Goal: Transaction & Acquisition: Purchase product/service

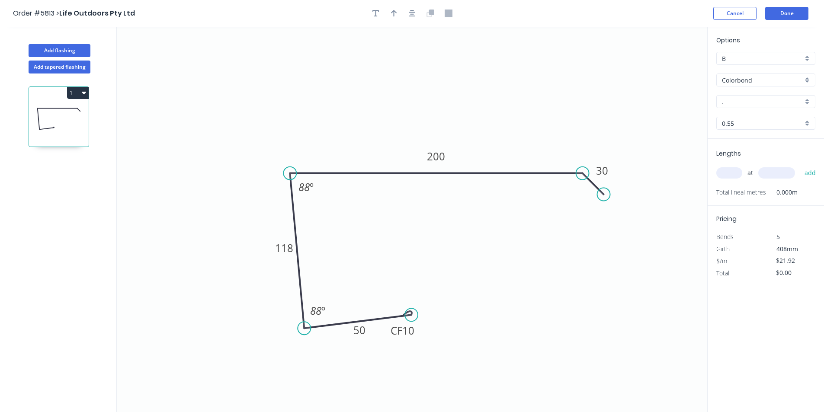
drag, startPoint x: 323, startPoint y: 330, endPoint x: 304, endPoint y: 329, distance: 18.6
click at [304, 329] on circle at bounding box center [304, 328] width 13 height 13
drag, startPoint x: 409, startPoint y: 317, endPoint x: 384, endPoint y: 311, distance: 25.1
click at [384, 311] on circle at bounding box center [384, 310] width 13 height 13
drag, startPoint x: 394, startPoint y: 14, endPoint x: 433, endPoint y: 12, distance: 39.4
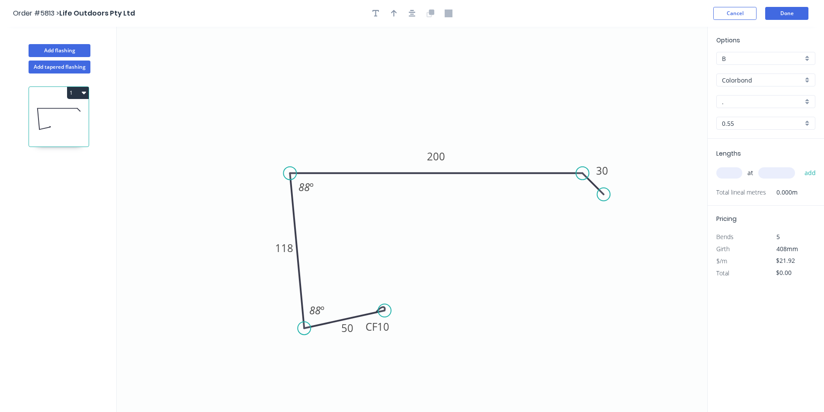
click at [394, 14] on icon "button" at bounding box center [394, 13] width 6 height 7
drag, startPoint x: 661, startPoint y: 68, endPoint x: 373, endPoint y: 119, distance: 292.1
click at [373, 119] on icon at bounding box center [373, 109] width 8 height 28
click at [752, 101] on input "." at bounding box center [762, 101] width 81 height 9
click at [744, 114] on div "[PERSON_NAME]" at bounding box center [766, 118] width 98 height 15
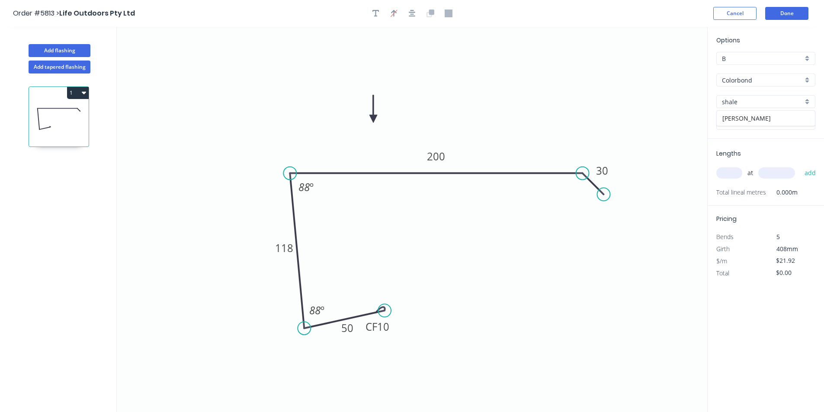
type input "[PERSON_NAME]"
click at [732, 170] on div "at add" at bounding box center [766, 172] width 101 height 23
click at [733, 171] on input "text" at bounding box center [729, 172] width 26 height 11
type input "1"
type input "2700"
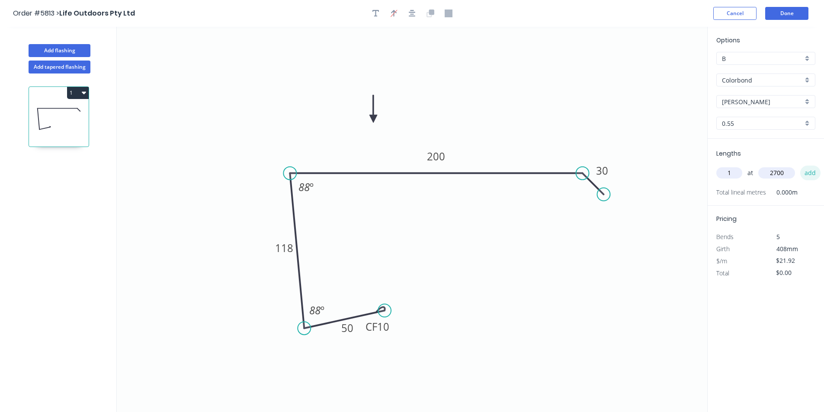
click at [807, 171] on button "add" at bounding box center [810, 173] width 20 height 15
type input "$59.18"
type input "1"
type input "3300"
click at [809, 172] on button "add" at bounding box center [810, 173] width 20 height 15
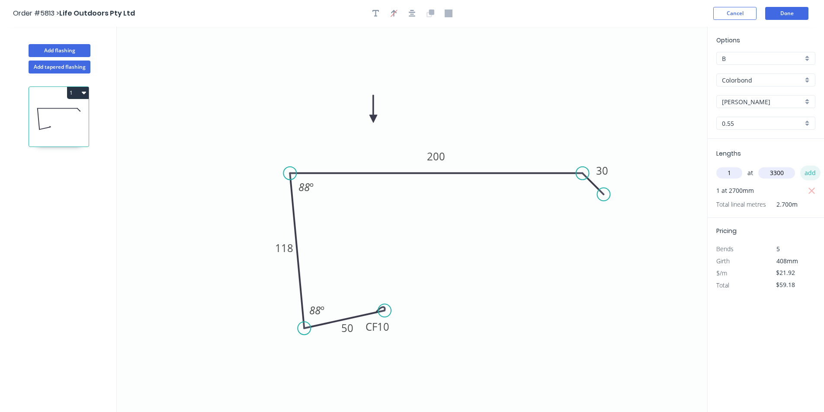
type input "$131.52"
click at [789, 10] on button "Done" at bounding box center [786, 13] width 43 height 13
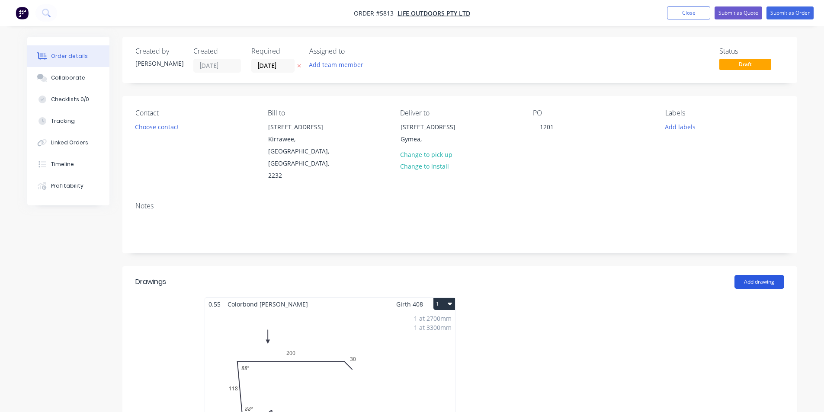
click at [745, 275] on button "Add drawing" at bounding box center [759, 282] width 50 height 14
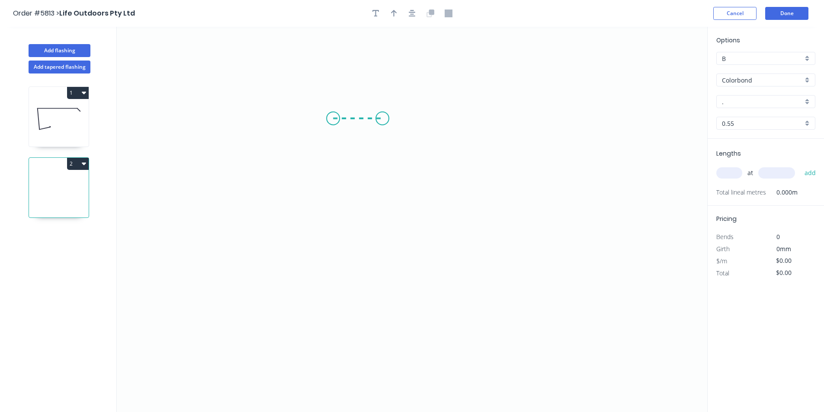
drag, startPoint x: 333, startPoint y: 119, endPoint x: 382, endPoint y: 119, distance: 49.3
click at [382, 119] on icon "0" at bounding box center [412, 219] width 590 height 385
click at [378, 326] on icon "0 ?" at bounding box center [412, 219] width 590 height 385
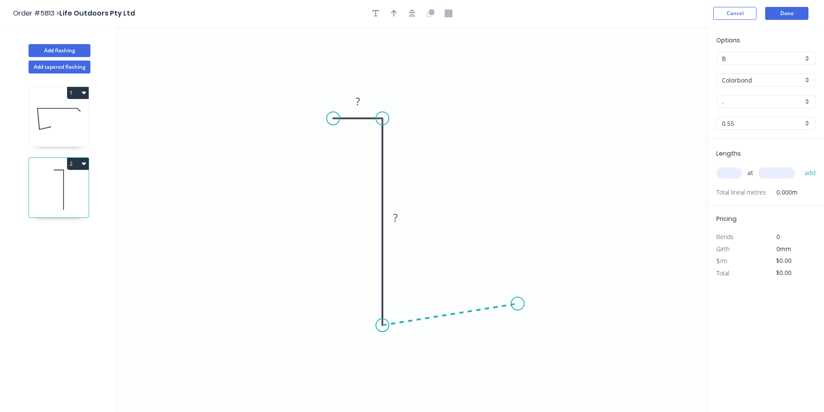
click at [518, 304] on icon "0 ? ?" at bounding box center [412, 219] width 590 height 385
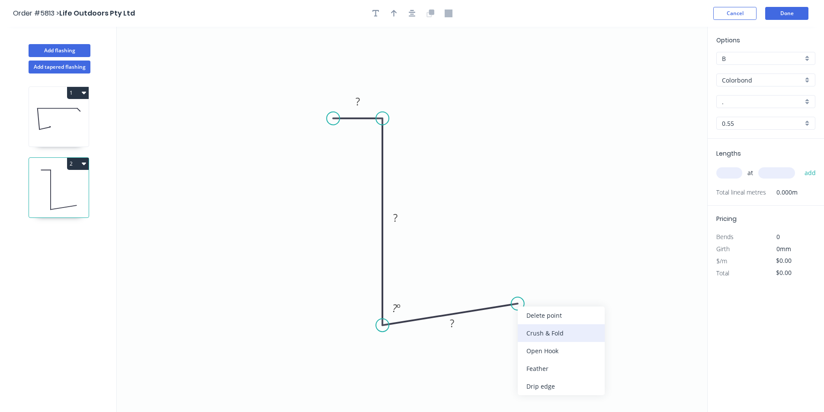
click at [548, 333] on div "Crush & Fold" at bounding box center [561, 333] width 87 height 18
click at [358, 102] on tspan "?" at bounding box center [358, 101] width 4 height 14
type input "$12.08"
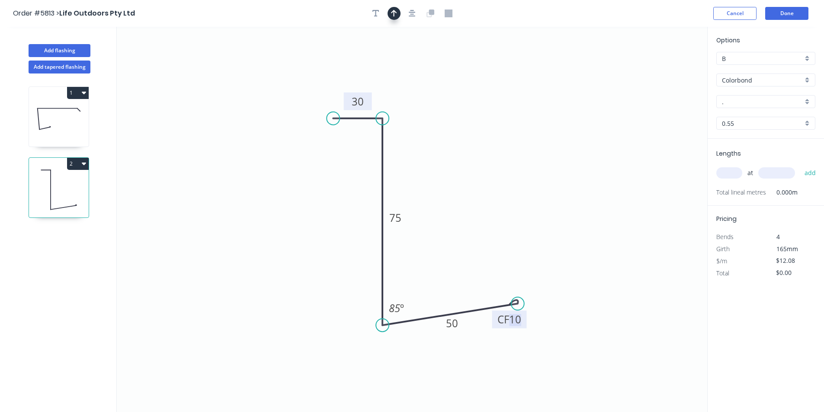
click at [396, 13] on icon "button" at bounding box center [394, 13] width 6 height 7
drag, startPoint x: 662, startPoint y: 67, endPoint x: 268, endPoint y: 253, distance: 435.3
click at [268, 253] on icon at bounding box center [268, 242] width 8 height 28
click at [267, 252] on icon at bounding box center [268, 242] width 8 height 28
click at [267, 252] on icon at bounding box center [275, 245] width 25 height 25
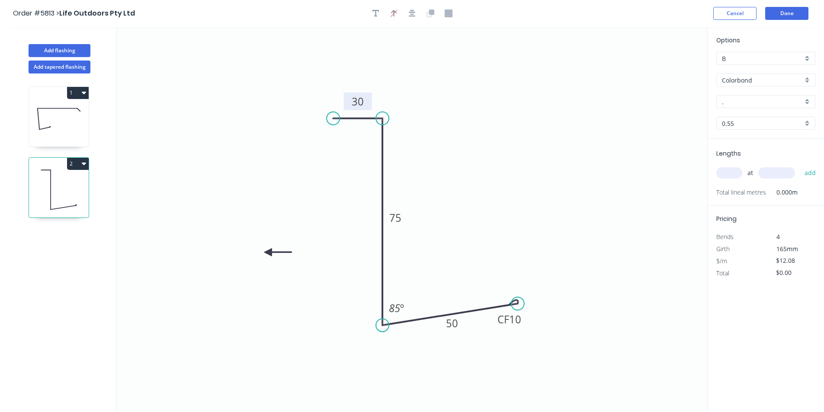
click at [267, 252] on icon at bounding box center [278, 252] width 28 height 8
click at [267, 252] on icon at bounding box center [275, 259] width 25 height 25
click at [267, 252] on icon at bounding box center [268, 262] width 8 height 28
drag, startPoint x: 266, startPoint y: 256, endPoint x: 281, endPoint y: 253, distance: 14.6
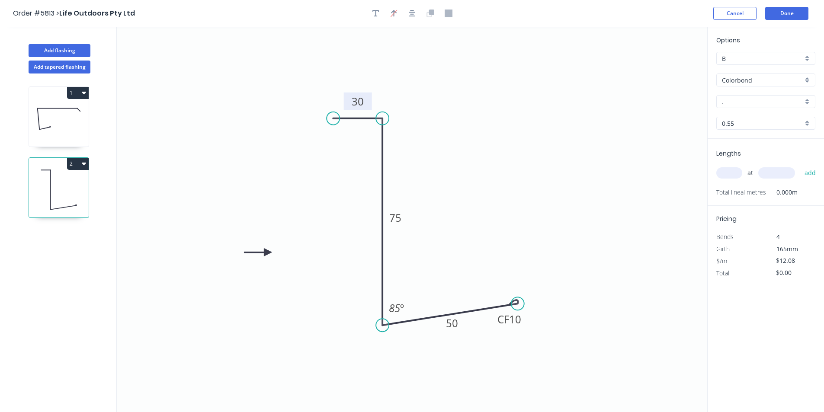
click at [283, 254] on icon "0 30 75 CF 10 50 85 º" at bounding box center [412, 219] width 590 height 385
drag, startPoint x: 264, startPoint y: 251, endPoint x: 295, endPoint y: 240, distance: 32.7
click at [295, 240] on icon at bounding box center [286, 239] width 28 height 8
drag, startPoint x: 522, startPoint y: 303, endPoint x: 503, endPoint y: 307, distance: 19.8
click at [503, 307] on circle at bounding box center [502, 306] width 13 height 13
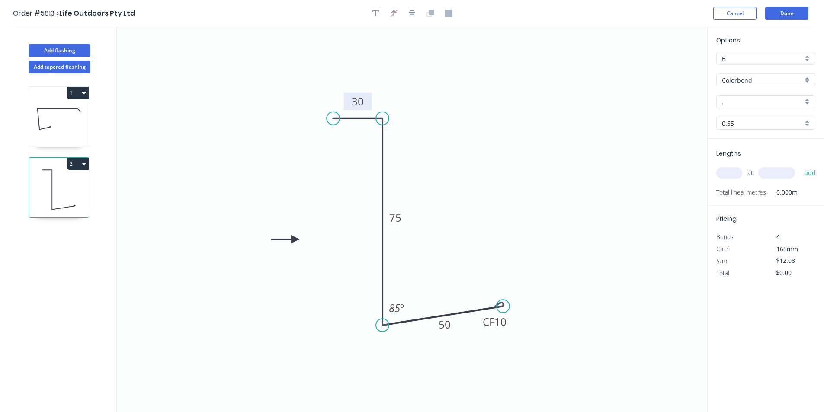
click at [751, 102] on input "." at bounding box center [762, 101] width 81 height 9
click at [733, 117] on div "Shale Grey" at bounding box center [766, 118] width 98 height 15
type input "Shale Grey"
drag, startPoint x: 729, startPoint y: 183, endPoint x: 730, endPoint y: 175, distance: 7.8
click at [729, 182] on div "at add" at bounding box center [766, 172] width 101 height 23
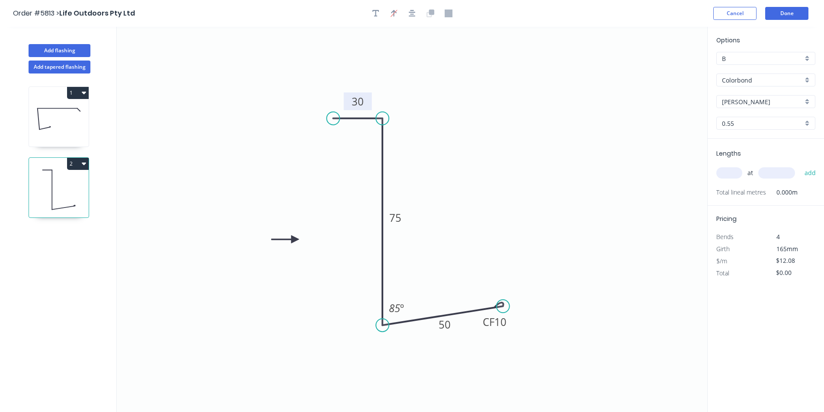
click at [730, 175] on input "text" at bounding box center [729, 172] width 26 height 11
type input "1"
type input "7000"
click at [813, 170] on button "add" at bounding box center [810, 173] width 20 height 15
type input "$84.56"
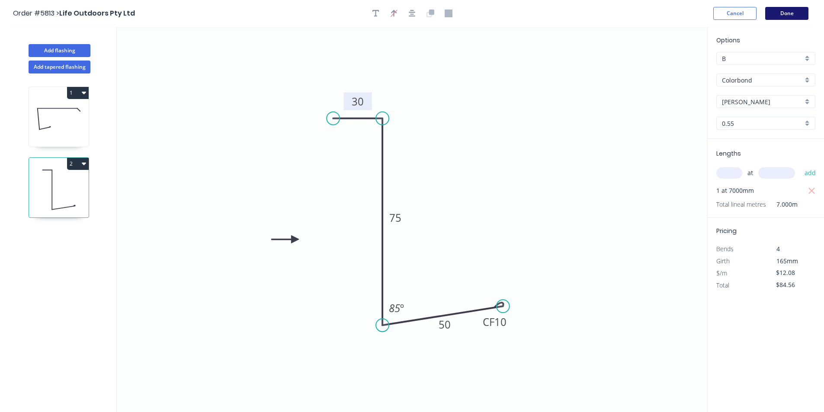
click at [789, 8] on button "Done" at bounding box center [786, 13] width 43 height 13
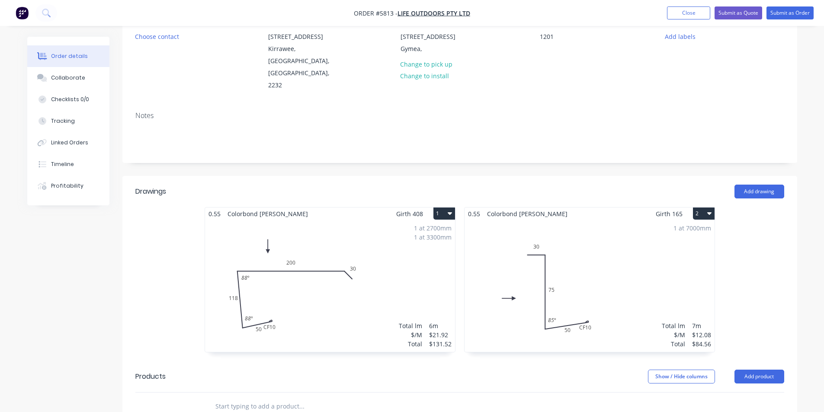
scroll to position [130, 0]
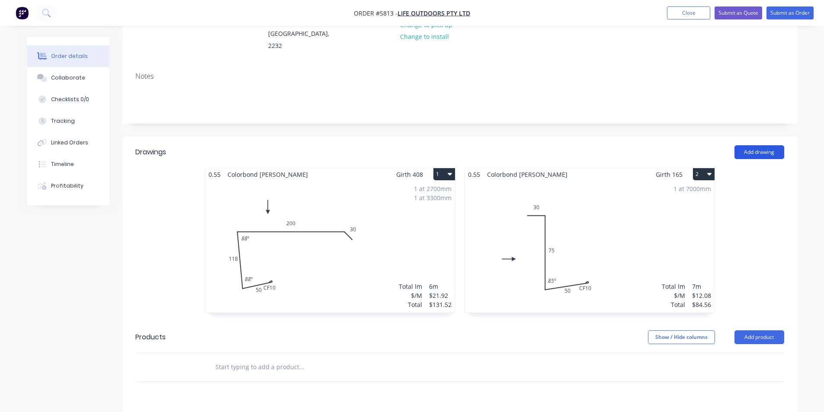
click at [747, 145] on button "Add drawing" at bounding box center [759, 152] width 50 height 14
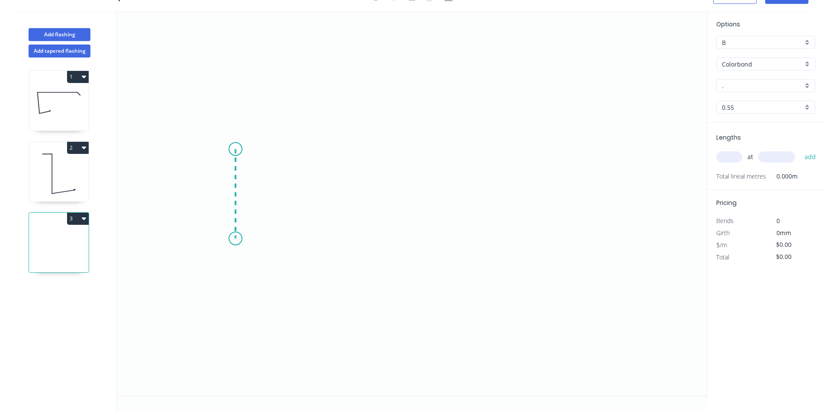
drag, startPoint x: 235, startPoint y: 149, endPoint x: 230, endPoint y: 239, distance: 89.7
click at [230, 239] on icon "0" at bounding box center [412, 203] width 590 height 385
click at [523, 267] on icon "0 ?" at bounding box center [412, 203] width 590 height 385
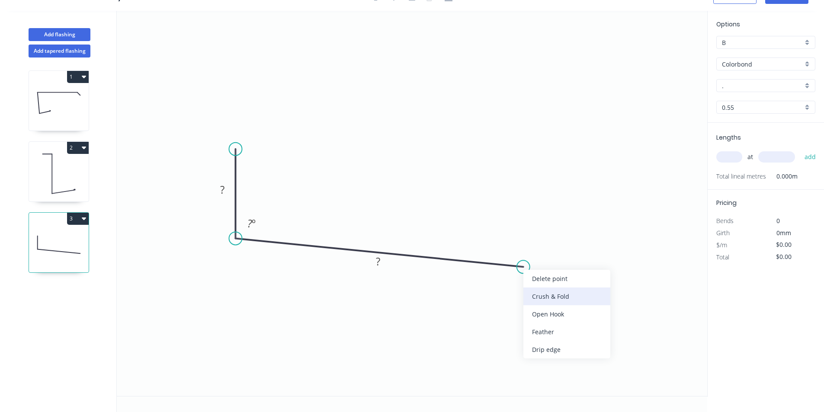
click at [532, 291] on div "Crush & Fold" at bounding box center [566, 297] width 87 height 18
click at [535, 302] on div "Flip bend" at bounding box center [567, 295] width 87 height 18
click at [222, 193] on tspan "?" at bounding box center [222, 190] width 4 height 14
type input "$17.46"
click at [526, 169] on icon "0 70 CF 10 300 92 º" at bounding box center [412, 203] width 590 height 385
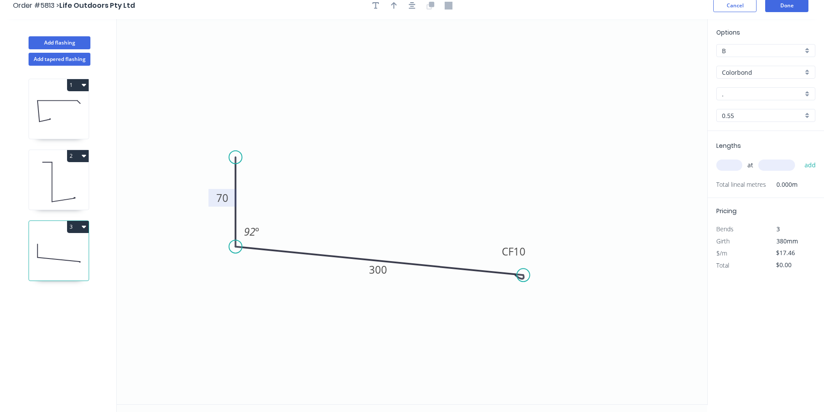
scroll to position [0, 0]
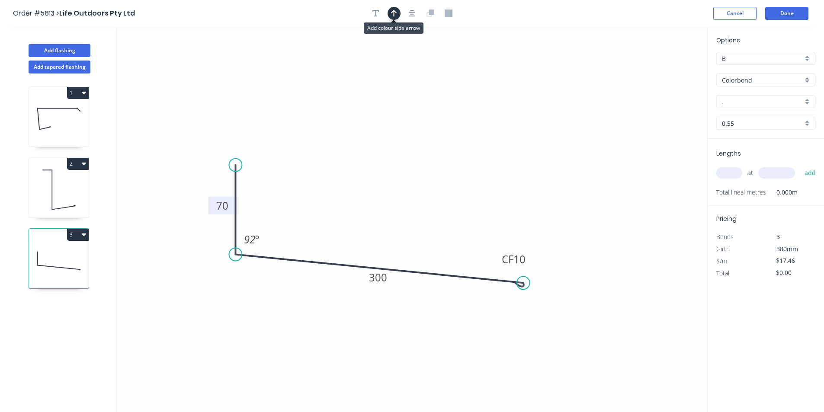
click at [391, 11] on icon "button" at bounding box center [394, 14] width 6 height 8
drag, startPoint x: 665, startPoint y: 68, endPoint x: 362, endPoint y: 222, distance: 339.1
click at [413, 198] on icon at bounding box center [414, 187] width 8 height 28
click at [414, 197] on icon at bounding box center [413, 188] width 8 height 28
click at [783, 105] on input "." at bounding box center [762, 101] width 81 height 9
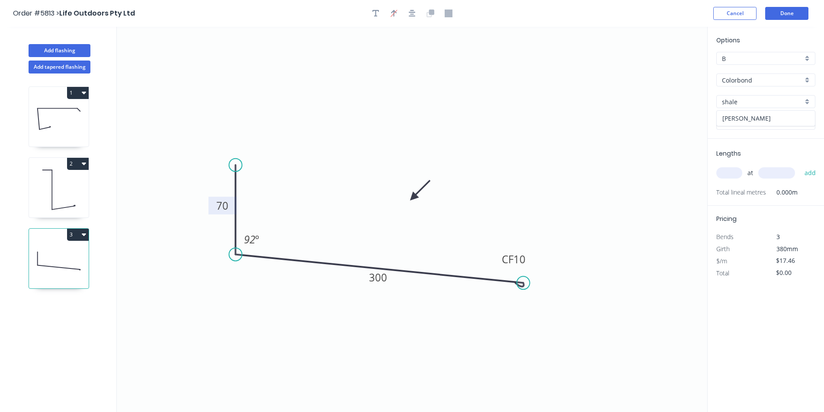
click at [773, 117] on div "Shale Grey" at bounding box center [766, 118] width 98 height 15
type input "Shale Grey"
click at [735, 173] on input "text" at bounding box center [729, 172] width 26 height 11
type input "1"
type input "3600"
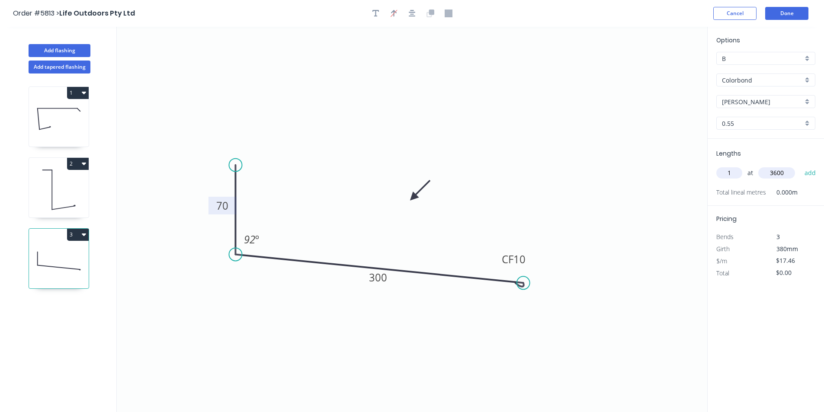
click at [800, 166] on button "add" at bounding box center [810, 173] width 20 height 15
type input "$62.86"
type input "1"
type input "3800"
click at [800, 166] on button "add" at bounding box center [810, 173] width 20 height 15
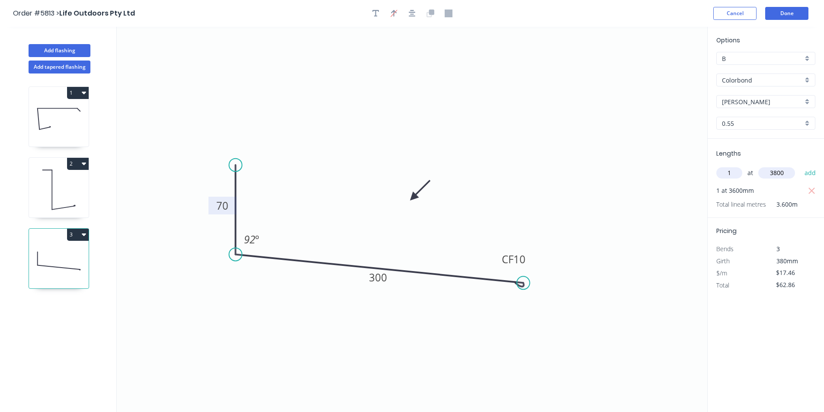
type input "$129.20"
type input "1"
type input "1100"
click at [800, 166] on button "add" at bounding box center [810, 173] width 20 height 15
type input "$148.41"
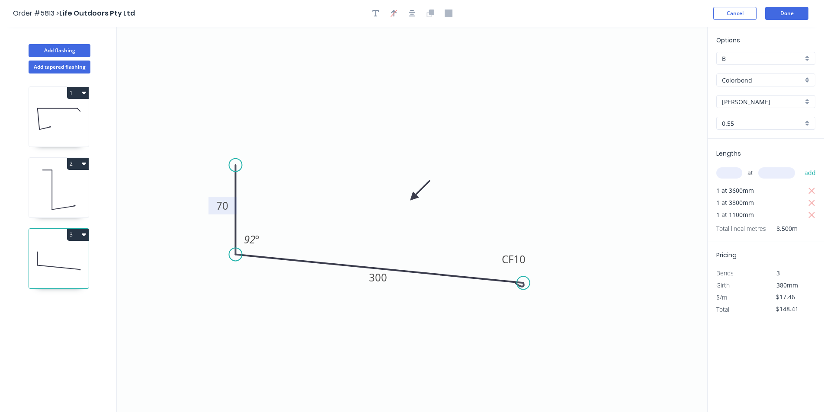
drag, startPoint x: 651, startPoint y: 268, endPoint x: 637, endPoint y: 269, distance: 13.4
click at [649, 269] on icon "0 70 CF 10 300 92 º" at bounding box center [412, 219] width 590 height 385
click at [782, 10] on button "Done" at bounding box center [786, 13] width 43 height 13
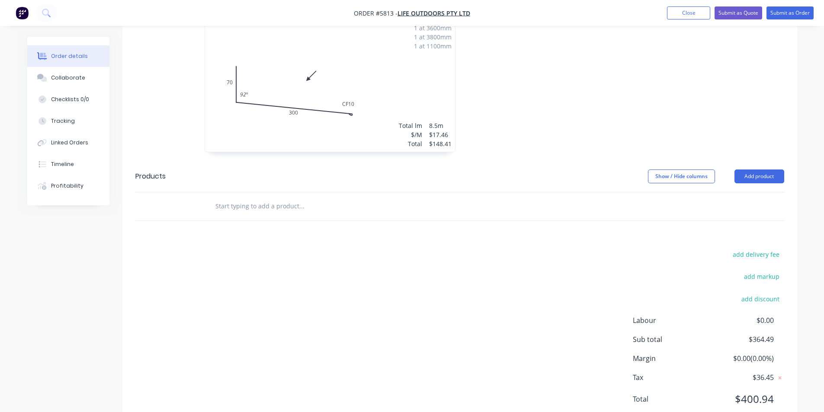
scroll to position [450, 0]
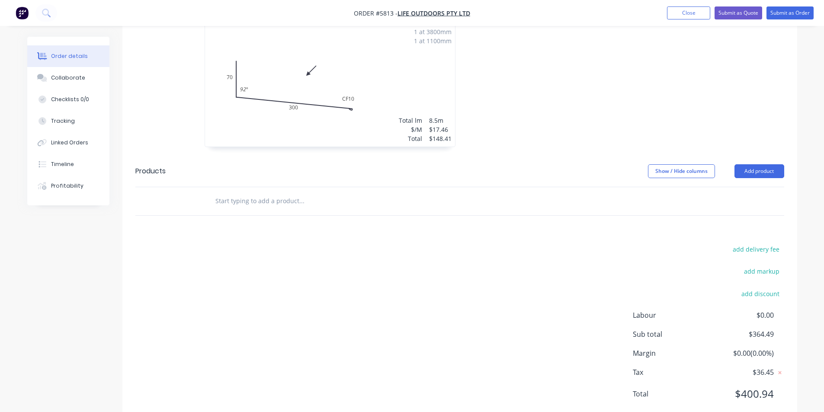
drag, startPoint x: 267, startPoint y: 176, endPoint x: 258, endPoint y: 163, distance: 15.5
click at [266, 192] on input "text" at bounding box center [301, 200] width 173 height 17
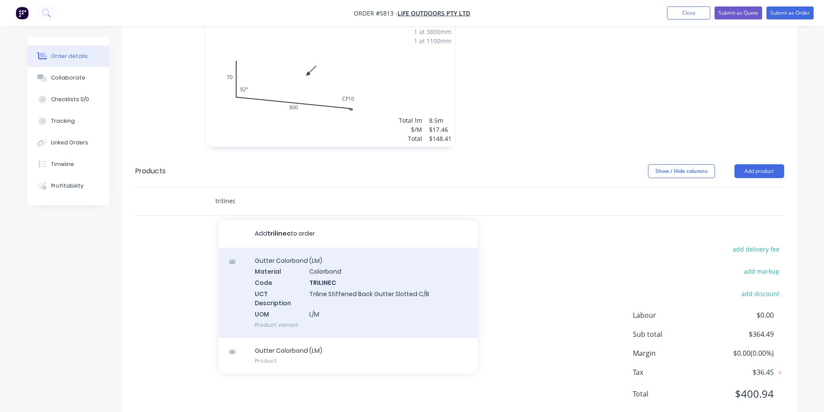
type input "trilinec"
click at [325, 271] on div "Gutter Colorbond (LM) Material Colorbond Code TRILINEC UCT Description Triline …" at bounding box center [347, 293] width 259 height 90
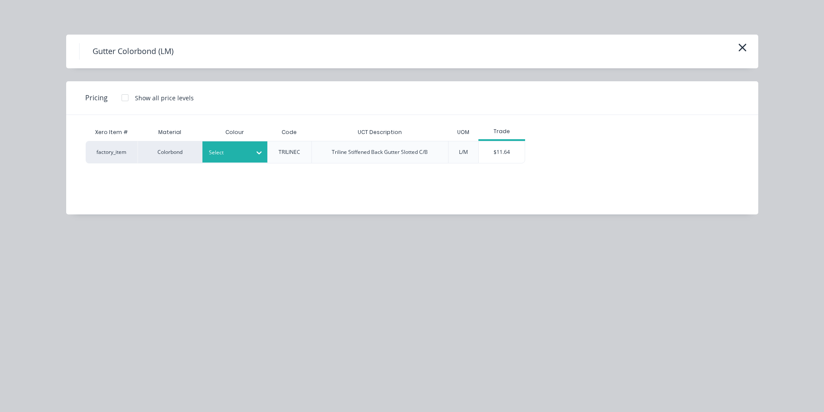
click at [218, 151] on div at bounding box center [228, 153] width 39 height 10
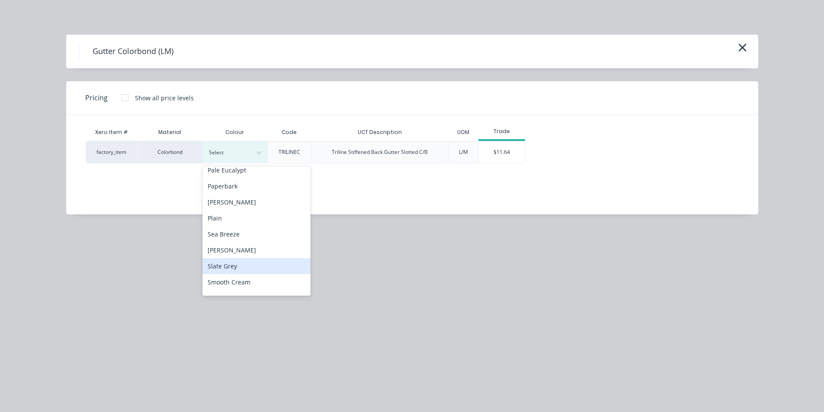
scroll to position [562, 0]
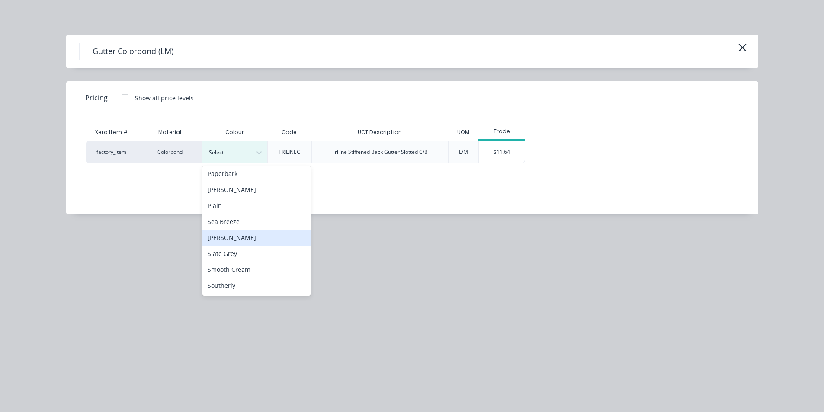
click at [238, 239] on div "Shale Grey" at bounding box center [256, 238] width 108 height 16
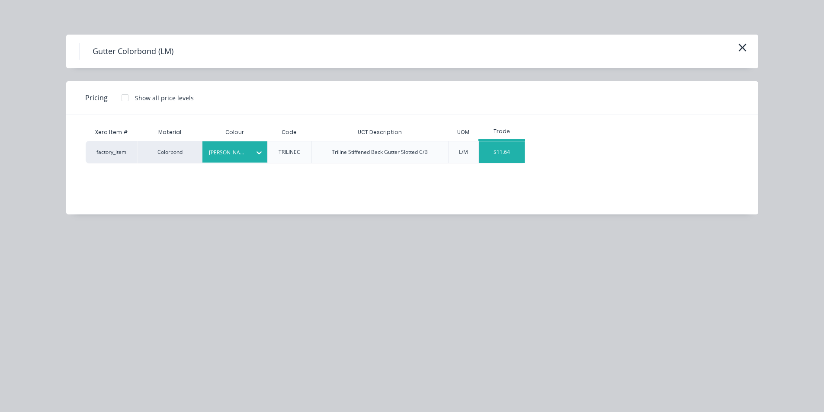
click at [516, 160] on div "$11.64" at bounding box center [502, 152] width 46 height 22
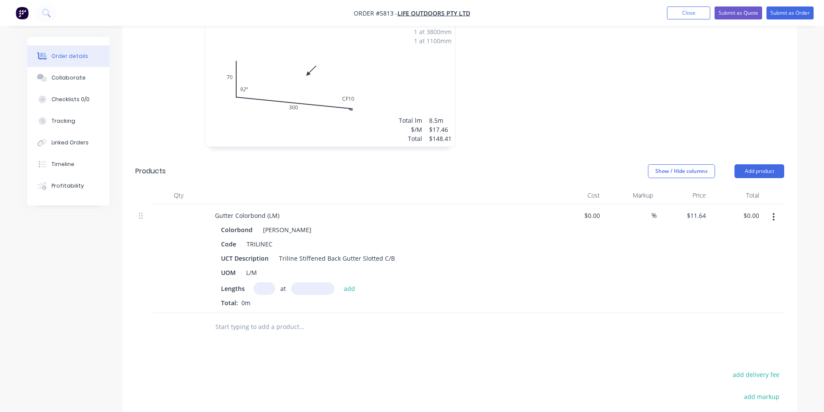
click at [261, 282] on input "text" at bounding box center [264, 288] width 22 height 13
type input "1mm"
click at [259, 282] on input "text" at bounding box center [264, 288] width 22 height 13
type input "1"
type input "7000mm"
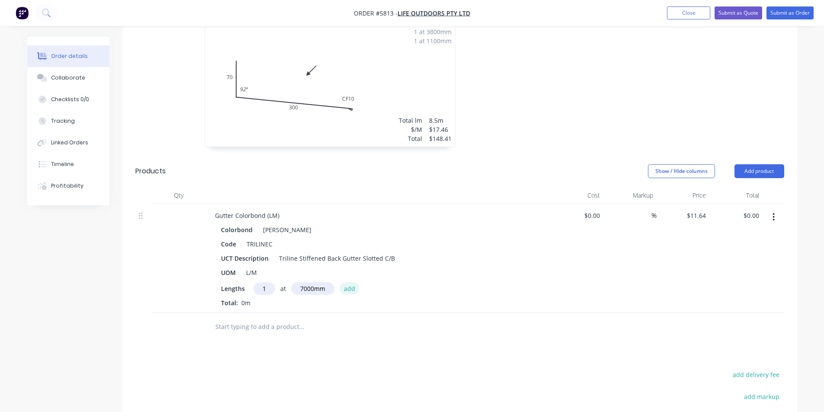
click at [345, 282] on button "add" at bounding box center [350, 288] width 20 height 12
type input "$81.48"
click at [262, 333] on input "text" at bounding box center [301, 341] width 173 height 17
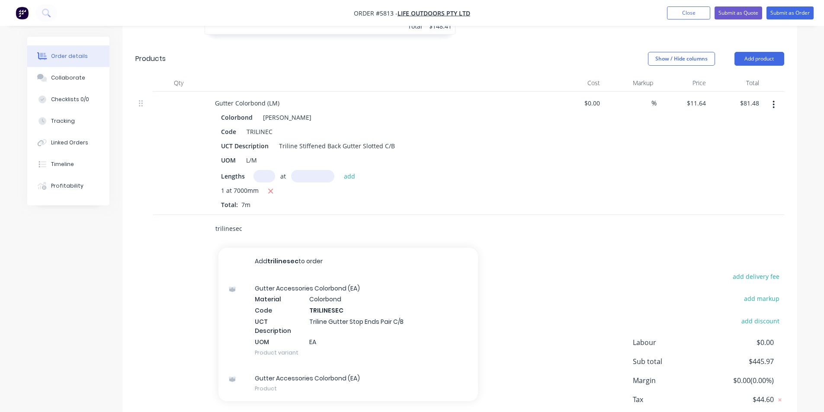
scroll to position [580, 0]
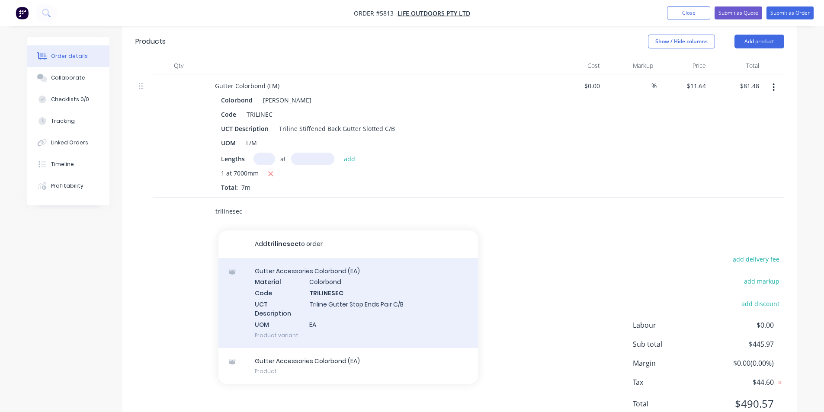
type input "trilinesec"
click at [333, 269] on div "Gutter Accessories Colorbond (EA) Material Colorbond Code TRILINESEC UCT Descri…" at bounding box center [347, 303] width 259 height 90
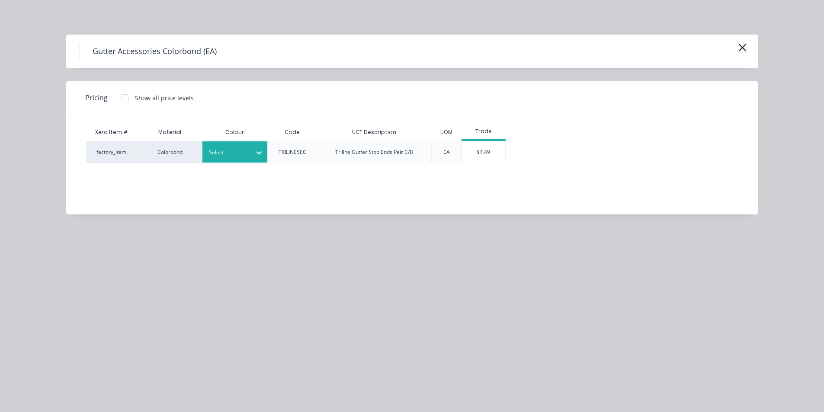
click at [243, 154] on div at bounding box center [228, 153] width 39 height 10
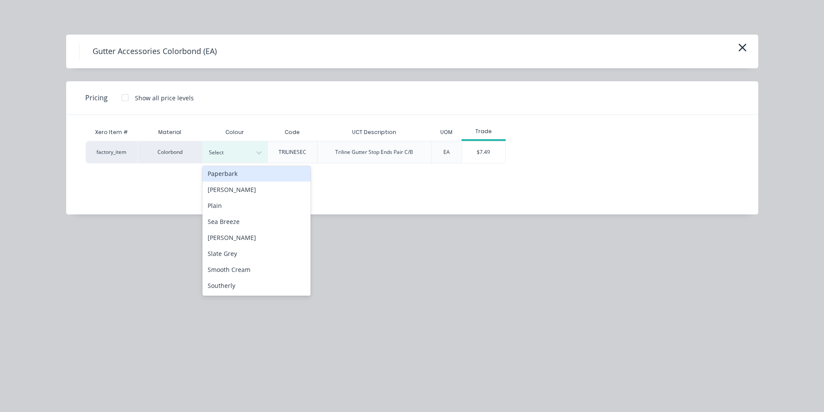
scroll to position [605, 0]
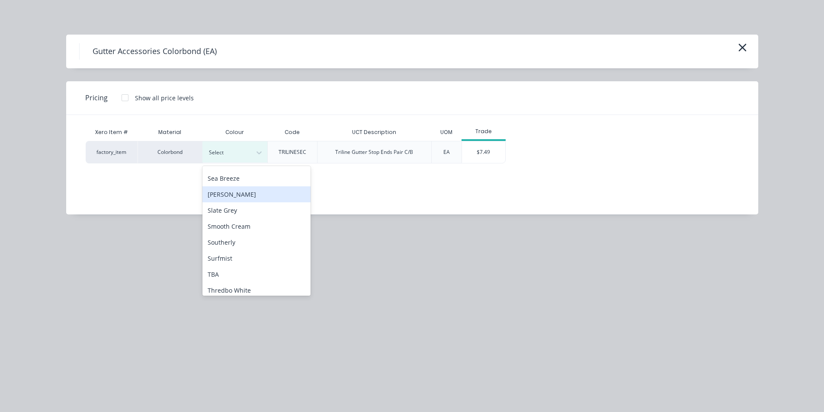
click at [246, 191] on div "Shale Grey" at bounding box center [256, 194] width 108 height 16
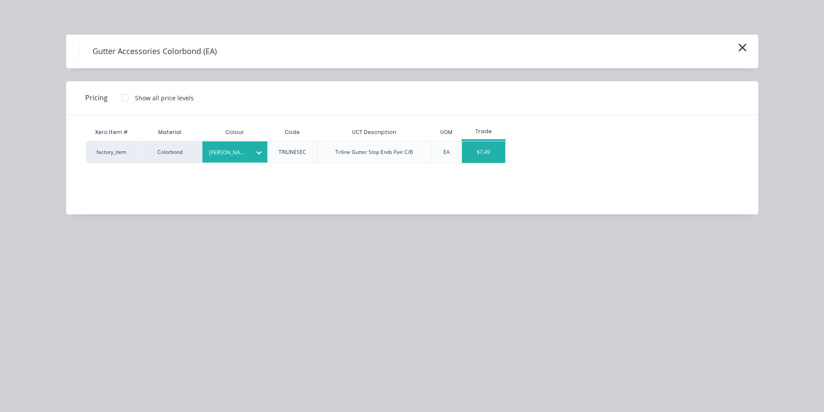
click at [476, 154] on div "$7.49" at bounding box center [483, 152] width 43 height 22
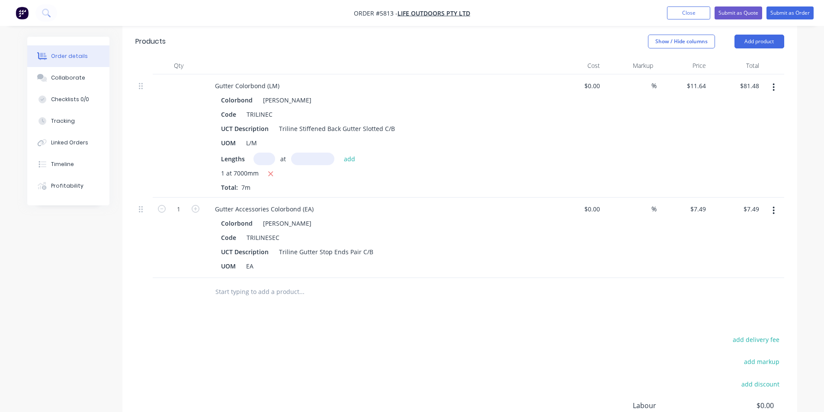
click at [259, 283] on input "text" at bounding box center [301, 291] width 173 height 17
type input "T"
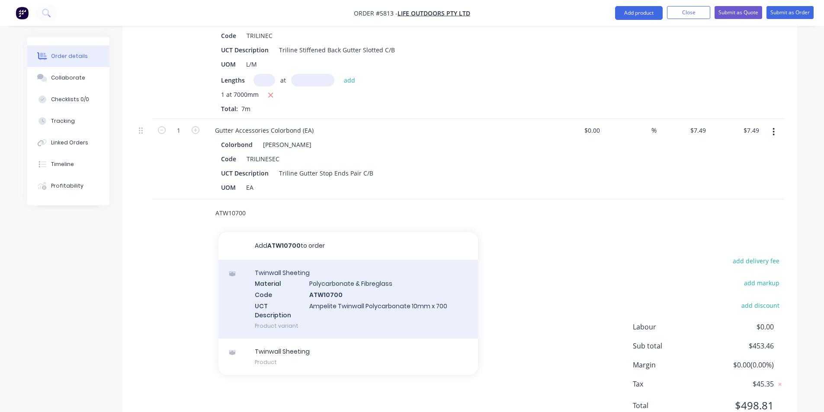
scroll to position [670, 0]
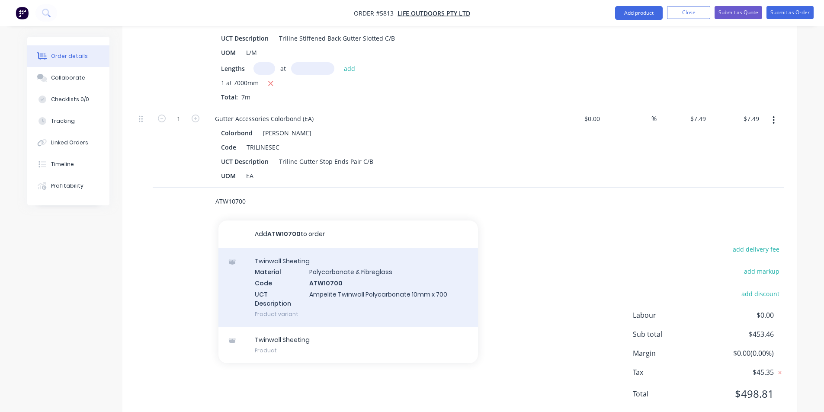
type input "ATW10700"
click at [321, 269] on div "Twinwall Sheeting Material Polycarbonate & Fibreglass Code ATW10700 UCT Descrip…" at bounding box center [347, 287] width 259 height 79
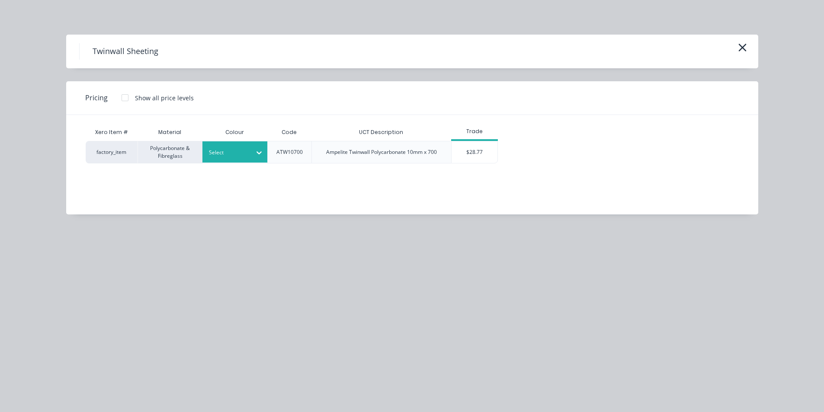
click at [247, 155] on div at bounding box center [228, 153] width 39 height 10
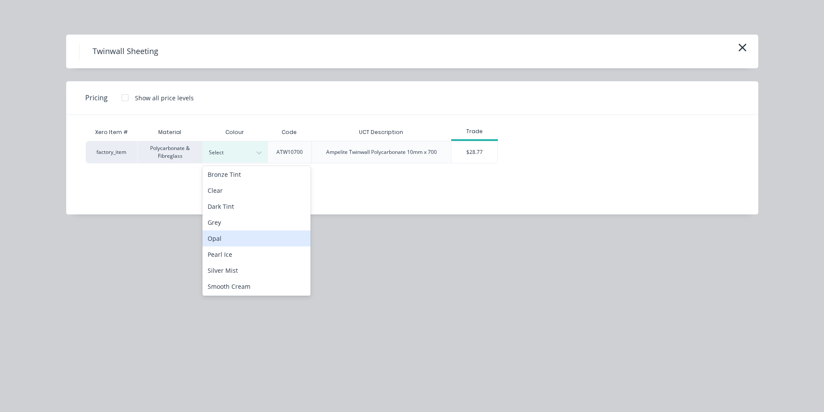
scroll to position [2, 0]
click at [250, 241] on div "Opal" at bounding box center [256, 238] width 108 height 16
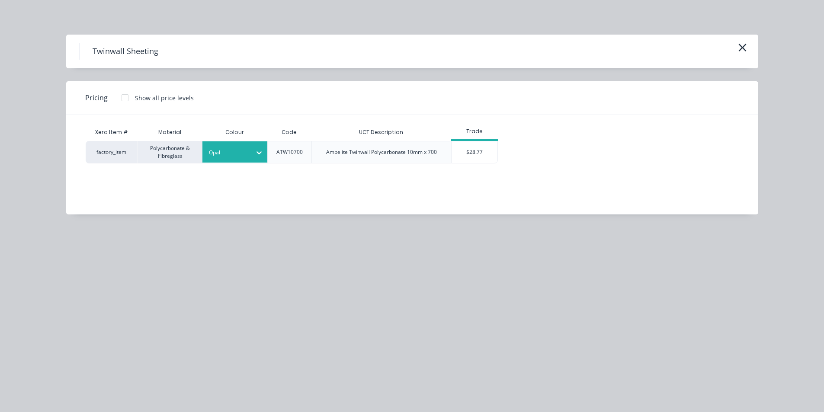
drag, startPoint x: 464, startPoint y: 153, endPoint x: 460, endPoint y: 156, distance: 4.9
click at [464, 152] on div "$28.77" at bounding box center [475, 152] width 46 height 22
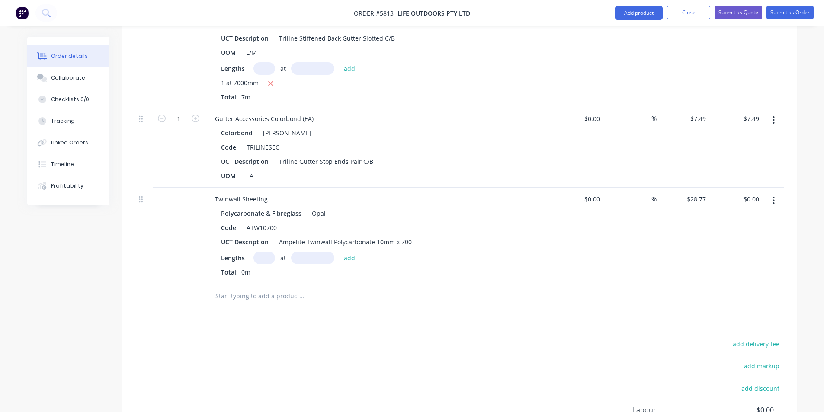
click at [262, 252] on input "text" at bounding box center [264, 258] width 22 height 13
type input "1"
type input "4000"
click at [340, 252] on button "add" at bounding box center [350, 258] width 20 height 12
type input "$115.08"
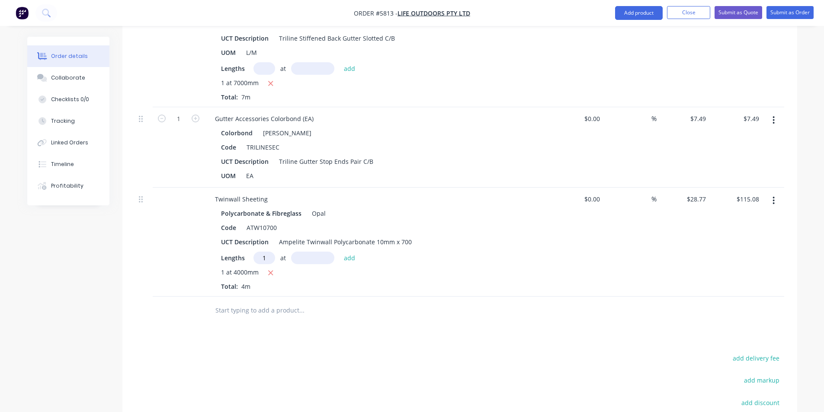
type input "1"
type input "3000"
click at [340, 252] on button "add" at bounding box center [350, 258] width 20 height 12
type input "$201.39"
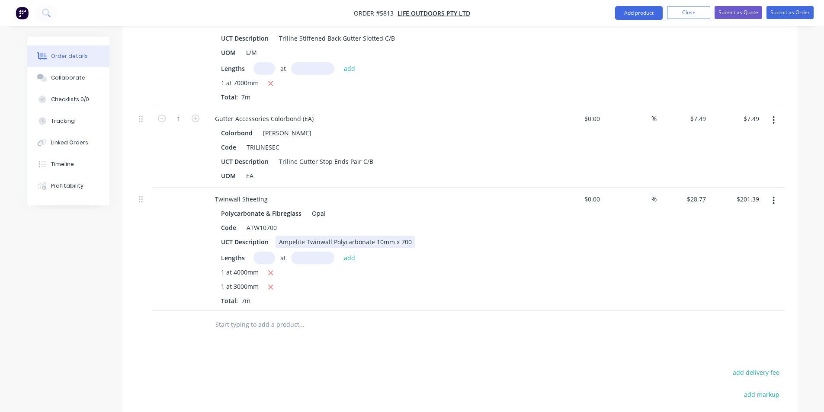
click at [407, 236] on div "Ampelite Twinwall Polycarbonate 10mm x 700" at bounding box center [345, 242] width 140 height 13
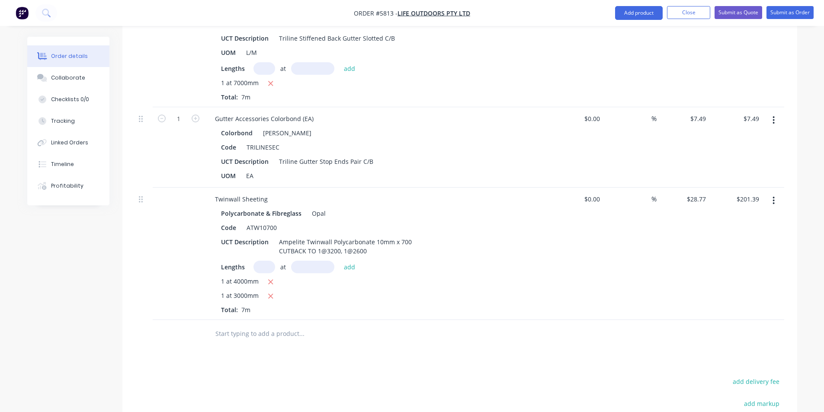
click at [480, 291] on div "1 at 3000mm" at bounding box center [377, 296] width 313 height 11
click at [291, 325] on input "text" at bounding box center [301, 333] width 173 height 17
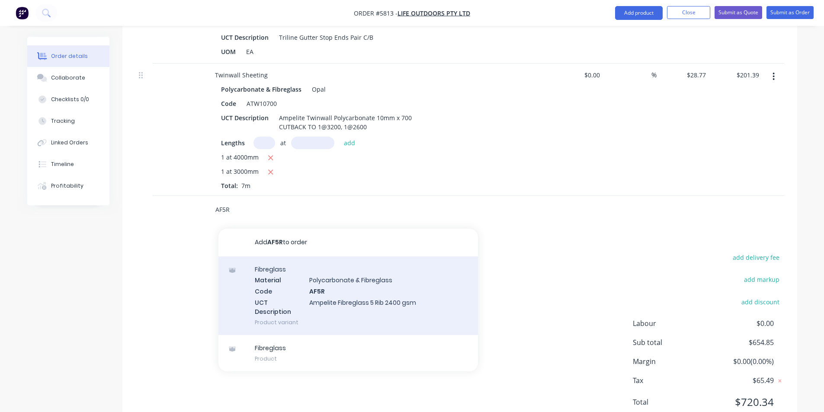
scroll to position [800, 0]
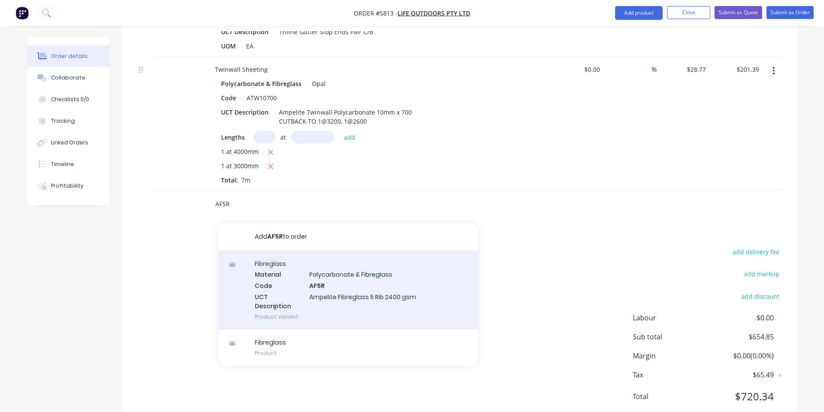
type input "AF5R"
click at [352, 251] on div "Fibreglass Material Polycarbonate & Fibreglass Code AF5R UCT Description Ampeli…" at bounding box center [347, 290] width 259 height 79
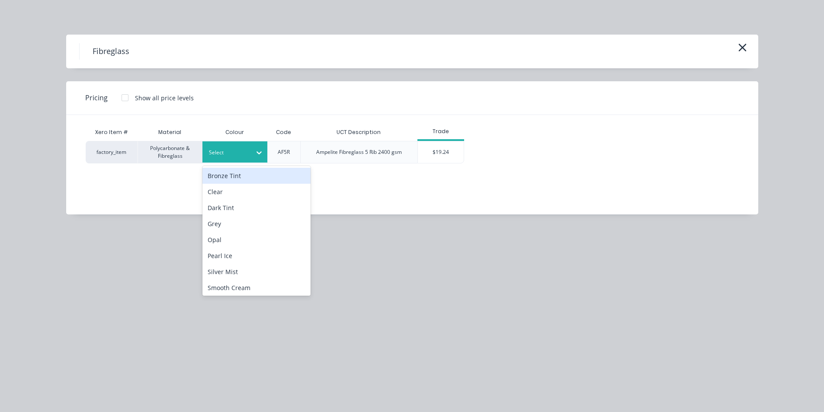
click at [231, 147] on div "Select" at bounding box center [227, 152] width 48 height 11
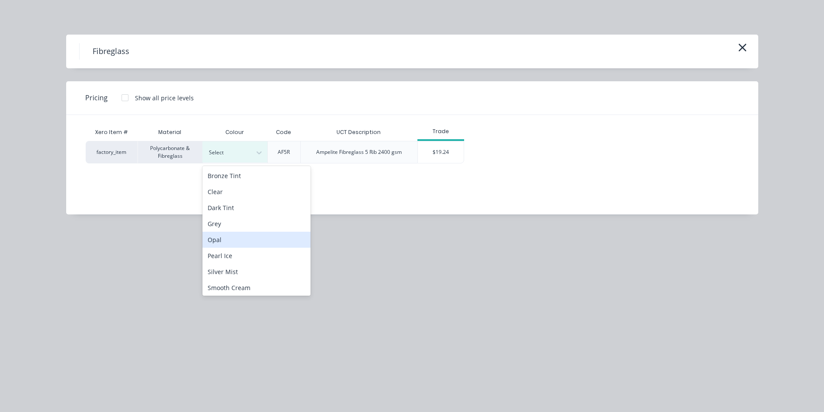
click at [232, 243] on div "Opal" at bounding box center [256, 240] width 108 height 16
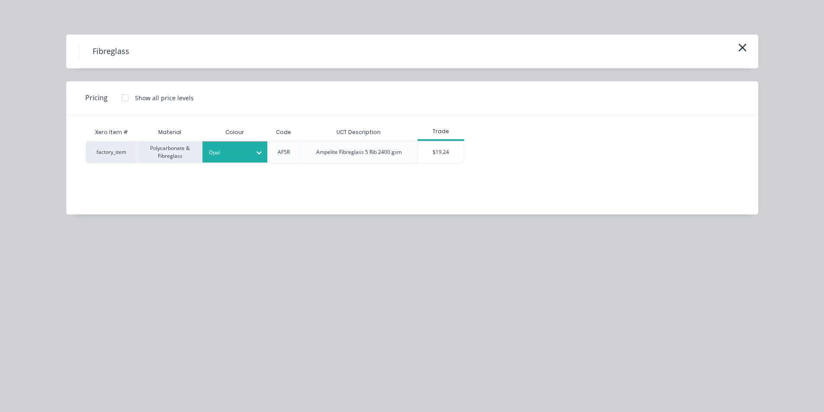
click at [420, 154] on div "$19.24" at bounding box center [441, 152] width 46 height 22
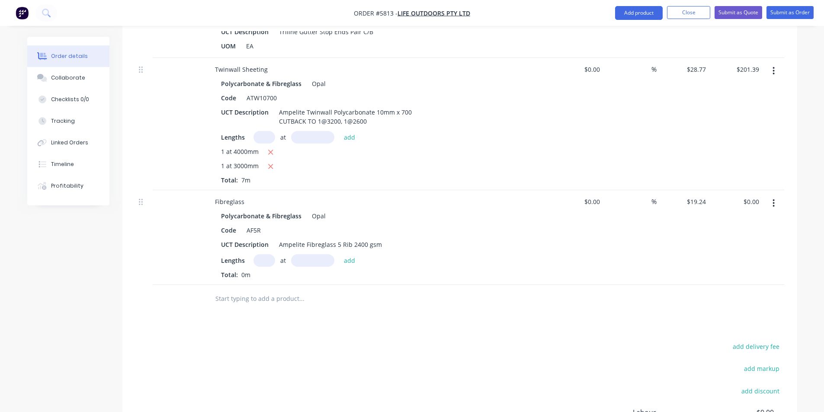
click at [260, 254] on input "text" at bounding box center [264, 260] width 22 height 13
type input "1"
type input "3200"
click at [340, 254] on button "add" at bounding box center [350, 260] width 20 height 12
type input "$61.57"
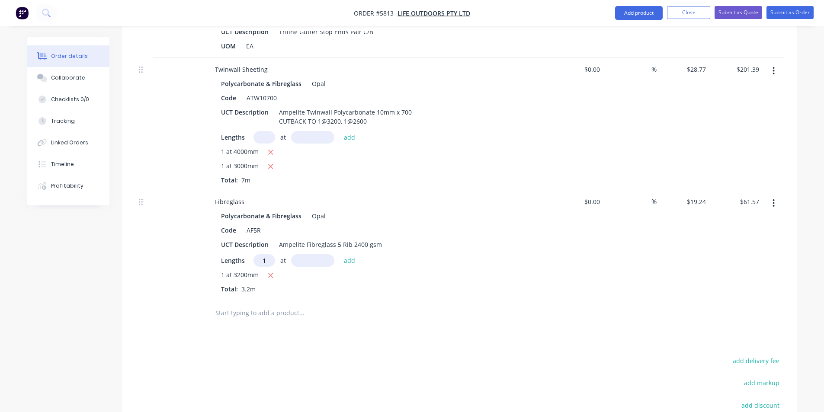
type input "1"
type input "2600"
click at [340, 254] on button "add" at bounding box center [350, 260] width 20 height 12
type input "$111.59"
click at [283, 319] on input "text" at bounding box center [301, 327] width 173 height 17
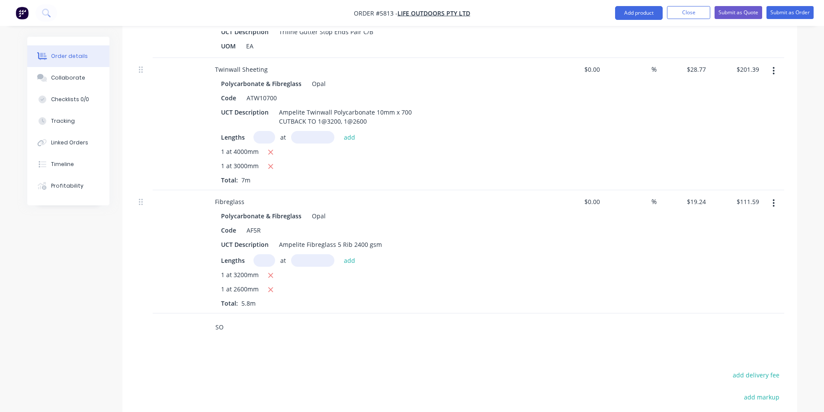
type input "S"
type input "B"
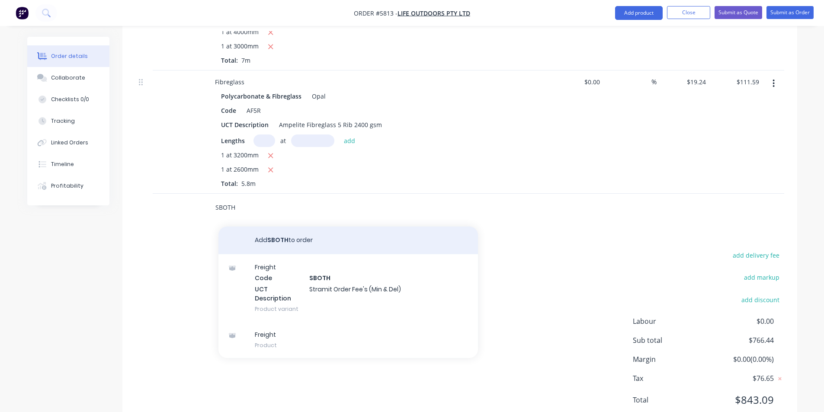
scroll to position [926, 0]
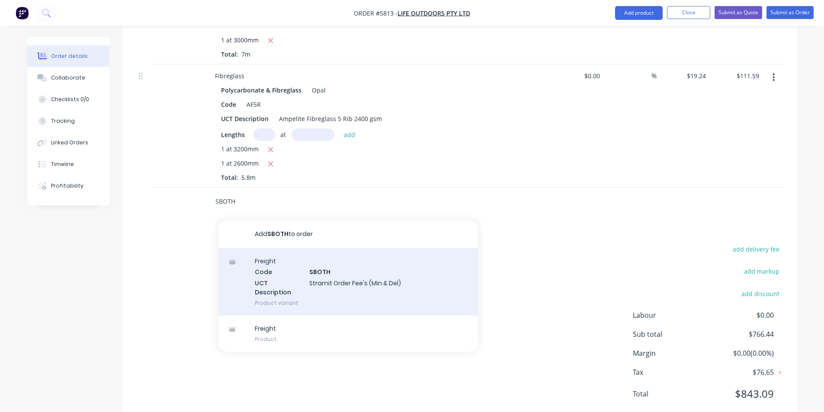
type input "SBOTH"
click at [344, 248] on div "Freight Code SBOTH UCT Description Stramit Order Fee's (Min & Del) Product vari…" at bounding box center [347, 281] width 259 height 67
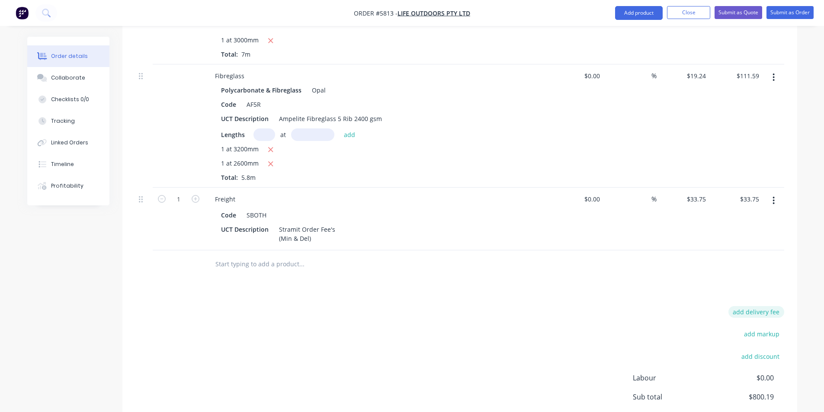
click at [761, 306] on button "add delivery fee" at bounding box center [756, 312] width 56 height 12
type input "80"
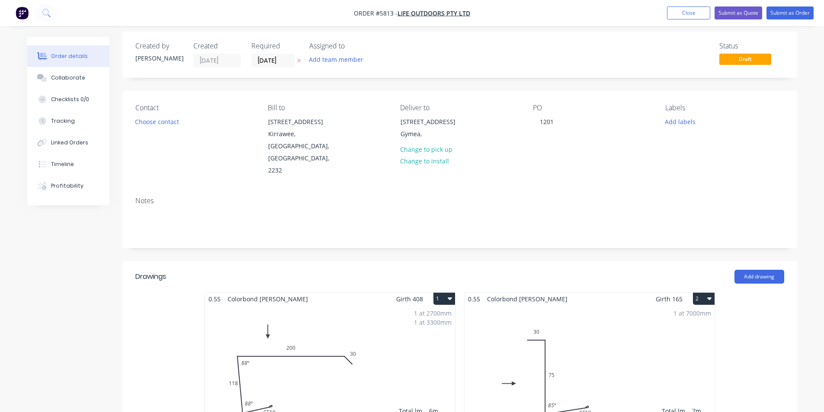
scroll to position [0, 0]
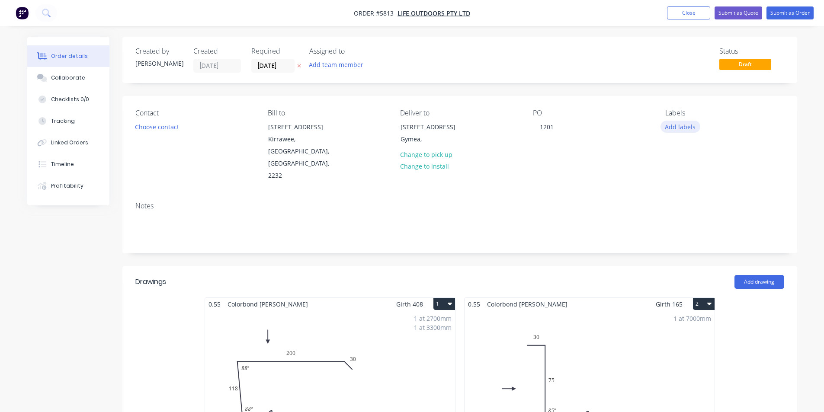
click at [678, 128] on button "Add labels" at bounding box center [680, 127] width 40 height 12
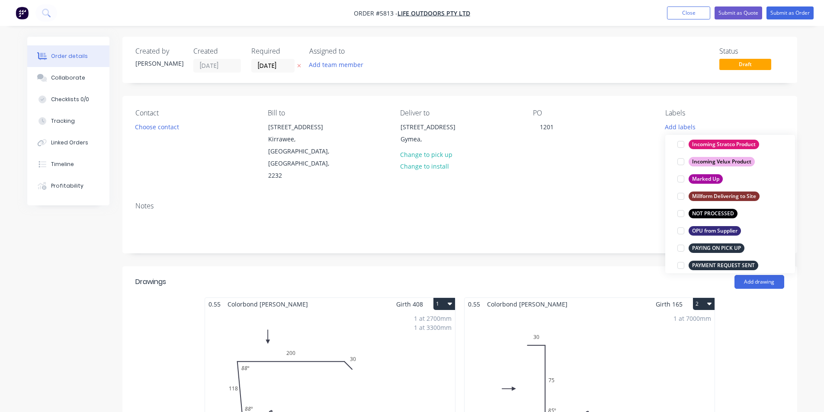
scroll to position [476, 0]
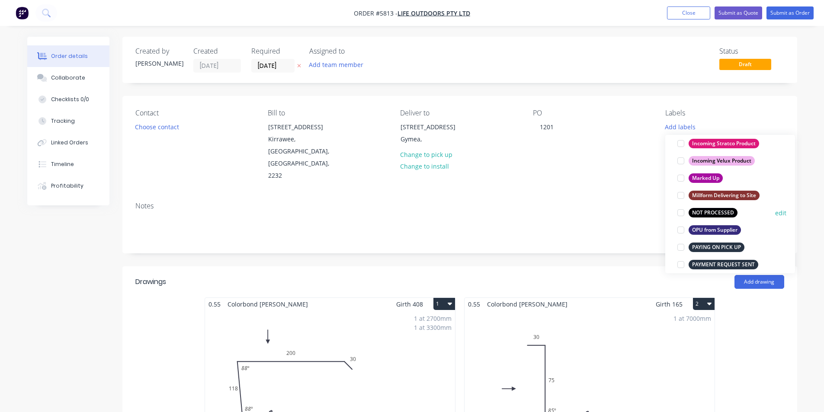
click at [680, 211] on div at bounding box center [680, 212] width 17 height 17
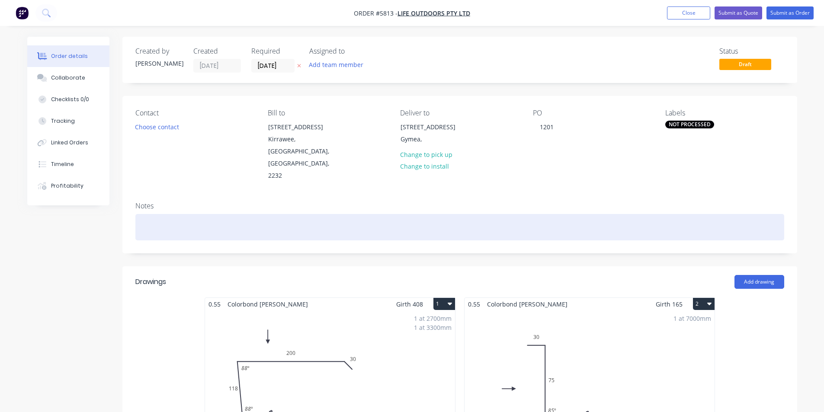
click at [651, 214] on div at bounding box center [459, 227] width 649 height 26
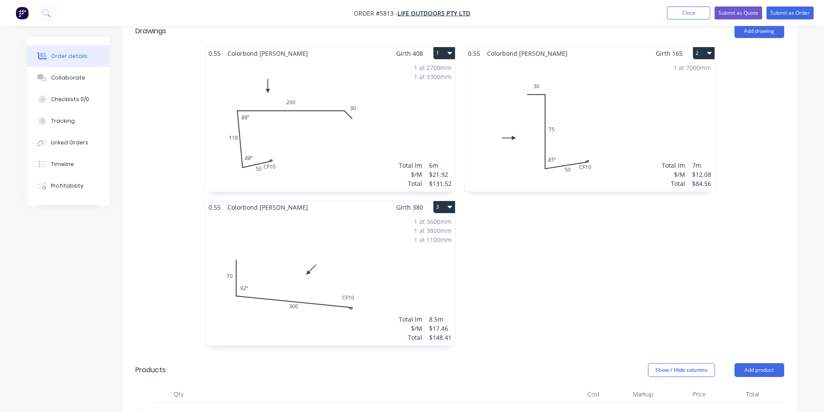
scroll to position [249, 0]
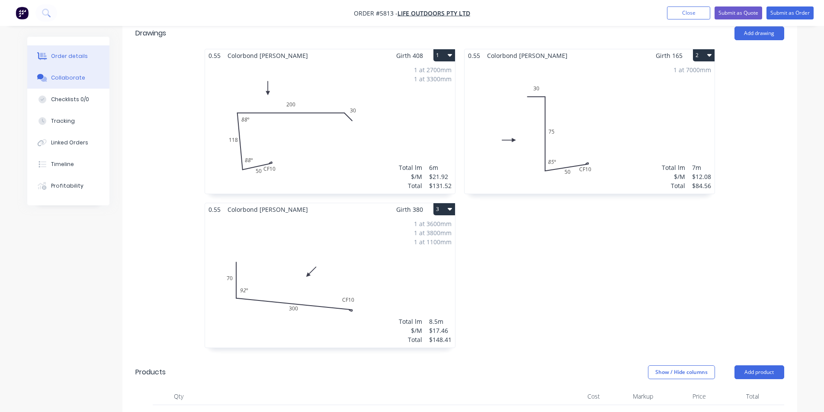
click at [57, 80] on div "Collaborate" at bounding box center [68, 78] width 34 height 8
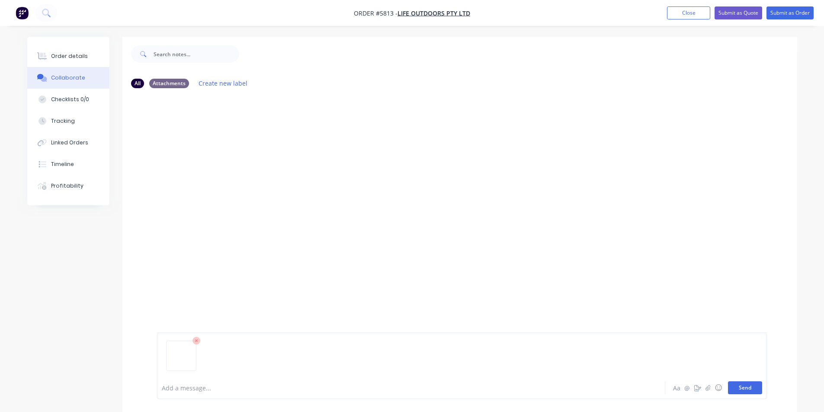
click at [754, 388] on button "Send" at bounding box center [745, 387] width 34 height 13
click at [677, 12] on button "Close" at bounding box center [688, 12] width 43 height 13
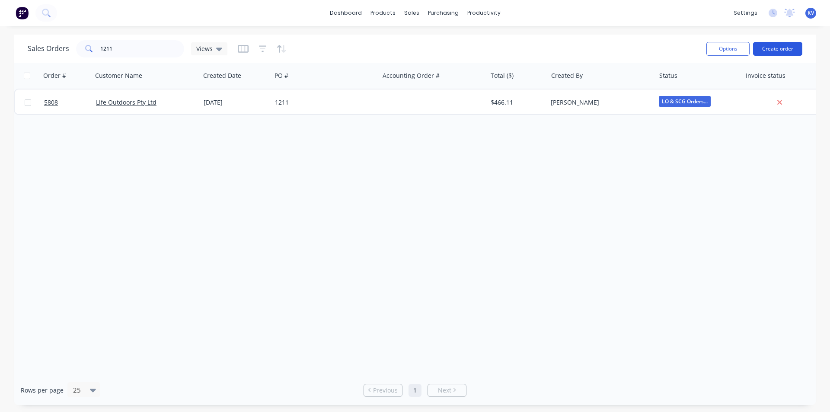
click at [775, 52] on button "Create order" at bounding box center [777, 49] width 49 height 14
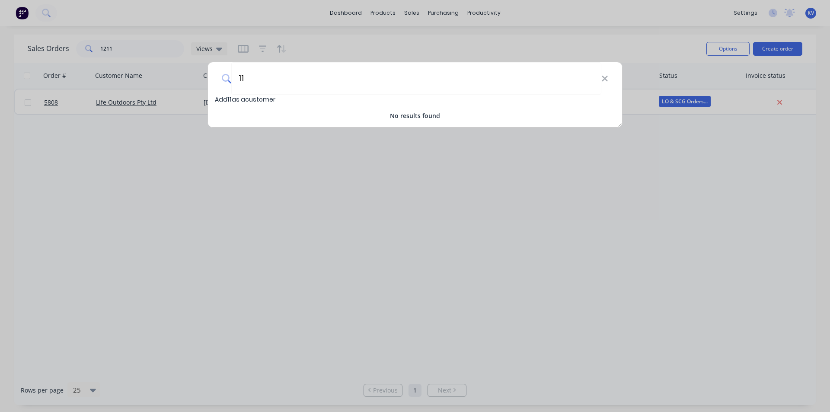
type input "1"
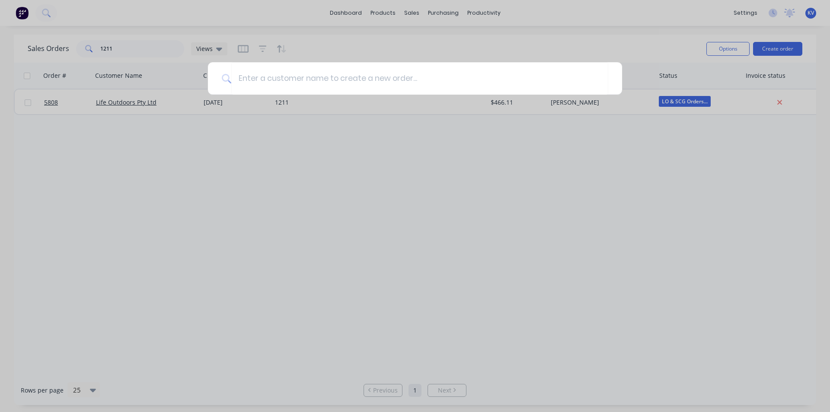
click at [151, 45] on div at bounding box center [415, 206] width 830 height 412
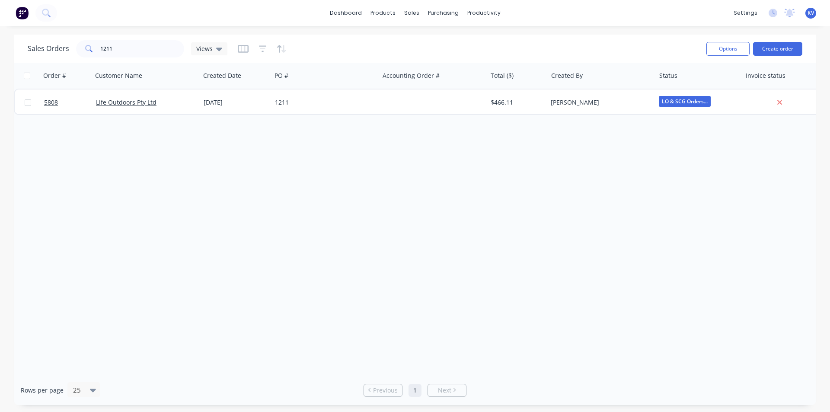
drag, startPoint x: 148, startPoint y: 58, endPoint x: 125, endPoint y: 54, distance: 24.0
click at [125, 54] on div "Sales Orders 1211 Views" at bounding box center [364, 48] width 672 height 21
drag, startPoint x: 124, startPoint y: 51, endPoint x: 48, endPoint y: 38, distance: 77.6
click at [48, 41] on div "Sales Orders 1211 Views" at bounding box center [128, 48] width 200 height 17
drag, startPoint x: 157, startPoint y: 50, endPoint x: 0, endPoint y: 38, distance: 157.9
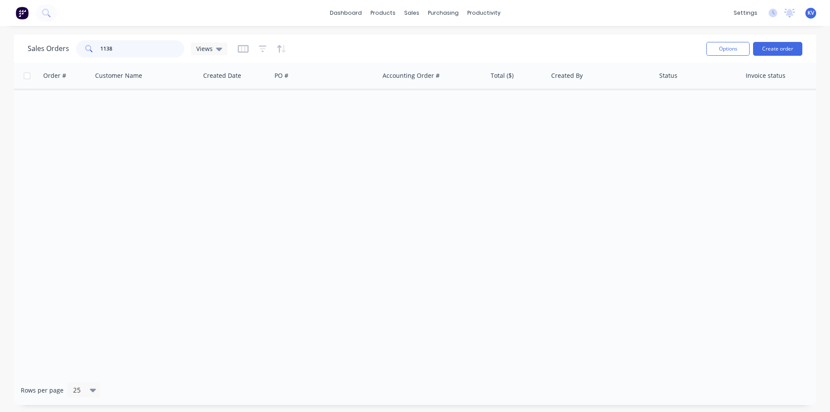
click at [0, 38] on div "Sales Orders 1138 Views Options Create order Order # Customer Name Created Date…" at bounding box center [415, 220] width 830 height 371
type input "1138"
click at [780, 46] on button "Create order" at bounding box center [777, 49] width 49 height 14
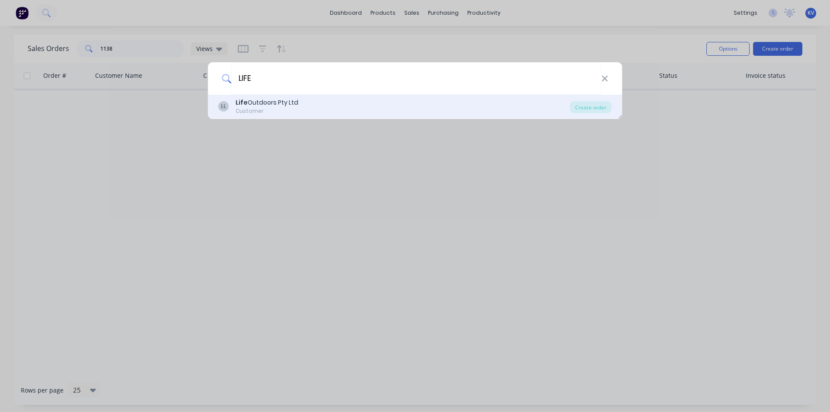
type input "LIFE"
click at [456, 97] on div "LL Life Outdoors Pty Ltd Customer Create order" at bounding box center [415, 107] width 414 height 24
click at [462, 113] on div "LL Life Outdoors Pty Ltd Customer" at bounding box center [394, 106] width 352 height 17
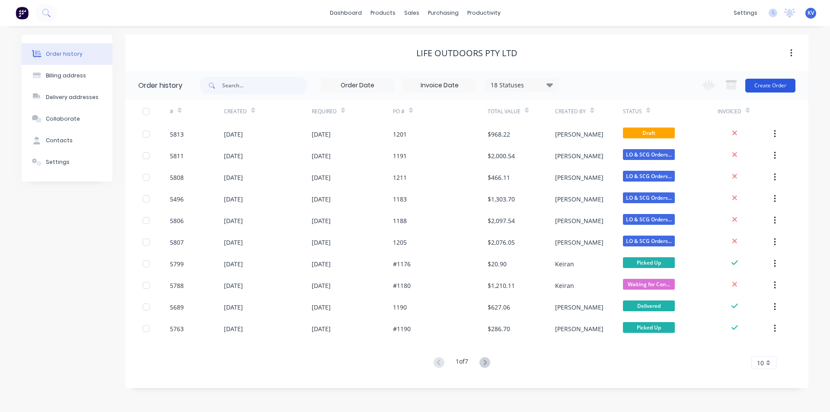
click at [774, 82] on button "Create Order" at bounding box center [771, 86] width 50 height 14
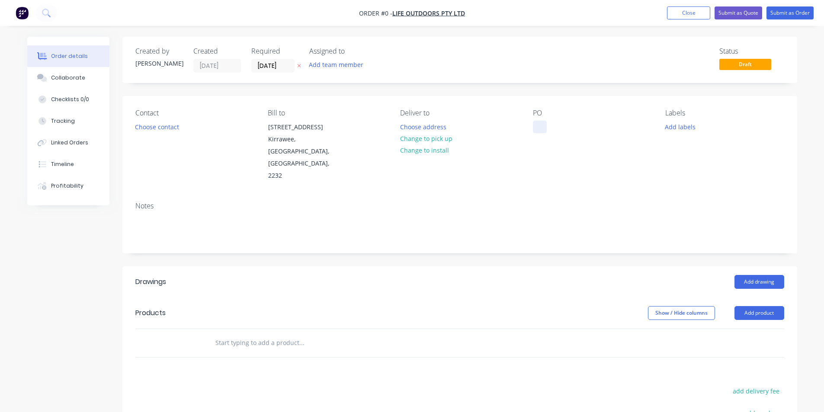
click at [537, 126] on div at bounding box center [540, 127] width 14 height 13
click at [676, 132] on div "Order details Collaborate Checklists 0/0 Tracking Linked Orders Timeline Profit…" at bounding box center [412, 307] width 787 height 541
click at [676, 129] on button "Add labels" at bounding box center [680, 127] width 40 height 12
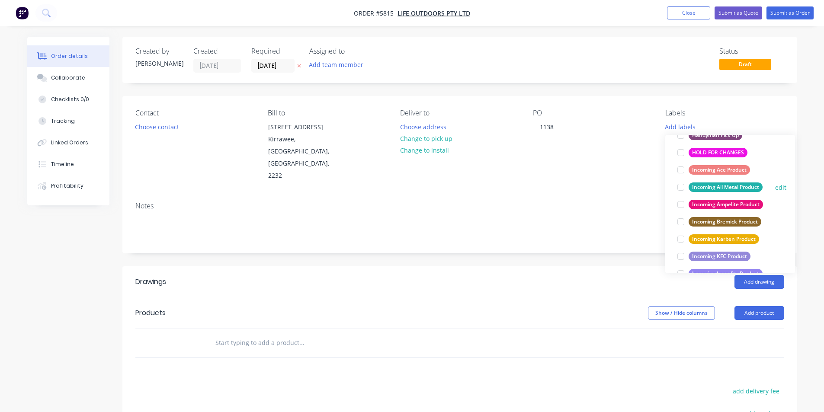
scroll to position [432, 0]
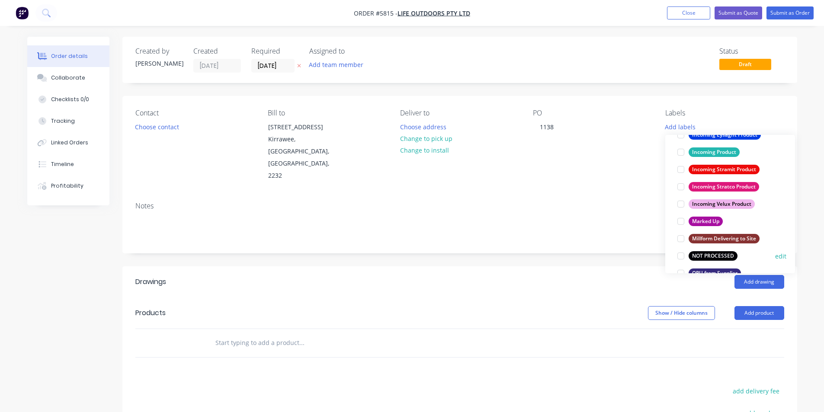
click at [681, 257] on div at bounding box center [680, 255] width 17 height 17
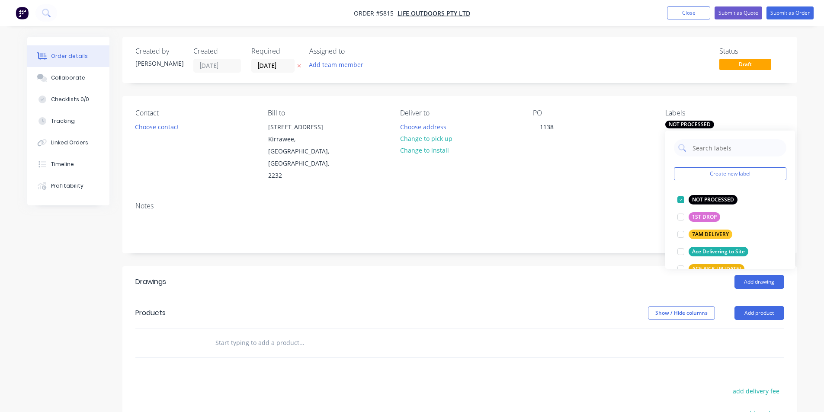
click at [419, 275] on div "Add drawing" at bounding box center [528, 282] width 511 height 14
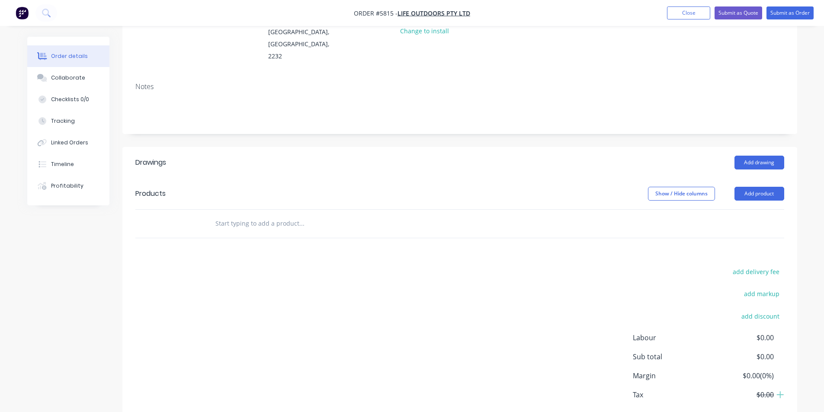
scroll to position [130, 0]
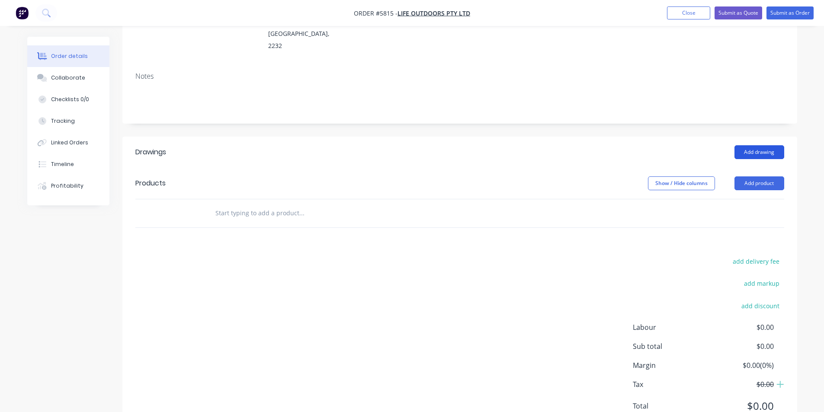
click at [762, 145] on button "Add drawing" at bounding box center [759, 152] width 50 height 14
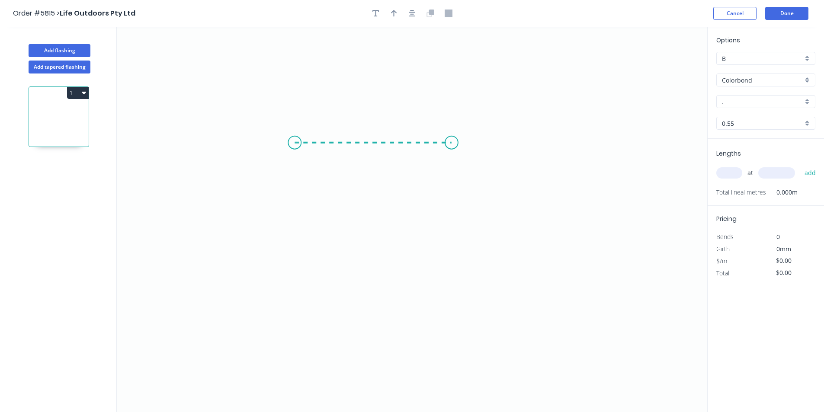
drag, startPoint x: 295, startPoint y: 143, endPoint x: 452, endPoint y: 144, distance: 157.0
click at [452, 144] on icon "0" at bounding box center [412, 219] width 590 height 385
click at [447, 294] on icon "0 ?" at bounding box center [412, 219] width 590 height 385
click at [447, 294] on circle at bounding box center [451, 293] width 13 height 13
click at [448, 294] on circle at bounding box center [451, 293] width 13 height 13
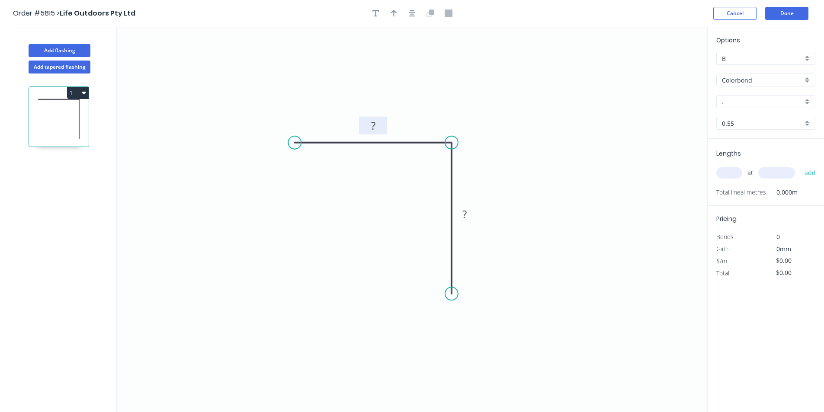
click at [380, 123] on rect at bounding box center [373, 126] width 17 height 12
type input "$6.93"
click at [392, 18] on button "button" at bounding box center [394, 13] width 13 height 13
drag, startPoint x: 665, startPoint y: 69, endPoint x: 461, endPoint y: 111, distance: 207.5
click at [461, 111] on icon at bounding box center [462, 101] width 8 height 28
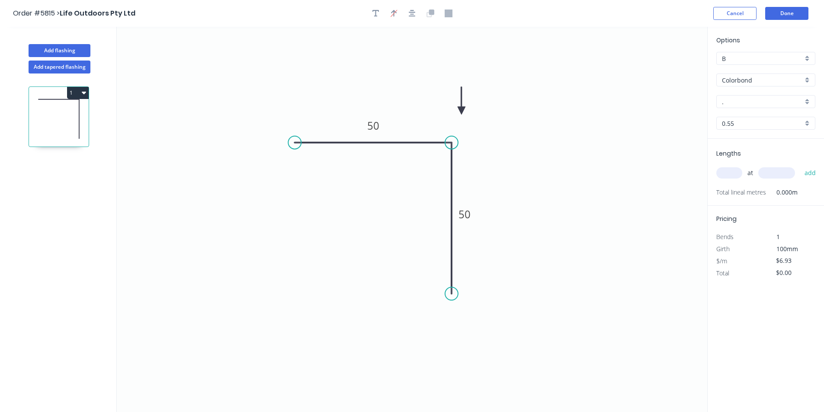
click at [459, 109] on icon at bounding box center [462, 101] width 8 height 28
click at [760, 115] on div "Options B B Colorbond Colorbond Colorbond Matt - Flat Sheet . . 0.55 0.55" at bounding box center [766, 86] width 116 height 103
click at [760, 105] on input "." at bounding box center [762, 101] width 81 height 9
click at [759, 113] on div "Basalt" at bounding box center [766, 118] width 98 height 15
type input "Basalt"
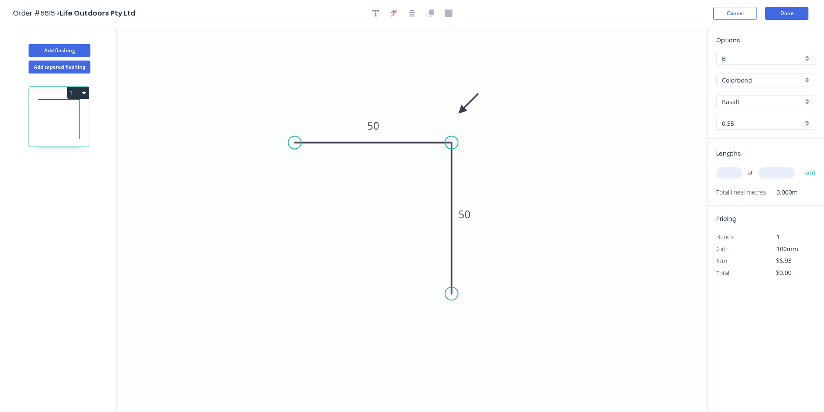
click at [733, 172] on input "text" at bounding box center [729, 172] width 26 height 11
type input "2"
type input "2000"
click at [800, 166] on button "add" at bounding box center [810, 173] width 20 height 15
type input "$27.72"
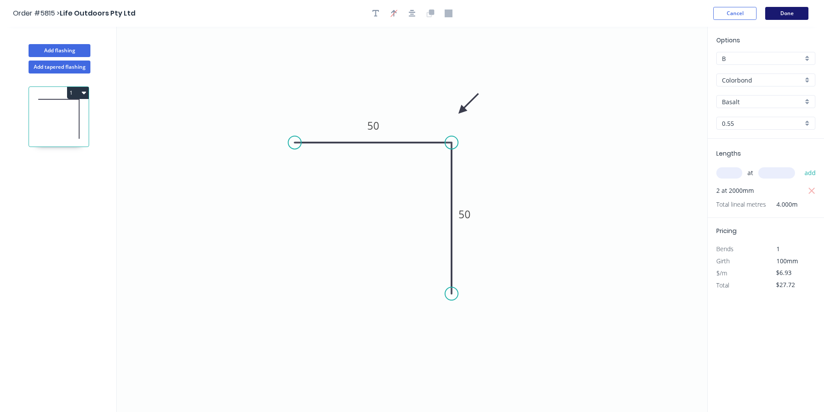
click at [777, 13] on button "Done" at bounding box center [786, 13] width 43 height 13
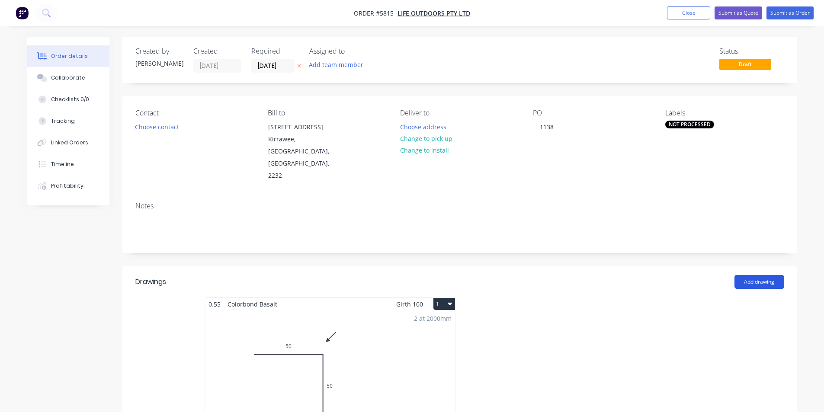
click at [748, 275] on button "Add drawing" at bounding box center [759, 282] width 50 height 14
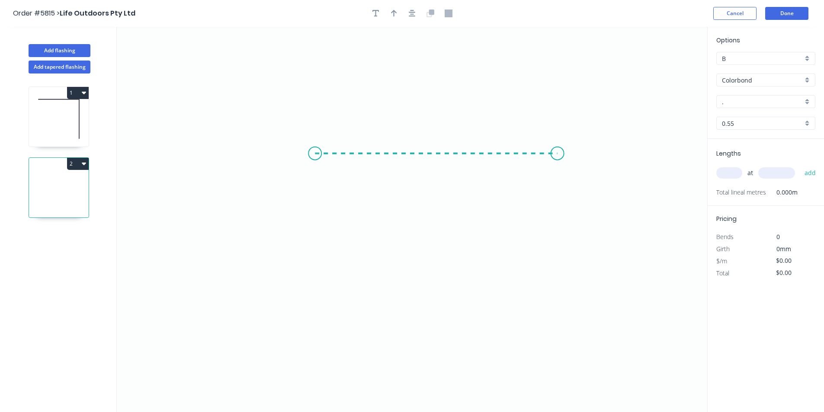
drag, startPoint x: 315, startPoint y: 154, endPoint x: 561, endPoint y: 156, distance: 246.5
click at [561, 156] on icon "0" at bounding box center [412, 219] width 590 height 385
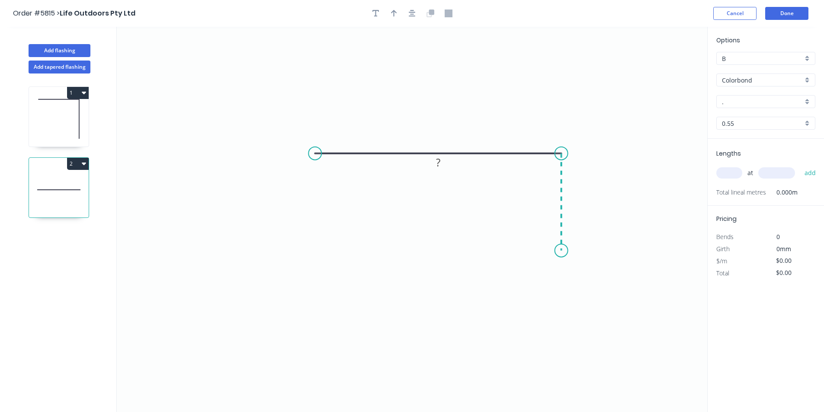
click at [560, 251] on icon "0 ?" at bounding box center [412, 219] width 590 height 385
click at [560, 251] on circle at bounding box center [561, 250] width 13 height 13
click at [445, 141] on rect at bounding box center [437, 137] width 17 height 12
type input "$9.98"
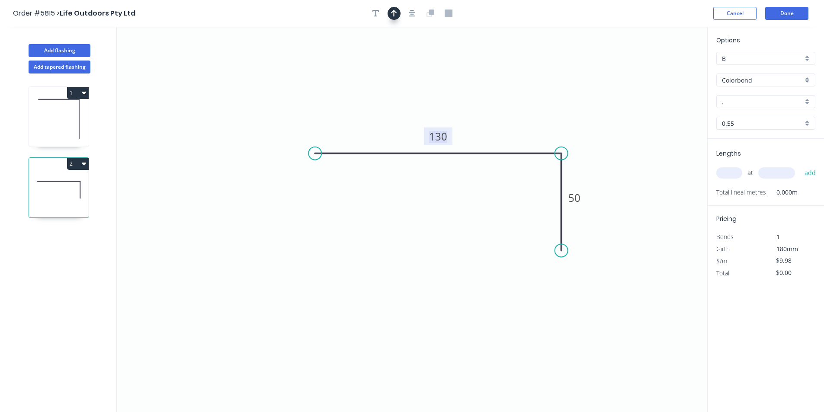
click at [396, 19] on button "button" at bounding box center [394, 13] width 13 height 13
drag, startPoint x: 656, startPoint y: 75, endPoint x: 549, endPoint y: 118, distance: 114.7
click at [555, 118] on icon at bounding box center [559, 108] width 8 height 28
click at [548, 117] on icon at bounding box center [549, 108] width 8 height 28
click at [741, 102] on input "." at bounding box center [762, 101] width 81 height 9
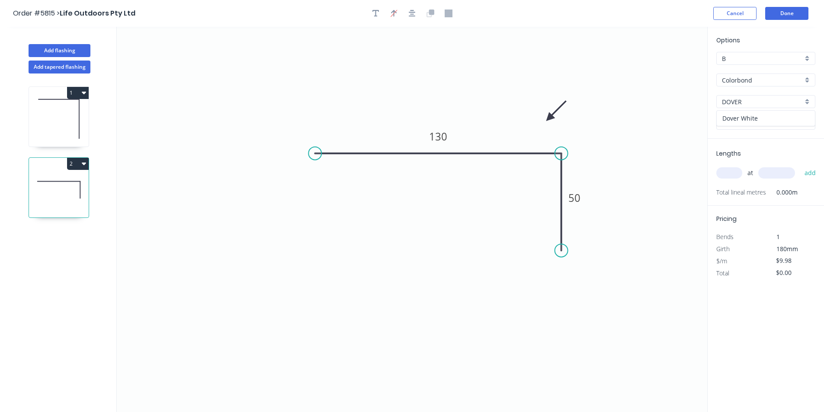
click at [735, 116] on div "Dover White" at bounding box center [766, 118] width 98 height 15
type input "Dover White"
click at [728, 184] on div "at add" at bounding box center [766, 172] width 101 height 23
click at [729, 177] on input "text" at bounding box center [729, 172] width 26 height 11
type input "1"
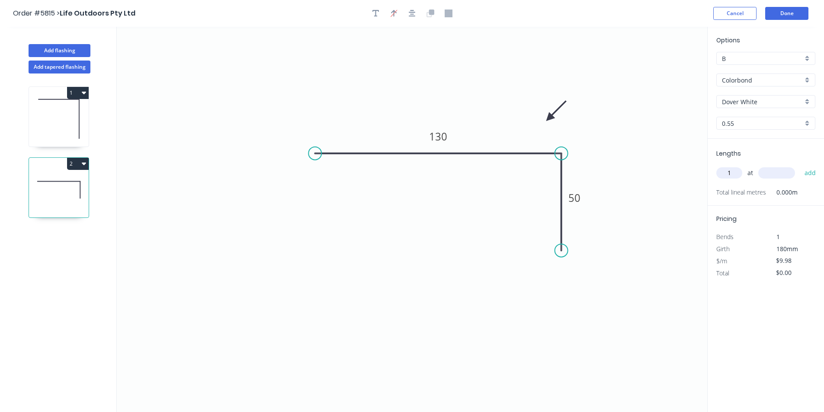
type input "0"
type input "500"
click at [800, 166] on button "add" at bounding box center [810, 173] width 20 height 15
type input "$4.99"
click at [777, 12] on button "Done" at bounding box center [786, 13] width 43 height 13
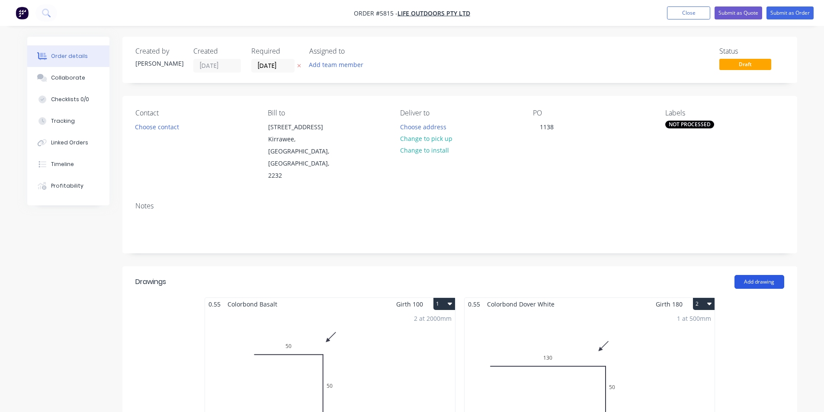
click at [748, 275] on button "Add drawing" at bounding box center [759, 282] width 50 height 14
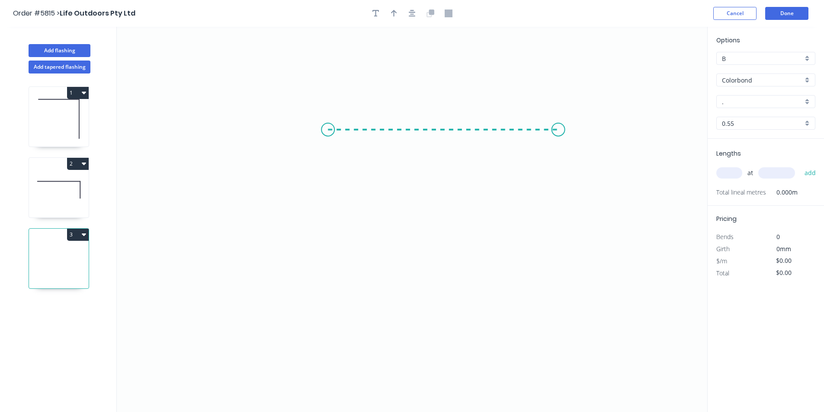
drag, startPoint x: 328, startPoint y: 130, endPoint x: 558, endPoint y: 142, distance: 230.9
click at [558, 142] on icon "0" at bounding box center [412, 219] width 590 height 385
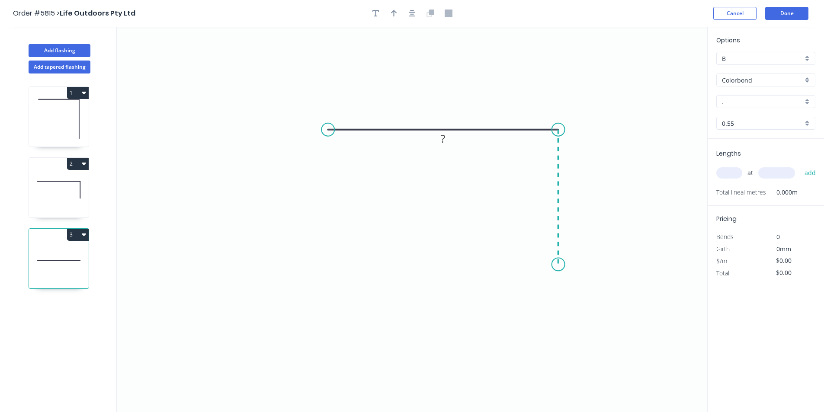
click at [561, 265] on icon "0 ?" at bounding box center [412, 219] width 590 height 385
click at [561, 265] on circle at bounding box center [558, 264] width 13 height 13
click at [444, 109] on tspan "?" at bounding box center [443, 113] width 4 height 14
type input "$6.93"
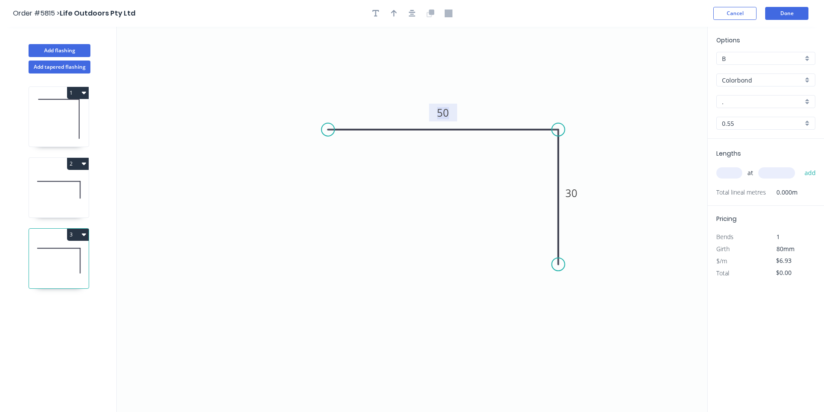
drag, startPoint x: 534, startPoint y: 92, endPoint x: 370, endPoint y: 3, distance: 186.8
click at [533, 92] on icon "0 50 30" at bounding box center [412, 219] width 590 height 385
click at [397, 15] on button "button" at bounding box center [394, 13] width 13 height 13
drag, startPoint x: 663, startPoint y: 68, endPoint x: 524, endPoint y: 99, distance: 142.8
click at [524, 99] on icon at bounding box center [524, 89] width 8 height 28
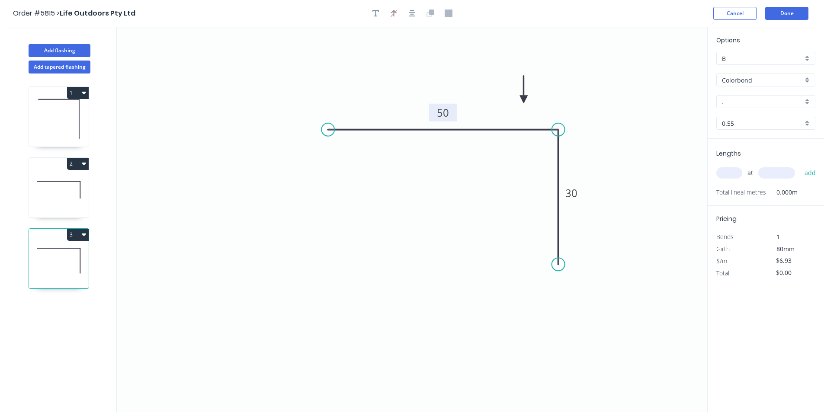
click at [737, 103] on input "." at bounding box center [762, 101] width 81 height 9
click at [737, 120] on div "Dover White" at bounding box center [766, 118] width 98 height 15
type input "Dover White"
click at [727, 175] on input "text" at bounding box center [729, 172] width 26 height 11
type input "1"
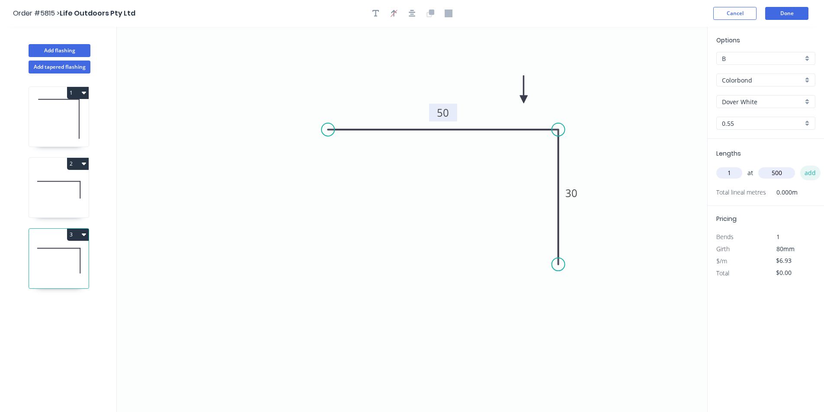
type input "500"
click at [807, 175] on button "add" at bounding box center [810, 173] width 20 height 15
type input "$3.47"
click at [772, 19] on button "Done" at bounding box center [786, 13] width 43 height 13
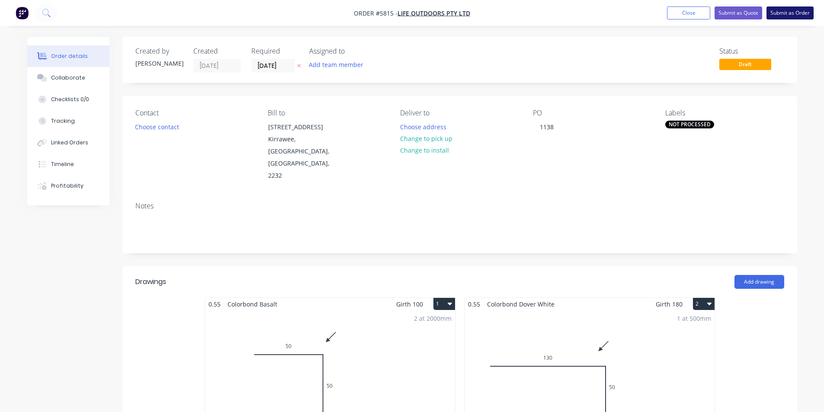
click at [779, 13] on button "Submit as Order" at bounding box center [789, 12] width 47 height 13
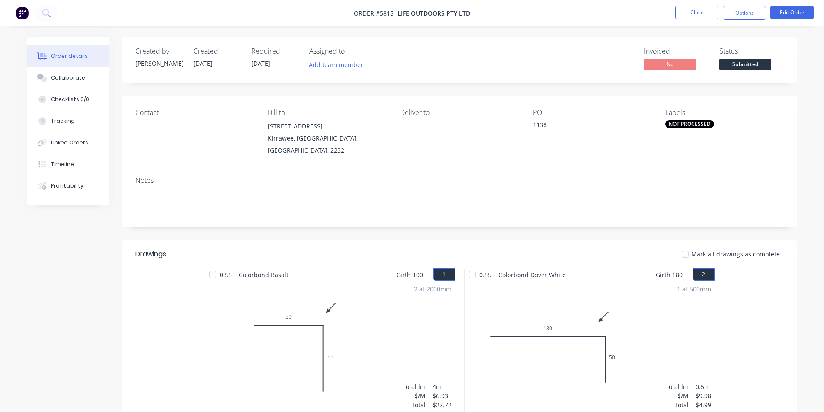
click at [724, 67] on span "Submitted" at bounding box center [745, 64] width 52 height 11
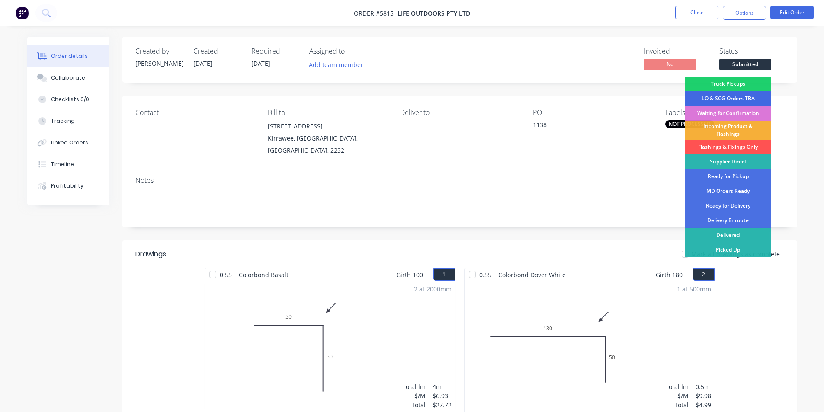
click at [723, 100] on div "LO & SCG Orders TBA" at bounding box center [728, 98] width 86 height 15
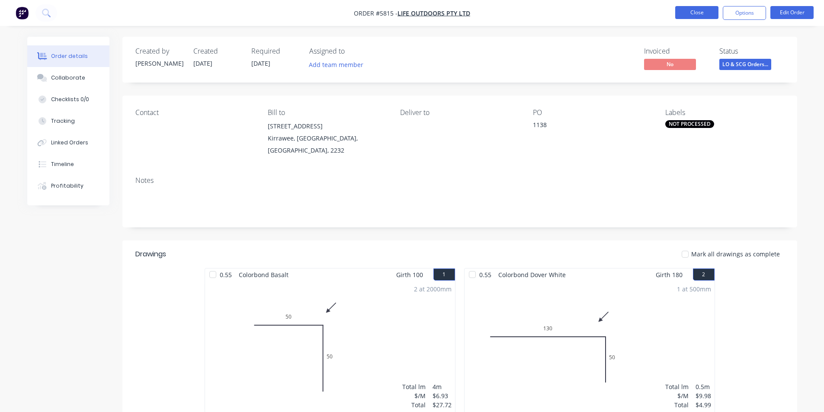
click at [683, 13] on button "Close" at bounding box center [696, 12] width 43 height 13
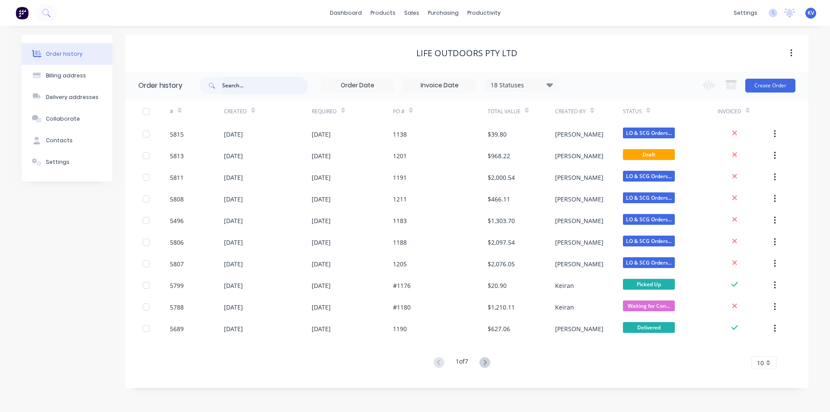
click at [281, 89] on input "text" at bounding box center [265, 85] width 86 height 17
type input "1204"
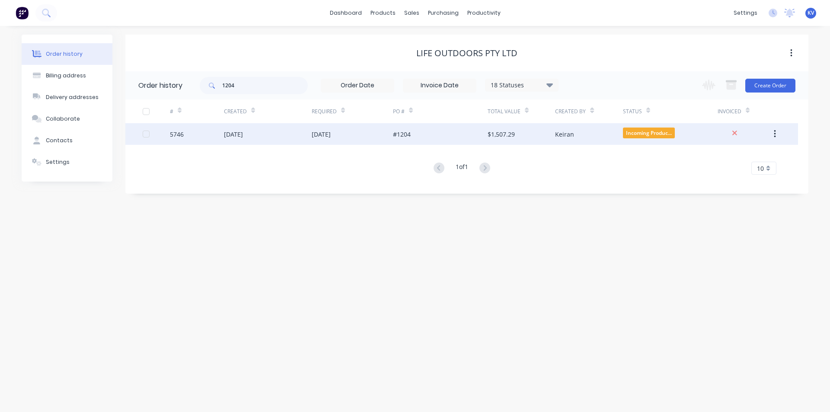
click at [608, 139] on div "Keiran" at bounding box center [588, 134] width 67 height 22
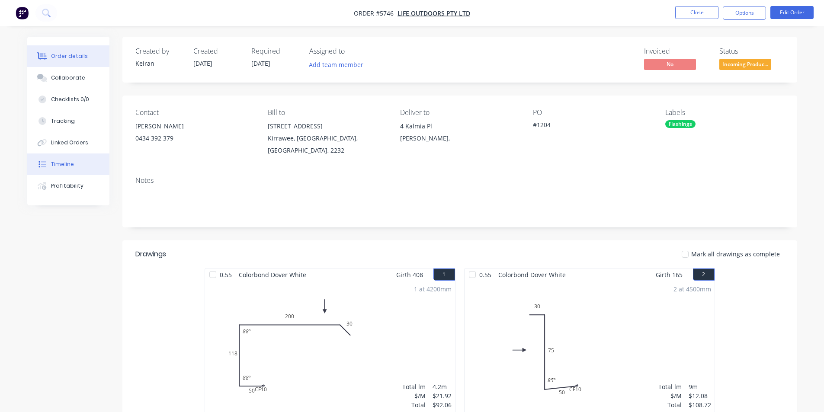
click at [62, 157] on button "Timeline" at bounding box center [68, 165] width 82 height 22
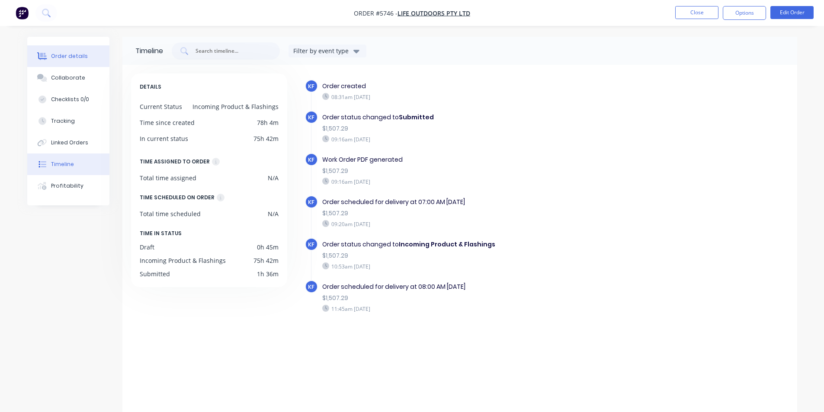
click at [88, 56] on button "Order details" at bounding box center [68, 56] width 82 height 22
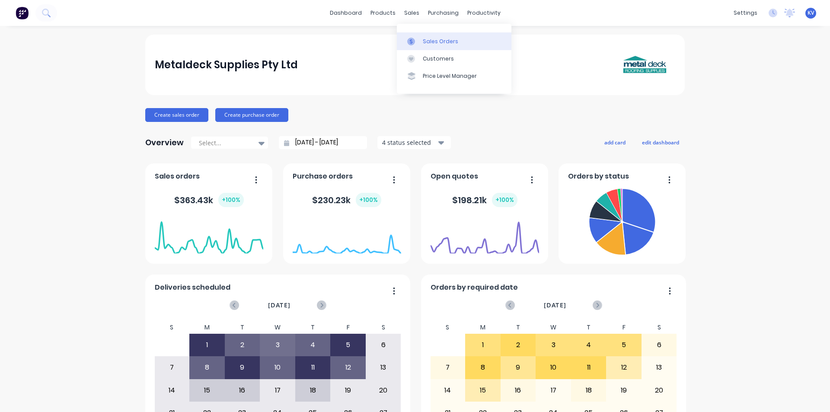
click at [438, 42] on div "Sales Orders" at bounding box center [440, 42] width 35 height 8
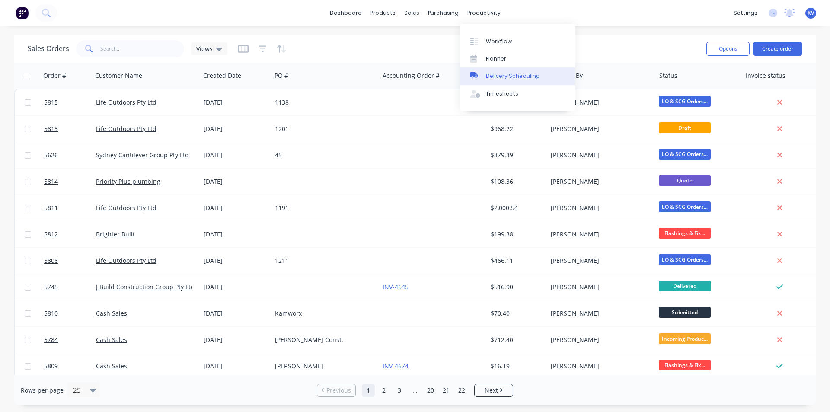
click at [494, 77] on div "Delivery Scheduling" at bounding box center [513, 76] width 54 height 8
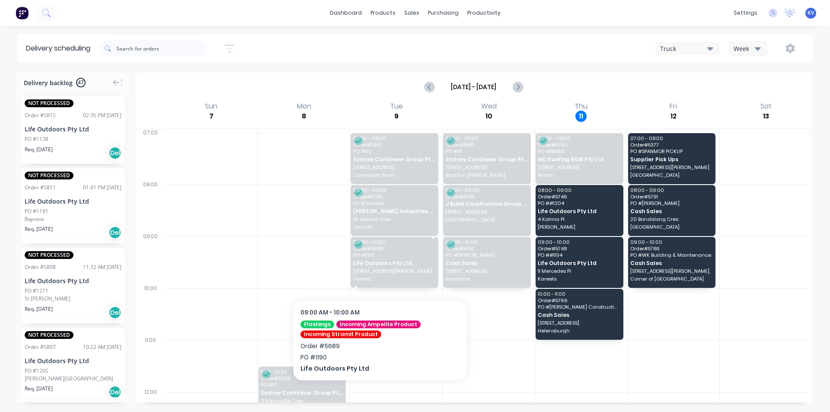
click at [380, 270] on span "17 Bondell Ave" at bounding box center [394, 271] width 82 height 5
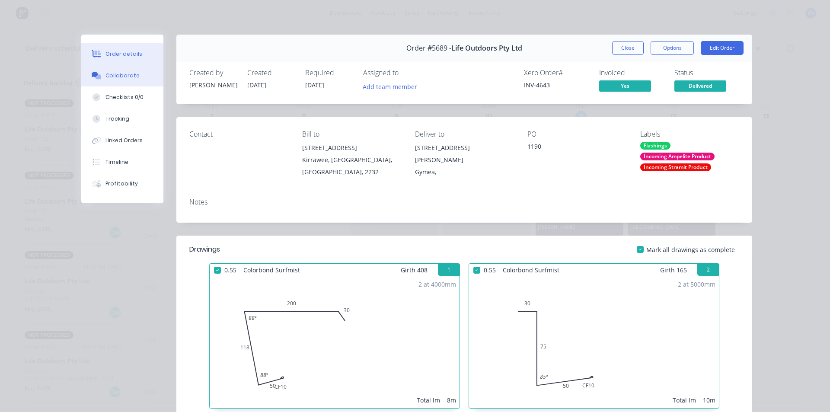
click at [122, 74] on div "Collaborate" at bounding box center [123, 76] width 34 height 8
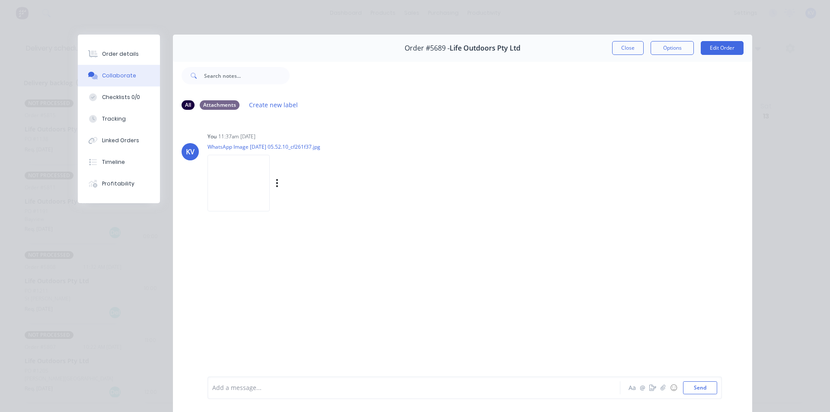
click at [218, 179] on img at bounding box center [239, 183] width 62 height 57
click at [623, 55] on div "Order #5689 - Life Outdoors Pty Ltd Close Options Edit Order" at bounding box center [463, 48] width 580 height 27
drag, startPoint x: 632, startPoint y: 55, endPoint x: 628, endPoint y: 48, distance: 7.8
click at [631, 54] on div "Order #5689 - Life Outdoors Pty Ltd Close Options Edit Order" at bounding box center [463, 48] width 580 height 27
click at [628, 48] on button "Close" at bounding box center [628, 48] width 32 height 14
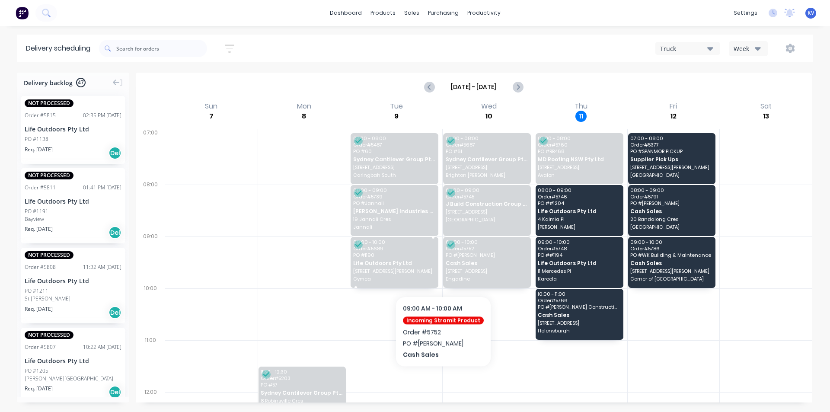
click at [386, 270] on span "17 Bondell Ave" at bounding box center [394, 271] width 82 height 5
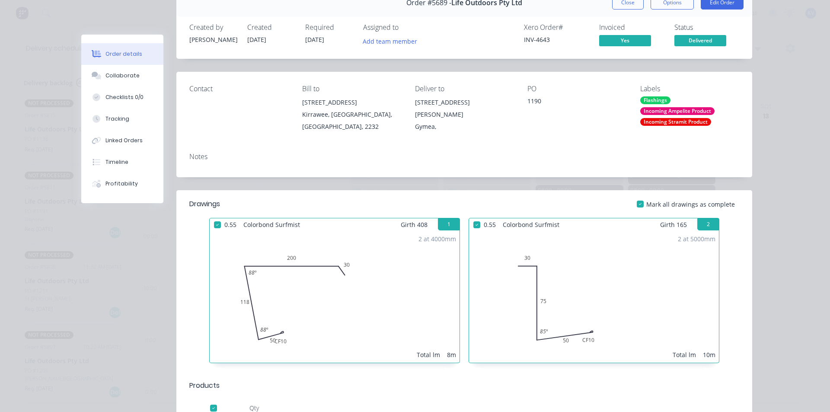
scroll to position [43, 0]
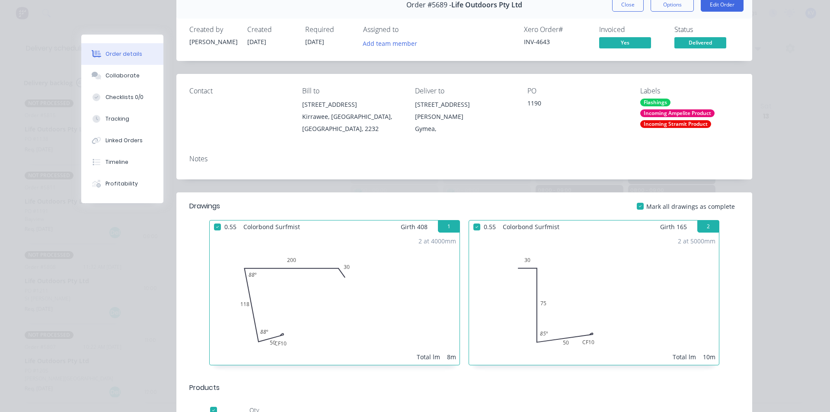
click at [253, 43] on span "03/09/25" at bounding box center [256, 42] width 19 height 8
click at [144, 298] on div "Order #5689 - Life Outdoors Pty Ltd Close Options Edit Order Created by Kristy …" at bounding box center [416, 377] width 671 height 773
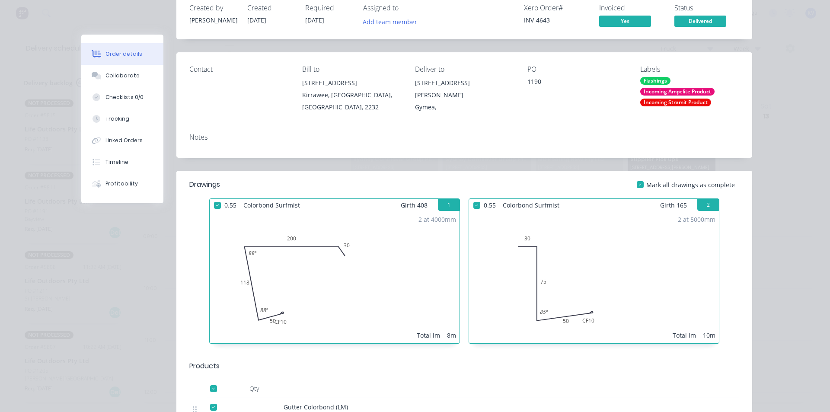
scroll to position [86, 0]
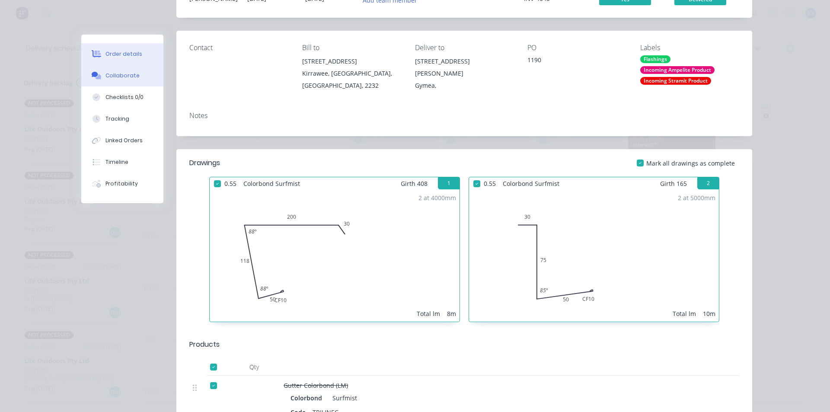
click at [101, 75] on button "Collaborate" at bounding box center [122, 76] width 82 height 22
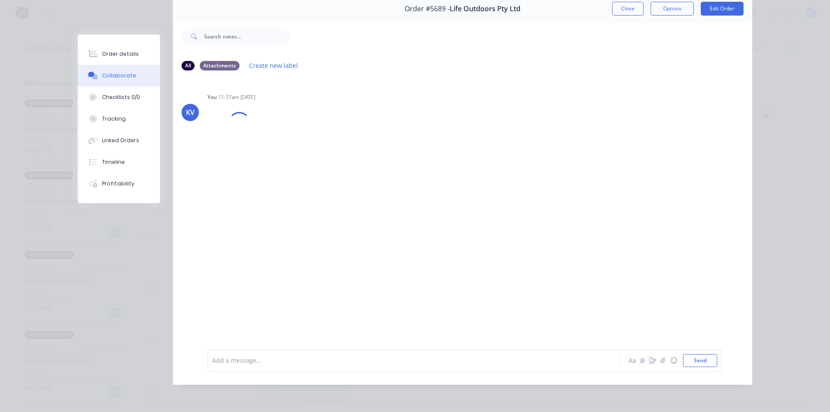
scroll to position [0, 0]
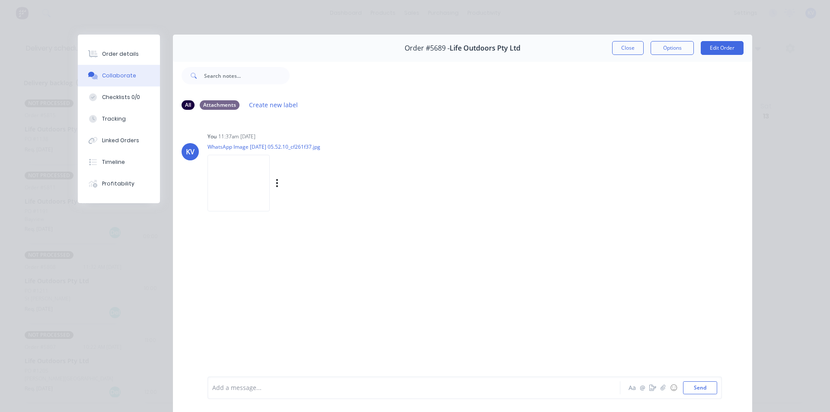
click at [239, 173] on img at bounding box center [239, 183] width 62 height 57
click at [626, 50] on button "Close" at bounding box center [628, 48] width 32 height 14
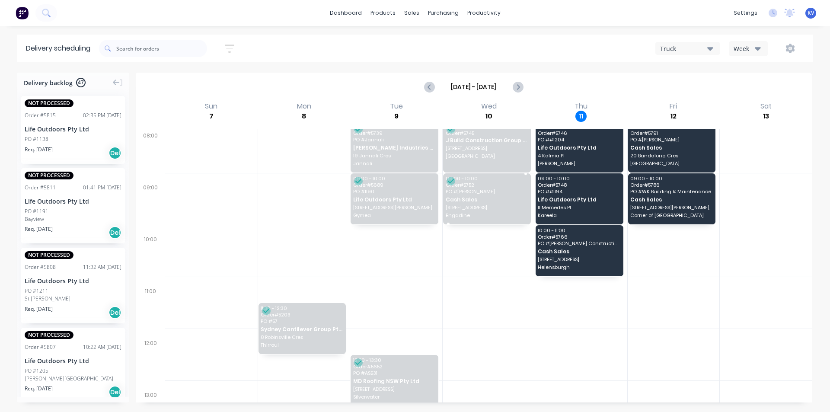
scroll to position [43, 0]
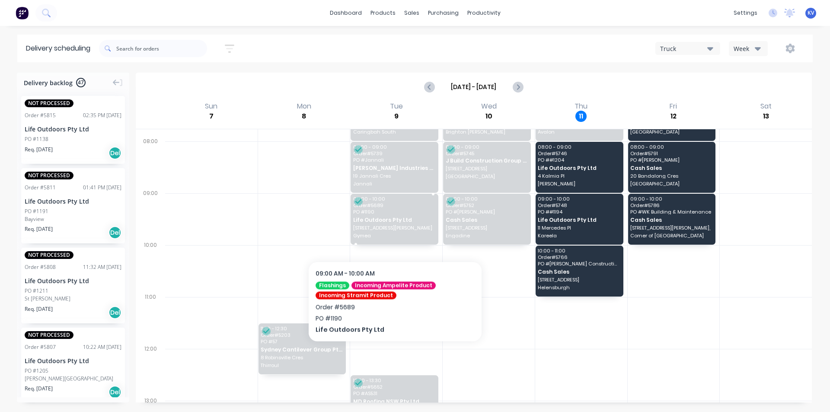
click at [395, 231] on div "09:00 - 10:00 Order # 5689 PO # 1190 Life Outdoors Pty Ltd 17 Bondell Ave Gymea" at bounding box center [395, 219] width 88 height 51
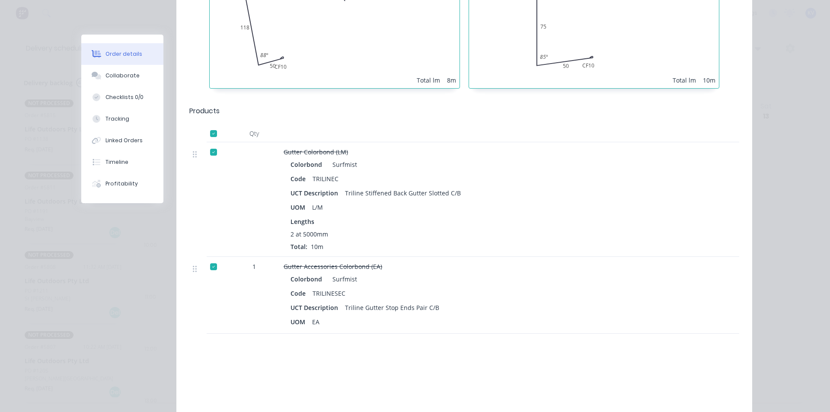
scroll to position [207, 0]
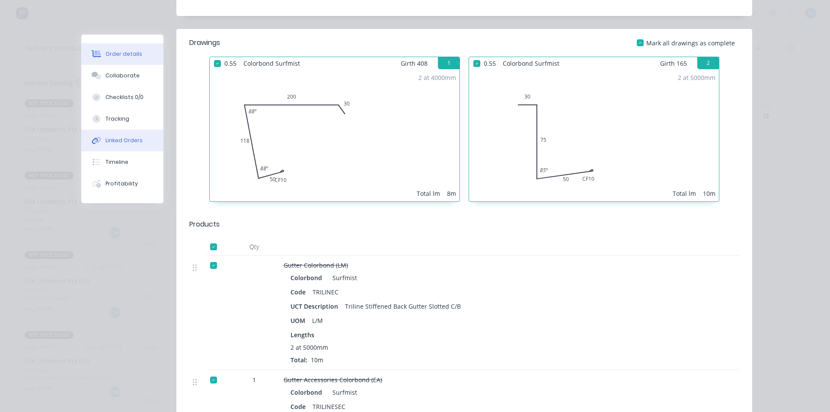
click at [139, 142] on button "Linked Orders" at bounding box center [122, 141] width 82 height 22
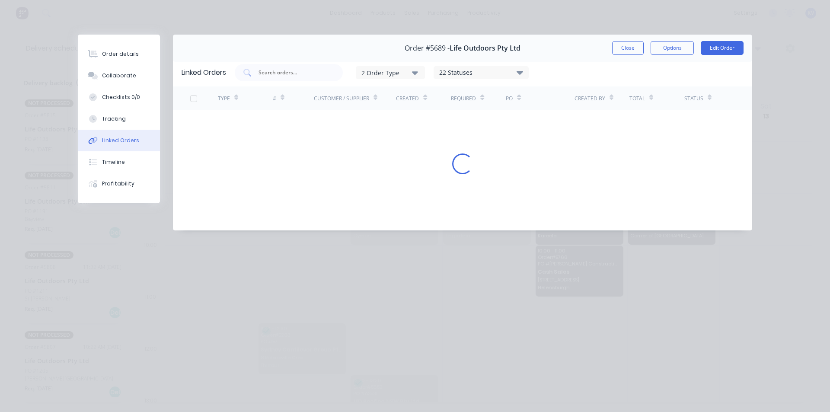
scroll to position [0, 0]
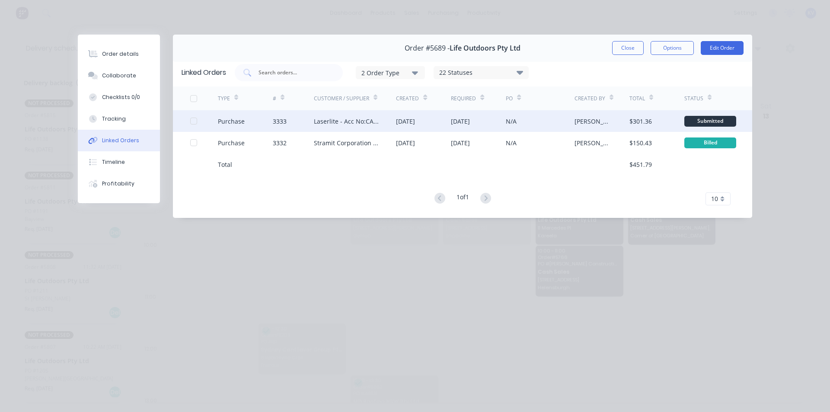
click at [415, 122] on div "04 Sep 2025" at bounding box center [405, 121] width 19 height 9
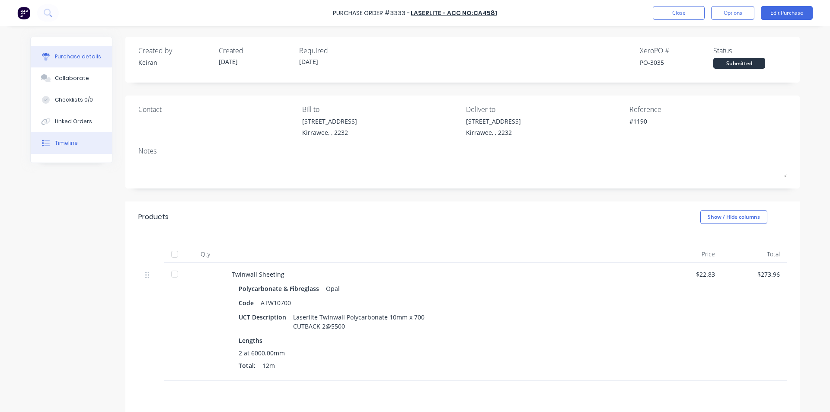
click at [72, 145] on div "Timeline" at bounding box center [66, 143] width 23 height 8
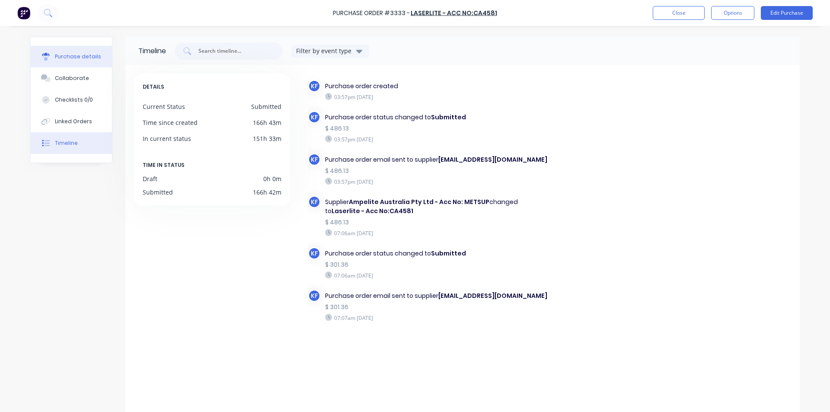
click at [68, 61] on button "Purchase details" at bounding box center [71, 57] width 81 height 22
type textarea "x"
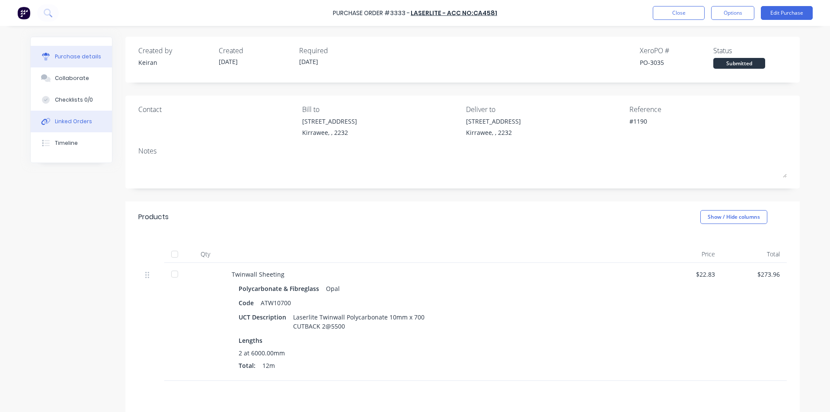
click at [78, 119] on div "Linked Orders" at bounding box center [73, 122] width 37 height 8
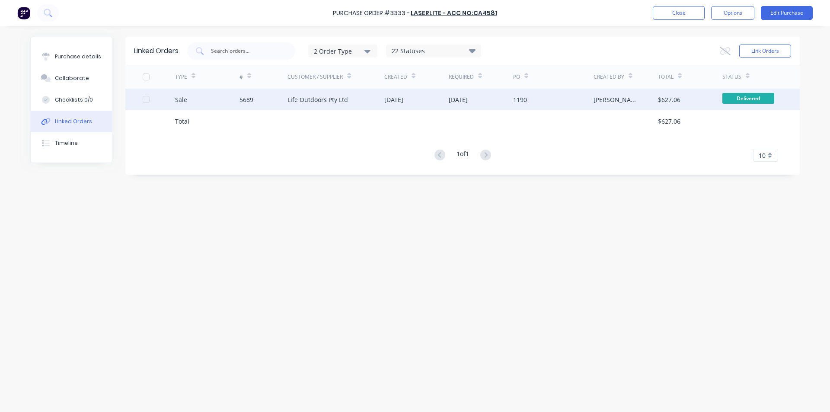
click at [461, 102] on div "[DATE]" at bounding box center [458, 99] width 19 height 9
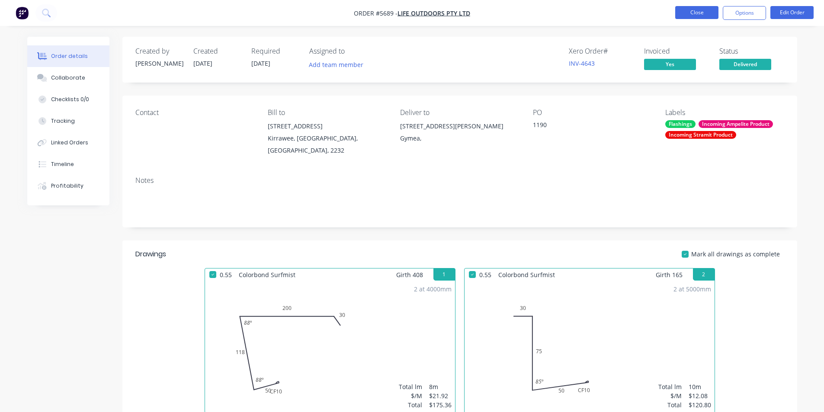
click at [691, 12] on button "Close" at bounding box center [696, 12] width 43 height 13
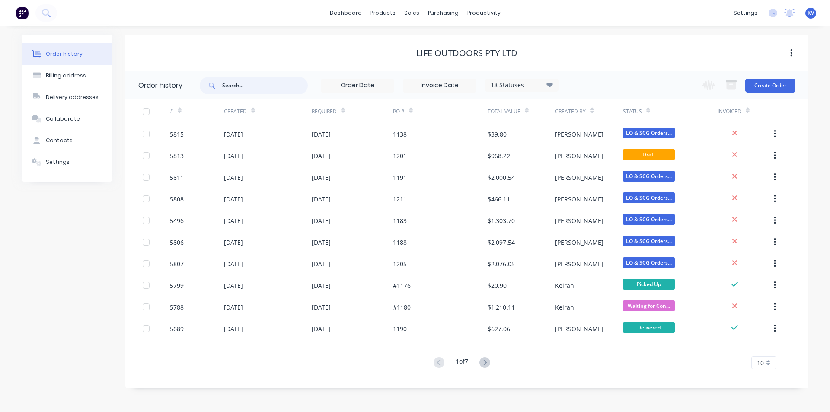
click at [253, 89] on input "text" at bounding box center [265, 85] width 86 height 17
type input "1192"
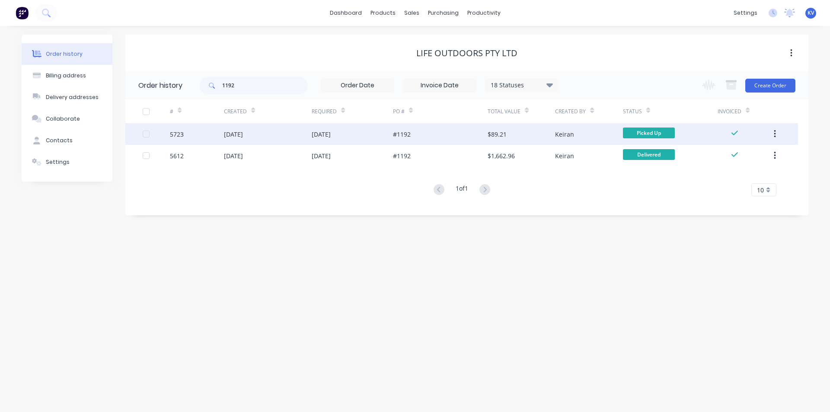
click at [375, 134] on div "04 Sep 2025" at bounding box center [352, 134] width 81 height 22
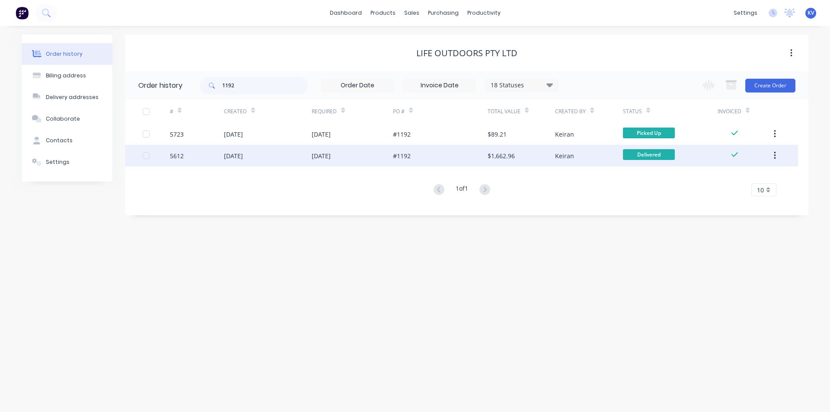
click at [423, 156] on div "#1192" at bounding box center [440, 156] width 95 height 22
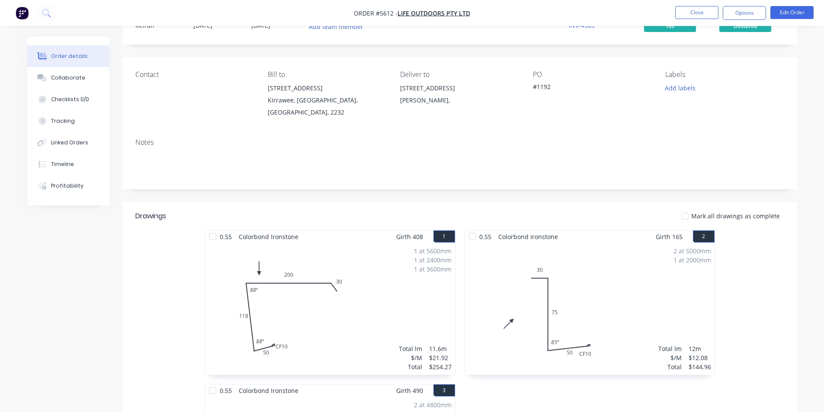
scroll to position [216, 0]
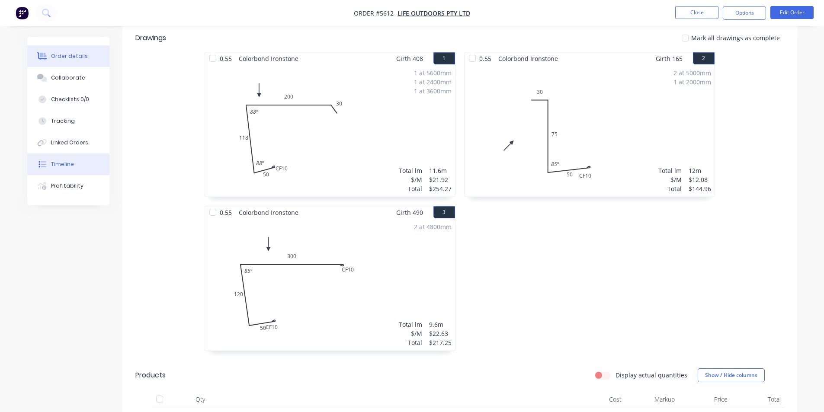
click at [58, 158] on button "Timeline" at bounding box center [68, 165] width 82 height 22
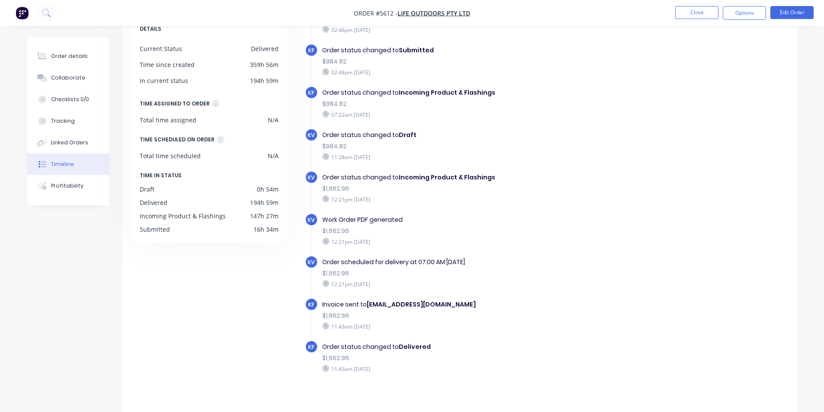
scroll to position [66, 0]
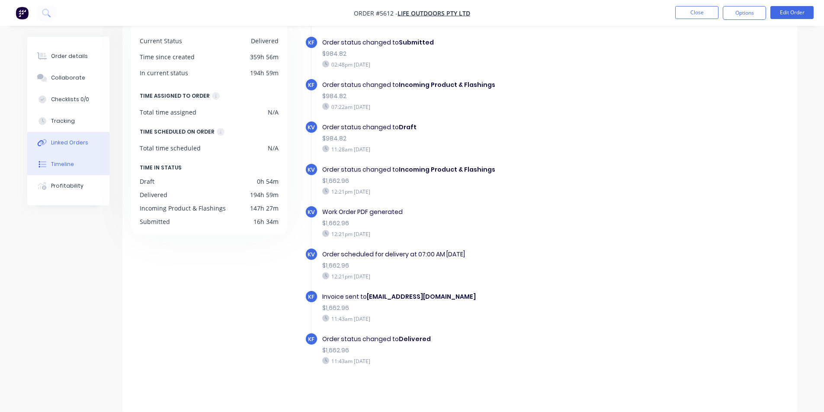
click at [77, 138] on button "Linked Orders" at bounding box center [68, 143] width 82 height 22
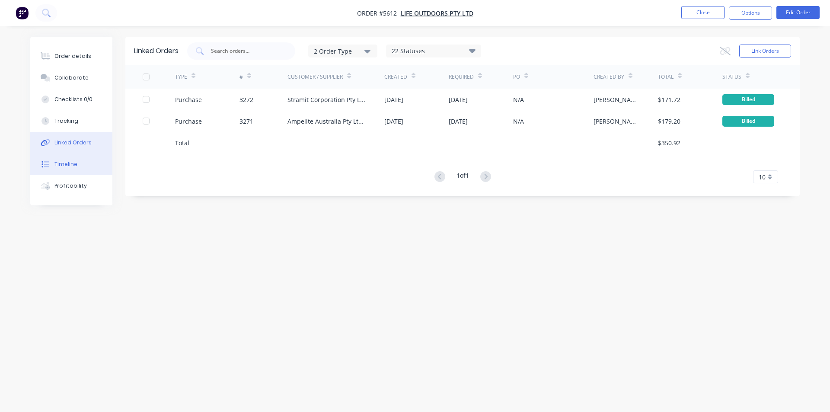
click at [77, 158] on button "Timeline" at bounding box center [71, 165] width 82 height 22
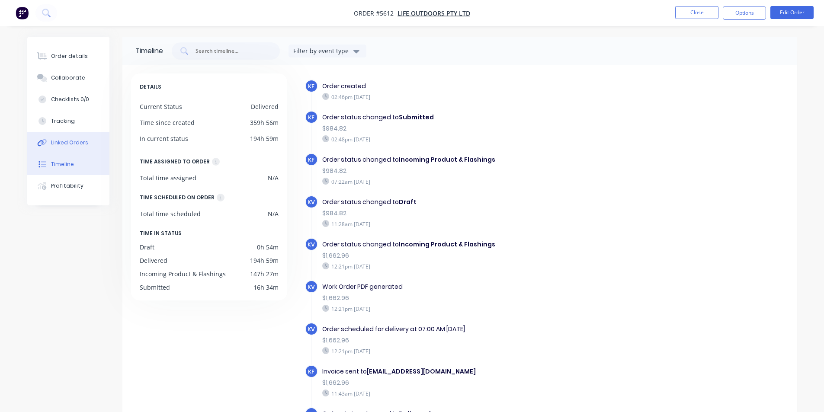
click at [64, 145] on div "Linked Orders" at bounding box center [69, 143] width 37 height 8
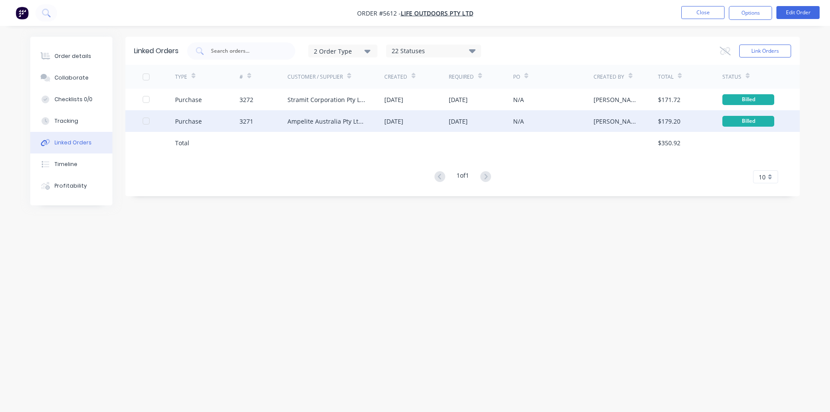
click at [468, 124] on div "29 Aug 2025" at bounding box center [458, 121] width 19 height 9
type textarea "x"
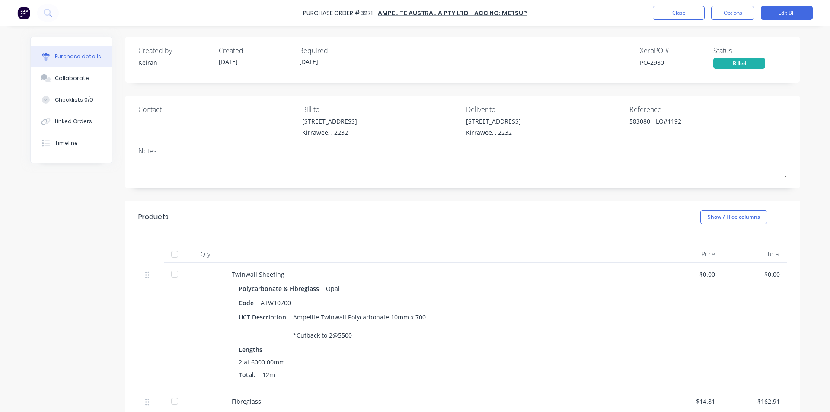
drag, startPoint x: 681, startPoint y: 19, endPoint x: 515, endPoint y: 148, distance: 210.5
click at [515, 148] on div "Purchase Order #3271 - Ampelite Australia Pty Ltd - Acc No: METSUP Close Option…" at bounding box center [415, 206] width 830 height 412
click at [671, 14] on button "Close" at bounding box center [679, 13] width 52 height 14
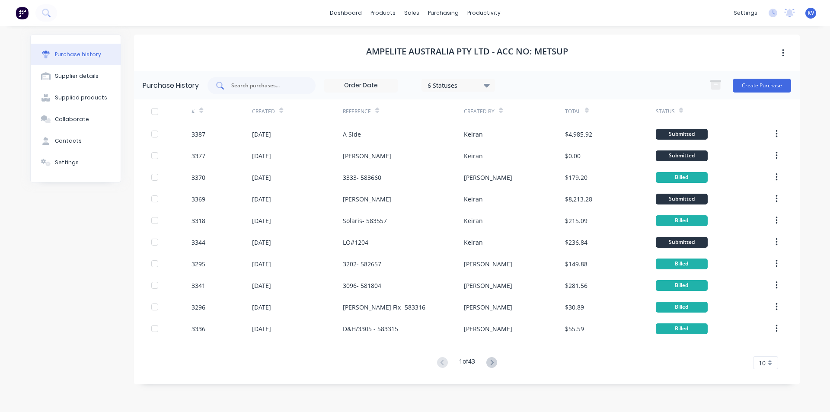
click at [272, 89] on input "text" at bounding box center [267, 85] width 72 height 9
type input "1190"
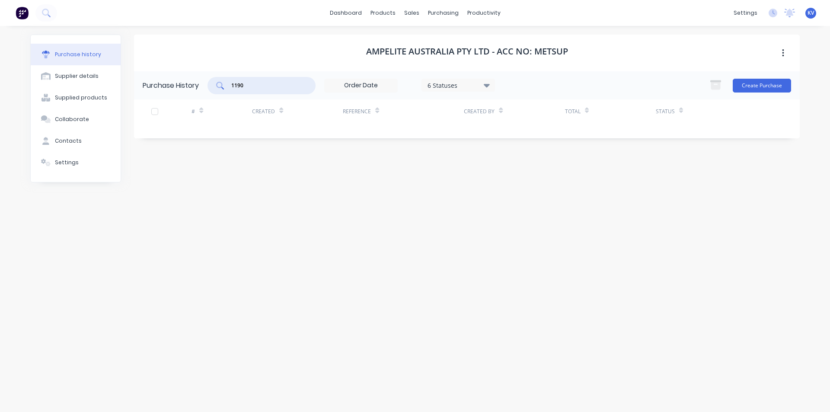
drag, startPoint x: 273, startPoint y: 87, endPoint x: 189, endPoint y: 78, distance: 84.8
click at [189, 78] on div "Purchase History 1190 6 Statuses 6 Statuses Create Purchase" at bounding box center [467, 85] width 666 height 28
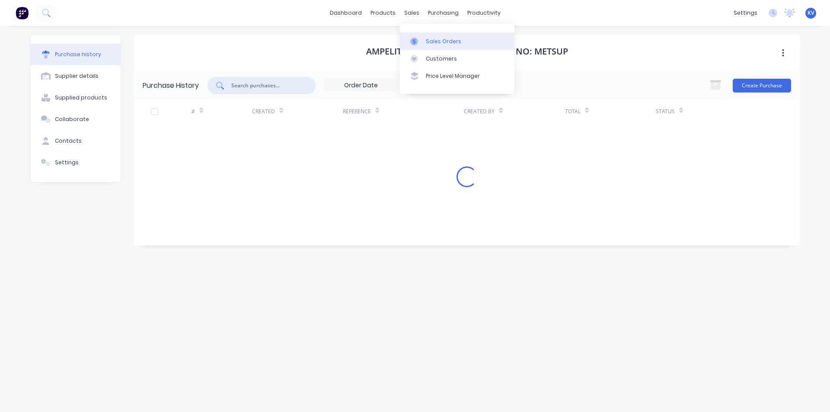
click at [416, 38] on icon at bounding box center [414, 42] width 8 height 8
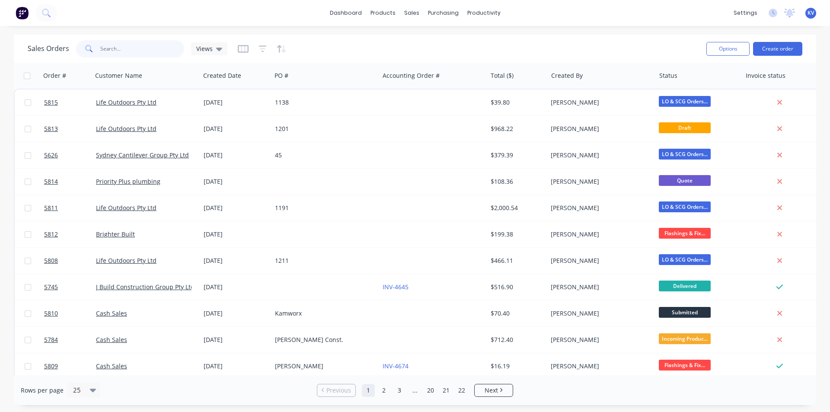
click at [127, 52] on input "text" at bounding box center [142, 48] width 84 height 17
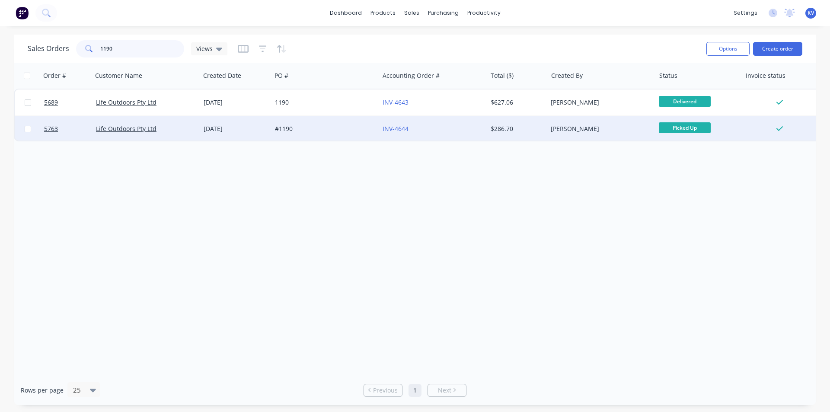
type input "1190"
click at [349, 128] on div "#1190" at bounding box center [323, 129] width 96 height 9
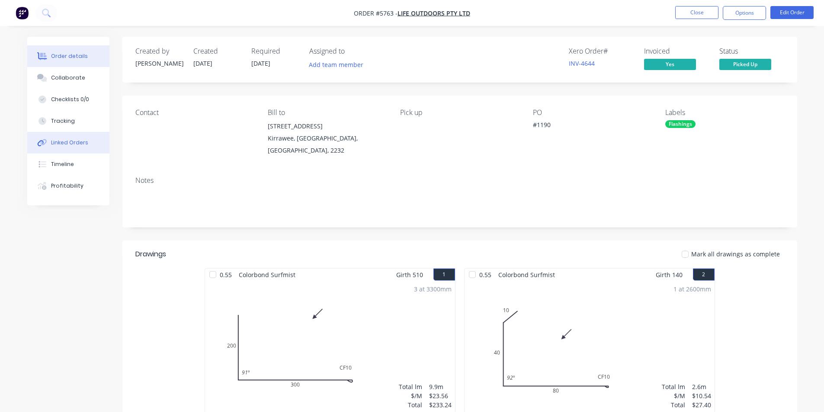
click at [63, 147] on button "Linked Orders" at bounding box center [68, 143] width 82 height 22
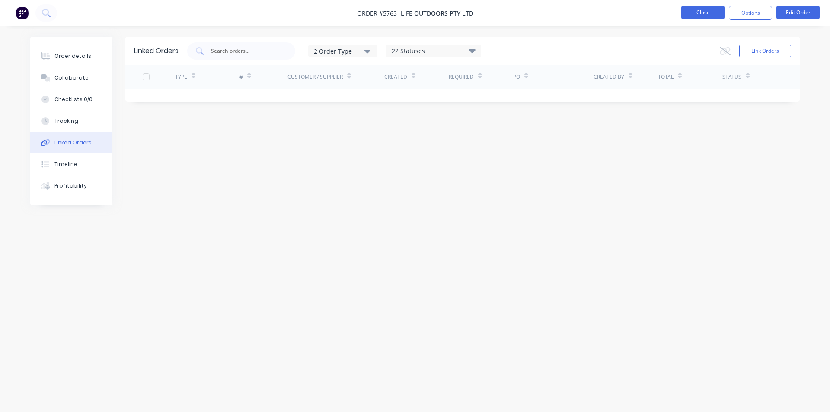
click at [701, 15] on button "Close" at bounding box center [703, 12] width 43 height 13
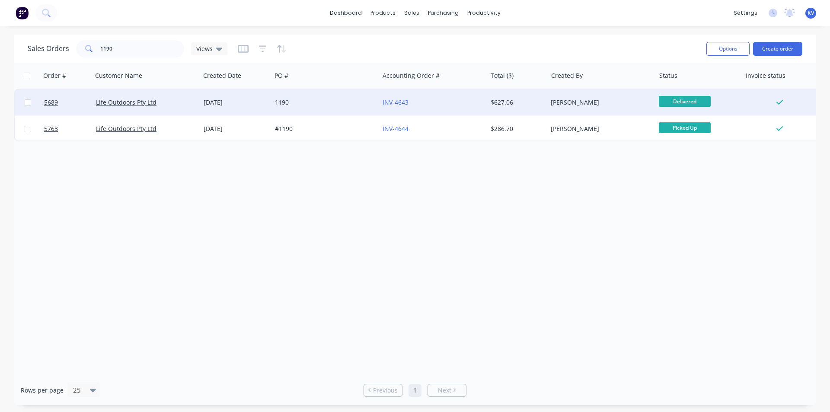
click at [326, 92] on div "1190" at bounding box center [326, 103] width 108 height 26
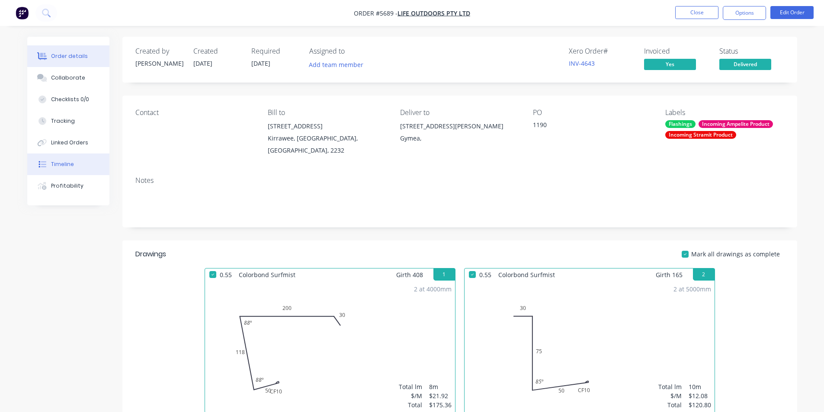
click at [63, 159] on button "Timeline" at bounding box center [68, 165] width 82 height 22
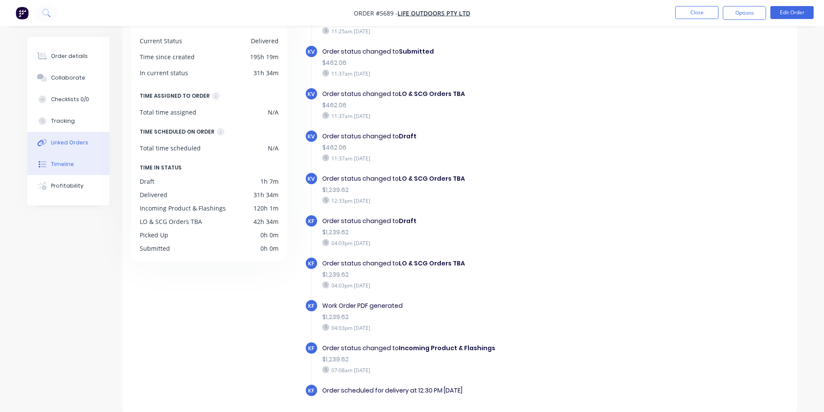
click at [77, 149] on button "Linked Orders" at bounding box center [68, 143] width 82 height 22
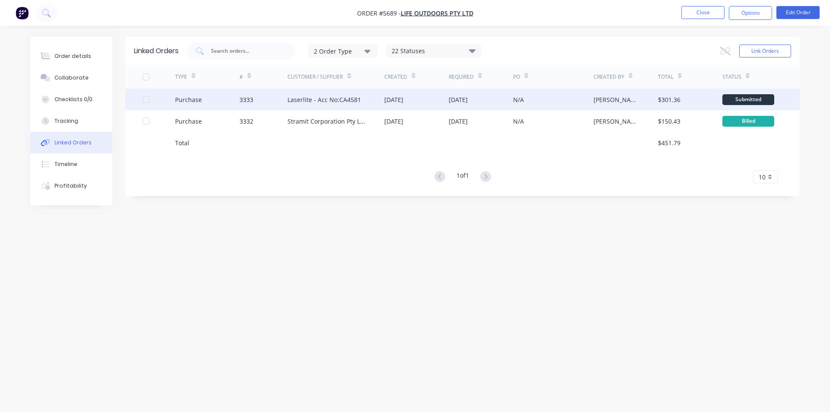
click at [352, 103] on div "Laserlite - Acc No:CA4581" at bounding box center [325, 99] width 74 height 9
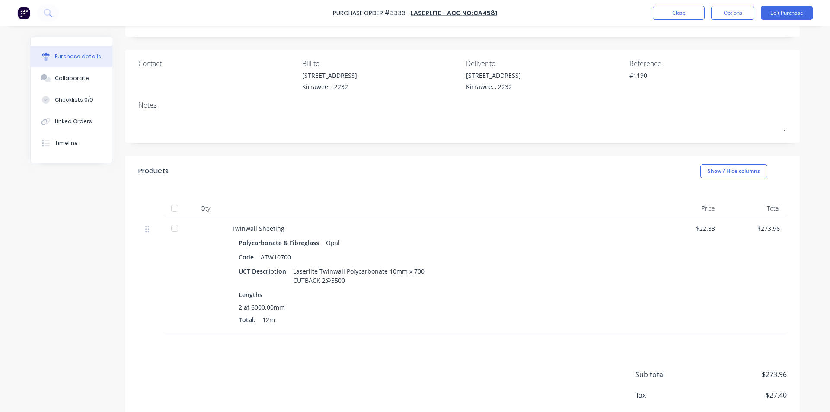
scroll to position [92, 0]
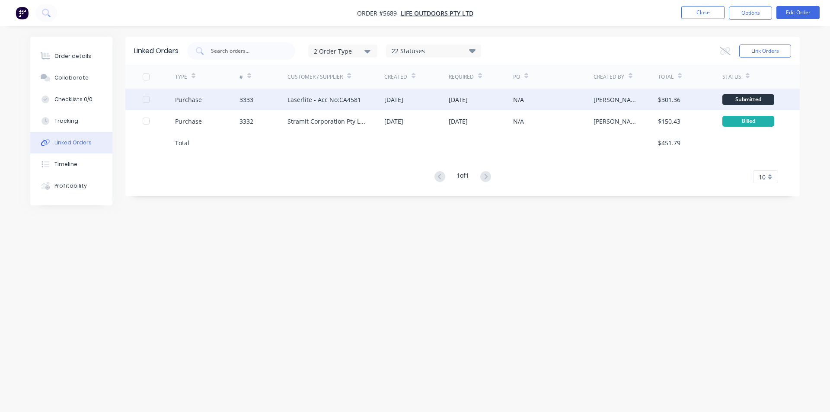
click at [391, 97] on div "04 Sep 2025" at bounding box center [393, 99] width 19 height 9
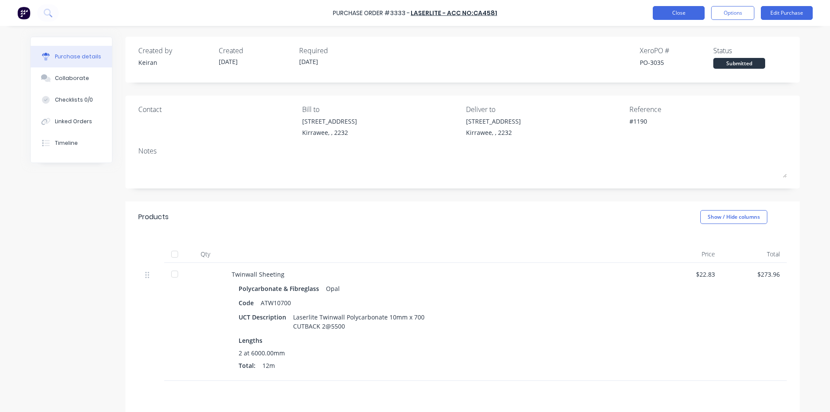
click at [655, 13] on button "Close" at bounding box center [679, 13] width 52 height 14
click at [55, 144] on div "Timeline" at bounding box center [66, 143] width 23 height 8
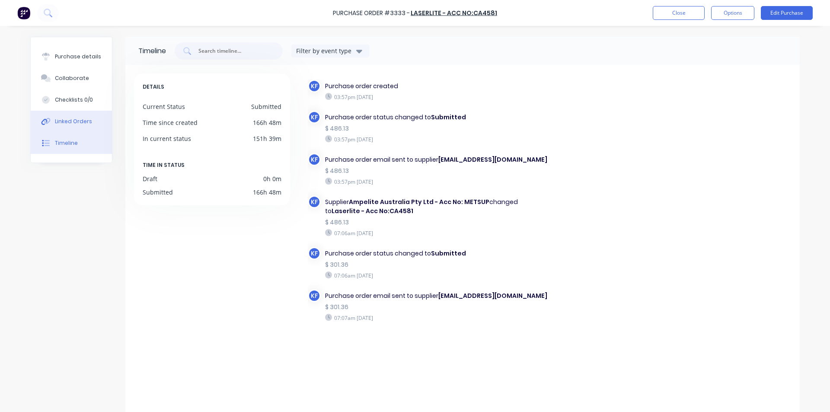
click at [41, 124] on icon at bounding box center [46, 122] width 10 height 8
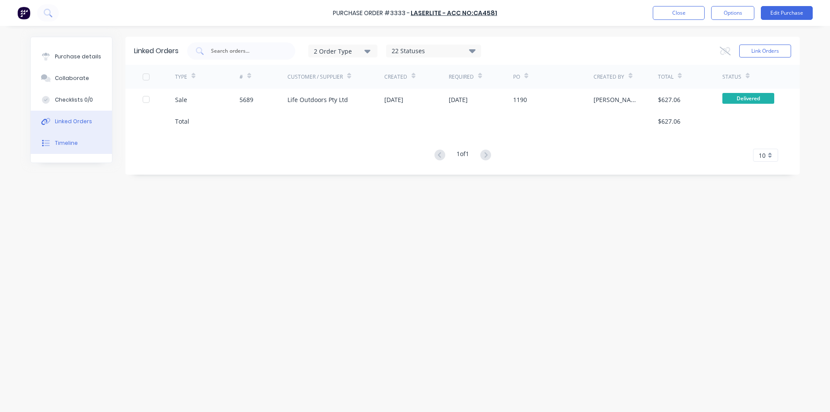
click at [87, 144] on button "Timeline" at bounding box center [71, 143] width 81 height 22
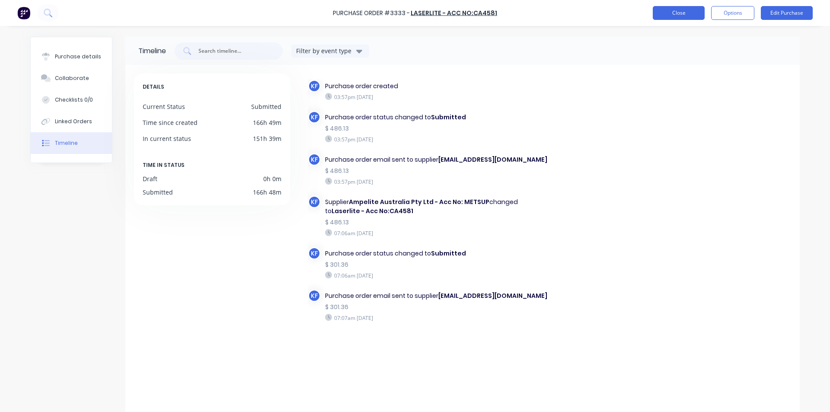
click at [674, 15] on button "Close" at bounding box center [679, 13] width 52 height 14
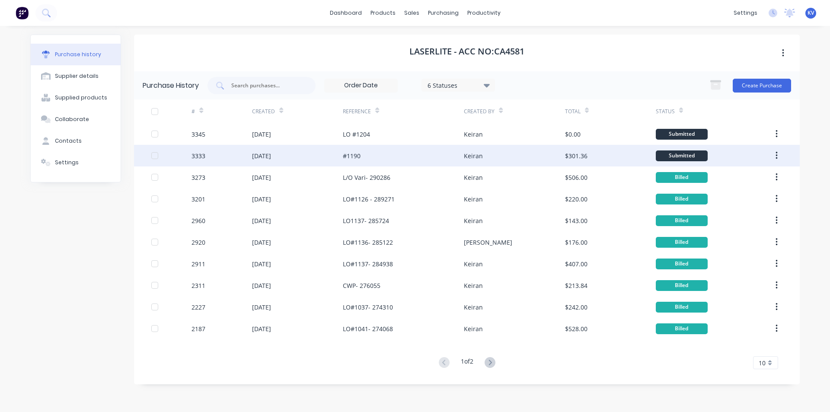
click at [407, 153] on div "#1190" at bounding box center [403, 156] width 121 height 22
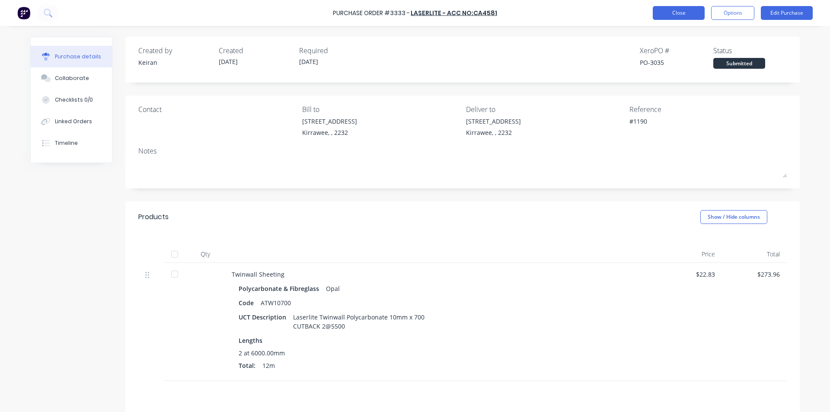
click at [667, 16] on button "Close" at bounding box center [679, 13] width 52 height 14
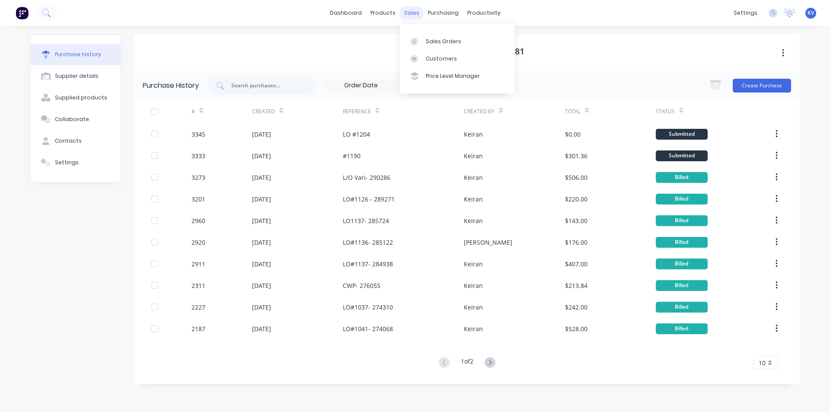
click at [414, 14] on div "sales" at bounding box center [412, 12] width 24 height 13
click at [428, 42] on div "Sales Orders" at bounding box center [443, 42] width 35 height 8
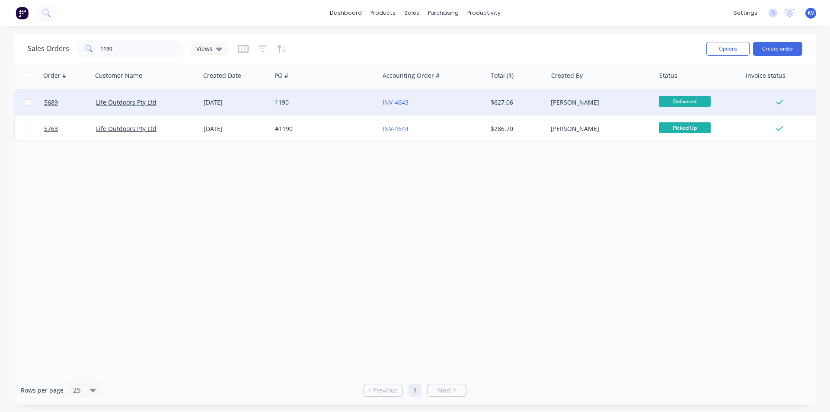
click at [322, 102] on div "1190" at bounding box center [323, 102] width 96 height 9
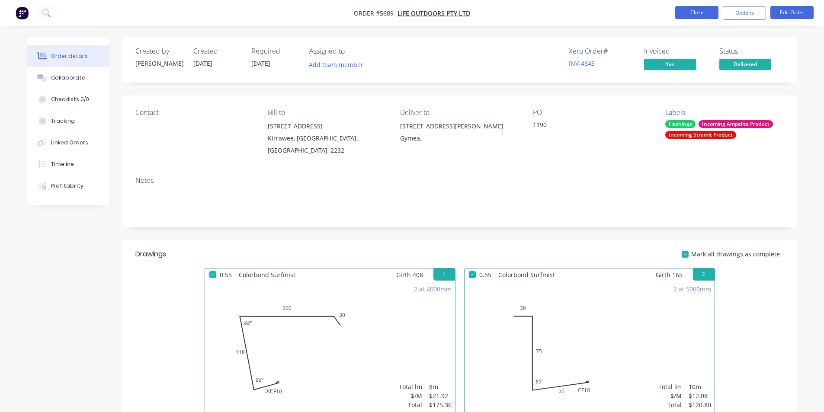
click at [689, 14] on button "Close" at bounding box center [696, 12] width 43 height 13
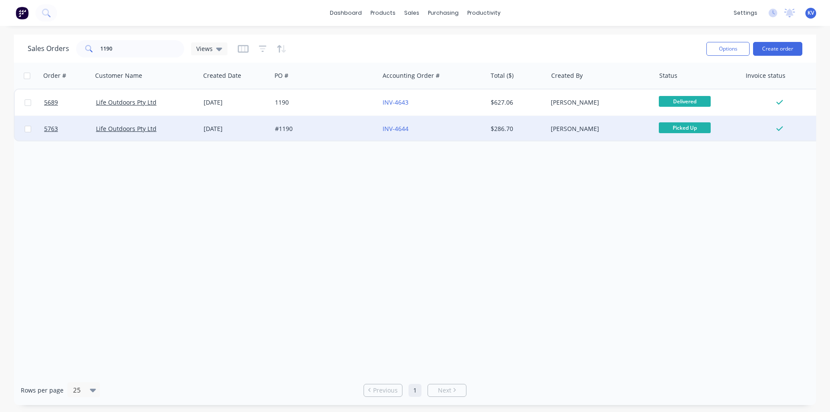
click at [379, 131] on div "#1190" at bounding box center [326, 129] width 108 height 26
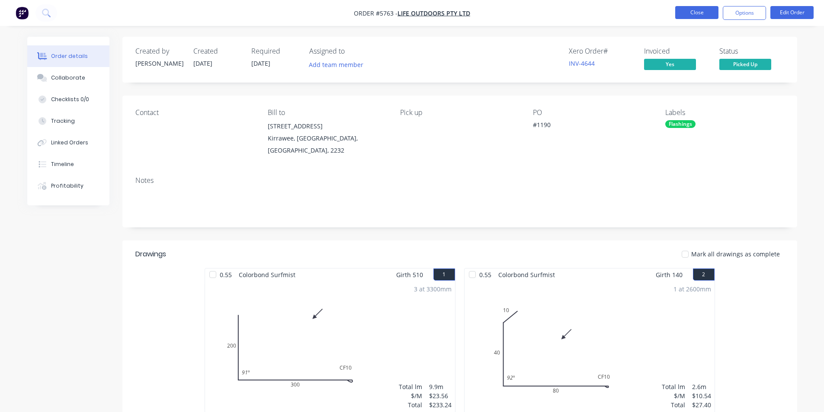
click at [682, 18] on button "Close" at bounding box center [696, 12] width 43 height 13
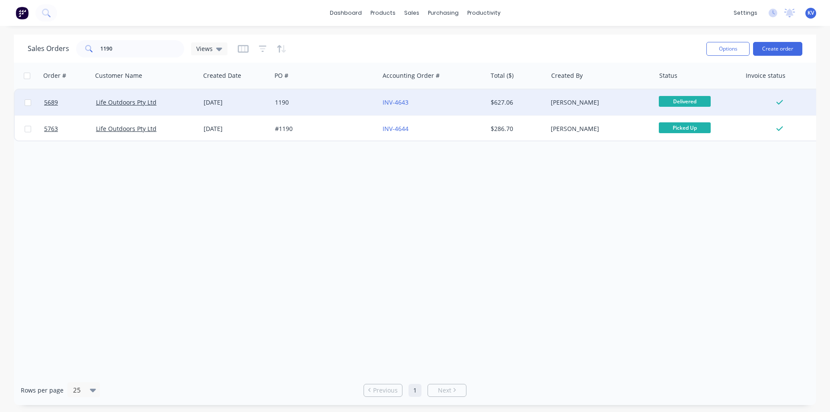
click at [436, 104] on div "INV-4643" at bounding box center [431, 102] width 96 height 9
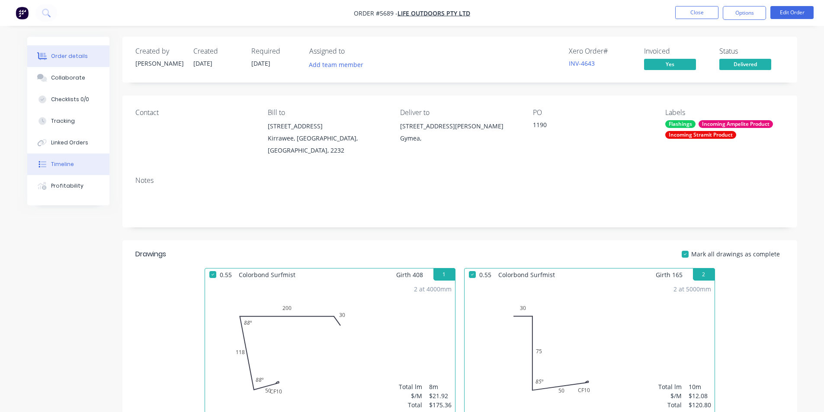
click at [54, 160] on button "Timeline" at bounding box center [68, 165] width 82 height 22
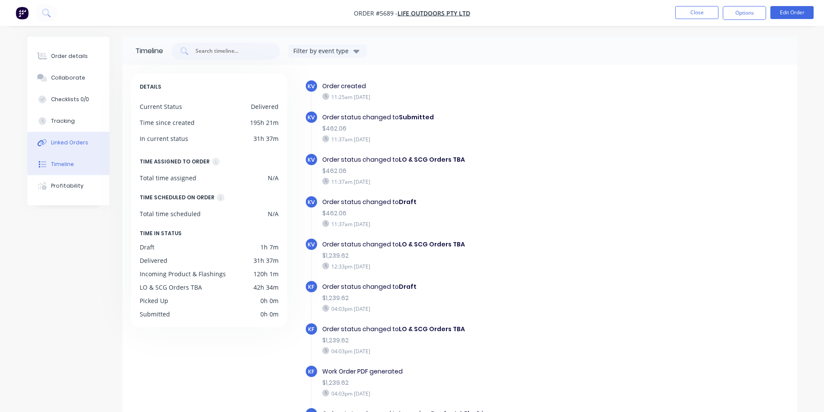
click at [65, 144] on div "Linked Orders" at bounding box center [69, 143] width 37 height 8
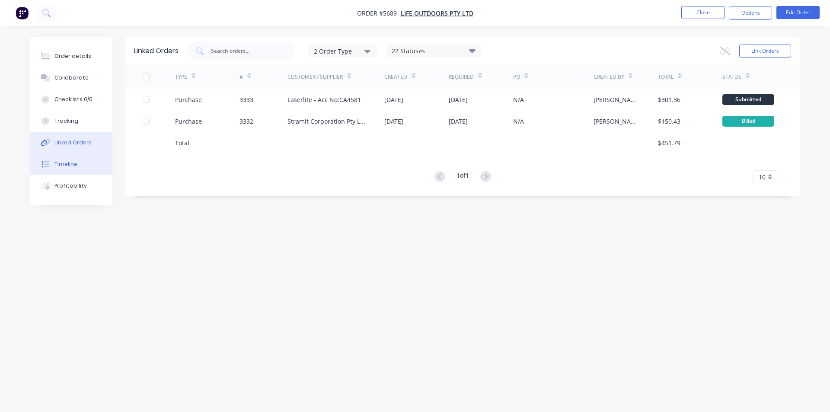
click at [79, 161] on button "Timeline" at bounding box center [71, 165] width 82 height 22
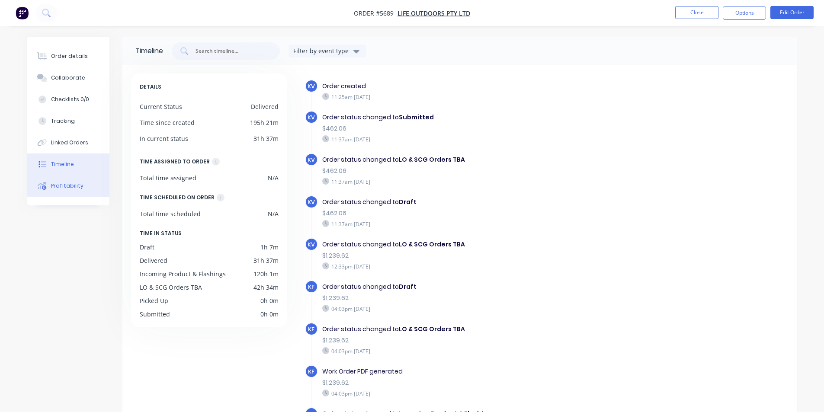
click at [69, 186] on div "Profitability" at bounding box center [67, 186] width 32 height 8
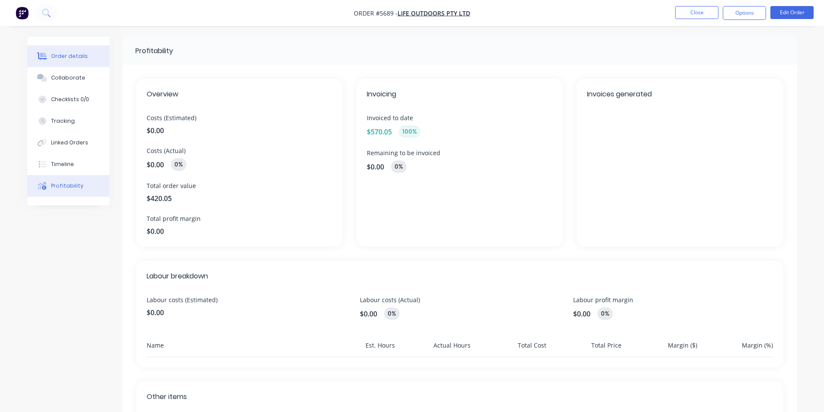
click at [90, 66] on button "Order details" at bounding box center [68, 56] width 82 height 22
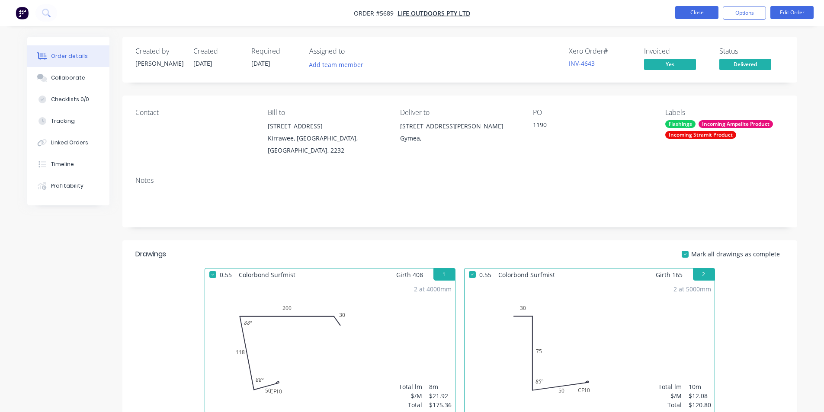
click at [697, 10] on button "Close" at bounding box center [696, 12] width 43 height 13
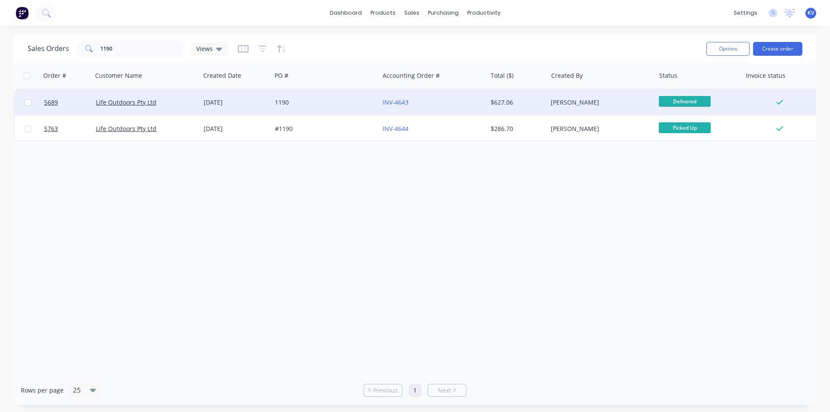
click at [424, 101] on div "INV-4643" at bounding box center [431, 102] width 96 height 9
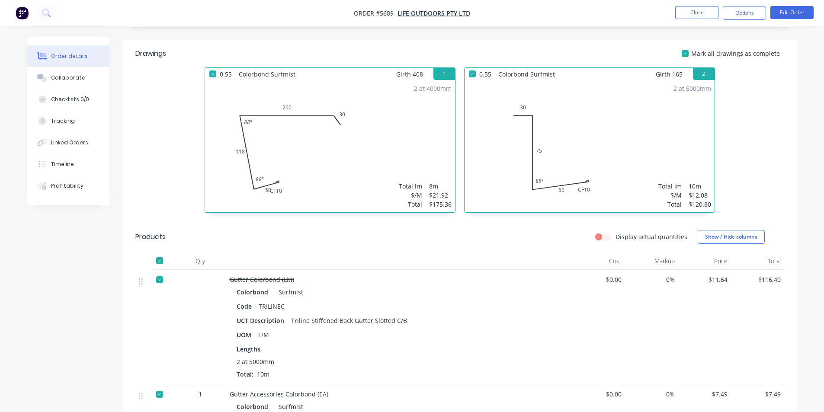
scroll to position [303, 0]
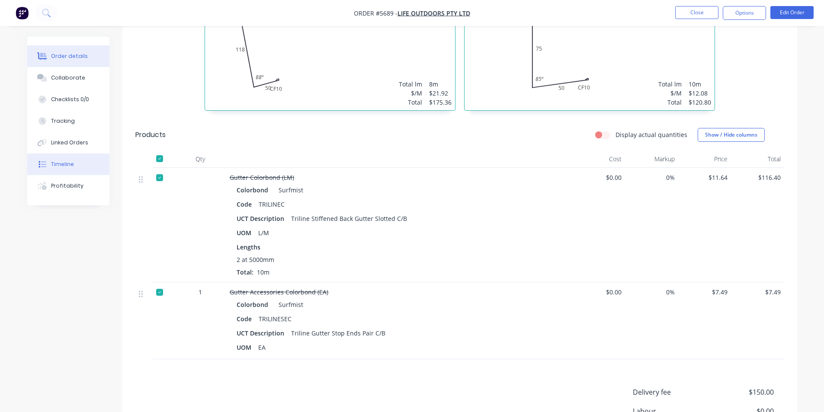
click at [64, 164] on div "Timeline" at bounding box center [62, 164] width 23 height 8
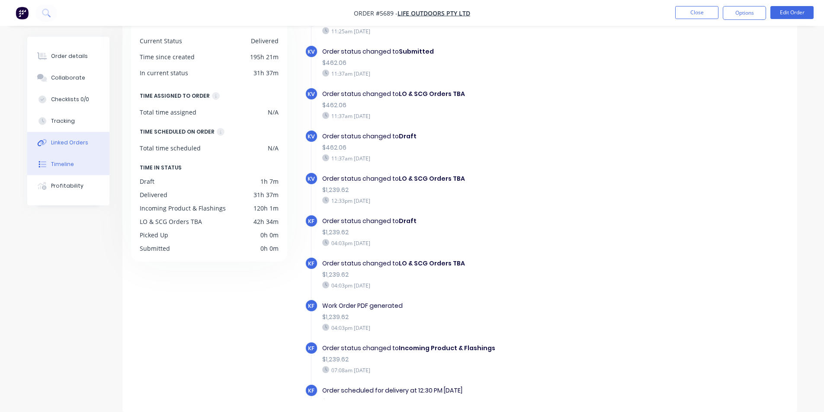
click at [69, 142] on div "Linked Orders" at bounding box center [69, 143] width 37 height 8
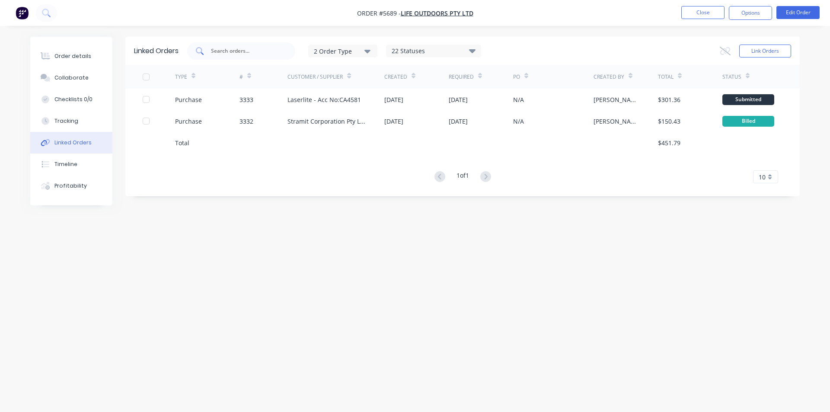
click at [251, 56] on div at bounding box center [241, 50] width 108 height 17
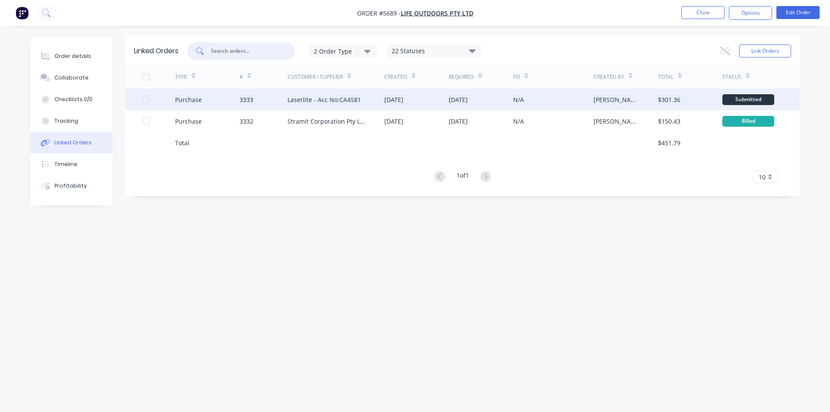
click at [347, 103] on div "Laserlite - Acc No:CA4581" at bounding box center [325, 99] width 74 height 9
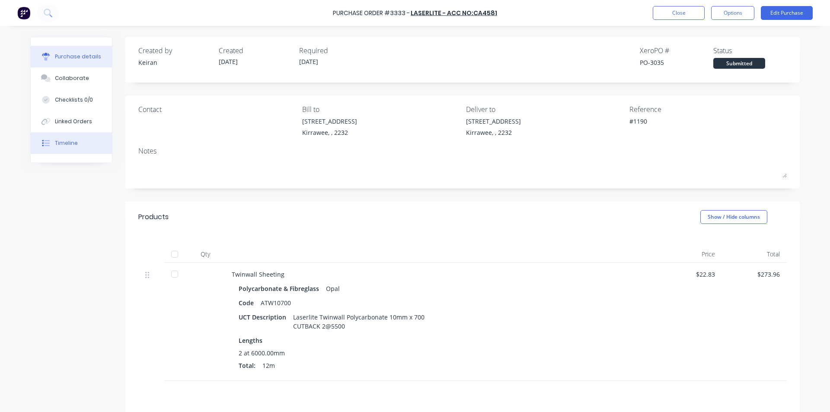
click at [69, 146] on div "Timeline" at bounding box center [66, 143] width 23 height 8
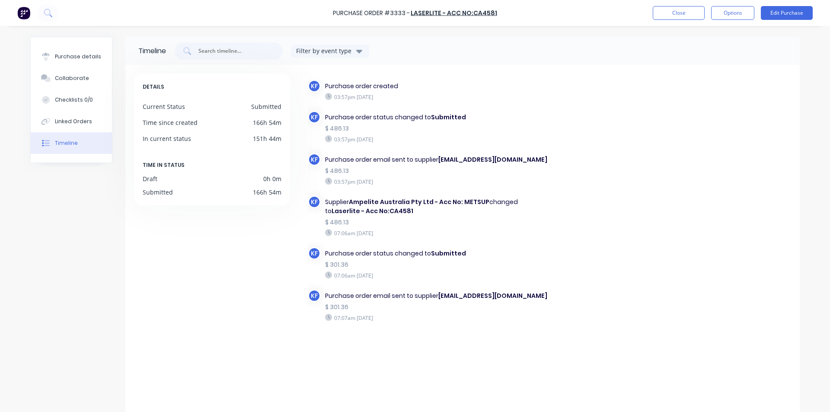
click at [358, 183] on div "03:57pm Thursday 04/09/25" at bounding box center [437, 182] width 224 height 8
drag, startPoint x: 357, startPoint y: 161, endPoint x: 346, endPoint y: 179, distance: 21.0
click at [347, 176] on div "Purchase order email sent to supplier nsworders@ampelite.com.au $ 486.13 03:57p…" at bounding box center [437, 170] width 232 height 35
click at [365, 177] on div "Purchase order email sent to supplier nsworders@ampelite.com.au $ 486.13 03:57p…" at bounding box center [437, 170] width 232 height 35
click at [408, 181] on div "03:57pm Thursday 04/09/25" at bounding box center [437, 182] width 224 height 8
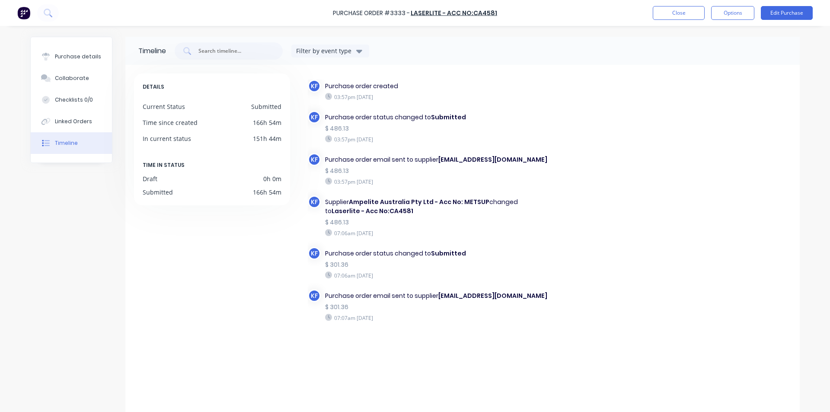
click at [408, 181] on div "03:57pm Thursday 04/09/25" at bounding box center [437, 182] width 224 height 8
click at [381, 176] on div "Purchase order email sent to supplier nsworders@ampelite.com.au $ 486.13 03:57p…" at bounding box center [437, 170] width 232 height 35
click at [80, 77] on div "Collaborate" at bounding box center [72, 78] width 34 height 8
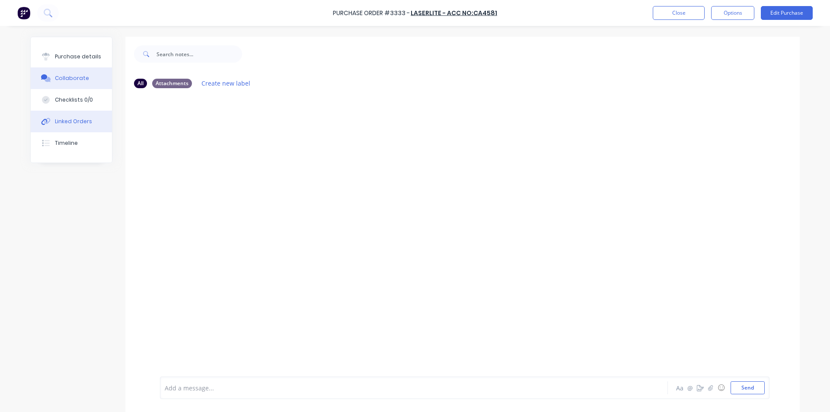
click at [76, 126] on button "Linked Orders" at bounding box center [71, 122] width 81 height 22
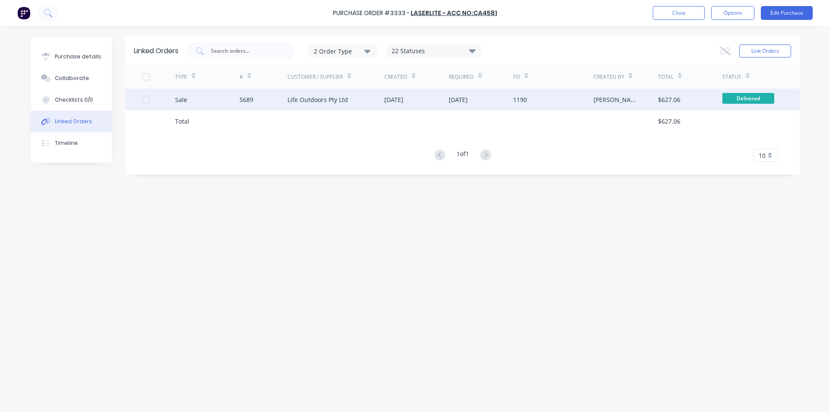
click at [349, 100] on div "Life Outdoors Pty Ltd" at bounding box center [336, 100] width 97 height 22
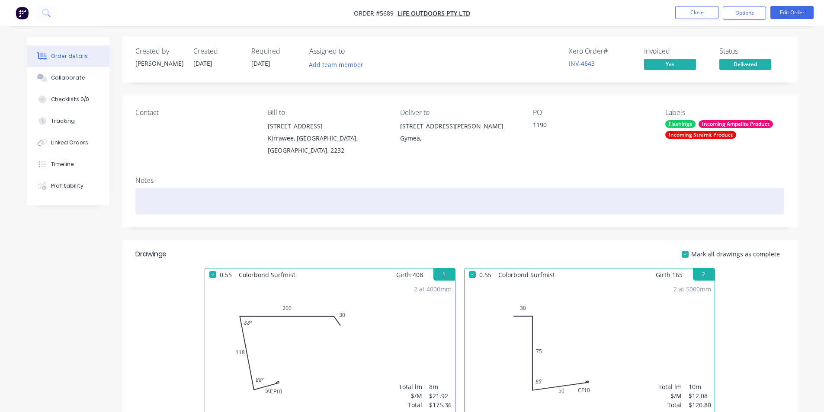
scroll to position [43, 0]
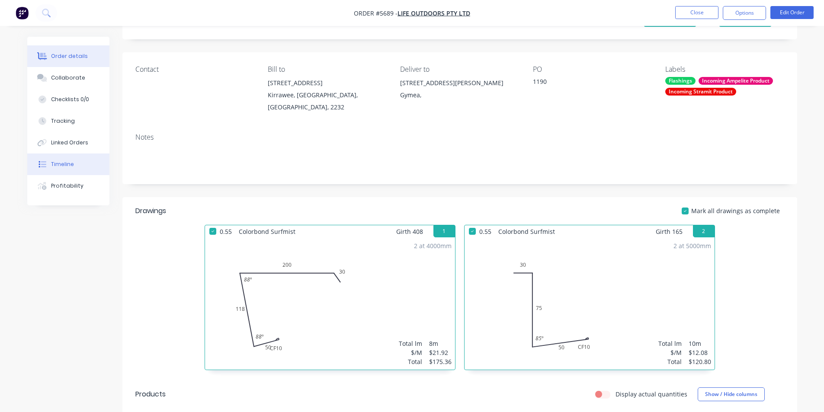
click at [77, 169] on button "Timeline" at bounding box center [68, 165] width 82 height 22
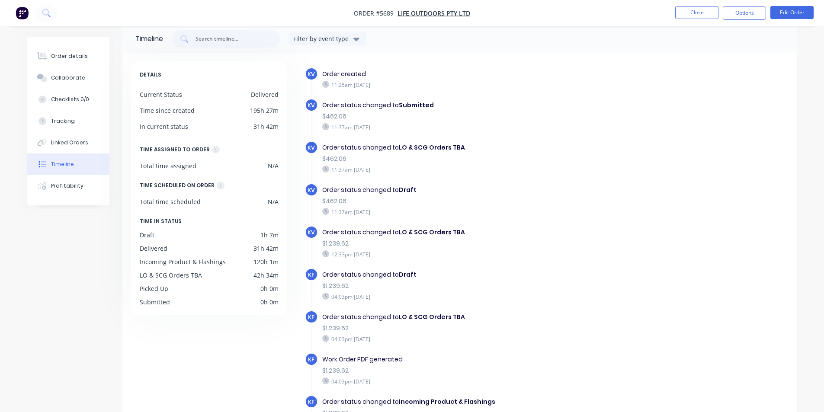
scroll to position [43, 0]
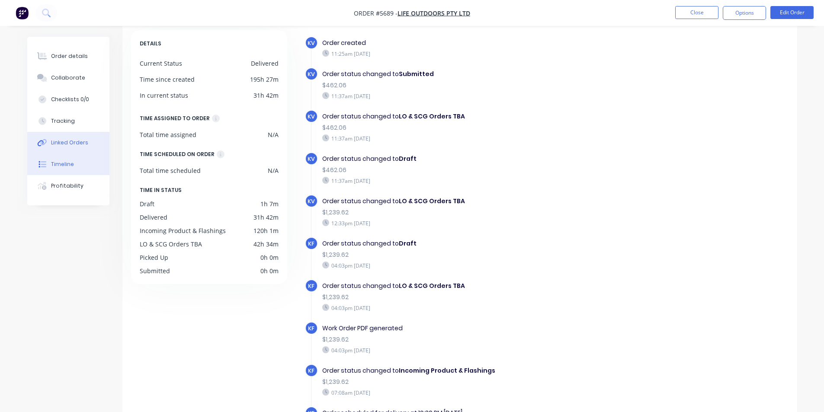
click at [70, 138] on button "Linked Orders" at bounding box center [68, 143] width 82 height 22
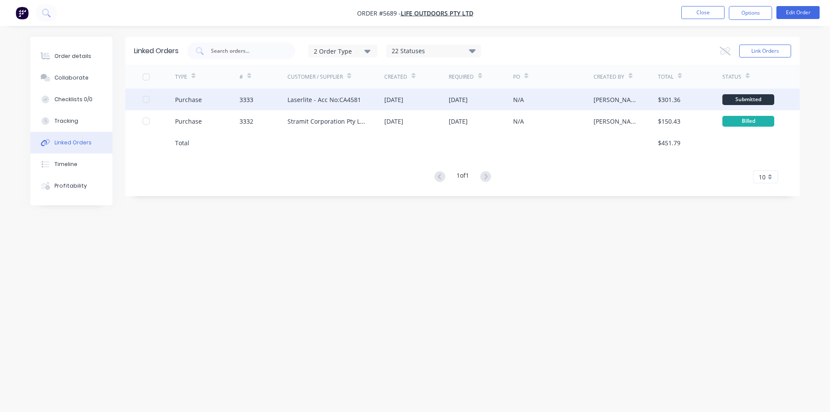
click at [230, 101] on div "Purchase" at bounding box center [207, 100] width 64 height 22
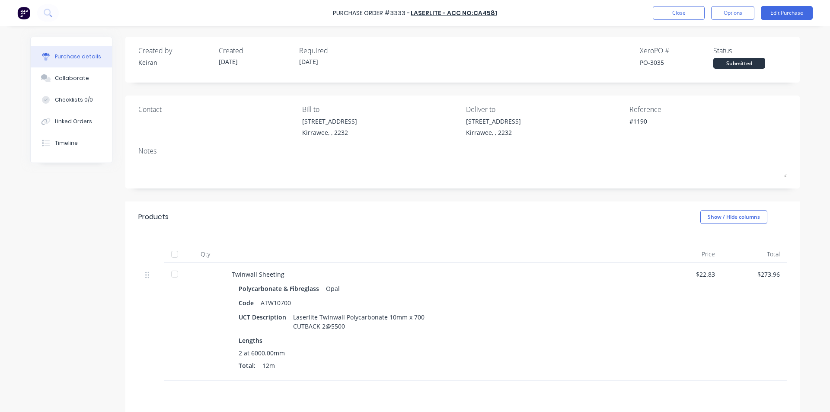
type textarea "x"
click at [79, 83] on button "Collaborate" at bounding box center [71, 78] width 81 height 22
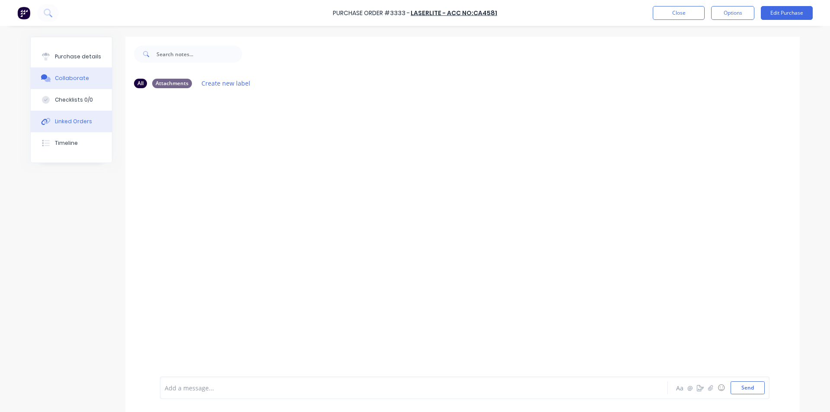
click at [63, 116] on button "Linked Orders" at bounding box center [71, 122] width 81 height 22
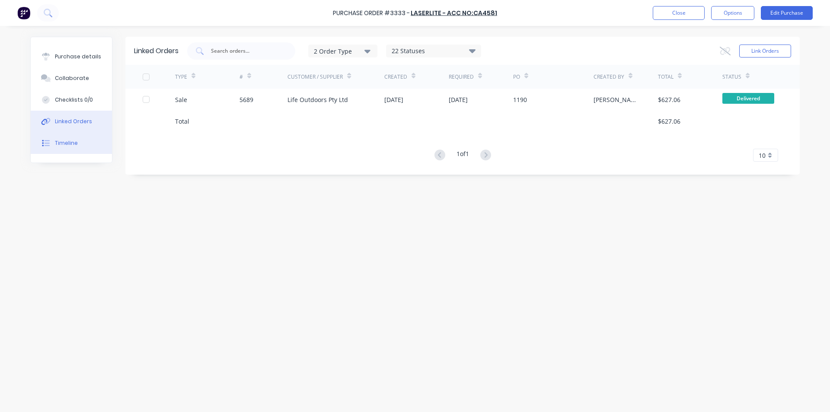
click at [64, 144] on div "Timeline" at bounding box center [66, 143] width 23 height 8
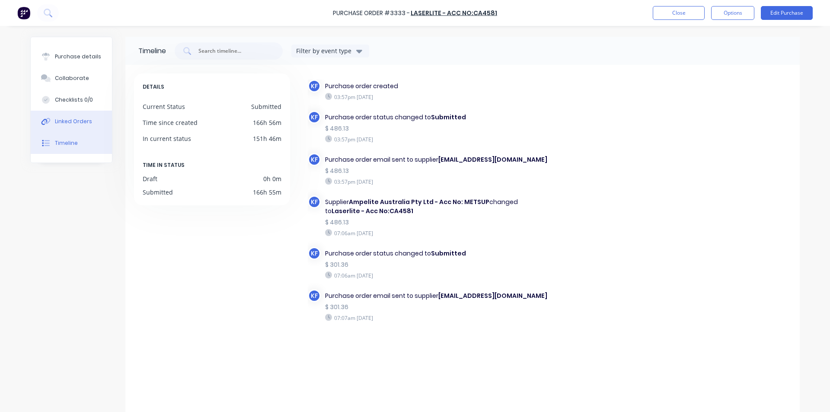
click at [69, 118] on div "Linked Orders" at bounding box center [73, 122] width 37 height 8
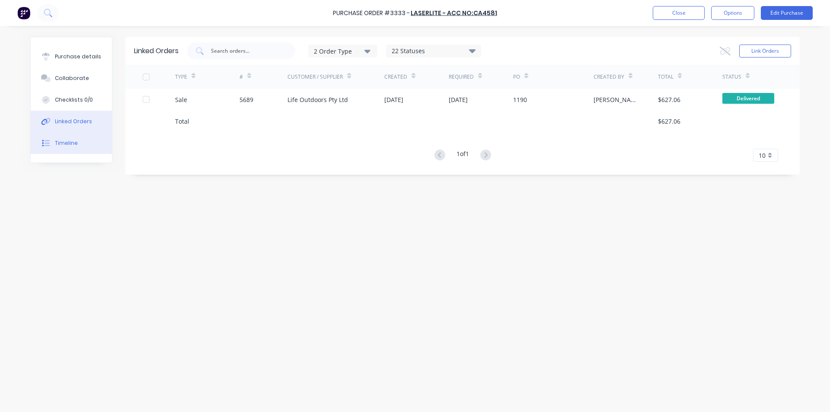
click at [54, 138] on button "Timeline" at bounding box center [71, 143] width 81 height 22
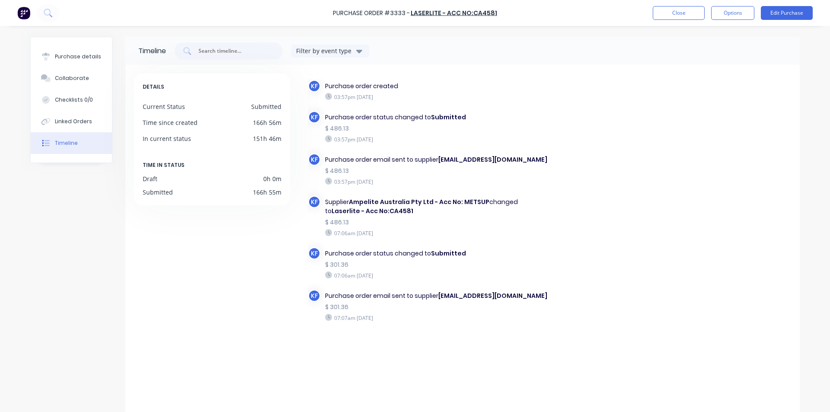
drag, startPoint x: 362, startPoint y: 130, endPoint x: 348, endPoint y: 106, distance: 27.1
drag, startPoint x: 348, startPoint y: 106, endPoint x: 336, endPoint y: 117, distance: 15.3
click at [336, 117] on div "Purchase order status changed to Submitted" at bounding box center [437, 117] width 224 height 9
click at [668, 10] on button "Close" at bounding box center [679, 13] width 52 height 14
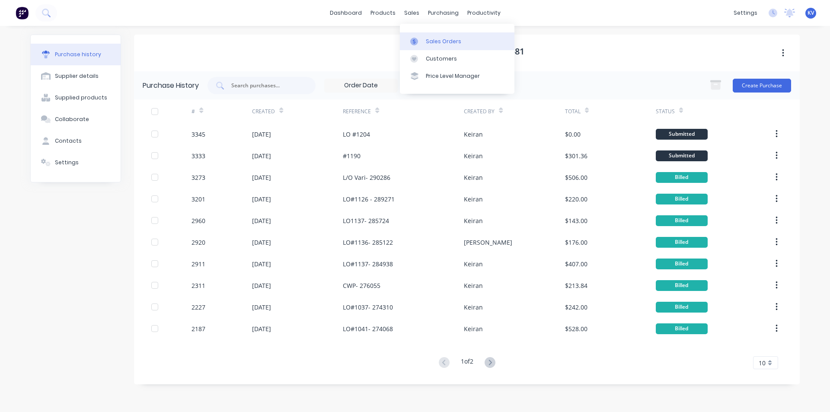
click at [414, 35] on link "Sales Orders" at bounding box center [457, 40] width 115 height 17
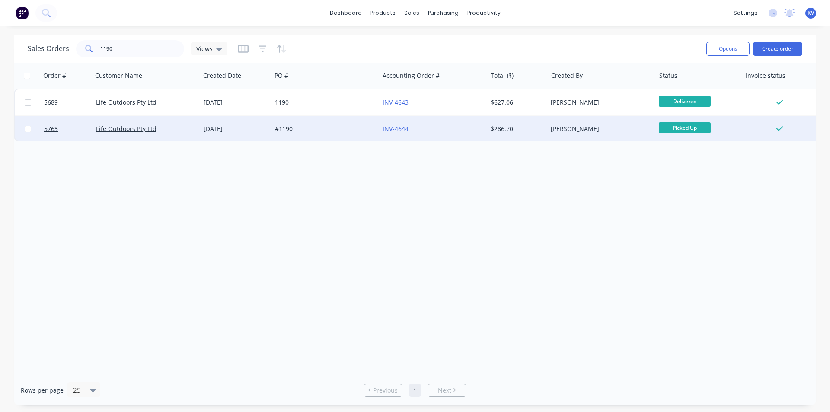
click at [329, 128] on div "#1190" at bounding box center [323, 129] width 96 height 9
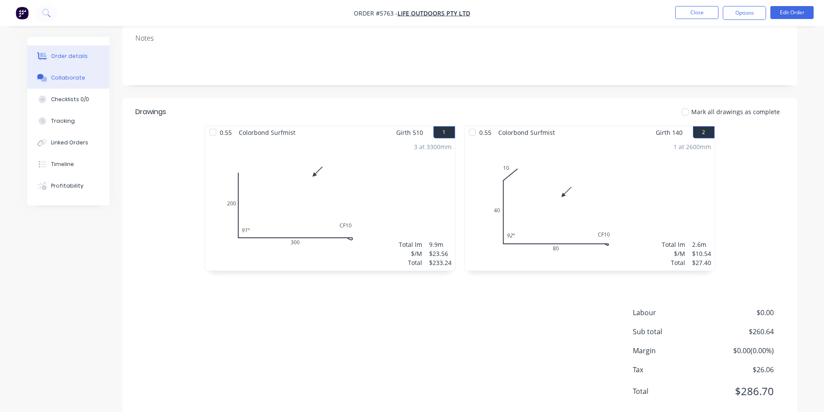
scroll to position [164, 0]
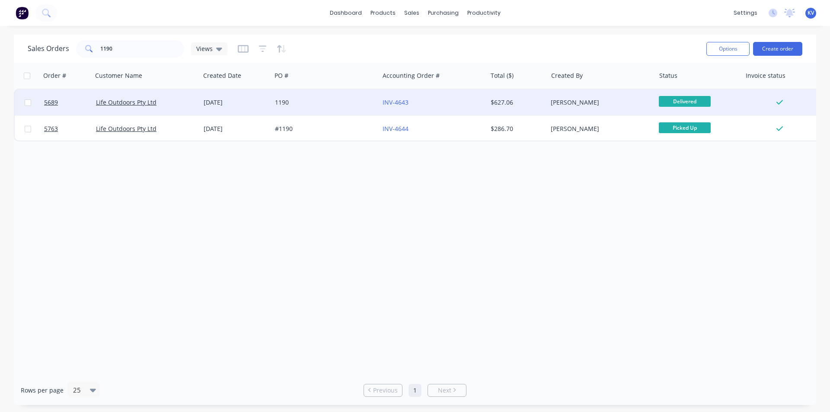
click at [303, 107] on div "1190" at bounding box center [326, 103] width 108 height 26
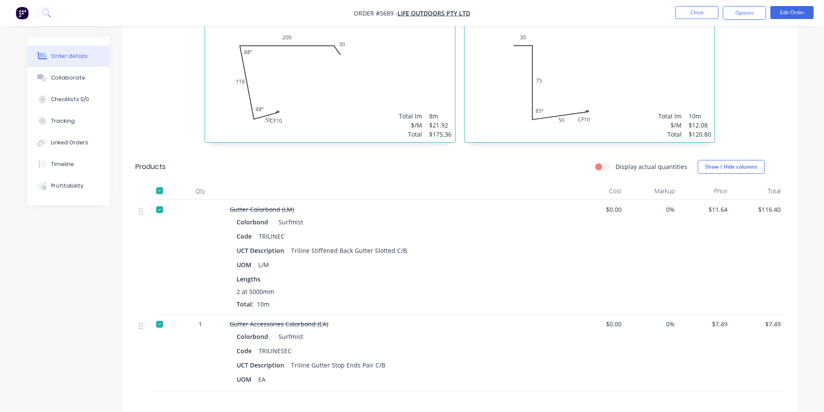
scroll to position [423, 0]
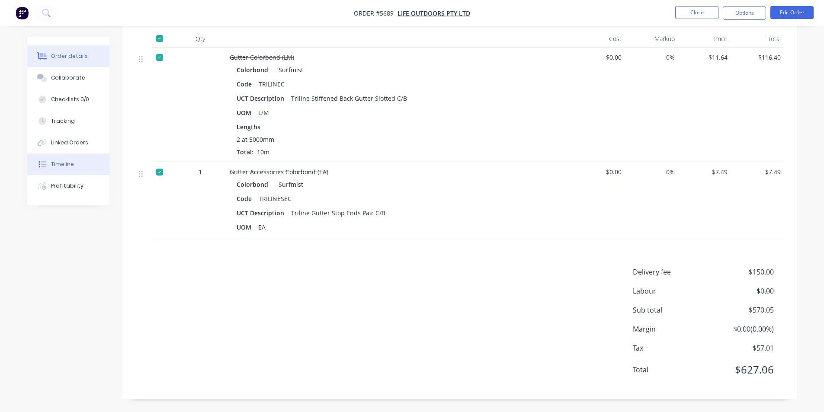
click at [69, 165] on div "Timeline" at bounding box center [62, 164] width 23 height 8
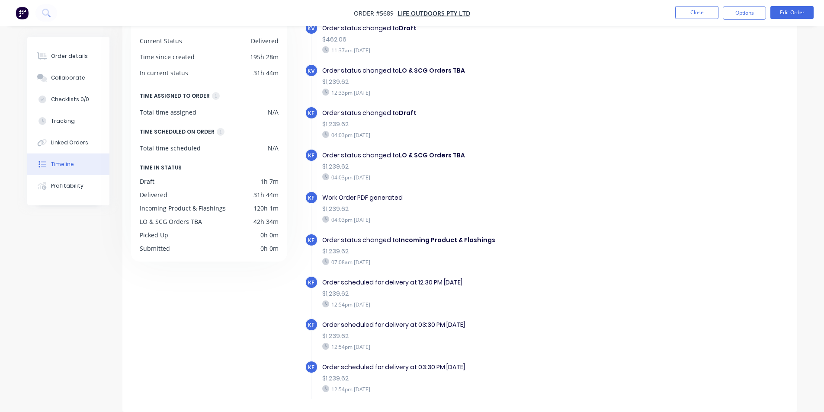
scroll to position [86, 0]
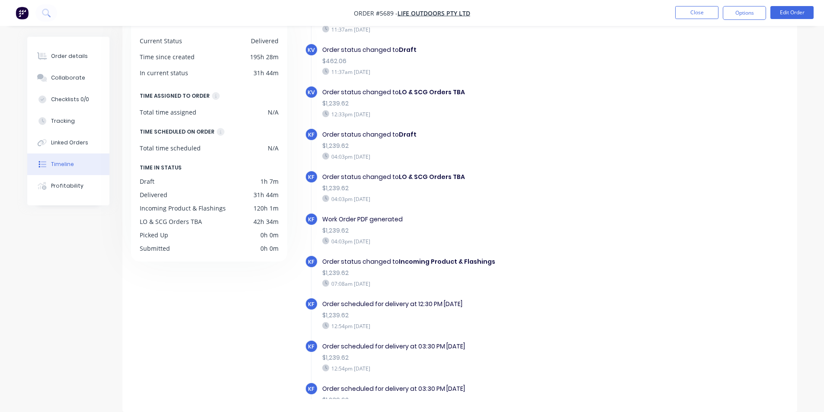
drag, startPoint x: 403, startPoint y: 231, endPoint x: 321, endPoint y: 147, distance: 117.7
click at [321, 147] on div "KV Order created 11:25am Wednesday 03/09/25 KV Order status changed to Submitte…" at bounding box center [547, 398] width 484 height 943
click at [541, 252] on div "KF Work Order PDF generated $1,239.62 04:03pm Thursday 04/09/25" at bounding box center [476, 234] width 342 height 42
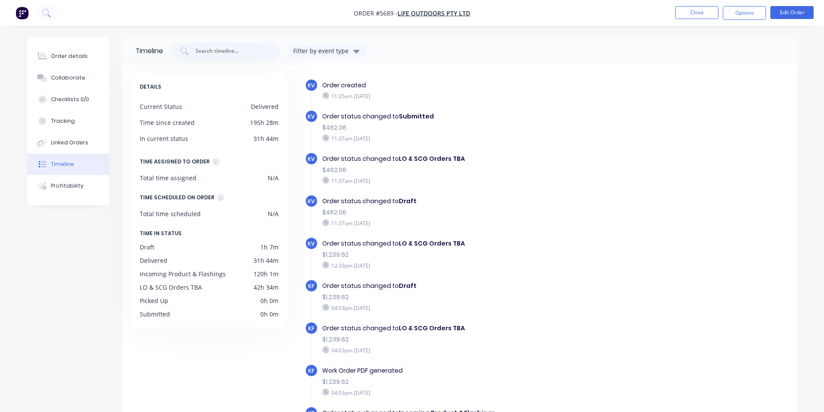
scroll to position [0, 0]
click at [526, 248] on div "Order status changed to LO & SCG Orders TBA" at bounding box center [471, 244] width 299 height 9
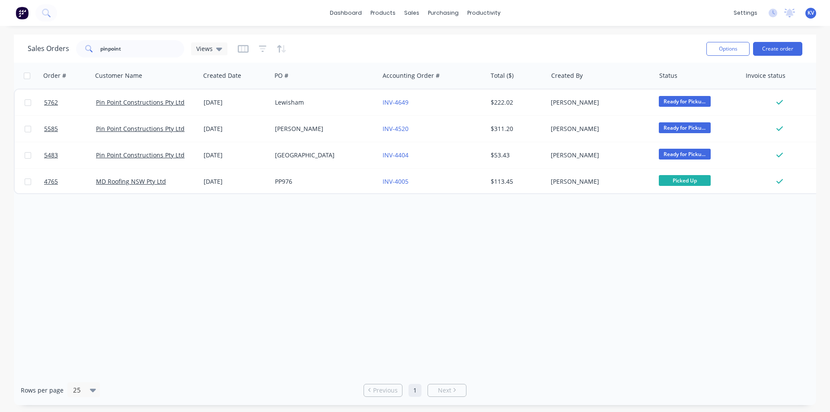
click at [492, 268] on div "Order # Customer Name Created Date PO # Accounting Order # Total ($) Created By…" at bounding box center [415, 219] width 803 height 313
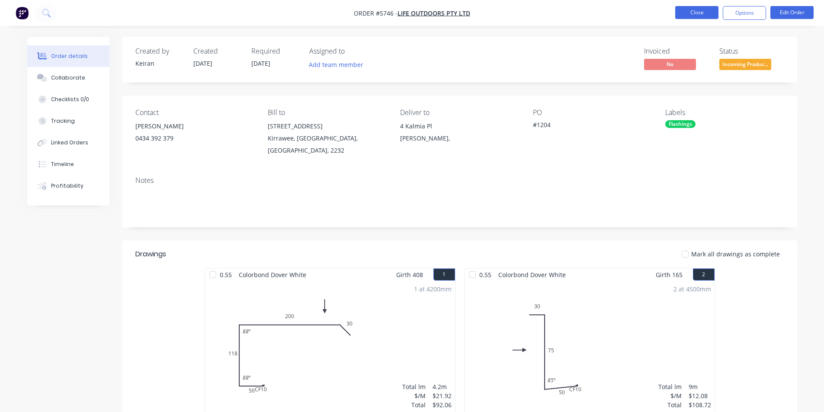
click at [684, 15] on button "Close" at bounding box center [696, 12] width 43 height 13
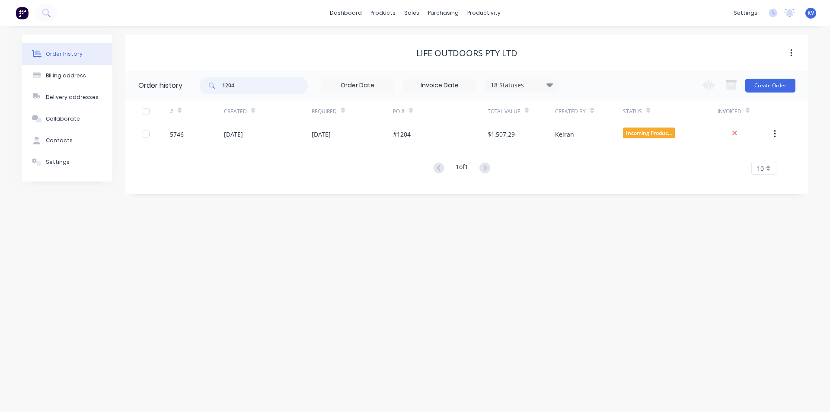
drag, startPoint x: 253, startPoint y: 83, endPoint x: 227, endPoint y: 56, distance: 37.3
click at [177, 81] on header "Order history 1204 18 Statuses Invoice Status Invoiced Not Invoiced Partial Ord…" at bounding box center [466, 85] width 683 height 28
type input "1213"
click at [772, 89] on button "Create Order" at bounding box center [771, 86] width 50 height 14
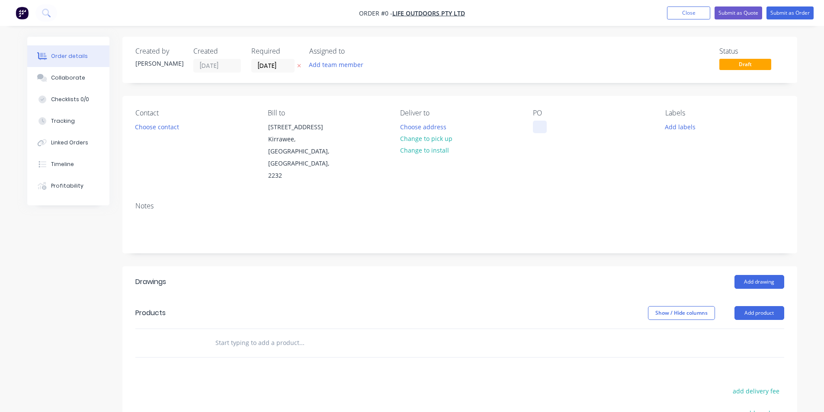
click at [537, 130] on div at bounding box center [540, 127] width 14 height 13
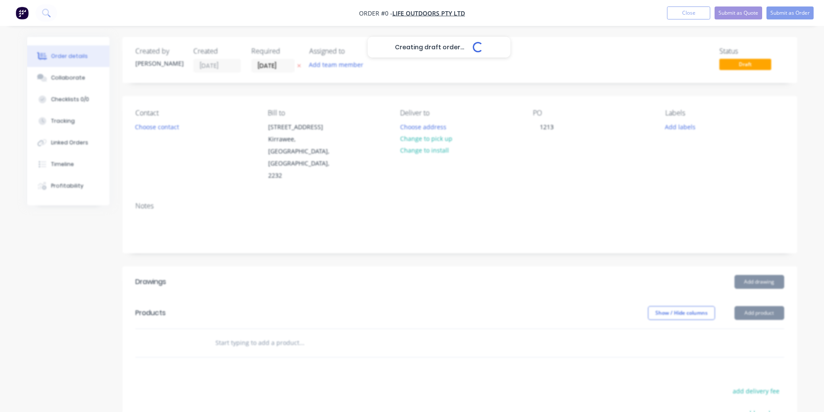
click at [533, 272] on div "Creating draft order... Loading... Order details Collaborate Checklists 0/0 Tra…" at bounding box center [412, 307] width 787 height 541
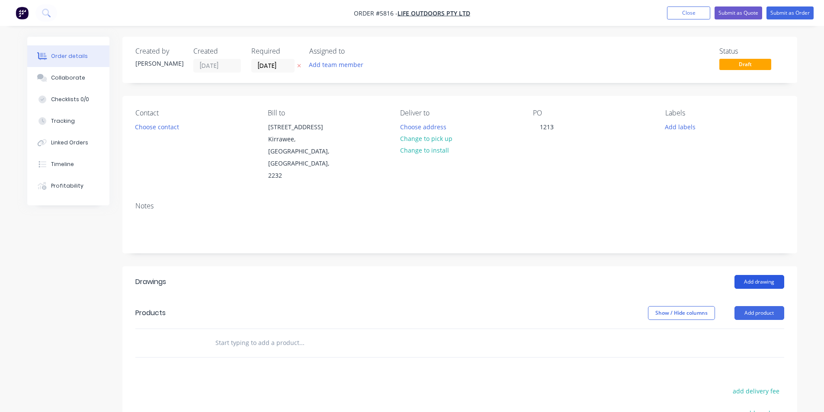
click at [753, 275] on button "Add drawing" at bounding box center [759, 282] width 50 height 14
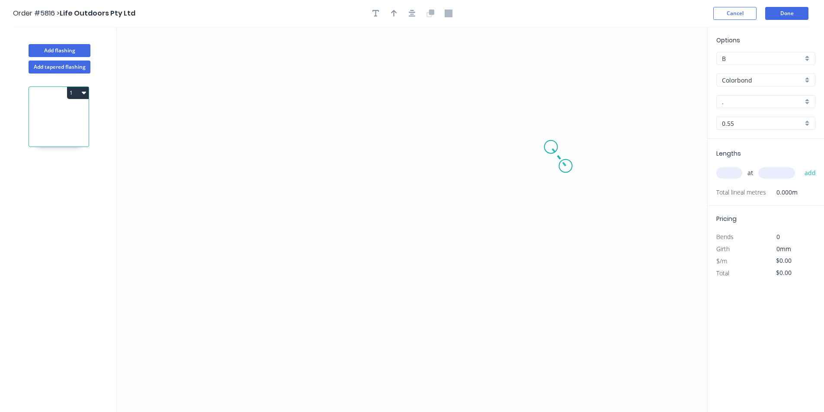
drag, startPoint x: 566, startPoint y: 166, endPoint x: 551, endPoint y: 147, distance: 24.0
click at [551, 147] on icon "0" at bounding box center [412, 219] width 590 height 385
click at [311, 140] on icon "0 ?" at bounding box center [412, 219] width 590 height 385
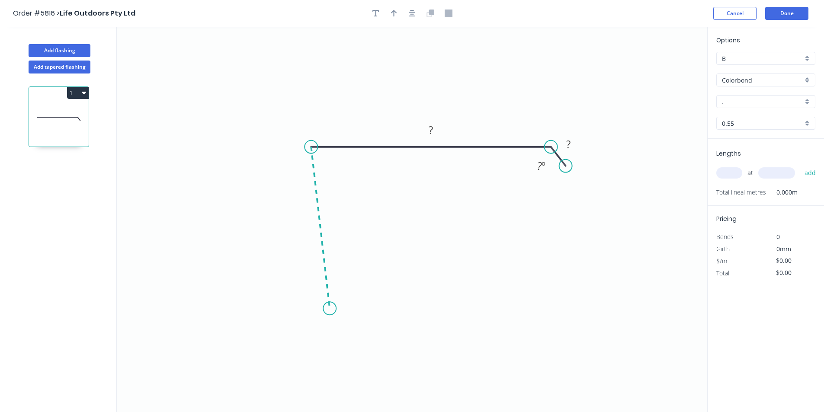
click at [330, 309] on icon "0 ? ? ? º" at bounding box center [412, 219] width 590 height 385
click at [400, 295] on icon at bounding box center [365, 301] width 70 height 14
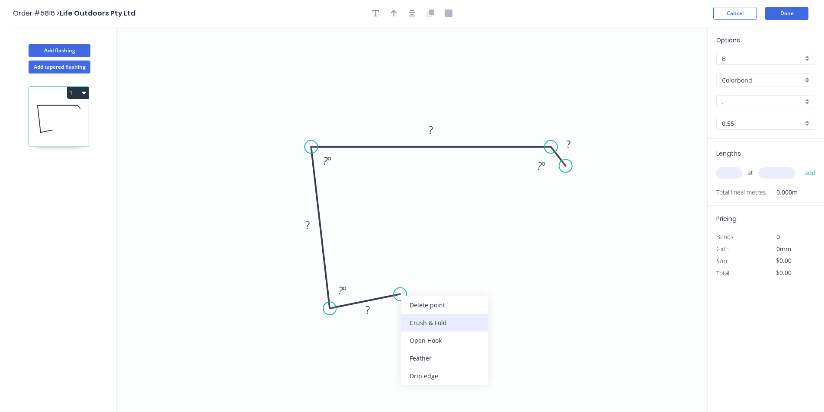
drag, startPoint x: 418, startPoint y: 330, endPoint x: 403, endPoint y: 327, distance: 15.6
click at [418, 330] on div "Crush & Fold" at bounding box center [444, 323] width 87 height 18
click at [375, 311] on rect at bounding box center [367, 310] width 17 height 12
click at [371, 309] on rect at bounding box center [367, 310] width 17 height 12
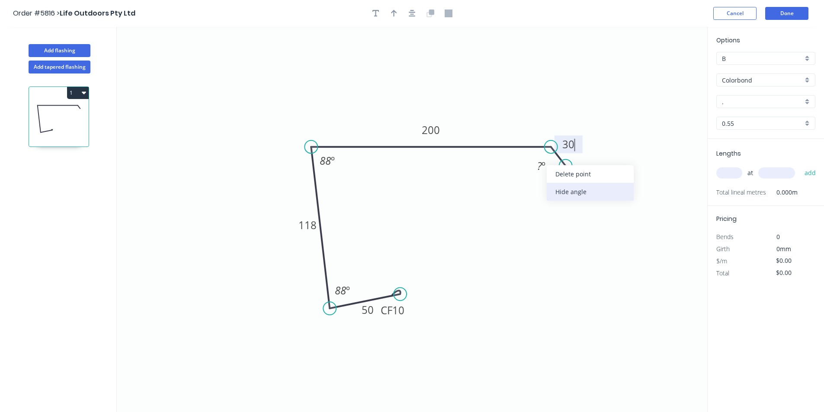
click at [557, 189] on div "Hide angle" at bounding box center [590, 192] width 87 height 18
type input "$21.92"
drag, startPoint x: 407, startPoint y: 317, endPoint x: 436, endPoint y: 306, distance: 31.6
click at [436, 306] on rect at bounding box center [422, 299] width 35 height 18
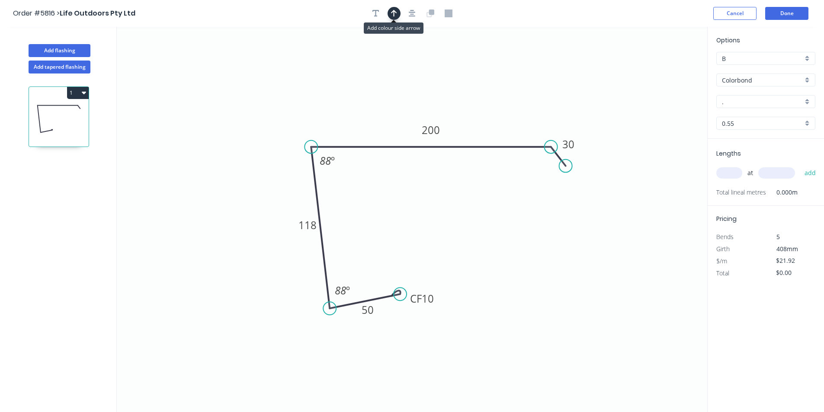
drag, startPoint x: 396, startPoint y: 15, endPoint x: 408, endPoint y: 19, distance: 12.7
click at [397, 15] on icon "button" at bounding box center [394, 14] width 6 height 8
drag, startPoint x: 664, startPoint y: 68, endPoint x: 356, endPoint y: 109, distance: 310.6
click at [356, 109] on icon at bounding box center [356, 99] width 8 height 28
click at [724, 106] on input "." at bounding box center [762, 101] width 81 height 9
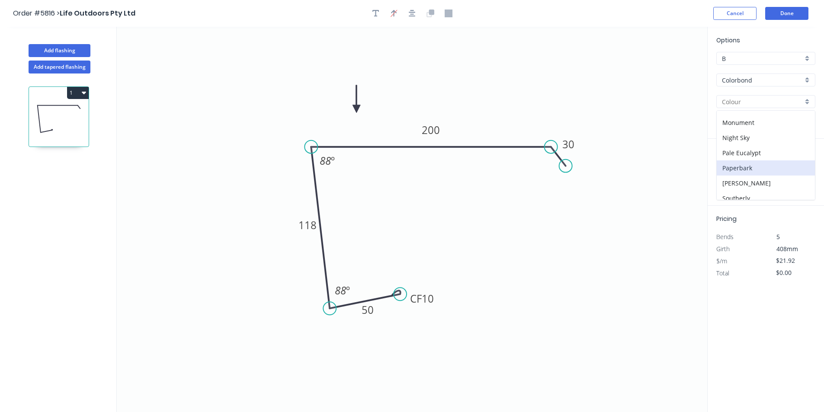
scroll to position [173, 0]
click at [732, 151] on div "Monument" at bounding box center [766, 157] width 98 height 15
type input "Monument"
click at [731, 168] on div "at add" at bounding box center [766, 173] width 101 height 15
click at [731, 172] on input "text" at bounding box center [729, 172] width 26 height 11
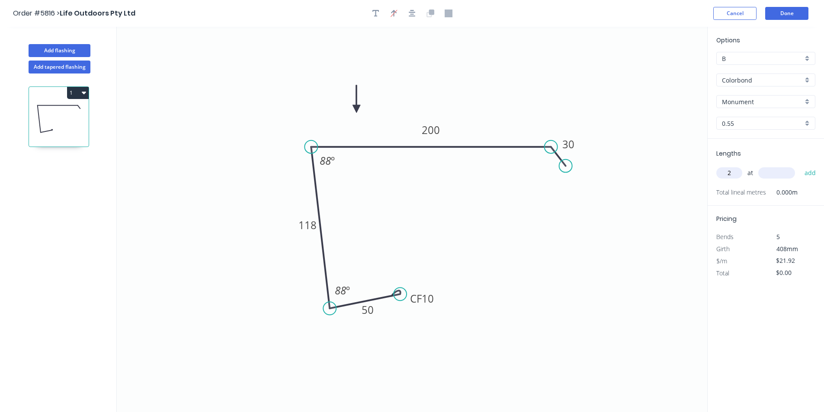
type input "2"
type input "2500"
click at [800, 166] on button "add" at bounding box center [810, 173] width 20 height 15
type input "$109.60"
type input "1"
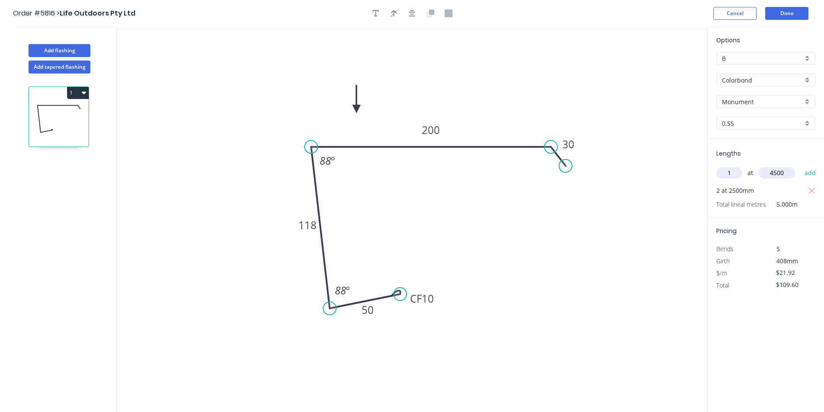
type input "4500"
click at [800, 166] on button "add" at bounding box center [810, 173] width 20 height 15
type input "$208.24"
click at [775, 16] on button "Done" at bounding box center [786, 13] width 43 height 13
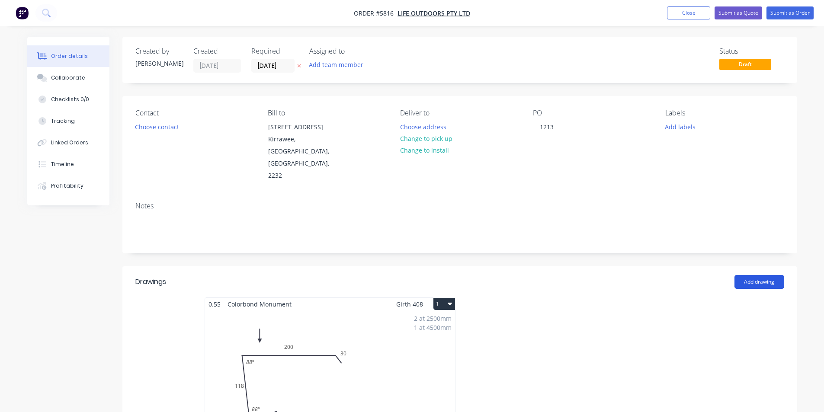
click at [767, 275] on button "Add drawing" at bounding box center [759, 282] width 50 height 14
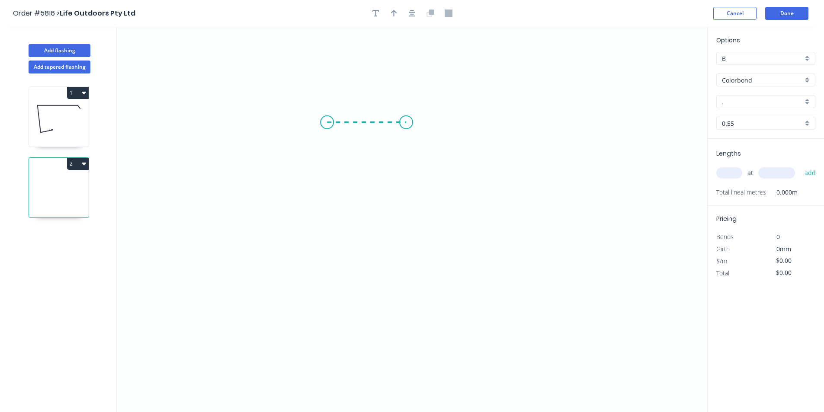
drag, startPoint x: 327, startPoint y: 122, endPoint x: 406, endPoint y: 124, distance: 79.2
click at [406, 124] on icon "0" at bounding box center [412, 219] width 590 height 385
click at [406, 346] on icon "0 ?" at bounding box center [412, 219] width 590 height 385
click at [522, 327] on icon "0 ? ?" at bounding box center [412, 219] width 590 height 385
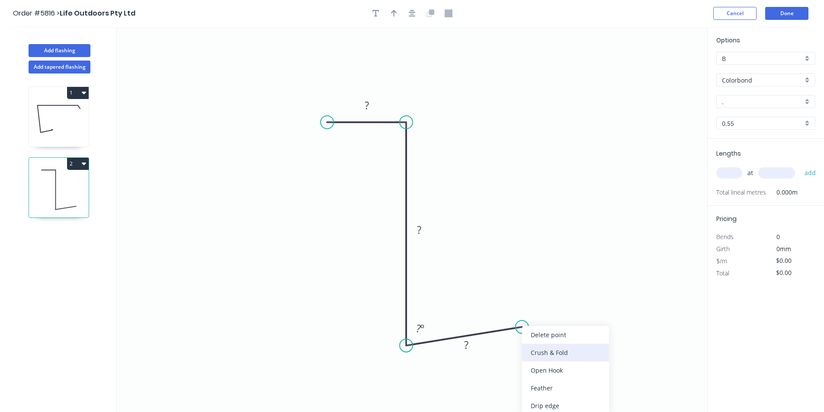
click at [544, 355] on div "Crush & Fold" at bounding box center [565, 353] width 87 height 18
click at [470, 346] on rect at bounding box center [466, 346] width 17 height 12
type input "$12.08"
drag, startPoint x: 534, startPoint y: 323, endPoint x: 537, endPoint y: 328, distance: 6.4
click at [537, 328] on circle at bounding box center [536, 327] width 13 height 13
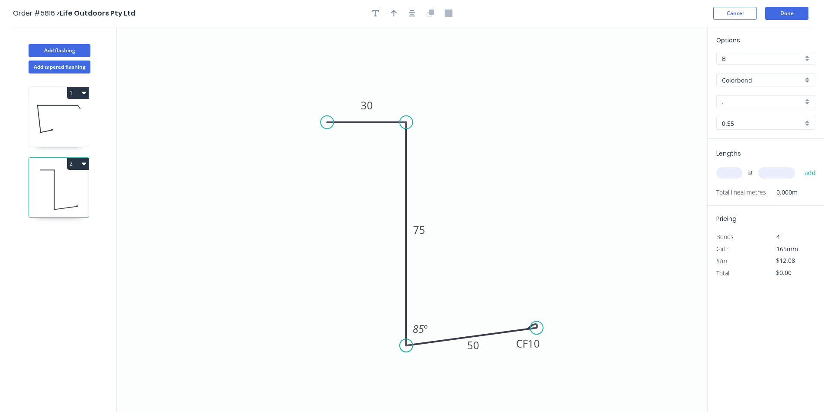
drag, startPoint x: 390, startPoint y: 15, endPoint x: 429, endPoint y: 45, distance: 49.7
click at [390, 16] on button "button" at bounding box center [394, 13] width 13 height 13
drag, startPoint x: 663, startPoint y: 68, endPoint x: 329, endPoint y: 301, distance: 407.0
click at [329, 303] on icon at bounding box center [329, 296] width 8 height 28
click at [327, 298] on icon "0 30 75 CF 10 50 85 º" at bounding box center [412, 219] width 590 height 385
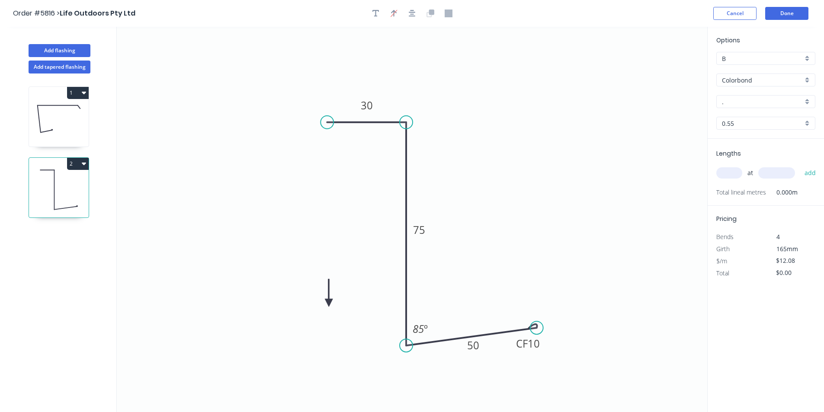
click at [327, 297] on icon "0 30 75 CF 10 50 85 º" at bounding box center [412, 219] width 590 height 385
click at [327, 298] on icon "0 30 75 CF 10 50 85 º" at bounding box center [412, 219] width 590 height 385
click at [326, 299] on icon at bounding box center [329, 293] width 8 height 28
click at [327, 301] on icon "0 30 75 CF 10 50 85 º" at bounding box center [412, 219] width 590 height 385
click at [329, 302] on icon at bounding box center [336, 294] width 25 height 25
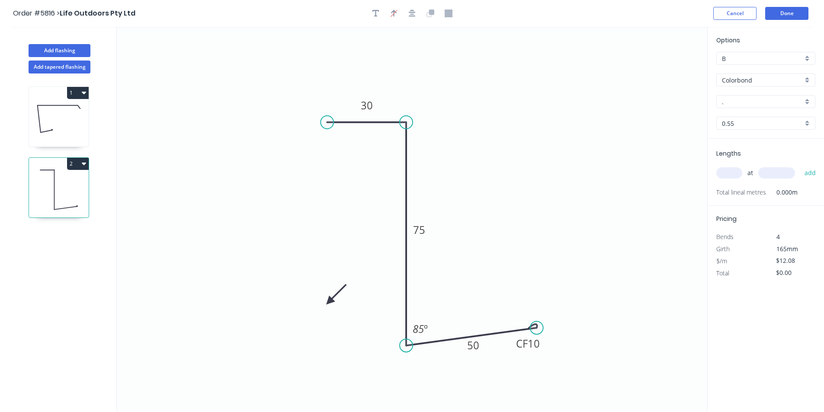
click at [329, 302] on icon at bounding box center [336, 294] width 25 height 25
click at [330, 302] on icon at bounding box center [336, 308] width 25 height 25
click at [330, 302] on icon at bounding box center [330, 312] width 8 height 28
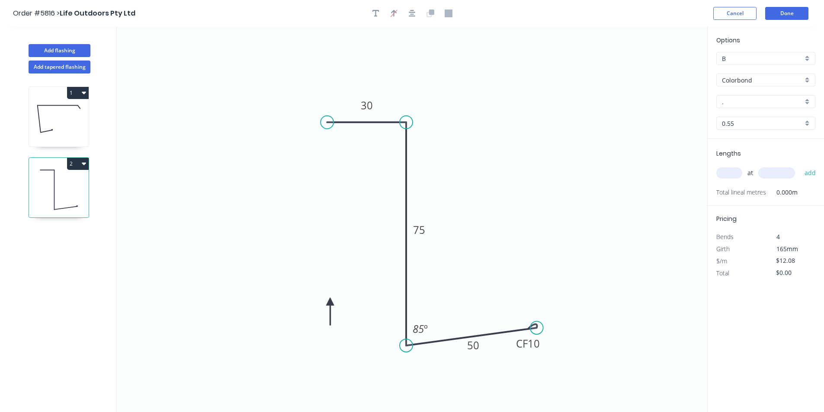
click at [330, 302] on icon at bounding box center [330, 312] width 8 height 28
click at [753, 104] on input "." at bounding box center [762, 101] width 81 height 9
click at [774, 119] on div "Monument" at bounding box center [766, 118] width 98 height 15
type input "Monument"
click at [731, 175] on input "text" at bounding box center [729, 172] width 26 height 11
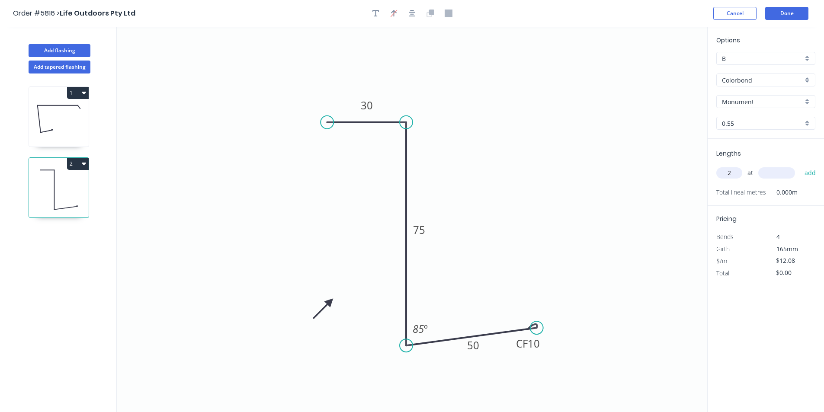
type input "2"
type input "4200"
click at [800, 166] on button "add" at bounding box center [810, 173] width 20 height 15
type input "$101.47"
type input "1"
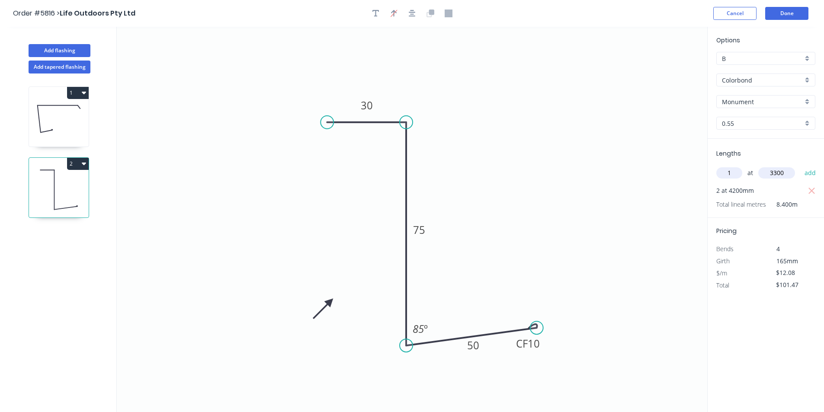
type input "3300"
click at [800, 166] on button "add" at bounding box center [810, 173] width 20 height 15
type input "$141.34"
click at [771, 10] on button "Done" at bounding box center [786, 13] width 43 height 13
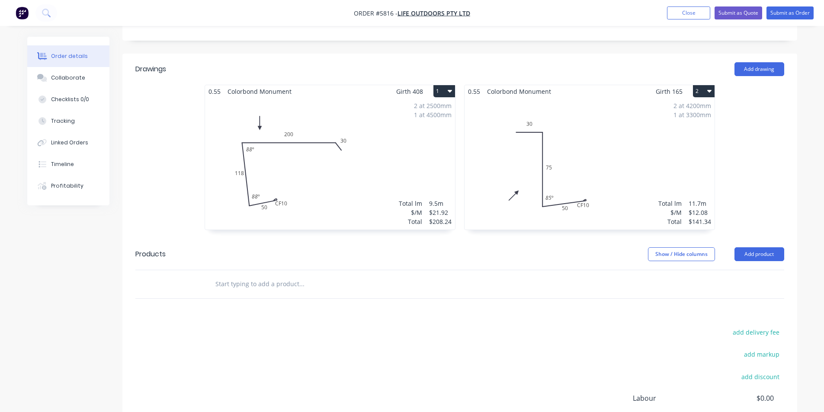
scroll to position [209, 0]
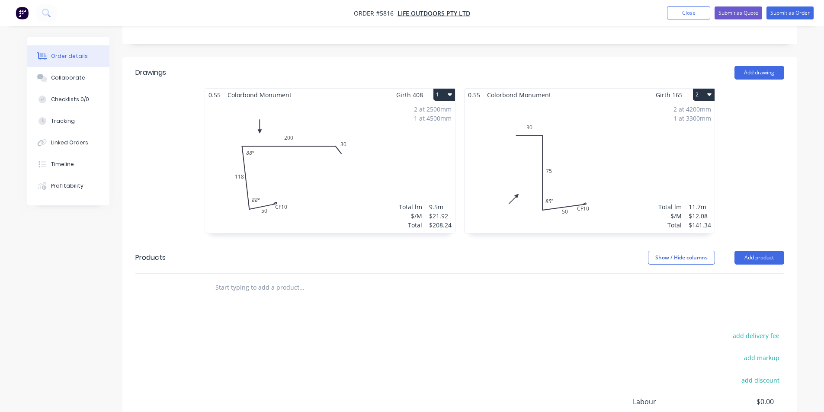
click at [300, 279] on input "text" at bounding box center [301, 287] width 173 height 17
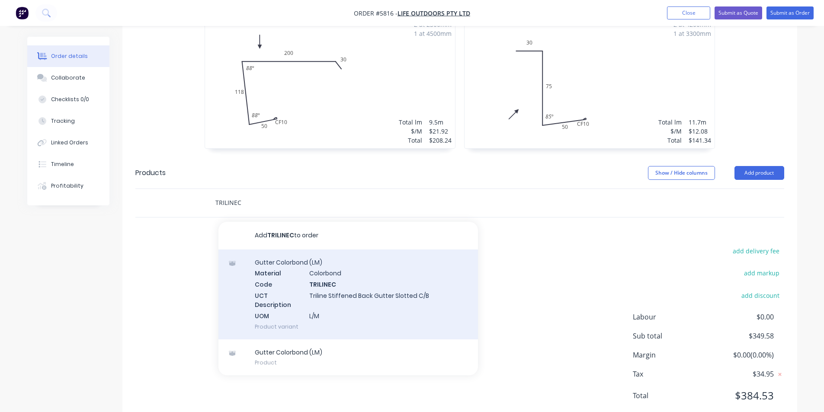
scroll to position [296, 0]
type input "TRILINEC"
click at [324, 256] on div "Gutter Colorbond (LM) Material Colorbond Code TRILINEC UCT Description Triline …" at bounding box center [347, 293] width 259 height 90
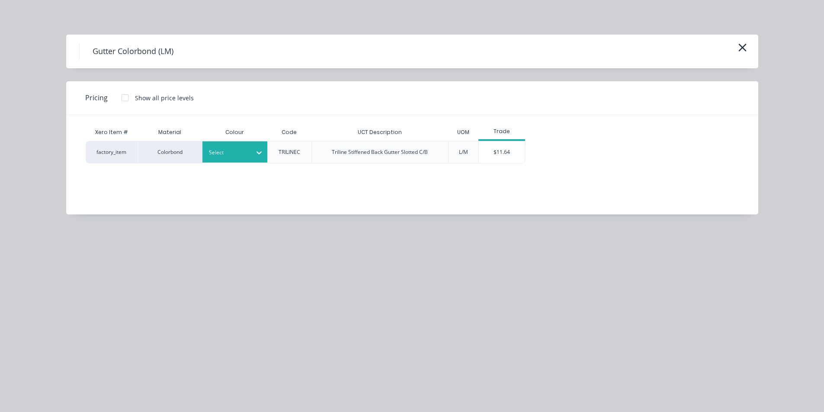
click at [228, 160] on div "Select" at bounding box center [234, 151] width 65 height 21
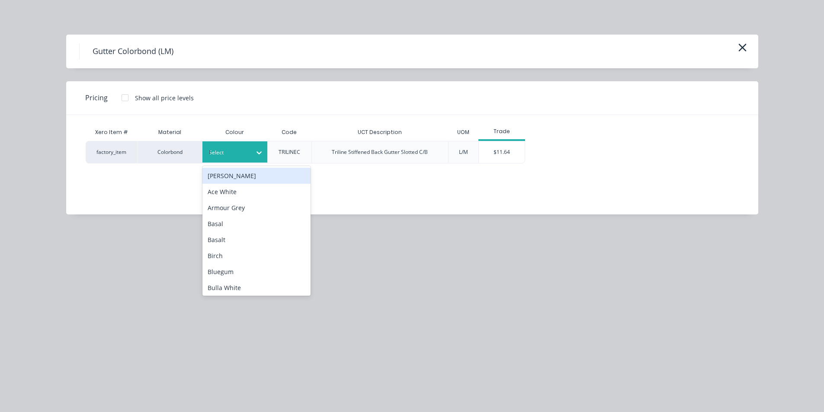
type input "MON"
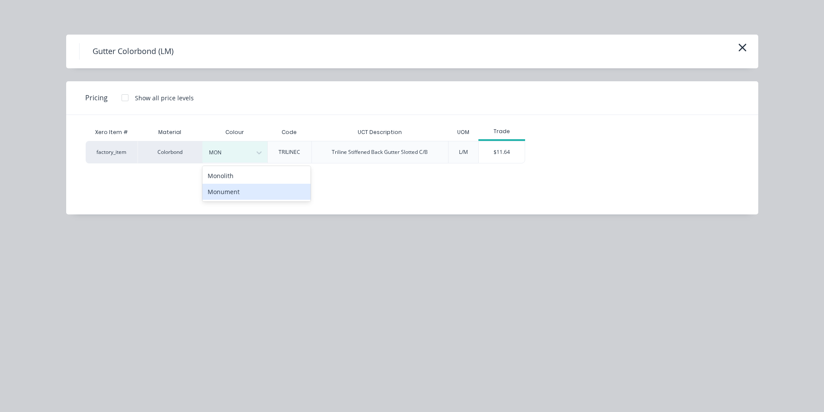
click at [222, 187] on div "Monument" at bounding box center [256, 192] width 108 height 16
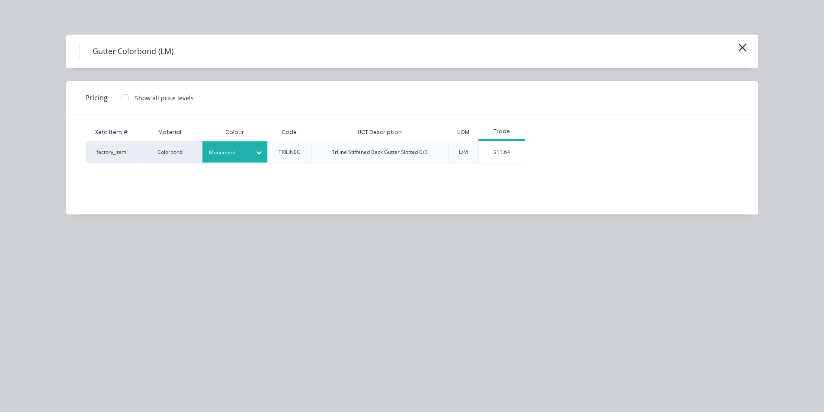
click at [530, 153] on div "factory_item Colorbond Monument TRILINEC Triline Stiffened Back Gutter Slotted …" at bounding box center [406, 152] width 640 height 22
click at [516, 151] on div "$11.64" at bounding box center [502, 152] width 46 height 22
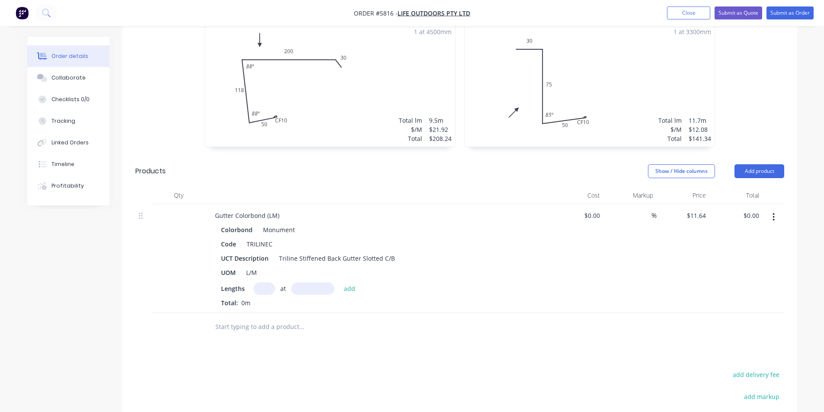
click at [261, 282] on input "text" at bounding box center [264, 288] width 22 height 13
type input "1"
type input "8000"
click at [340, 282] on button "add" at bounding box center [350, 288] width 20 height 12
type input "$93.12"
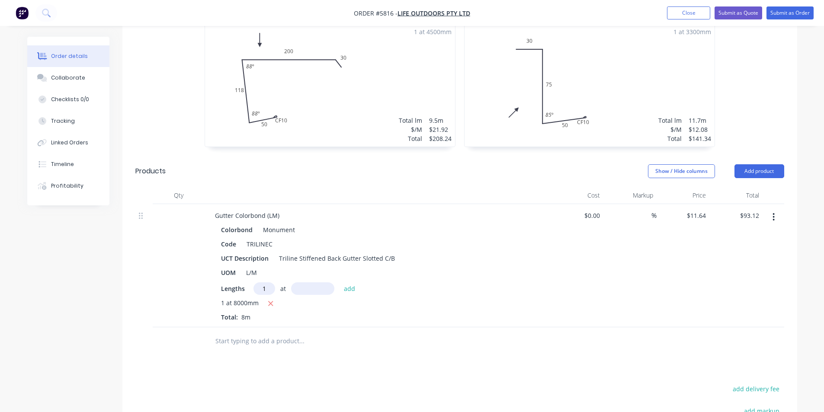
type input "1"
type input "3200"
click at [340, 282] on button "add" at bounding box center [350, 288] width 20 height 12
type input "$130.37"
click at [259, 347] on input "text" at bounding box center [301, 355] width 173 height 17
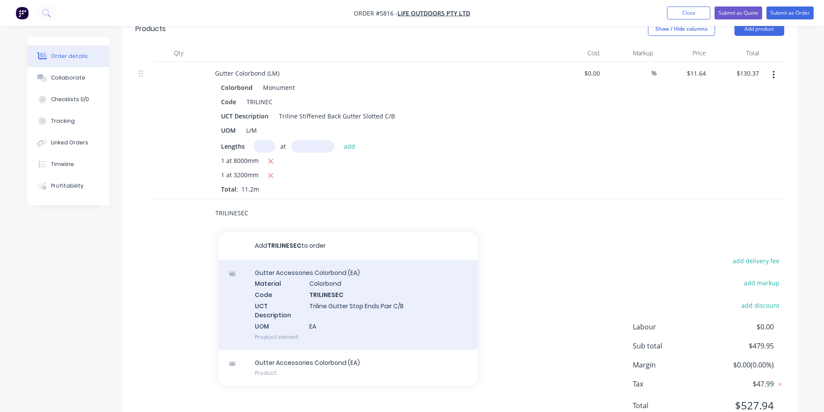
scroll to position [450, 0]
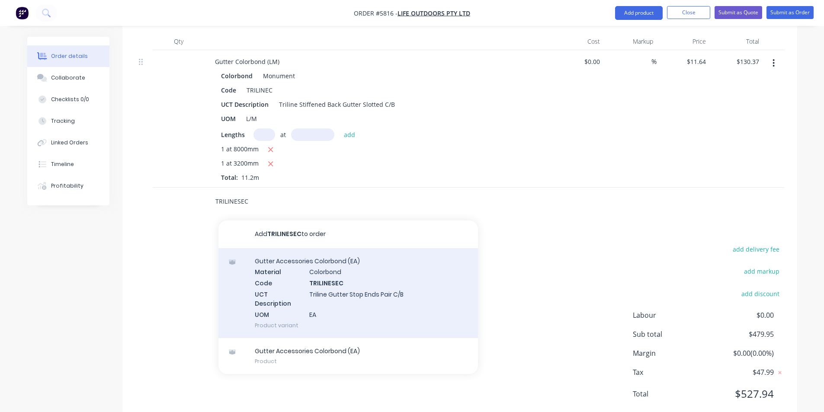
type input "TRILINESEC"
click at [322, 282] on div "Gutter Accessories Colorbond (EA) Material Colorbond Code TRILINESEC UCT Descri…" at bounding box center [347, 293] width 259 height 90
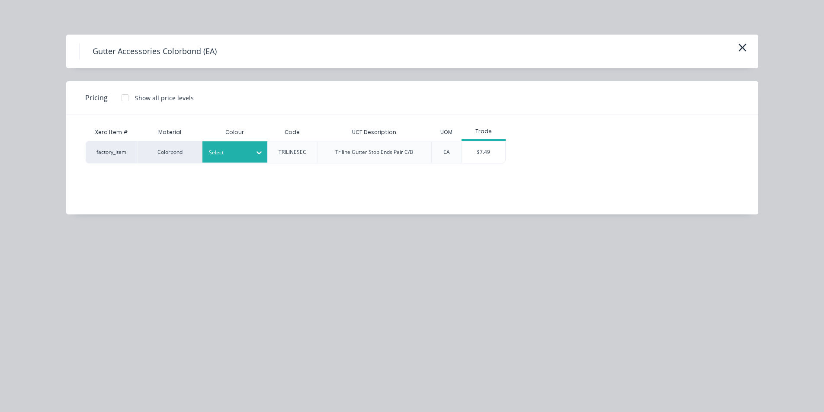
click at [237, 149] on div at bounding box center [228, 153] width 39 height 10
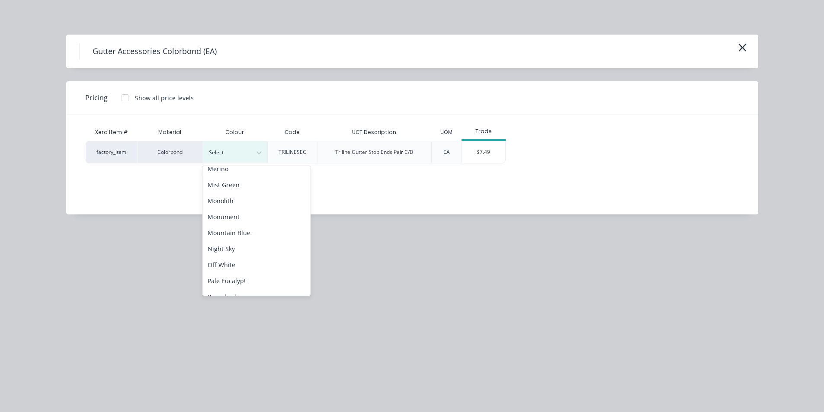
scroll to position [432, 0]
click at [247, 219] on div "Monument" at bounding box center [256, 223] width 108 height 16
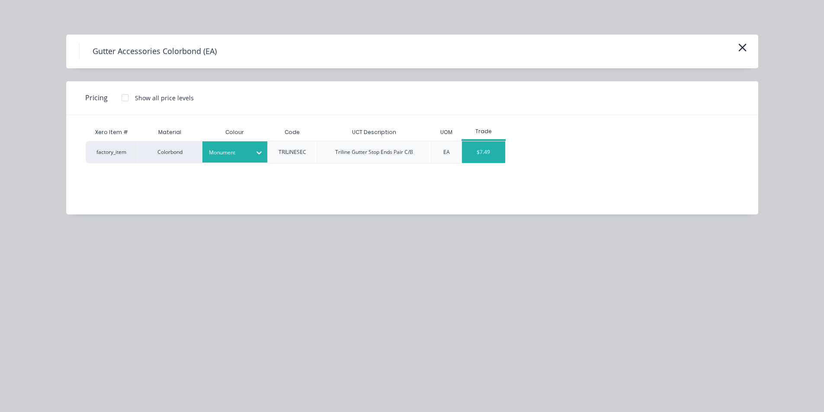
click at [478, 153] on div "$7.49" at bounding box center [483, 152] width 43 height 22
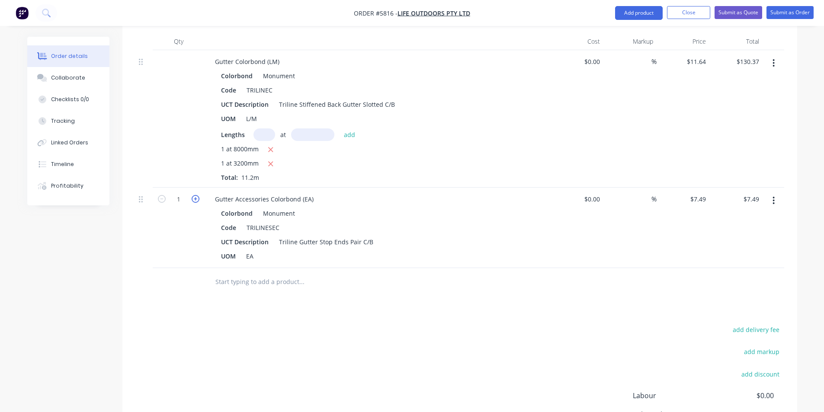
click at [193, 195] on icon "button" at bounding box center [196, 199] width 8 height 8
type input "2"
type input "$14.98"
click at [263, 324] on div "add delivery fee add markup add discount Labour $0.00 Sub total $494.93 Margin …" at bounding box center [459, 407] width 649 height 167
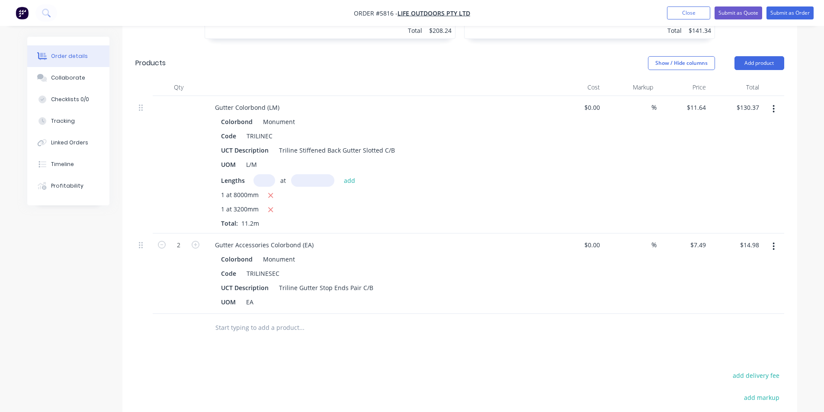
scroll to position [450, 0]
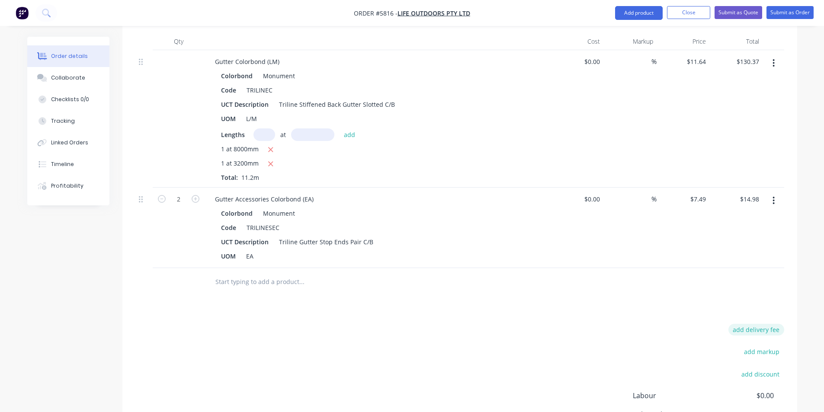
click at [763, 324] on button "add delivery fee" at bounding box center [756, 330] width 56 height 12
type input "80"
click at [631, 324] on div "Delivery fee Delivery fee Delivery fee name (Optional) 80 80 $0 add markup add …" at bounding box center [459, 406] width 649 height 165
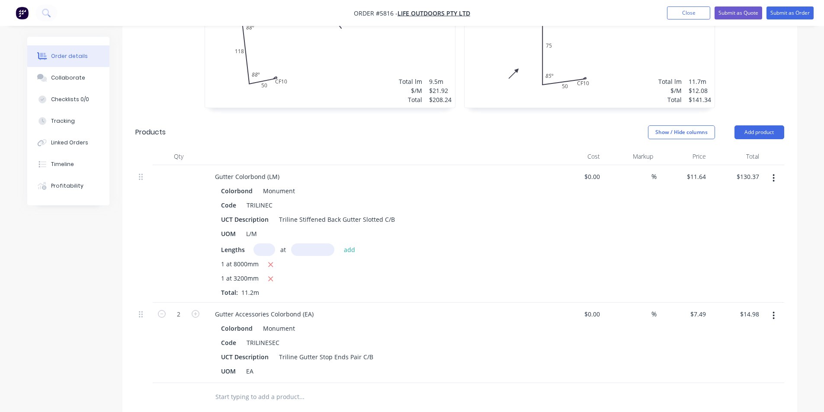
scroll to position [519, 0]
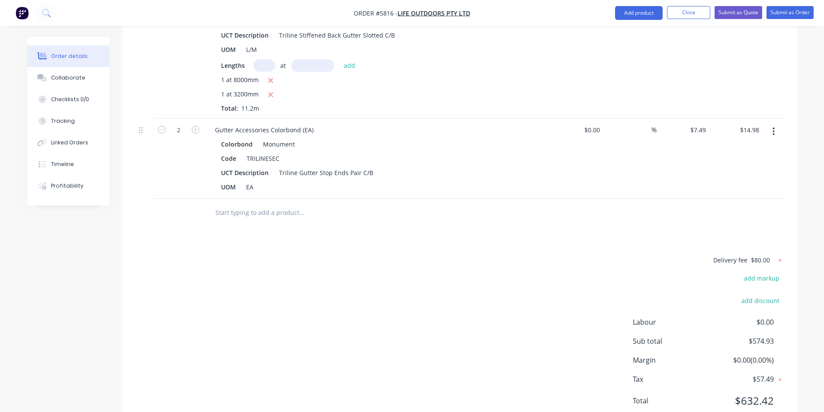
click at [272, 204] on input "text" at bounding box center [301, 212] width 173 height 17
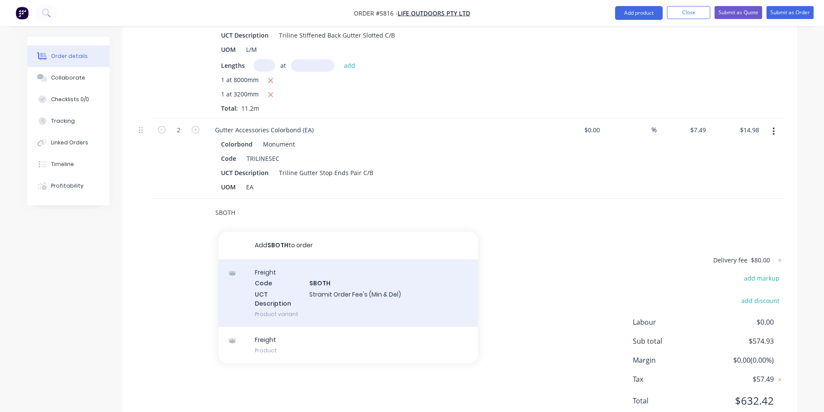
type input "SBOTH"
click at [322, 272] on div "Freight Code SBOTH UCT Description Stramit Order Fee's (Min & Del) Product vari…" at bounding box center [347, 292] width 259 height 67
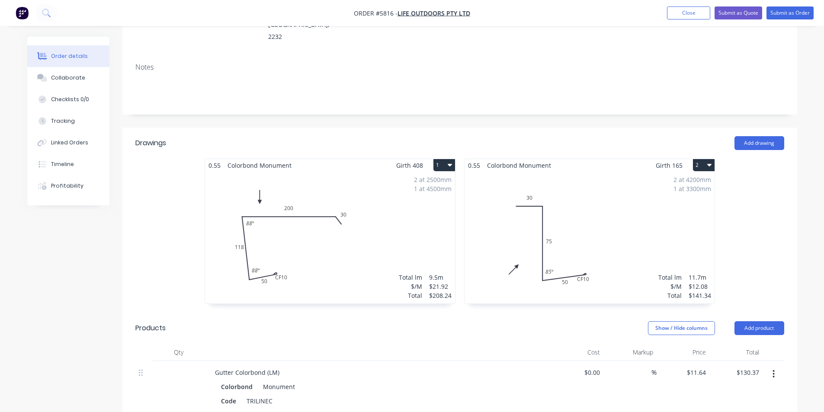
scroll to position [0, 0]
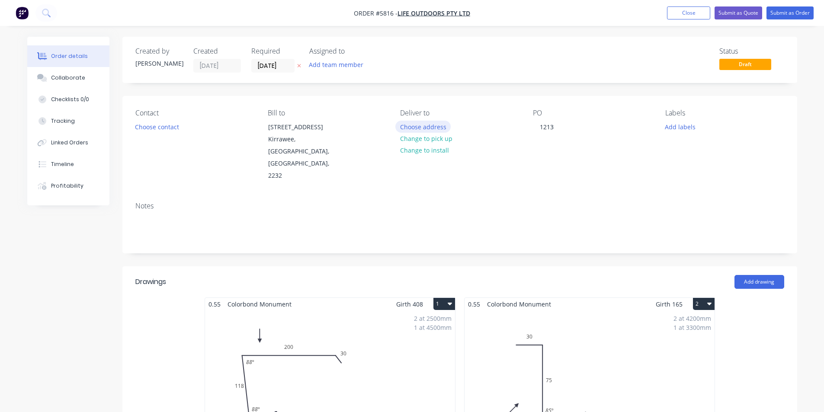
click at [418, 128] on button "Choose address" at bounding box center [422, 127] width 55 height 12
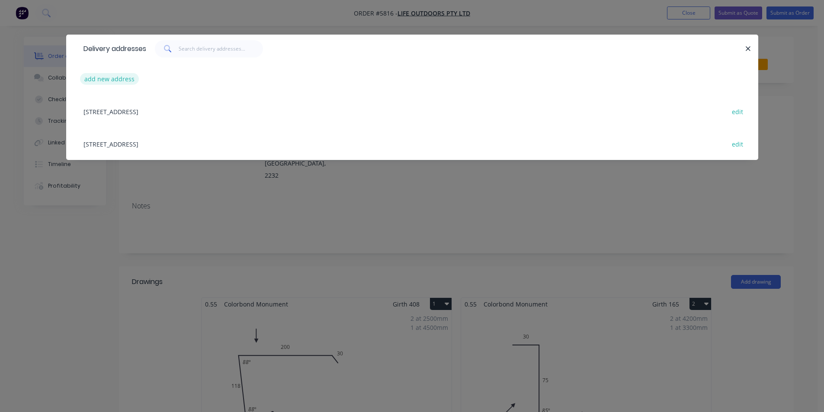
click at [106, 85] on button "add new address" at bounding box center [109, 79] width 59 height 12
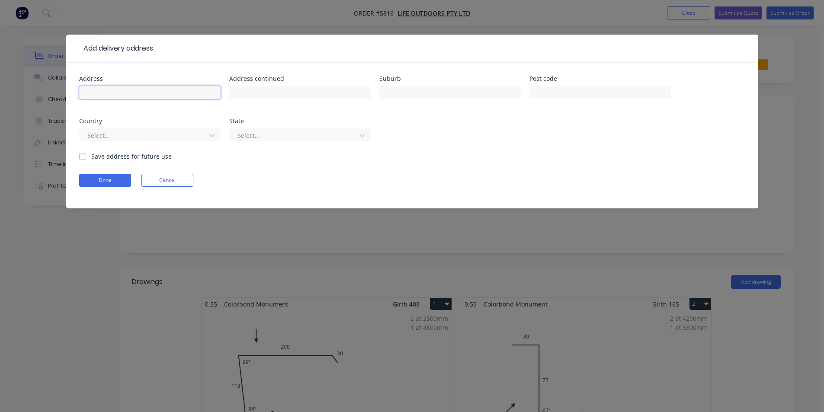
click at [118, 87] on input "text" at bounding box center [149, 92] width 141 height 13
type input "4 Cormorant St"
type input "Grays Point"
click at [80, 180] on button "Done" at bounding box center [105, 180] width 52 height 13
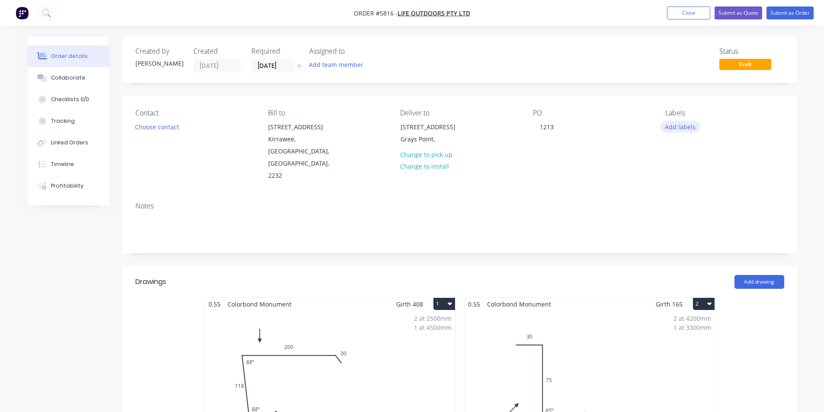
click at [690, 126] on button "Add labels" at bounding box center [680, 127] width 40 height 12
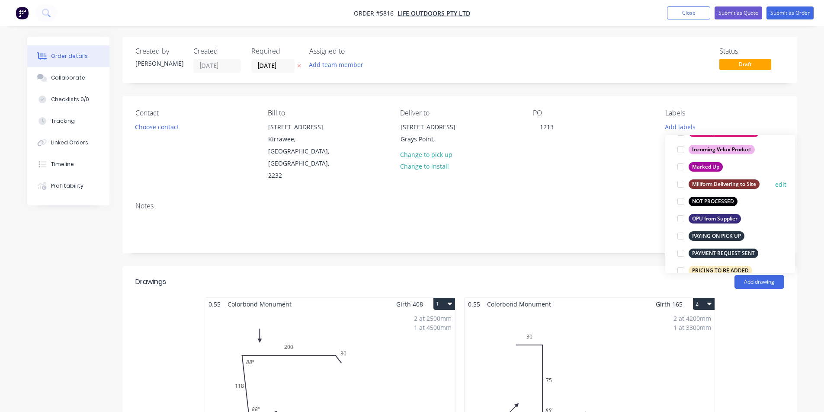
scroll to position [476, 0]
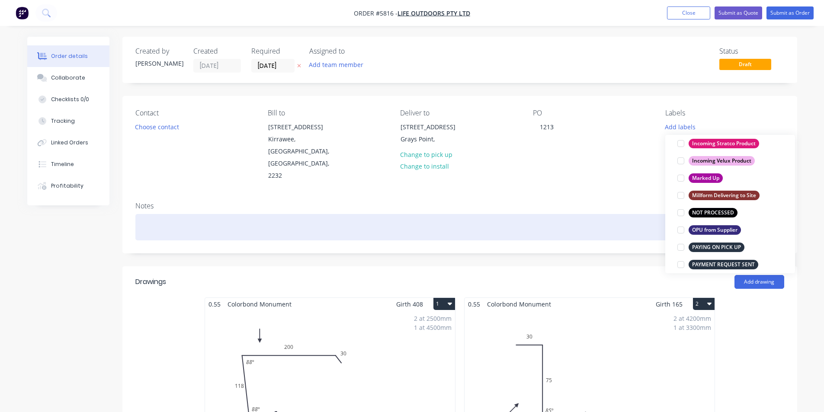
drag, startPoint x: 680, startPoint y: 212, endPoint x: 571, endPoint y: 214, distance: 109.4
click at [680, 212] on div at bounding box center [680, 212] width 17 height 17
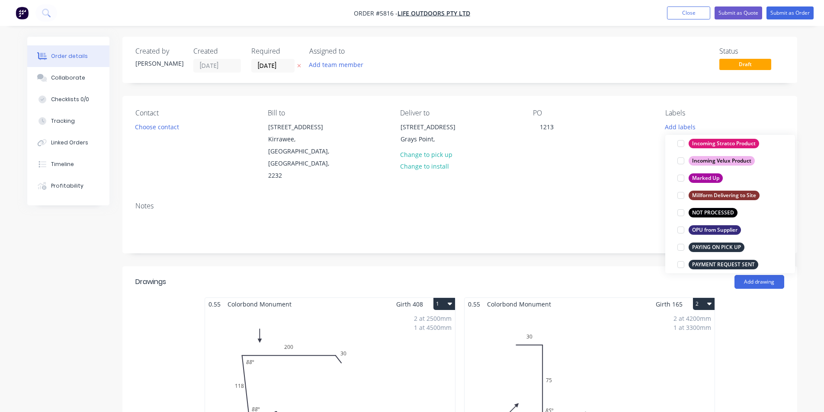
scroll to position [0, 0]
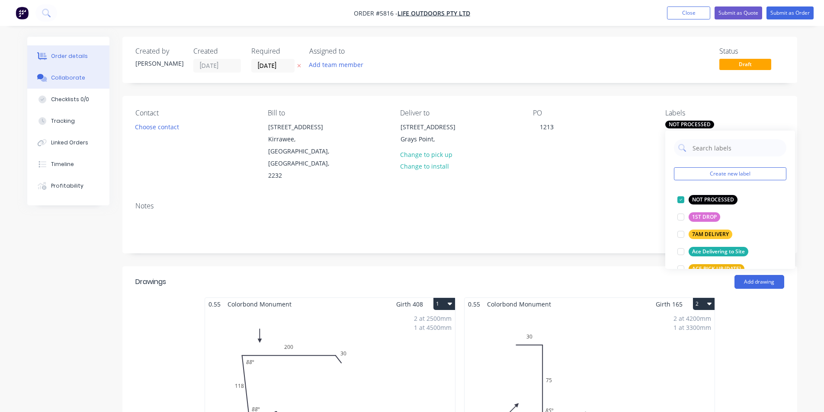
click at [57, 80] on div "Collaborate" at bounding box center [68, 78] width 34 height 8
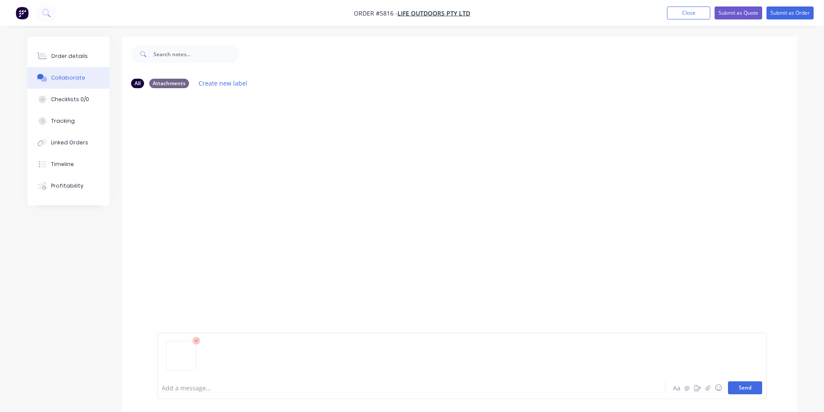
click at [747, 389] on button "Send" at bounding box center [745, 387] width 34 height 13
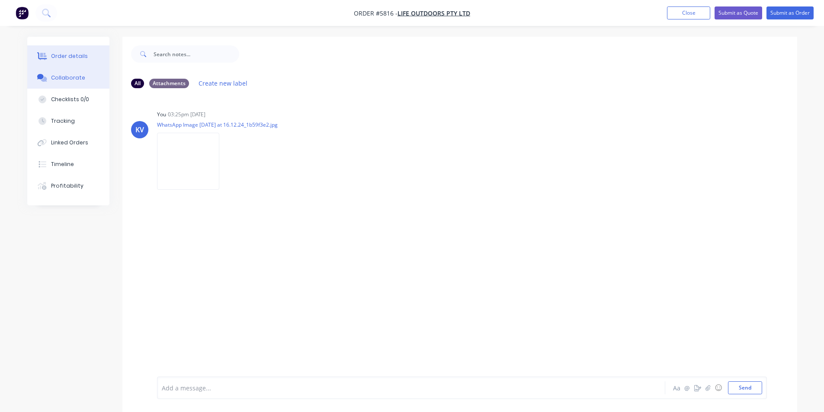
click at [75, 60] on button "Order details" at bounding box center [68, 56] width 82 height 22
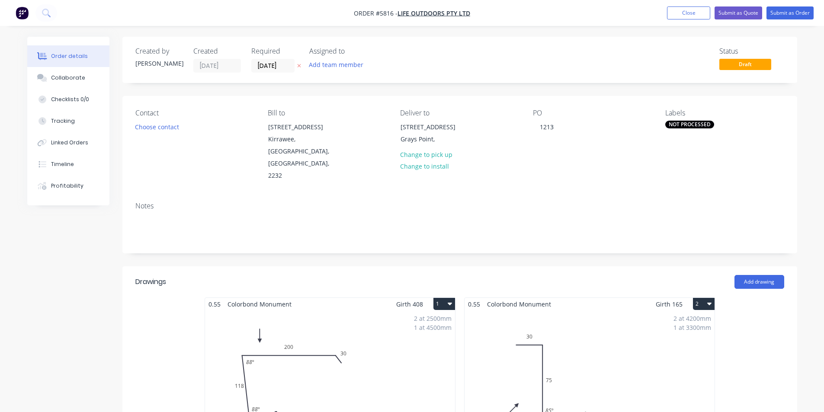
click at [740, 59] on span "Draft" at bounding box center [745, 64] width 52 height 11
click at [792, 0] on nav "Order #5816 - Life Outdoors Pty Ltd Add product Close Submit as Quote Submit as…" at bounding box center [412, 13] width 824 height 26
click at [790, 15] on button "Submit as Order" at bounding box center [789, 12] width 47 height 13
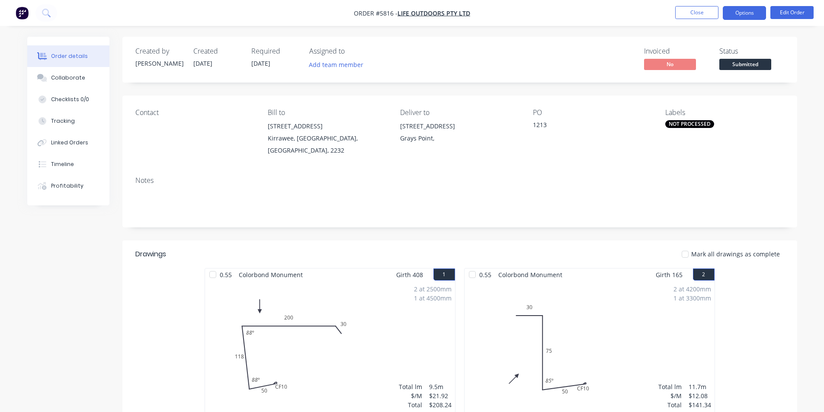
click at [736, 10] on button "Options" at bounding box center [744, 13] width 43 height 14
click at [618, 52] on div "Invoiced No Status Submitted" at bounding box center [590, 59] width 388 height 25
click at [753, 59] on span "Submitted" at bounding box center [745, 64] width 52 height 11
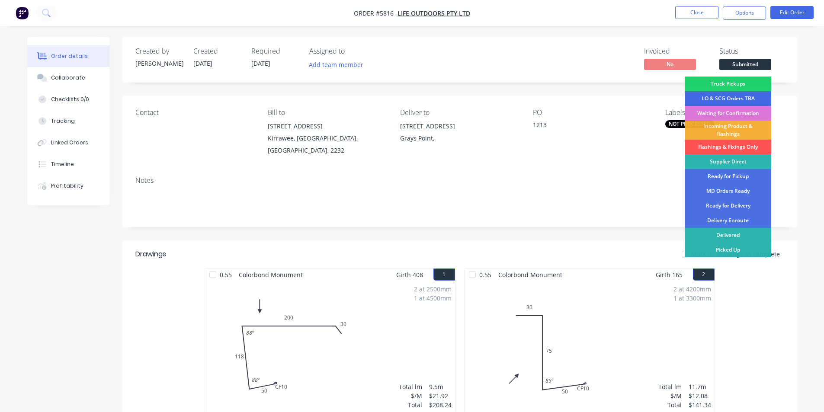
click at [716, 97] on div "LO & SCG Orders TBA" at bounding box center [728, 98] width 86 height 15
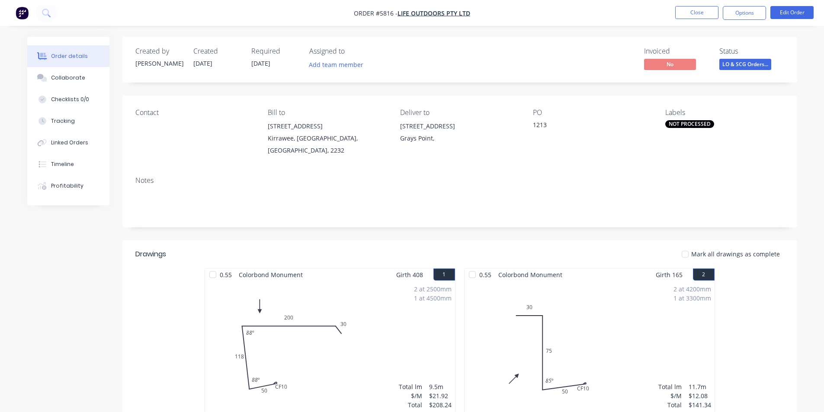
click at [772, 123] on div "NOT PROCESSED" at bounding box center [724, 124] width 119 height 8
click at [684, 16] on button "Close" at bounding box center [696, 12] width 43 height 13
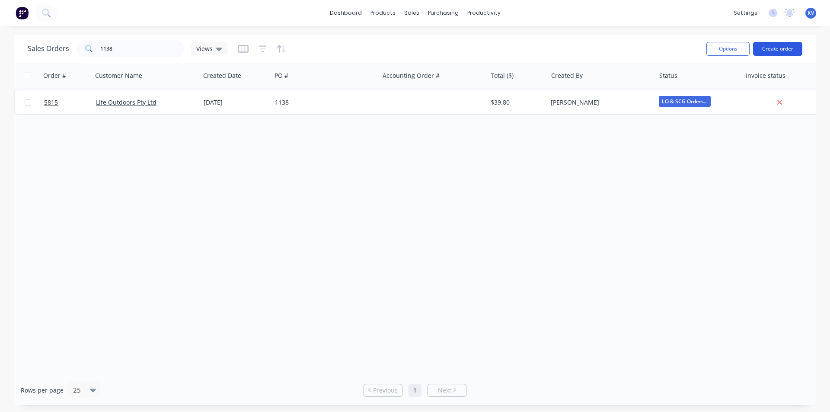
click at [771, 48] on button "Create order" at bounding box center [777, 49] width 49 height 14
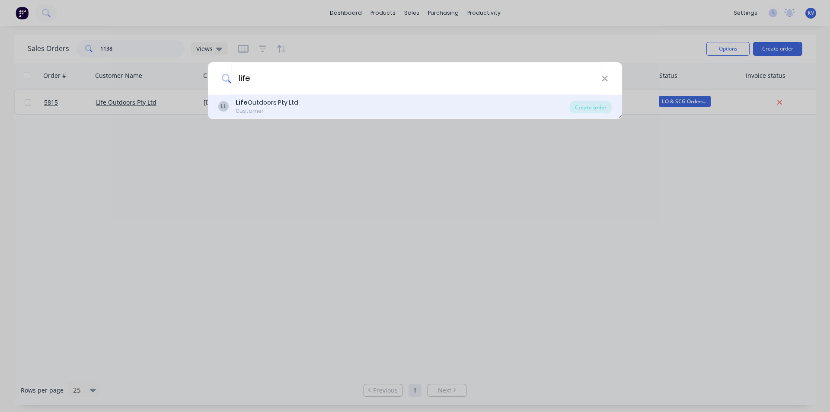
type input "life"
click at [365, 104] on div "LL Life Outdoors Pty Ltd Customer" at bounding box center [394, 106] width 352 height 17
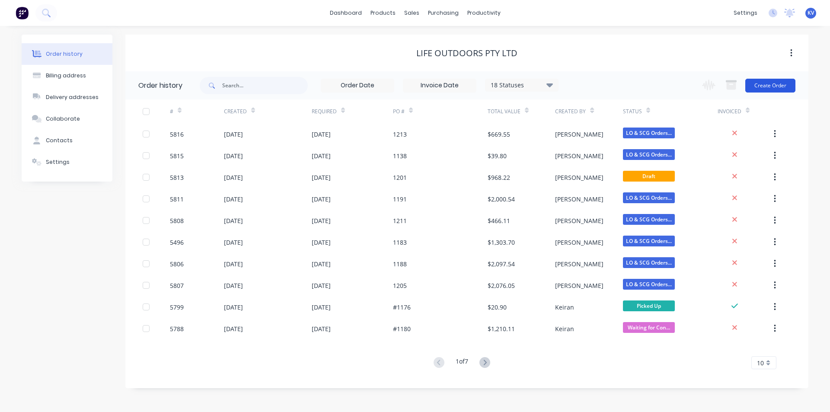
click at [776, 84] on button "Create Order" at bounding box center [771, 86] width 50 height 14
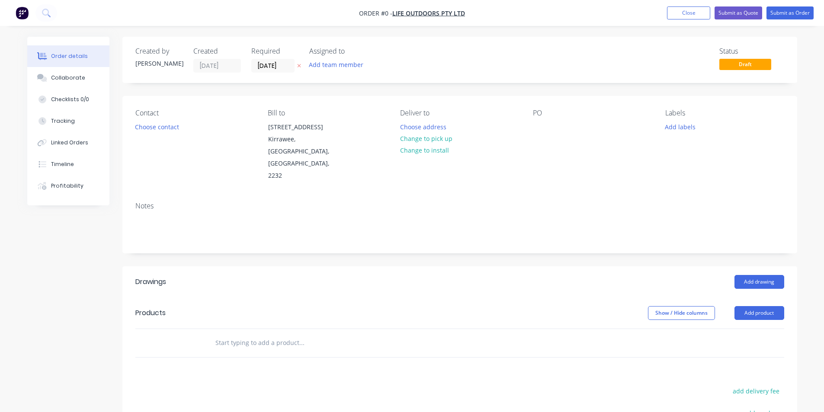
click at [531, 123] on div "Contact Choose contact Bill to Unit 5, 48 Waratah St Kirrawee, New South Wales,…" at bounding box center [459, 145] width 675 height 99
click at [537, 125] on div at bounding box center [540, 127] width 14 height 13
click at [657, 226] on div "Order details Collaborate Checklists 0/0 Tracking Linked Orders Timeline Profit…" at bounding box center [412, 307] width 787 height 541
click at [683, 128] on button "Add labels" at bounding box center [680, 127] width 40 height 12
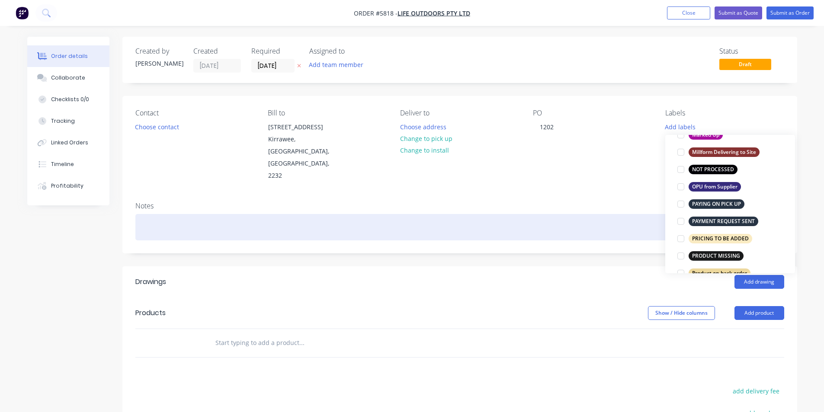
drag, startPoint x: 681, startPoint y: 170, endPoint x: 630, endPoint y: 192, distance: 55.0
click at [680, 170] on div at bounding box center [680, 169] width 17 height 17
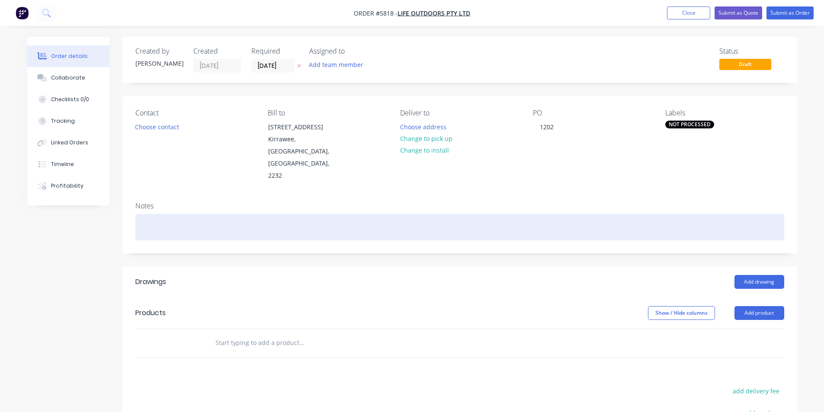
click at [602, 214] on div at bounding box center [459, 227] width 649 height 26
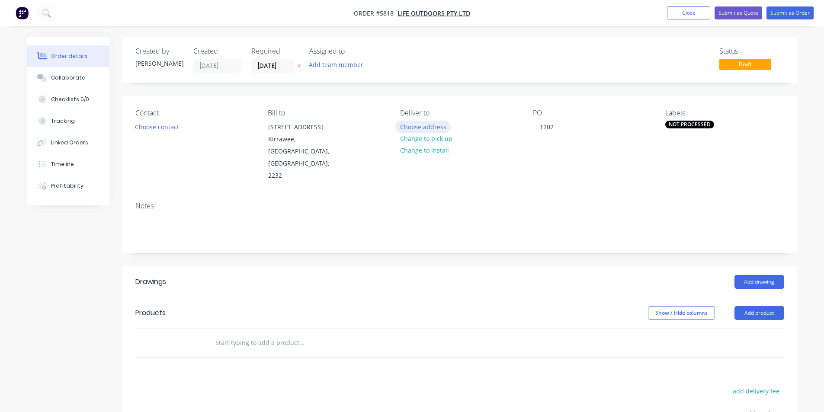
click at [424, 127] on button "Choose address" at bounding box center [422, 127] width 55 height 12
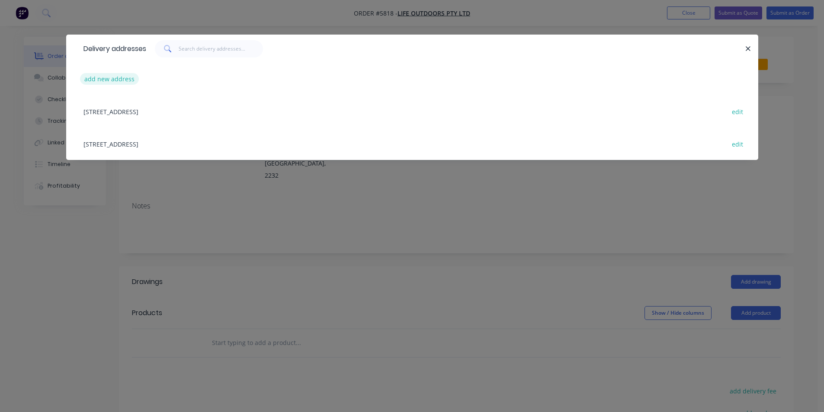
click at [121, 77] on button "add new address" at bounding box center [109, 79] width 59 height 12
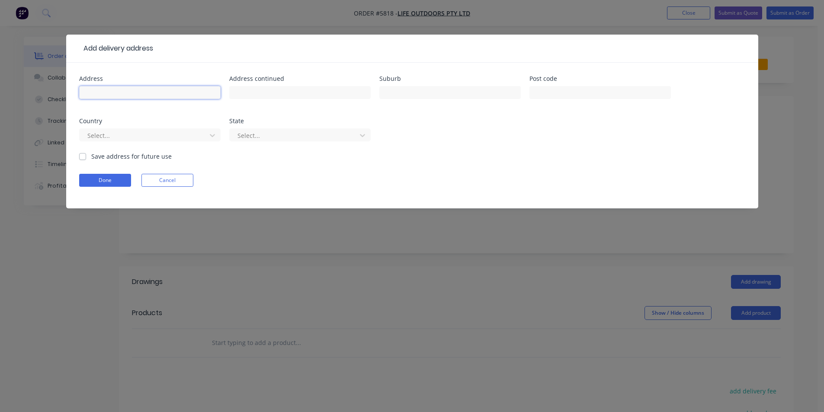
click at [116, 92] on input "text" at bounding box center [149, 92] width 141 height 13
type input "72 Undola Rd"
type input "Helensburgh"
click at [116, 183] on button "Done" at bounding box center [105, 180] width 52 height 13
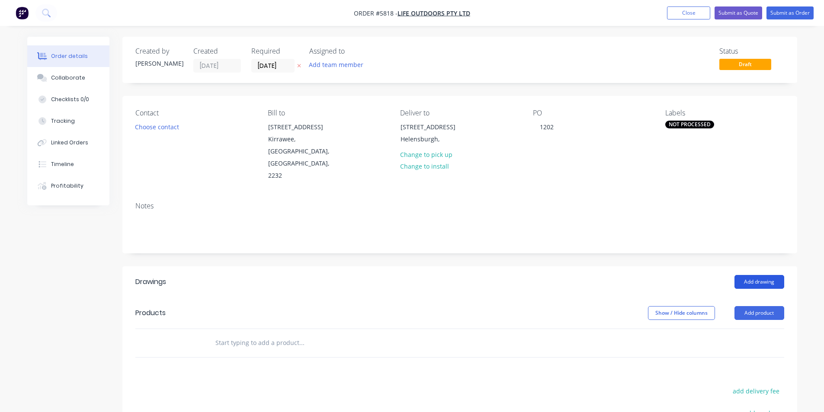
click at [746, 275] on button "Add drawing" at bounding box center [759, 282] width 50 height 14
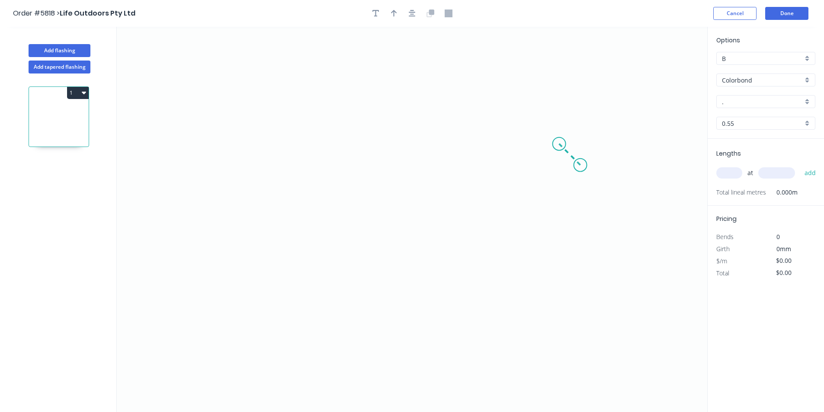
drag, startPoint x: 580, startPoint y: 165, endPoint x: 559, endPoint y: 144, distance: 29.7
click at [559, 144] on icon "0" at bounding box center [412, 219] width 590 height 385
click at [320, 160] on icon "0 ?" at bounding box center [412, 219] width 590 height 385
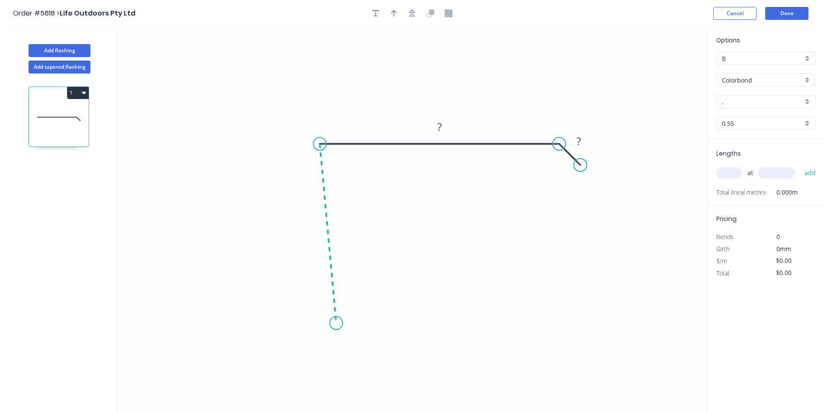
click at [336, 324] on icon "0 ? ?" at bounding box center [412, 219] width 590 height 385
click at [429, 309] on icon "0 ? ? ? ? º" at bounding box center [412, 219] width 590 height 385
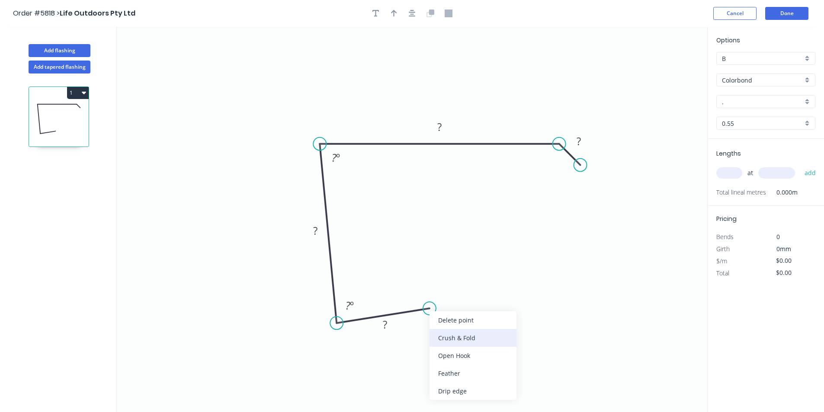
click at [446, 333] on div "Crush & Fold" at bounding box center [472, 338] width 87 height 18
click at [385, 326] on tspan "?" at bounding box center [385, 324] width 4 height 14
type input "$21.92"
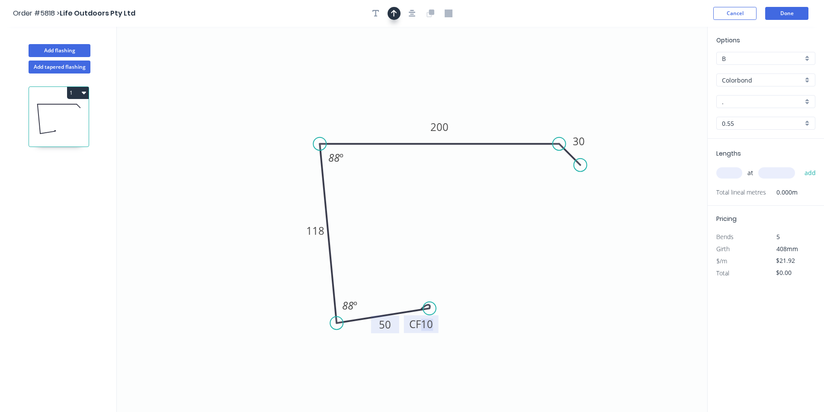
click at [396, 11] on icon "button" at bounding box center [394, 14] width 6 height 8
drag, startPoint x: 662, startPoint y: 68, endPoint x: 370, endPoint y: 110, distance: 294.5
click at [370, 110] on icon at bounding box center [370, 100] width 8 height 28
click at [745, 101] on input "." at bounding box center [762, 101] width 81 height 9
click at [743, 118] on div "Ironstone" at bounding box center [766, 118] width 98 height 15
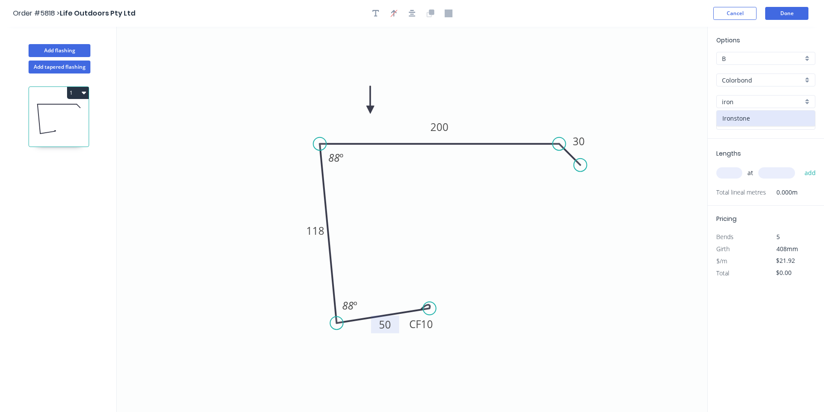
type input "Ironstone"
click at [733, 172] on input "text" at bounding box center [729, 172] width 26 height 11
type input "2"
type input "4700"
click at [810, 173] on button "add" at bounding box center [810, 173] width 20 height 15
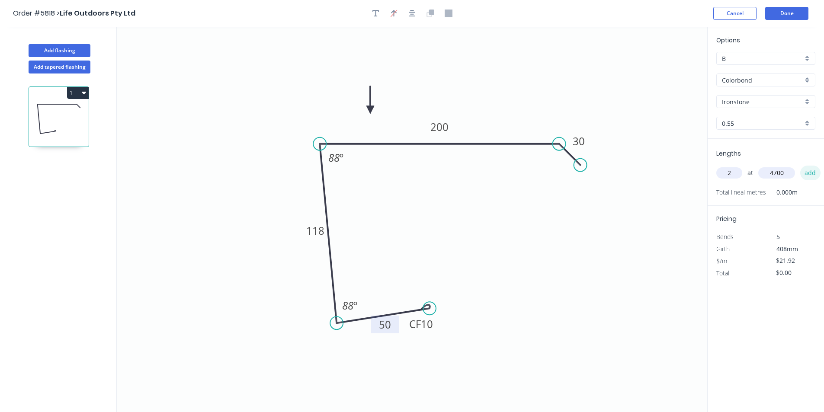
type input "$206.05"
click at [779, 9] on button "Done" at bounding box center [786, 13] width 43 height 13
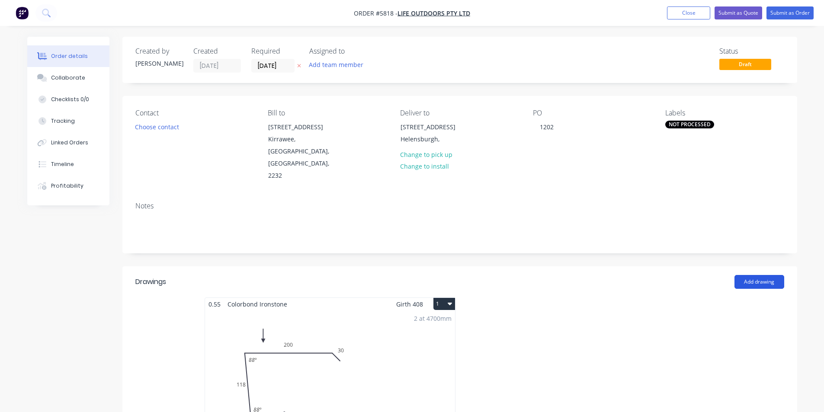
click at [769, 275] on button "Add drawing" at bounding box center [759, 282] width 50 height 14
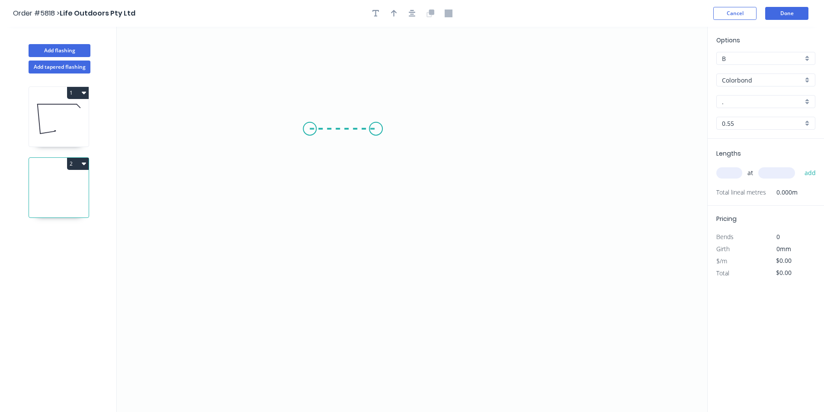
drag, startPoint x: 310, startPoint y: 129, endPoint x: 376, endPoint y: 131, distance: 66.2
click at [376, 131] on icon "0" at bounding box center [412, 219] width 590 height 385
click at [354, 325] on icon "0 ?" at bounding box center [412, 219] width 590 height 385
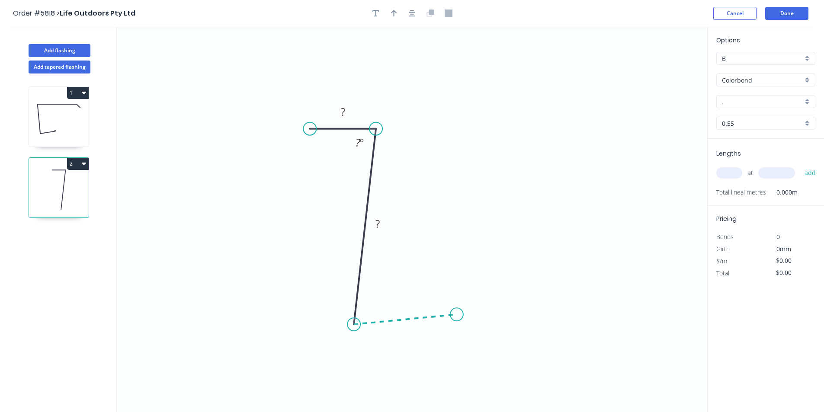
click at [457, 315] on icon "0 ? ? ? º" at bounding box center [412, 219] width 590 height 385
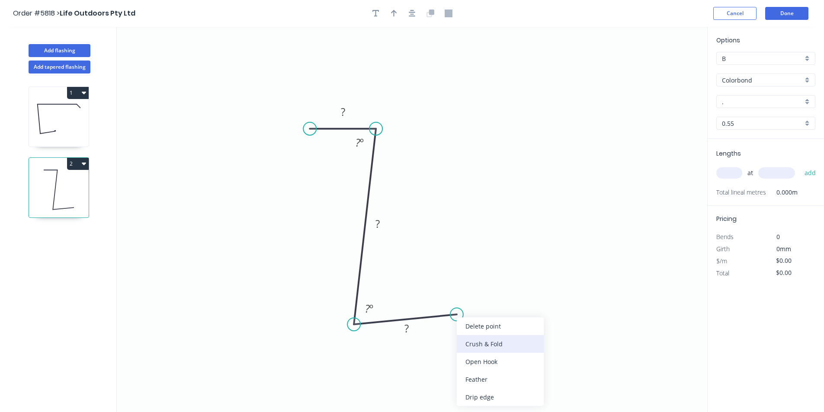
click at [471, 340] on div "Crush & Fold" at bounding box center [500, 344] width 87 height 18
click at [344, 117] on tspan "?" at bounding box center [343, 112] width 4 height 14
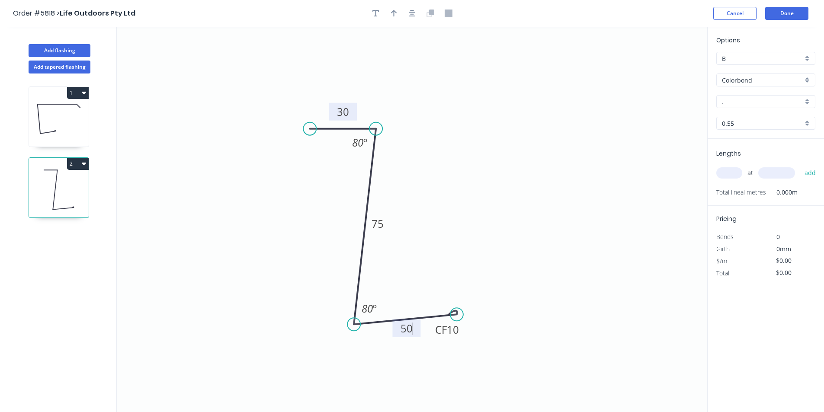
type input "$12.08"
click at [392, 12] on icon "button" at bounding box center [394, 13] width 6 height 7
drag, startPoint x: 664, startPoint y: 68, endPoint x: 276, endPoint y: 250, distance: 428.9
click at [276, 250] on icon at bounding box center [276, 241] width 8 height 28
click at [276, 250] on icon at bounding box center [276, 240] width 8 height 28
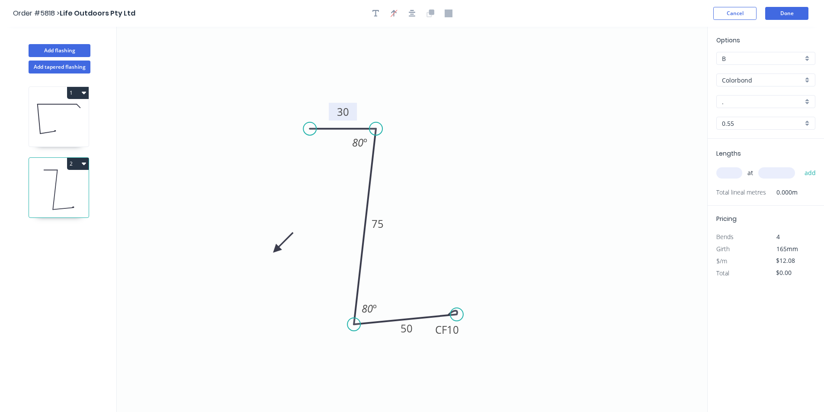
click at [276, 250] on icon at bounding box center [283, 242] width 25 height 25
click at [276, 250] on icon at bounding box center [283, 256] width 25 height 25
click at [276, 250] on icon at bounding box center [276, 260] width 8 height 28
click at [739, 106] on input "." at bounding box center [762, 101] width 81 height 9
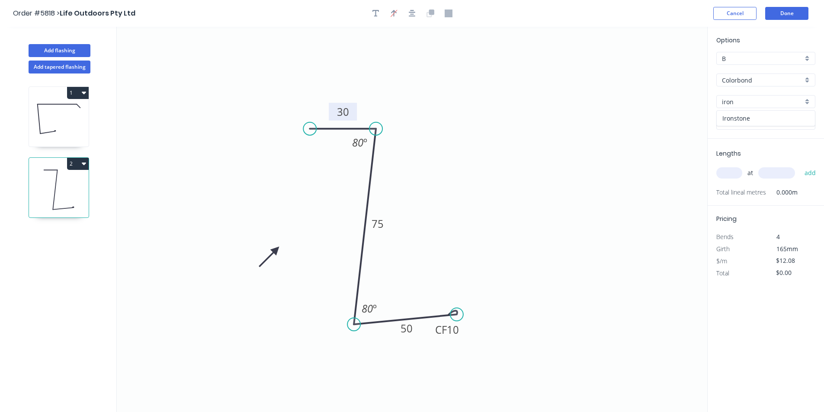
click at [737, 120] on div "Ironstone" at bounding box center [766, 118] width 98 height 15
type input "Ironstone"
click at [737, 167] on div "at add" at bounding box center [766, 172] width 101 height 23
click at [733, 175] on input "text" at bounding box center [729, 172] width 26 height 11
type input "2"
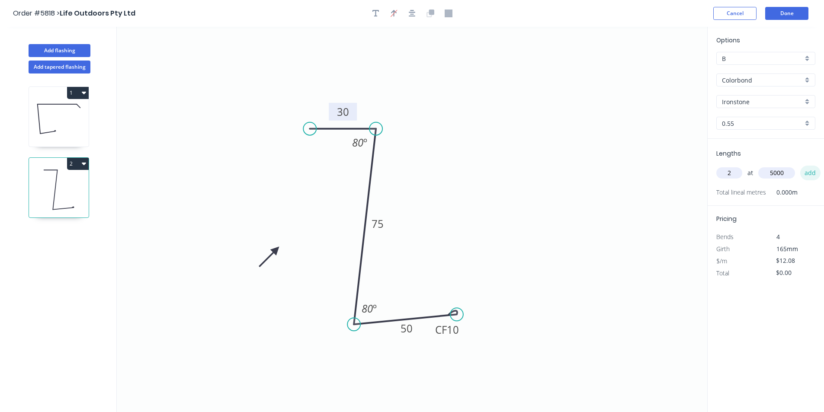
type input "5000"
click at [813, 172] on button "add" at bounding box center [810, 173] width 20 height 15
type input "$120.80"
click at [783, 13] on button "Done" at bounding box center [786, 13] width 43 height 13
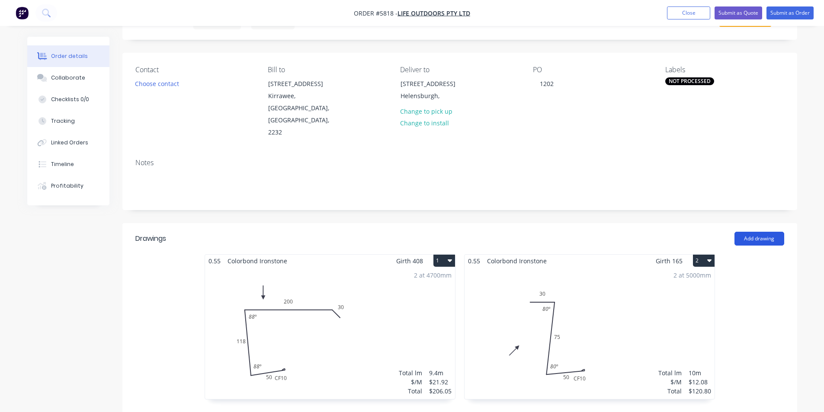
click at [768, 232] on button "Add drawing" at bounding box center [759, 239] width 50 height 14
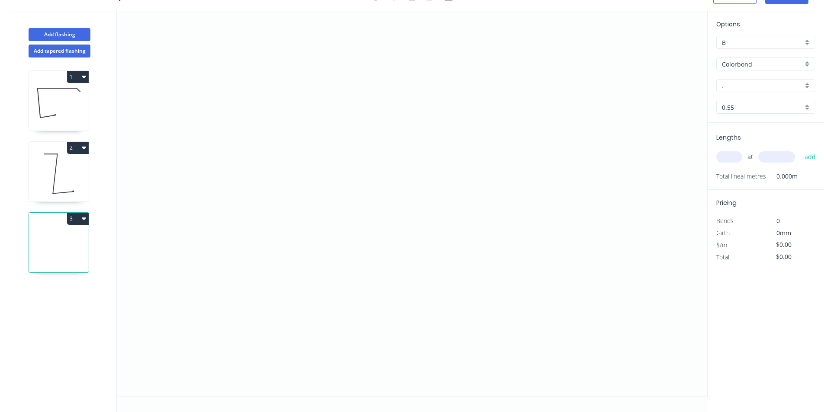
scroll to position [16, 0]
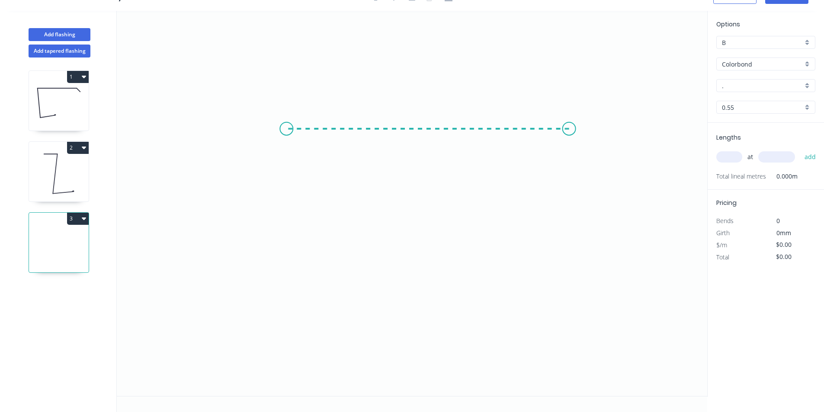
drag, startPoint x: 569, startPoint y: 129, endPoint x: 286, endPoint y: 125, distance: 282.9
click at [286, 125] on icon "0" at bounding box center [412, 203] width 590 height 385
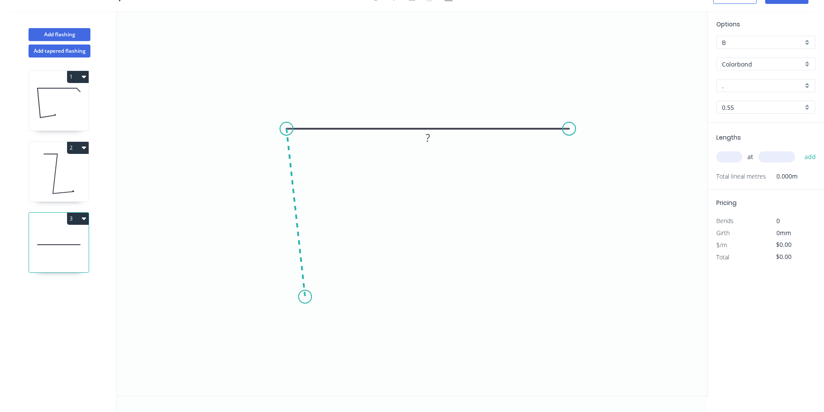
click at [305, 297] on icon "0 ?" at bounding box center [412, 203] width 590 height 385
click at [377, 311] on icon "0 ? ? ? º" at bounding box center [412, 203] width 590 height 385
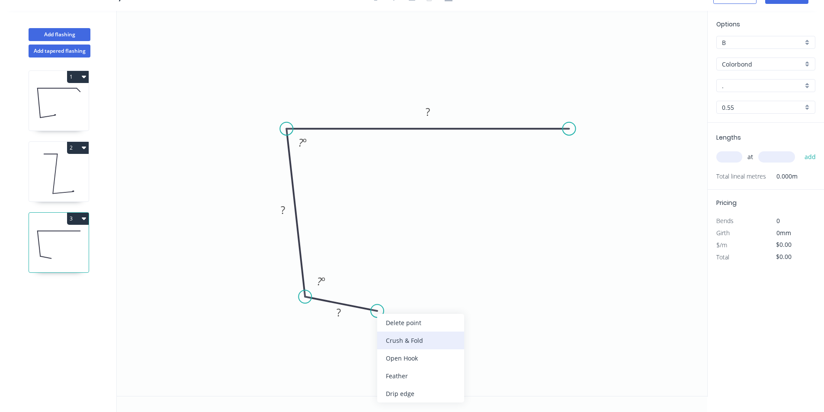
click at [394, 341] on div "Crush & Fold" at bounding box center [420, 341] width 87 height 18
click at [430, 110] on rect at bounding box center [427, 112] width 17 height 12
click at [316, 281] on tspan "952" at bounding box center [319, 281] width 17 height 14
click at [326, 282] on tspan "952" at bounding box center [319, 281] width 17 height 14
drag, startPoint x: 376, startPoint y: 329, endPoint x: 399, endPoint y: 333, distance: 23.6
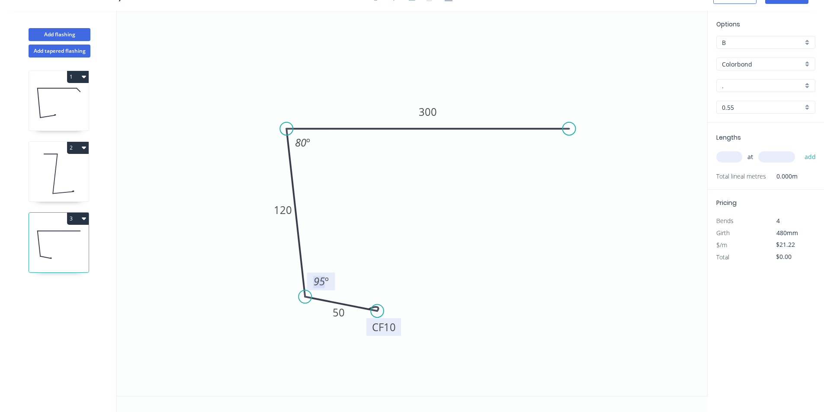
click at [399, 333] on rect at bounding box center [383, 327] width 35 height 18
click at [582, 158] on div "Crush & Fold" at bounding box center [613, 161] width 87 height 18
type input "$22.63"
drag, startPoint x: 584, startPoint y: 160, endPoint x: 575, endPoint y: 165, distance: 10.1
click at [583, 161] on div "Flip bend" at bounding box center [610, 157] width 87 height 18
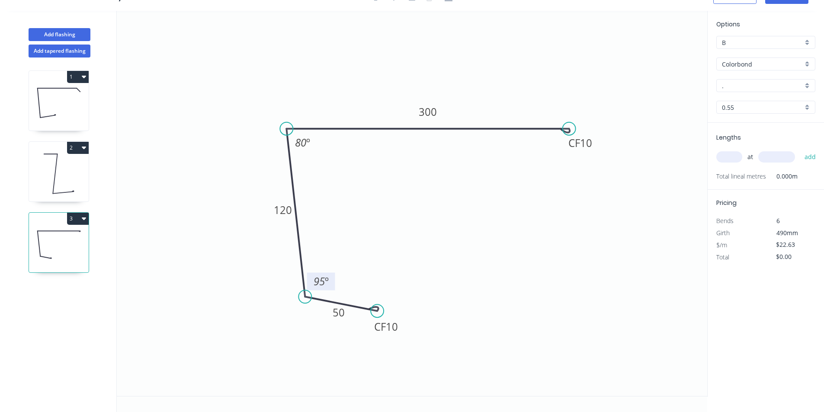
scroll to position [0, 0]
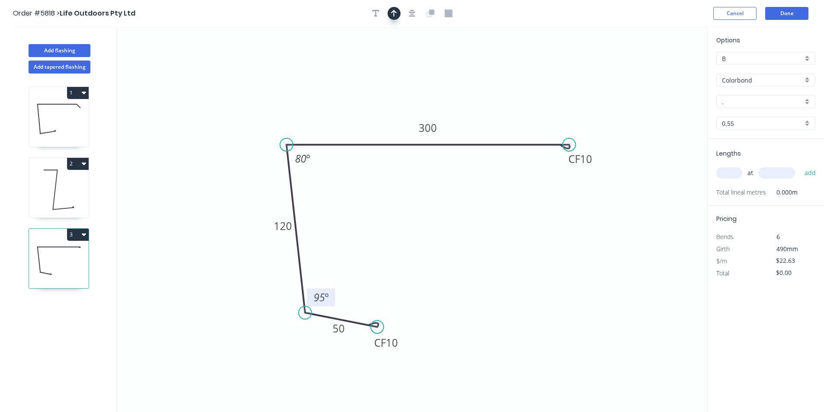
click at [393, 12] on icon "button" at bounding box center [394, 14] width 6 height 8
drag, startPoint x: 666, startPoint y: 68, endPoint x: 368, endPoint y: 107, distance: 300.1
click at [368, 107] on icon at bounding box center [369, 97] width 8 height 28
drag, startPoint x: 373, startPoint y: 326, endPoint x: 360, endPoint y: 326, distance: 13.4
click at [360, 326] on circle at bounding box center [359, 325] width 13 height 13
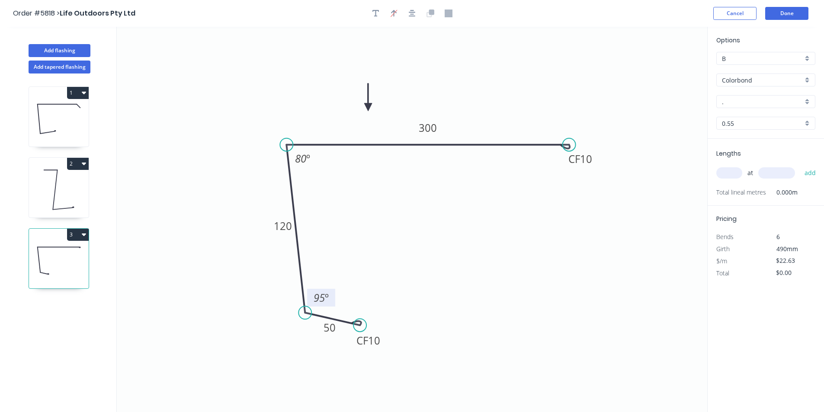
click at [499, 288] on icon "0 CF 10 50 120 CF 10 300 80 º 95 º" at bounding box center [412, 219] width 590 height 385
drag, startPoint x: 724, startPoint y: 90, endPoint x: 730, endPoint y: 96, distance: 8.0
click at [727, 94] on div "Options B B Colorbond Colorbond Colorbond Matt - Flat Sheet . . 0.55 0.55" at bounding box center [766, 86] width 116 height 103
click at [730, 96] on div "." at bounding box center [765, 101] width 99 height 13
click at [730, 105] on input "text" at bounding box center [762, 101] width 81 height 9
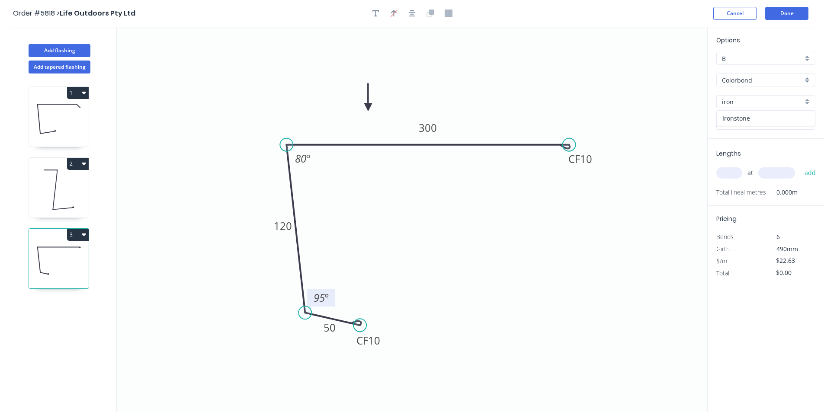
click at [743, 114] on div "Ironstone" at bounding box center [766, 118] width 98 height 15
type input "Ironstone"
click at [735, 175] on input "text" at bounding box center [729, 172] width 26 height 11
type input "2"
type input "4700"
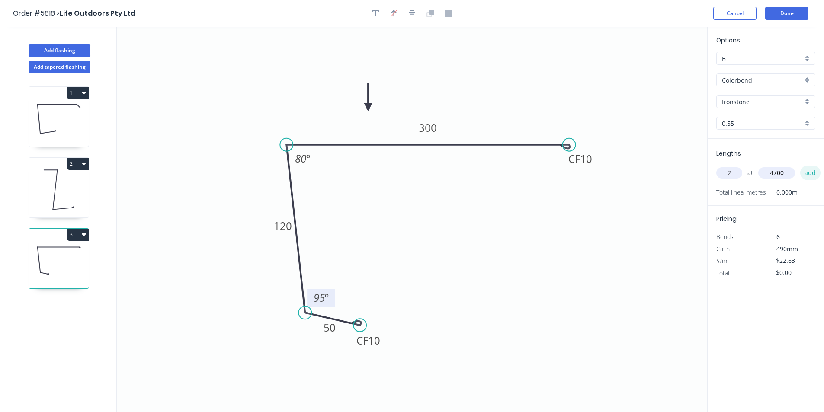
click at [807, 169] on button "add" at bounding box center [810, 173] width 20 height 15
type input "$212.72"
click at [777, 13] on button "Done" at bounding box center [786, 13] width 43 height 13
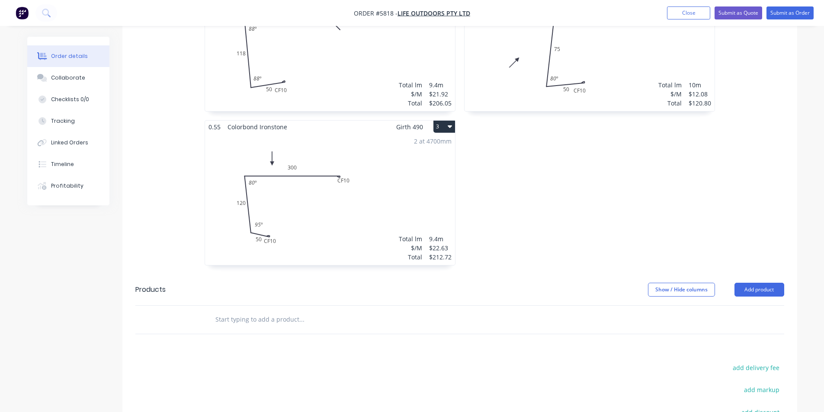
scroll to position [346, 0]
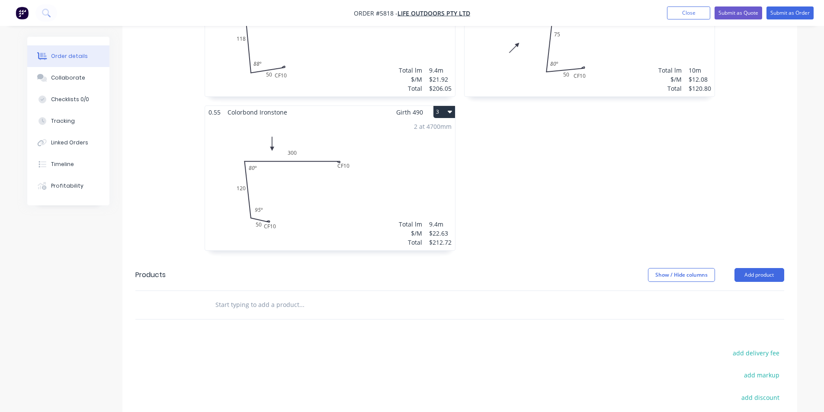
click at [285, 291] on div at bounding box center [360, 305] width 311 height 28
click at [279, 296] on input "text" at bounding box center [301, 304] width 173 height 17
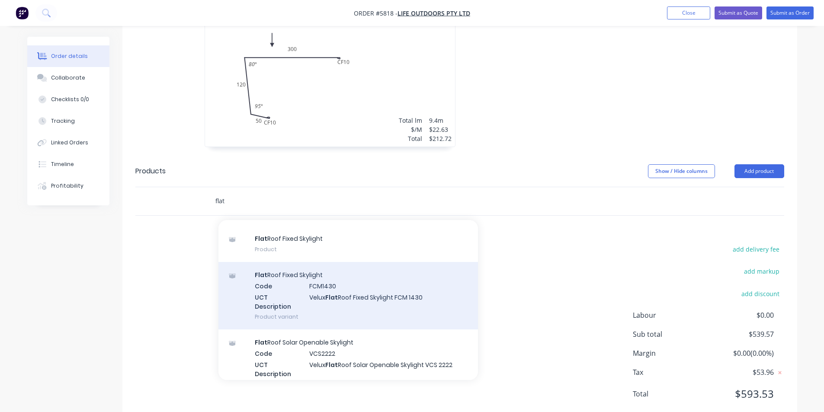
scroll to position [303, 0]
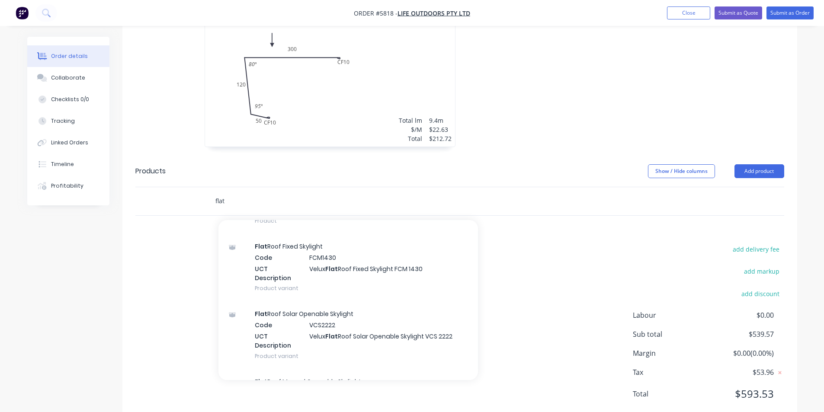
click at [286, 192] on input "flat" at bounding box center [301, 200] width 173 height 17
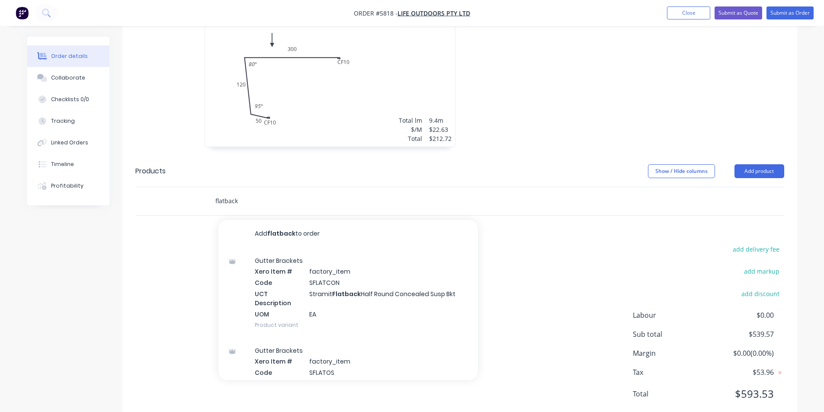
click at [324, 192] on input "flatback" at bounding box center [301, 200] width 173 height 17
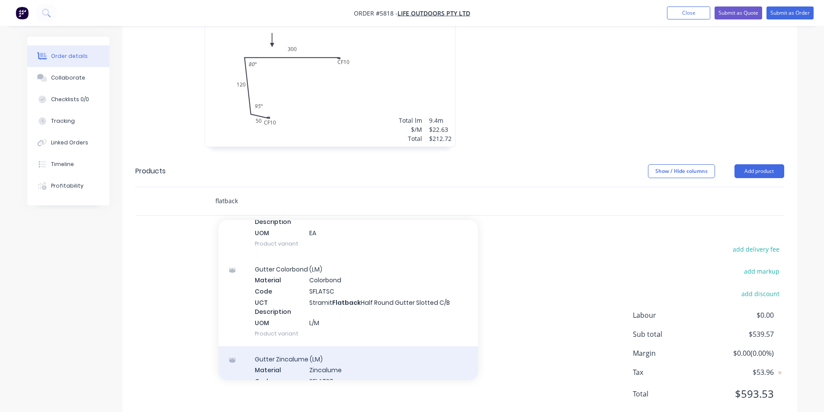
scroll to position [216, 0]
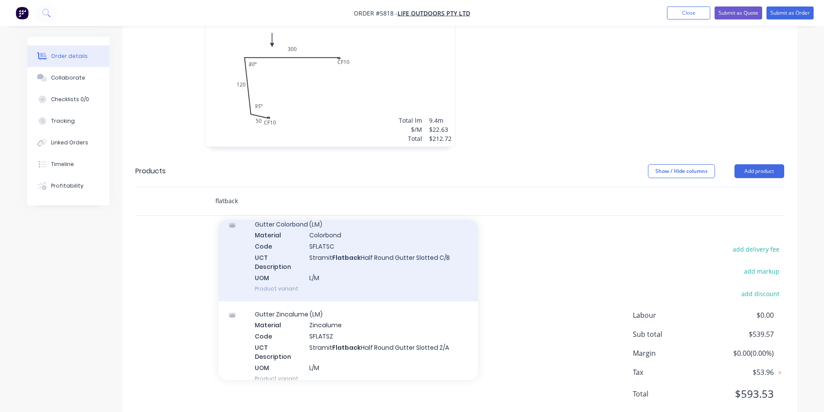
type input "flatback"
click at [389, 235] on div "Gutter Colorbond (LM) Material Colorbond Code SFLATSC UCT Description Stramit F…" at bounding box center [347, 256] width 259 height 90
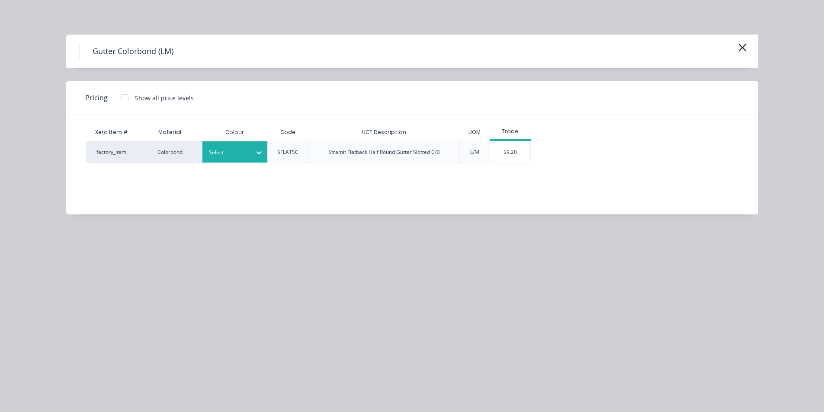
click at [234, 157] on div at bounding box center [228, 153] width 39 height 10
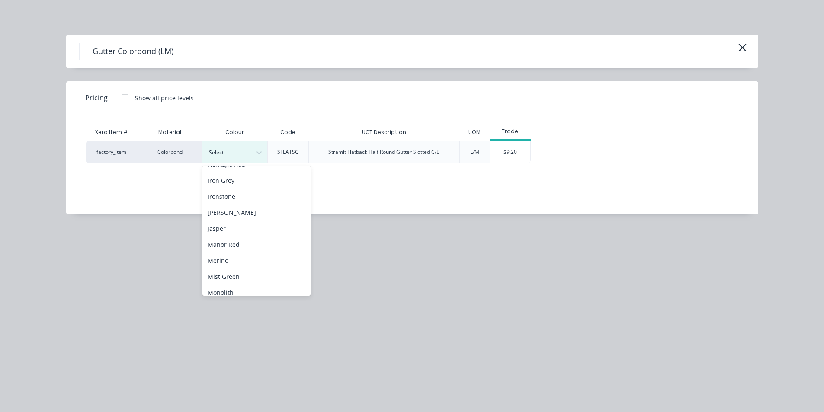
scroll to position [346, 0]
click at [232, 197] on div "Ironstone" at bounding box center [256, 198] width 108 height 16
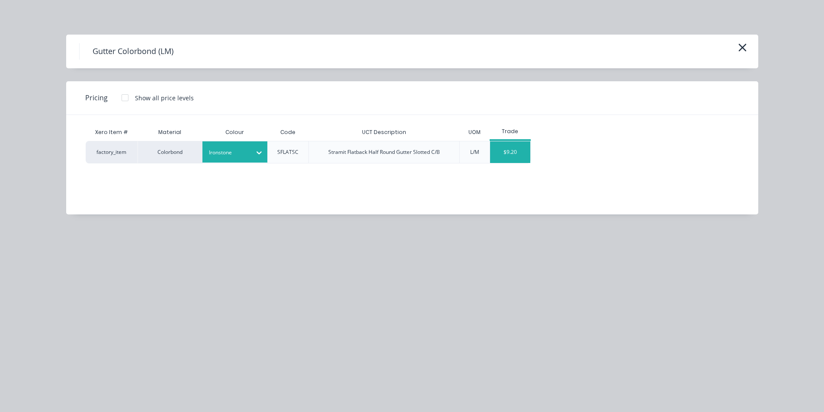
click at [517, 146] on div "$9.20" at bounding box center [510, 152] width 41 height 22
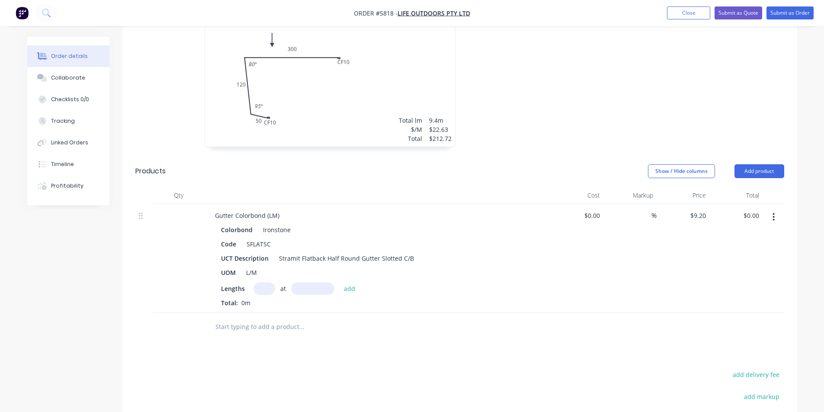
click at [265, 282] on input "text" at bounding box center [264, 288] width 22 height 13
type input "2"
type input "5000mm"
click at [343, 282] on button "add" at bounding box center [350, 288] width 20 height 12
type input "$92.00"
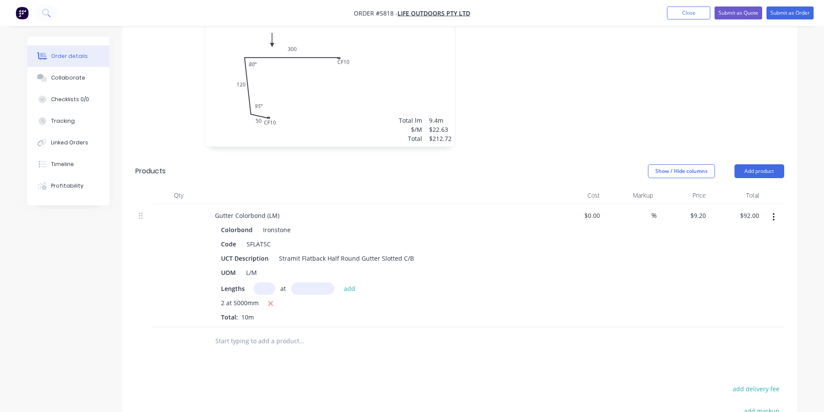
click at [273, 333] on input "text" at bounding box center [301, 341] width 173 height 17
type input "f"
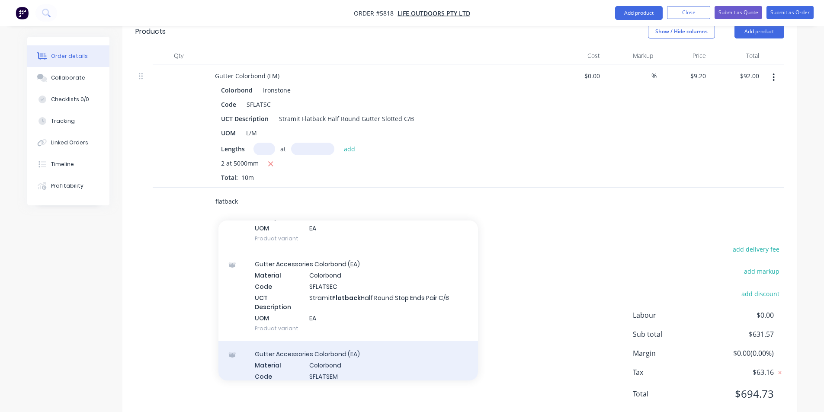
scroll to position [1341, 0]
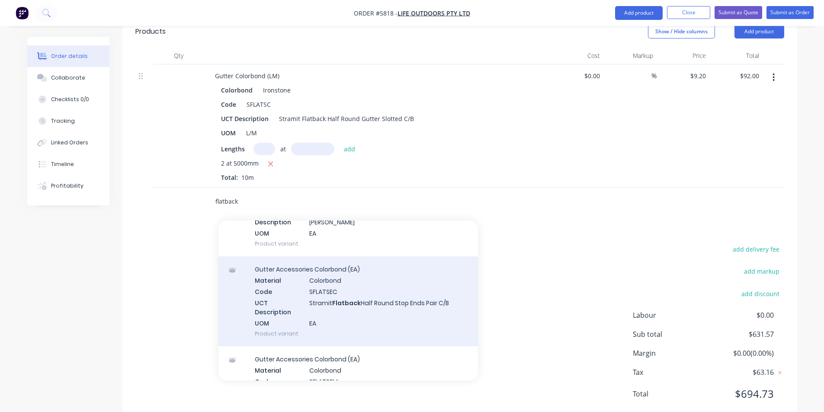
type input "flatback"
click at [355, 290] on div "Gutter Accessories Colorbond (EA) Material Colorbond Code SFLATSEC UCT Descript…" at bounding box center [347, 301] width 259 height 90
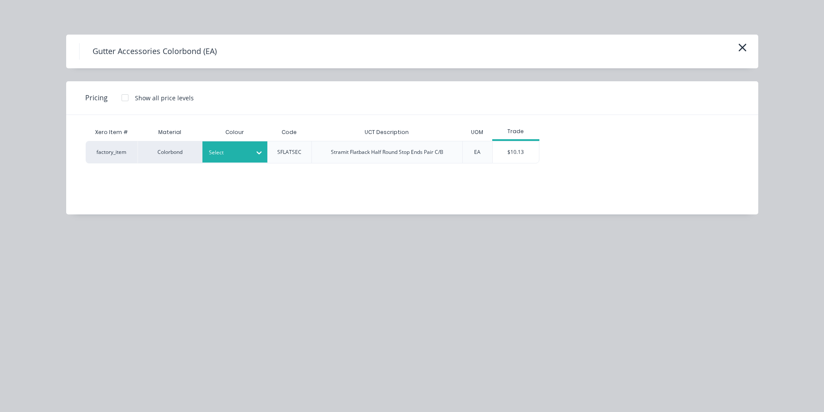
click at [247, 151] on div at bounding box center [228, 153] width 39 height 10
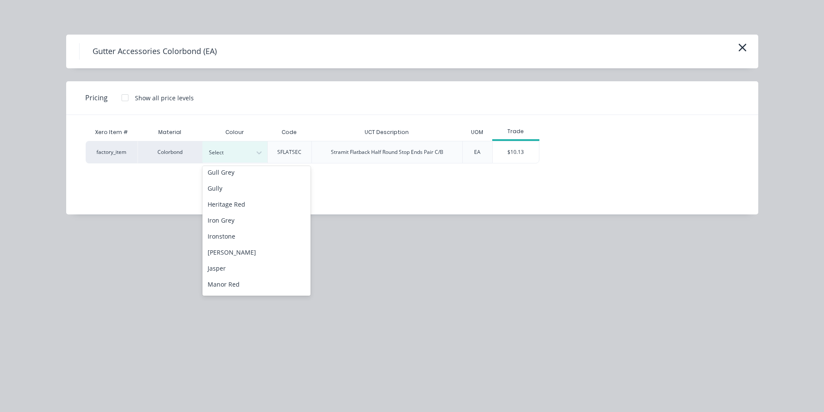
scroll to position [346, 0]
drag, startPoint x: 246, startPoint y: 189, endPoint x: 245, endPoint y: 198, distance: 9.2
click at [245, 198] on div "Ace Brown Ace White Armour Grey Basal Basalt Birch Bluegum Bulla White Caufield…" at bounding box center [256, 231] width 108 height 130
click at [262, 193] on div "Ironstone" at bounding box center [256, 198] width 108 height 16
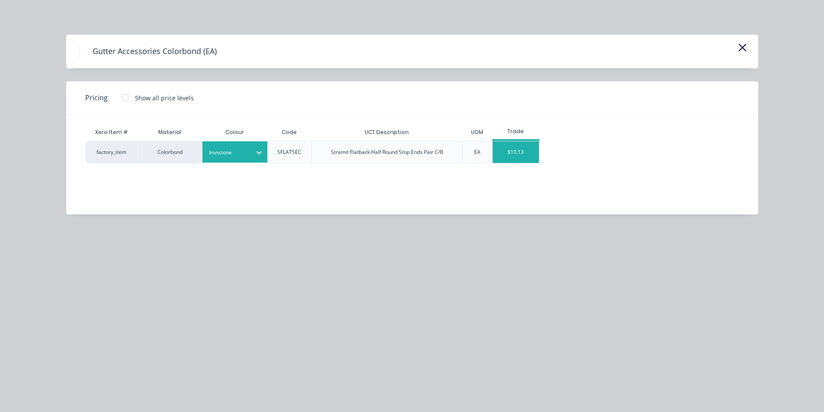
click at [498, 145] on div "$10.13" at bounding box center [516, 152] width 46 height 22
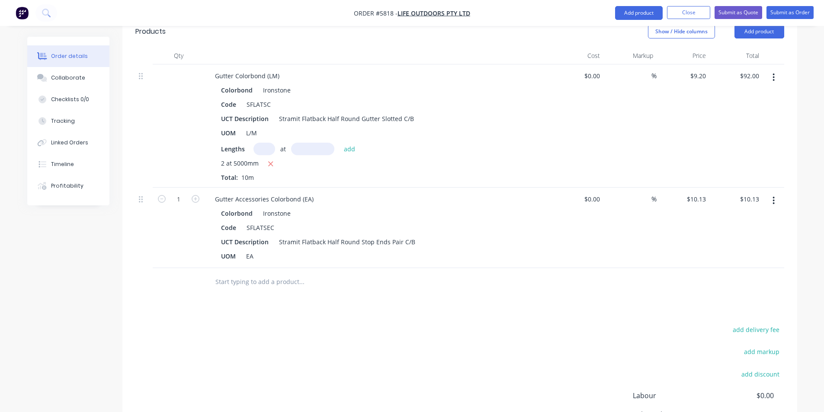
click at [288, 273] on input "text" at bounding box center [301, 281] width 173 height 17
type input "h"
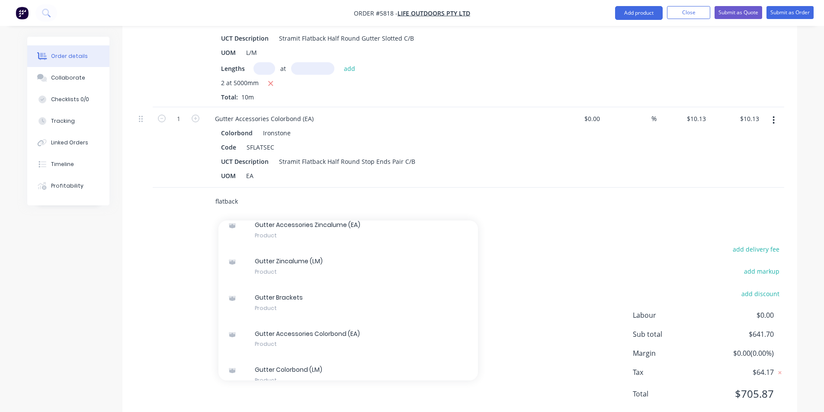
scroll to position [1578, 0]
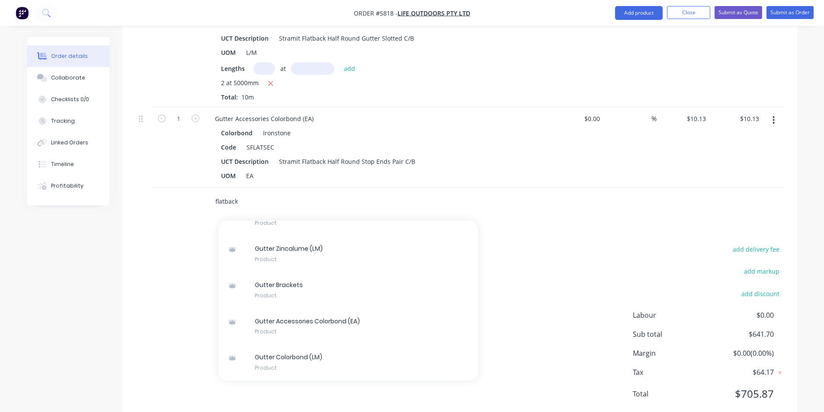
drag, startPoint x: 236, startPoint y: 178, endPoint x: 190, endPoint y: 179, distance: 45.9
click at [190, 188] on div "flatback Add flatback to order Gutter Brackets Xero Item # factory_item Code SF…" at bounding box center [459, 202] width 649 height 28
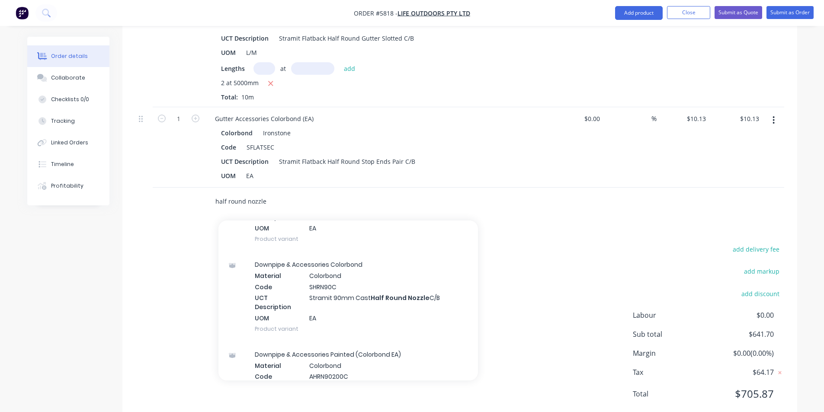
scroll to position [1514, 0]
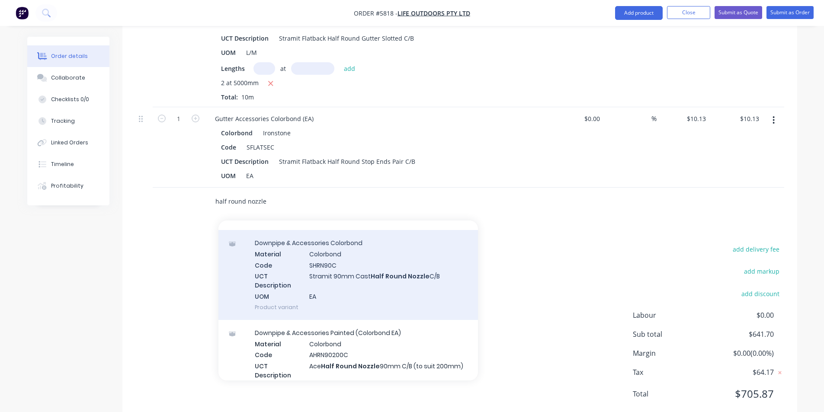
type input "half round nozzle"
click at [405, 256] on div "Downpipe & Accessories Colorbond Material Colorbond Code SHRN90C UCT Descriptio…" at bounding box center [347, 275] width 259 height 90
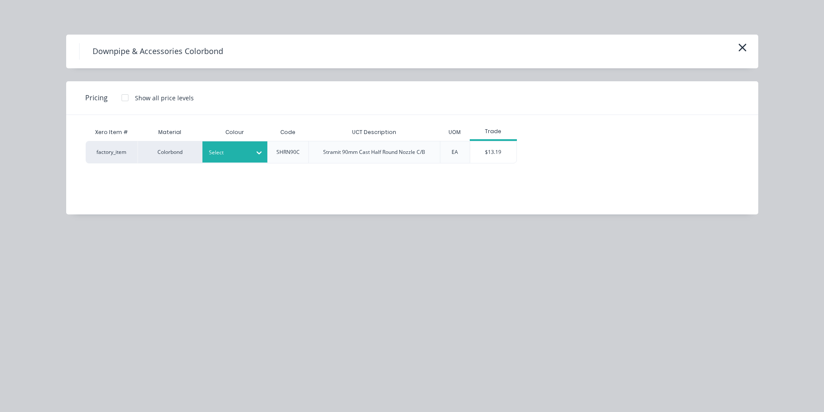
click at [240, 144] on div "Select" at bounding box center [234, 151] width 65 height 21
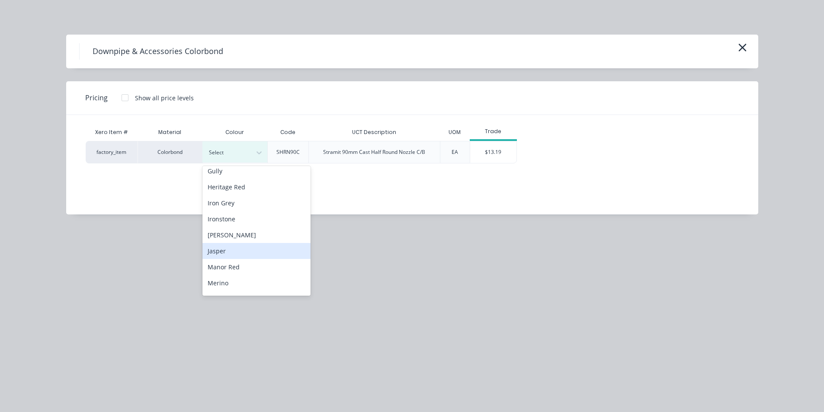
scroll to position [303, 0]
drag, startPoint x: 236, startPoint y: 225, endPoint x: 232, endPoint y: 238, distance: 13.5
click at [232, 238] on div "Ace Brown Ace White Armour Grey Basal Basalt Birch Bluegum Bulla White Caufield…" at bounding box center [256, 231] width 108 height 130
click at [231, 240] on div "Ironstone" at bounding box center [256, 241] width 108 height 16
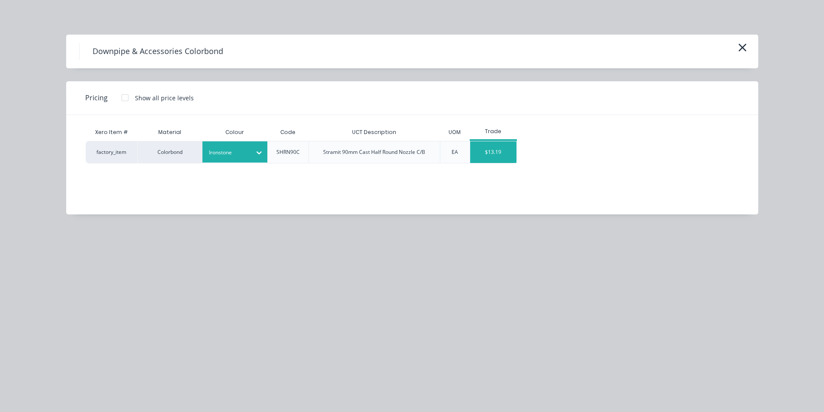
click at [501, 154] on div "$13.19" at bounding box center [493, 152] width 46 height 22
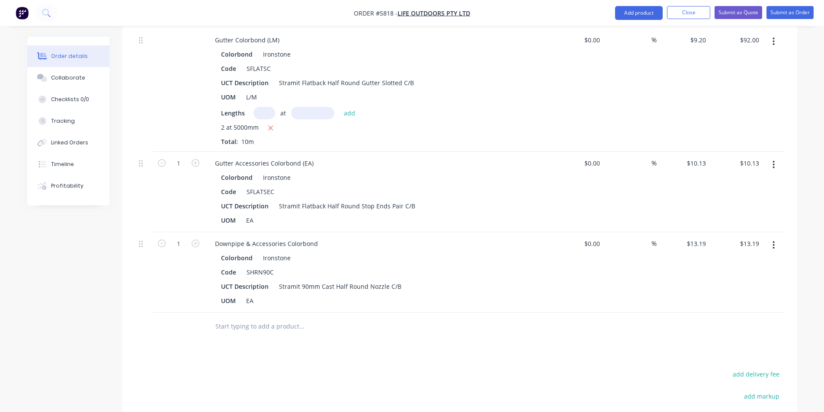
scroll to position [627, 0]
click at [293, 317] on input "text" at bounding box center [301, 325] width 173 height 17
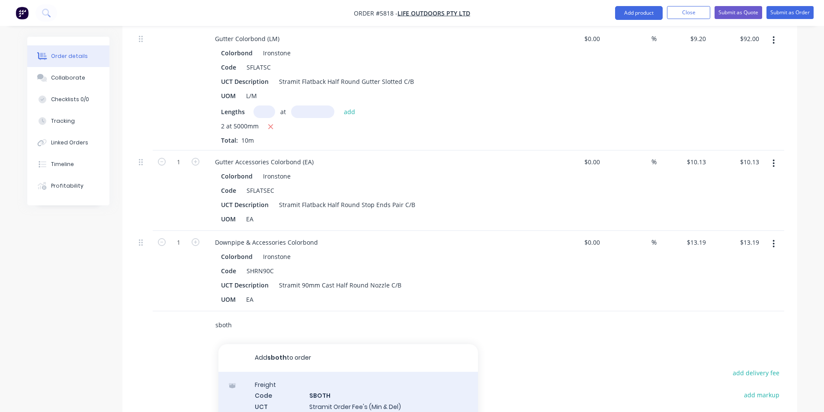
type input "sboth"
click at [332, 381] on div "Freight Code SBOTH UCT Description Stramit Order Fee's (Min & Del) Product vari…" at bounding box center [347, 405] width 259 height 67
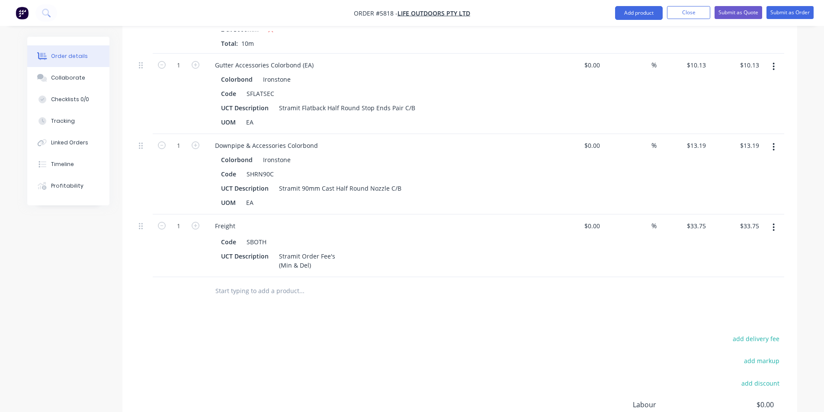
scroll to position [800, 0]
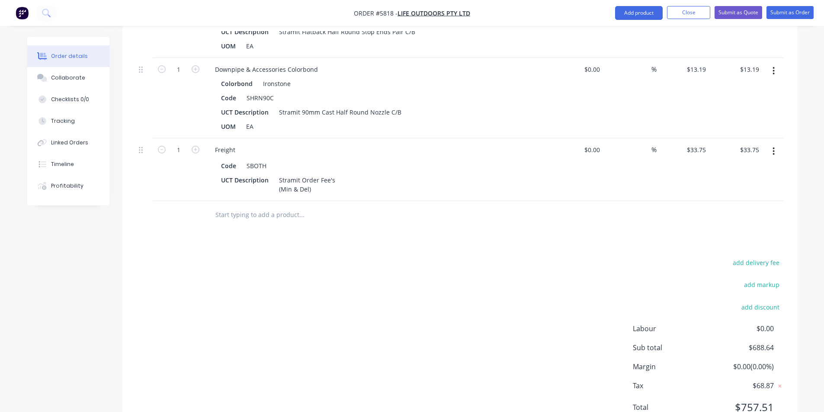
click at [757, 257] on div "add delivery fee" at bounding box center [730, 268] width 108 height 22
click at [757, 257] on button "add delivery fee" at bounding box center [756, 263] width 56 height 12
type input "100"
click input "submit" at bounding box center [0, 0] width 0 height 0
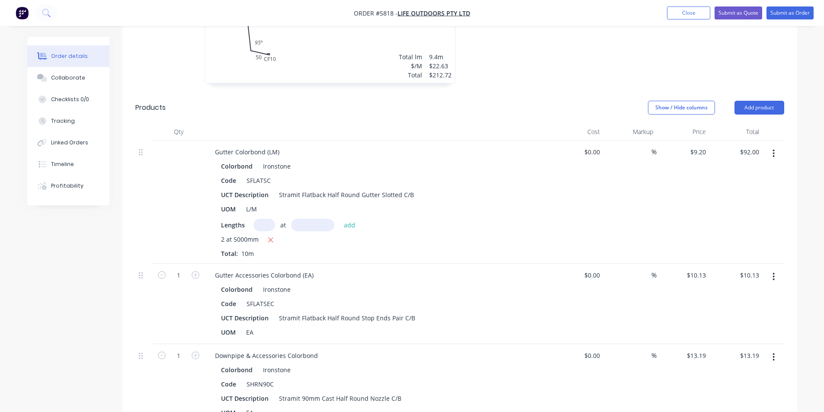
scroll to position [497, 0]
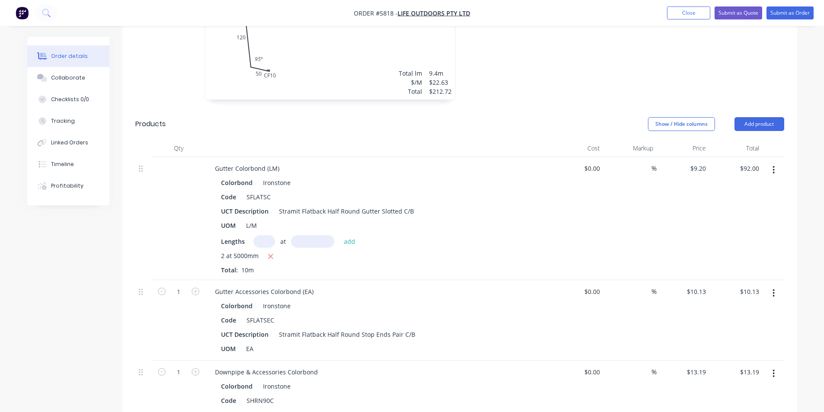
drag, startPoint x: 431, startPoint y: 338, endPoint x: 362, endPoint y: 96, distance: 250.8
click at [362, 117] on div "Show / Hide columns Add product" at bounding box center [528, 124] width 511 height 14
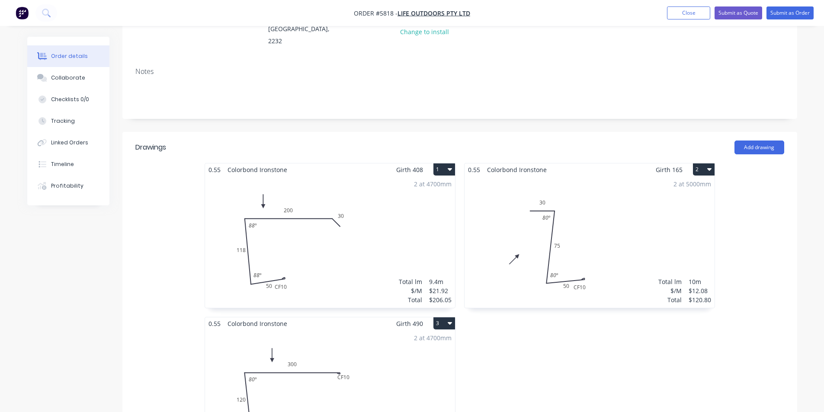
scroll to position [0, 0]
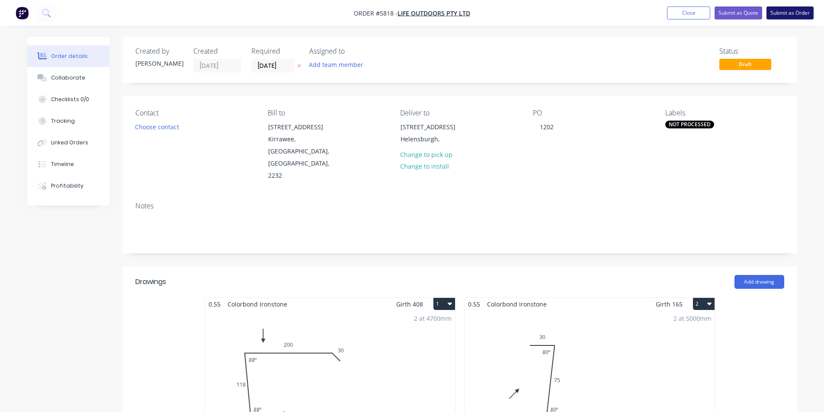
click at [777, 16] on button "Submit as Order" at bounding box center [789, 12] width 47 height 13
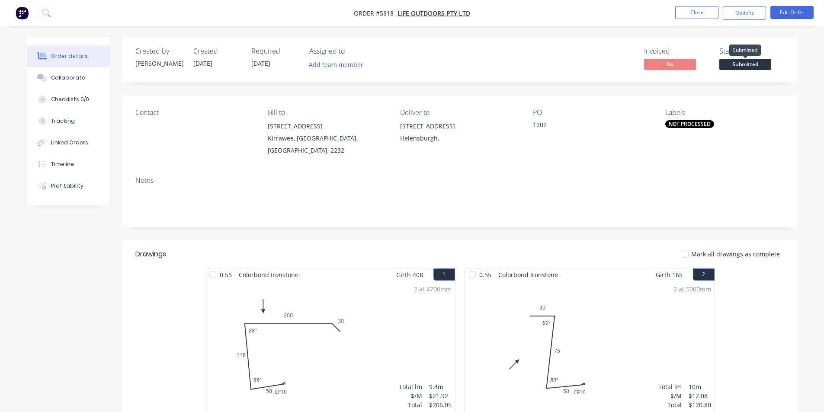
click at [743, 64] on span "Submitted" at bounding box center [745, 64] width 52 height 11
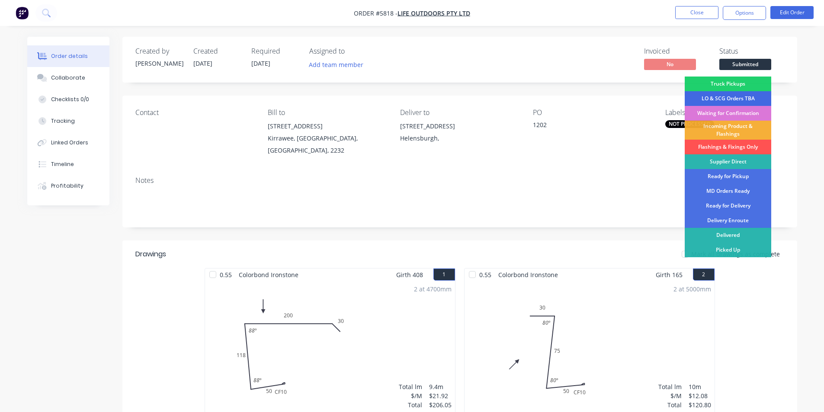
click at [720, 99] on div "LO & SCG Orders TBA" at bounding box center [728, 98] width 86 height 15
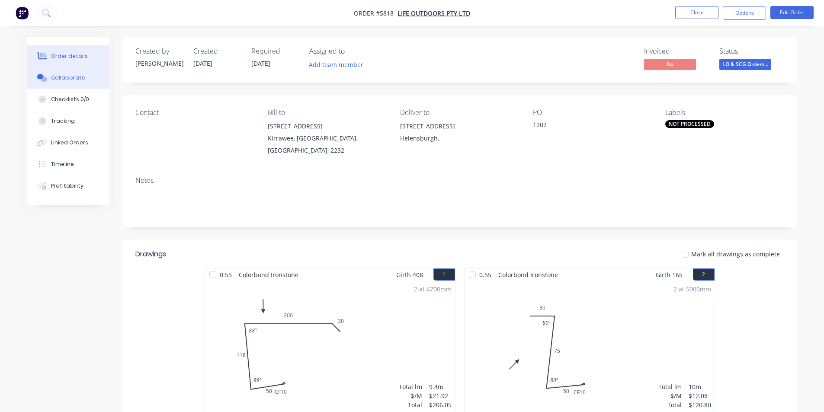
click at [91, 80] on button "Collaborate" at bounding box center [68, 78] width 82 height 22
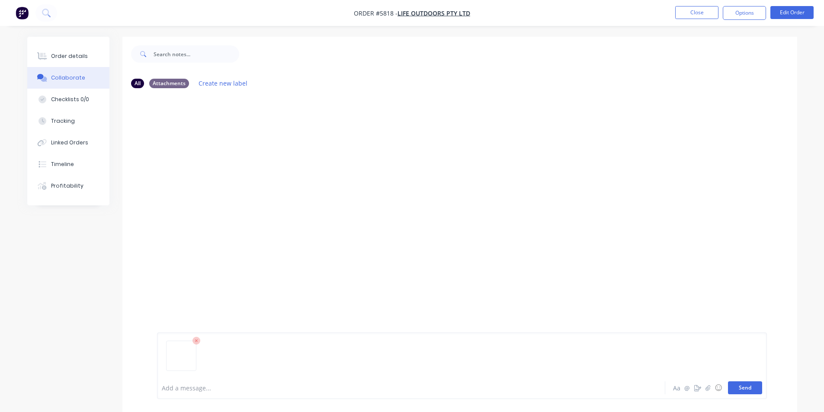
click at [734, 389] on button "Send" at bounding box center [745, 387] width 34 height 13
click at [696, 14] on button "Close" at bounding box center [696, 12] width 43 height 13
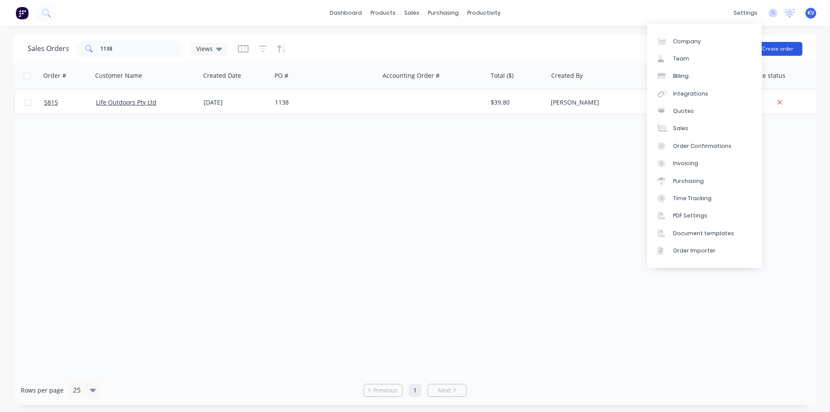
click at [778, 48] on button "Create order" at bounding box center [777, 49] width 49 height 14
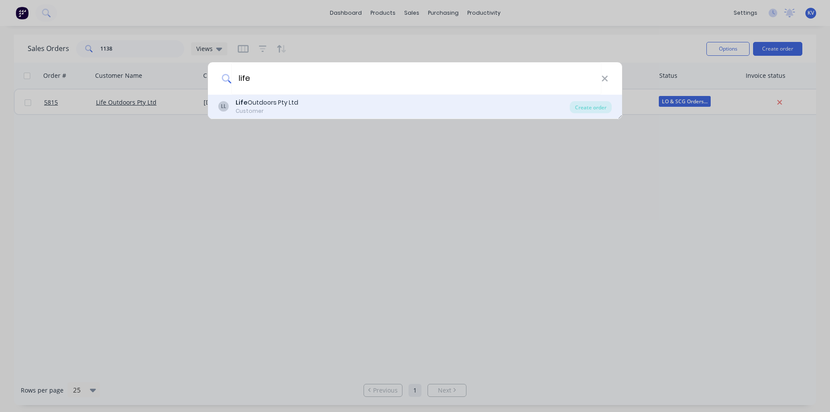
type input "life"
click at [360, 96] on div "LL Life Outdoors Pty Ltd Customer Create order" at bounding box center [415, 107] width 414 height 24
click at [390, 112] on div "LL Life Outdoors Pty Ltd Customer" at bounding box center [394, 106] width 352 height 17
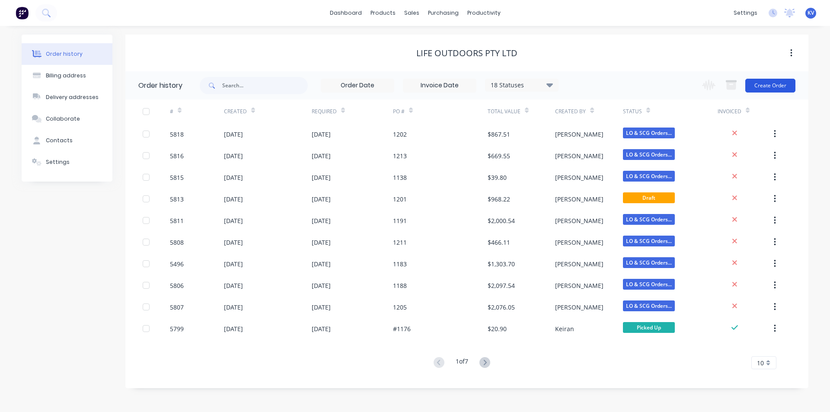
click at [771, 86] on button "Create Order" at bounding box center [771, 86] width 50 height 14
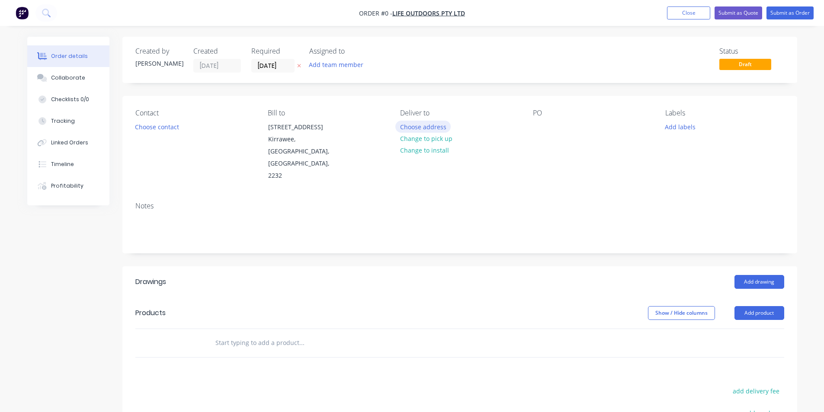
click at [416, 127] on button "Choose address" at bounding box center [422, 127] width 55 height 12
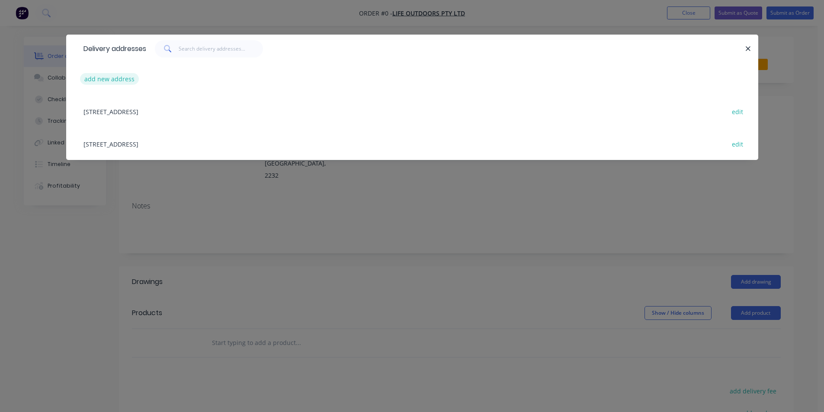
click at [135, 77] on button "add new address" at bounding box center [109, 79] width 59 height 12
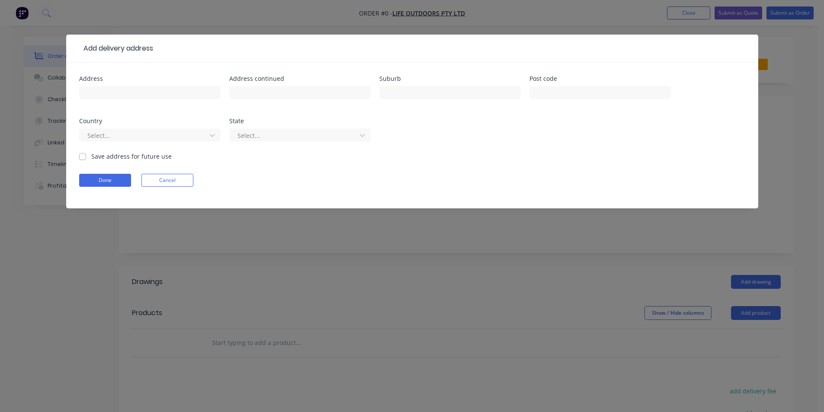
drag, startPoint x: 155, startPoint y: 84, endPoint x: 157, endPoint y: 93, distance: 9.3
click at [155, 86] on div at bounding box center [149, 97] width 141 height 26
click at [157, 93] on input "text" at bounding box center [149, 92] width 141 height 13
type input "13/ 289 Port Hacking Rd"
type input "Miranda"
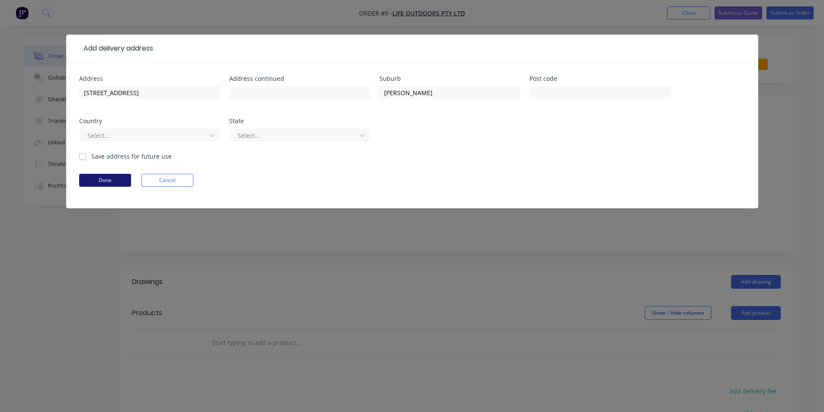
click at [113, 183] on button "Done" at bounding box center [105, 180] width 52 height 13
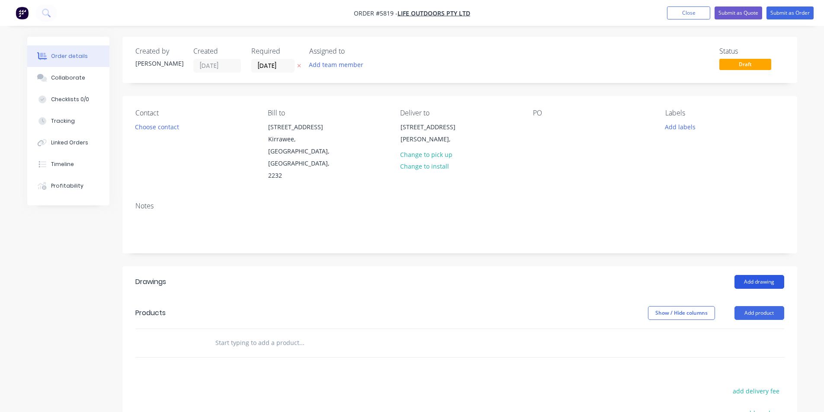
click at [772, 275] on button "Add drawing" at bounding box center [759, 282] width 50 height 14
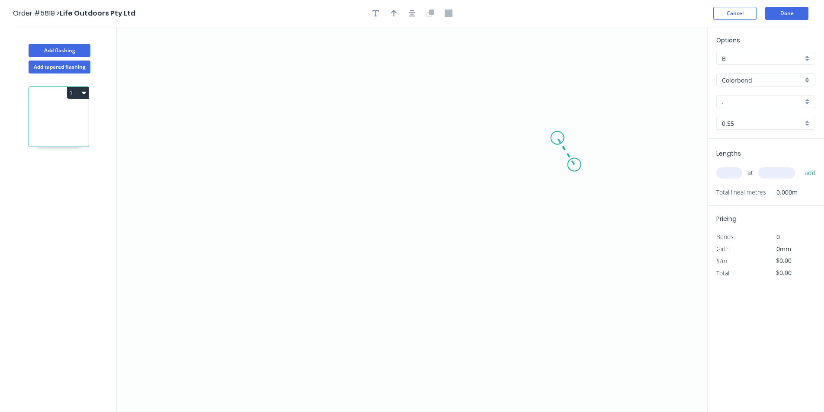
drag, startPoint x: 574, startPoint y: 165, endPoint x: 557, endPoint y: 138, distance: 31.7
click at [557, 138] on icon "0" at bounding box center [412, 219] width 590 height 385
click at [321, 131] on icon "0 ?" at bounding box center [412, 219] width 590 height 385
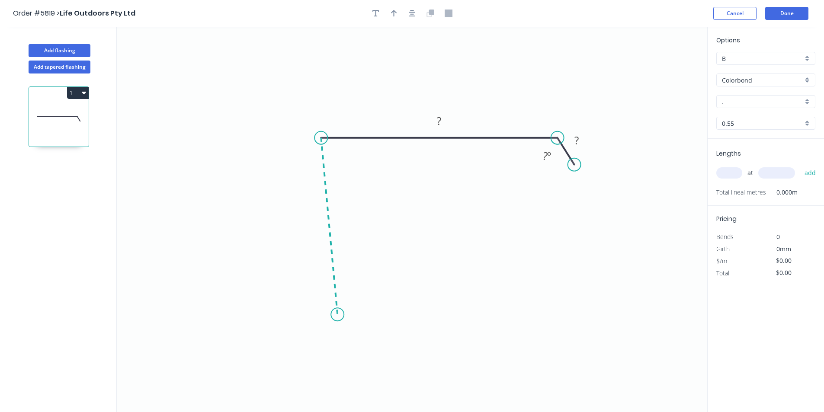
click at [337, 315] on icon "0 ? ? ? º" at bounding box center [412, 219] width 590 height 385
click at [401, 304] on icon at bounding box center [369, 308] width 64 height 11
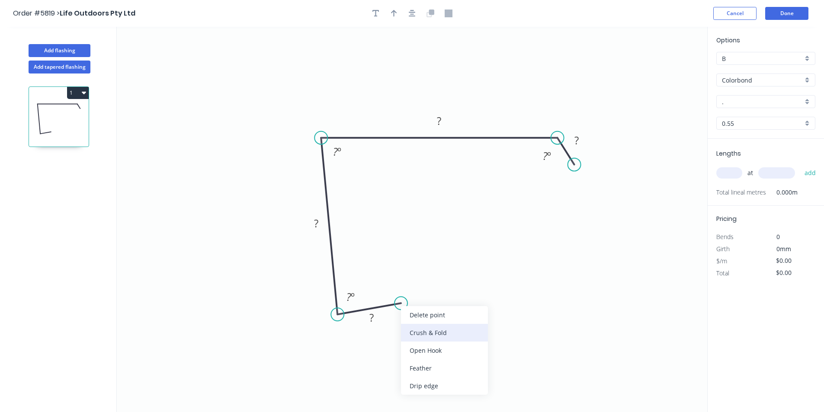
click at [417, 333] on div "Crush & Fold" at bounding box center [444, 333] width 87 height 18
click at [373, 315] on tspan "?" at bounding box center [371, 318] width 4 height 14
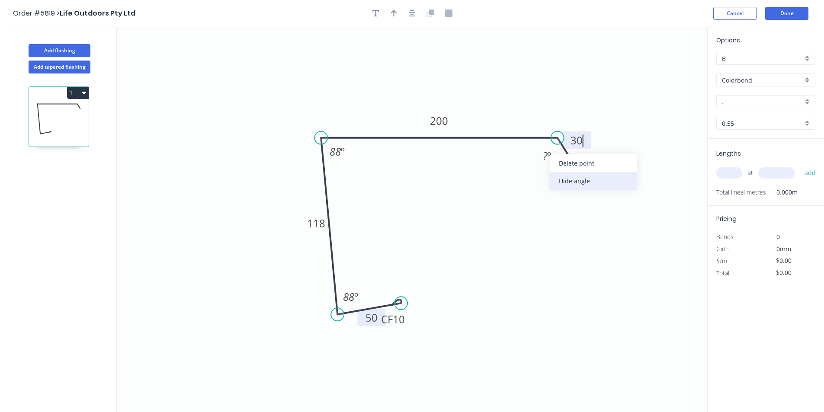
click at [556, 180] on div "Hide angle" at bounding box center [593, 181] width 87 height 18
type input "$21.92"
click at [388, 10] on div at bounding box center [412, 13] width 91 height 13
click at [389, 10] on button "button" at bounding box center [394, 13] width 13 height 13
drag, startPoint x: 663, startPoint y: 70, endPoint x: 371, endPoint y: 96, distance: 292.6
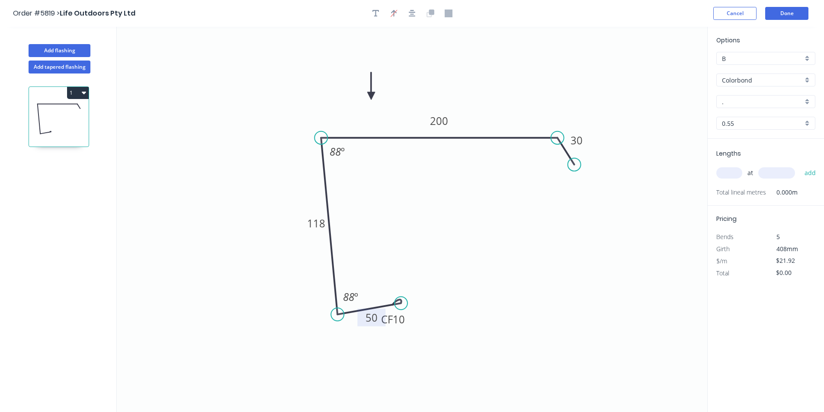
click at [371, 96] on icon at bounding box center [371, 86] width 8 height 28
click at [756, 99] on input "." at bounding box center [762, 101] width 81 height 9
click at [750, 120] on div "Ironstone" at bounding box center [766, 118] width 98 height 15
type input "Ironstone"
click at [721, 178] on input "text" at bounding box center [729, 172] width 26 height 11
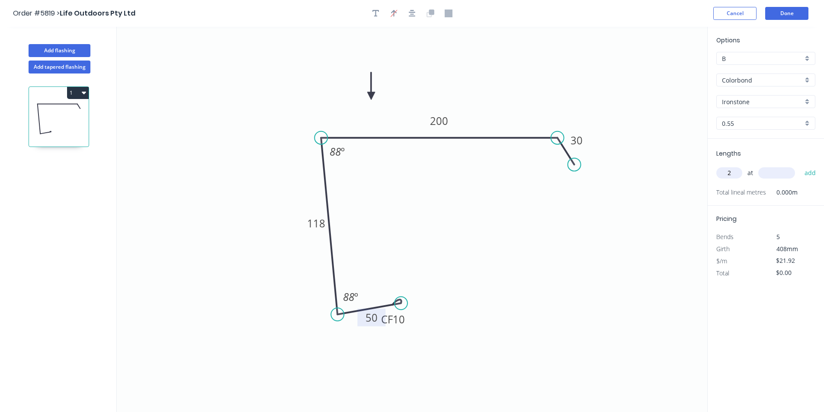
type input "2"
type input "4100"
click at [805, 175] on button "add" at bounding box center [810, 173] width 20 height 15
type input "$179.74"
click at [792, 15] on button "Done" at bounding box center [786, 13] width 43 height 13
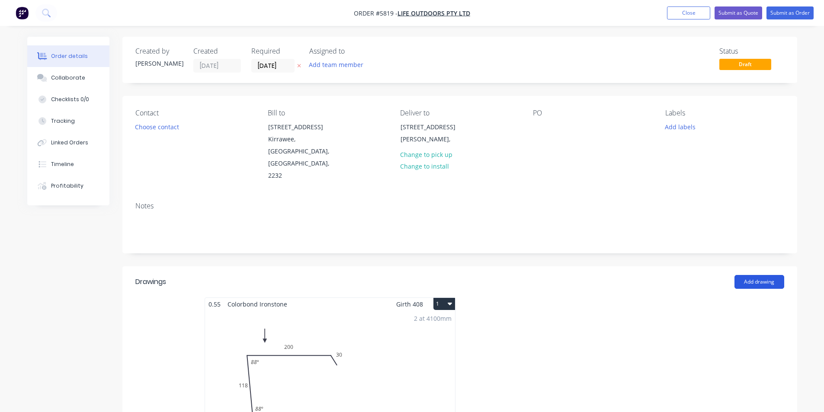
click at [774, 275] on button "Add drawing" at bounding box center [759, 282] width 50 height 14
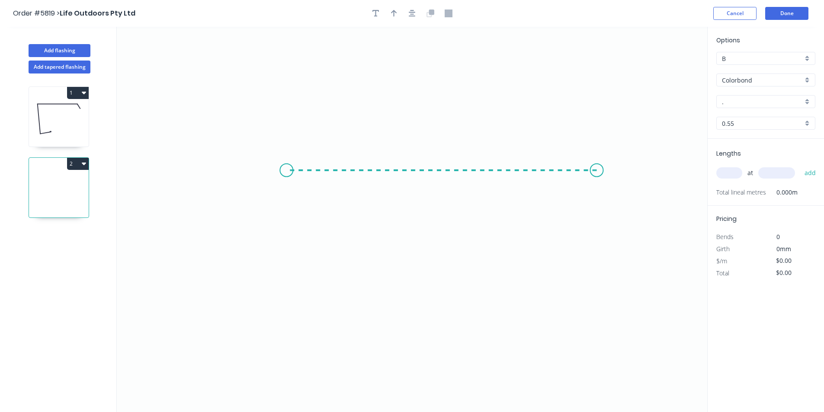
drag, startPoint x: 597, startPoint y: 170, endPoint x: 286, endPoint y: 172, distance: 310.5
click at [286, 172] on icon "0" at bounding box center [412, 219] width 590 height 385
click at [299, 320] on icon "0 ?" at bounding box center [412, 219] width 590 height 385
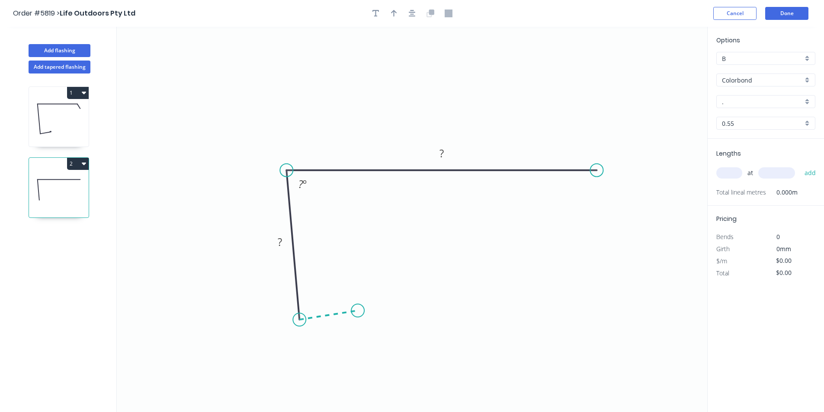
click at [358, 311] on icon "0 ? ? ? º" at bounding box center [412, 219] width 590 height 385
click at [370, 334] on div "Crush & Fold" at bounding box center [401, 340] width 87 height 18
click at [333, 325] on rect at bounding box center [330, 324] width 17 height 12
click at [598, 194] on div "Crush & Fold" at bounding box center [637, 198] width 87 height 18
type input "$22.63"
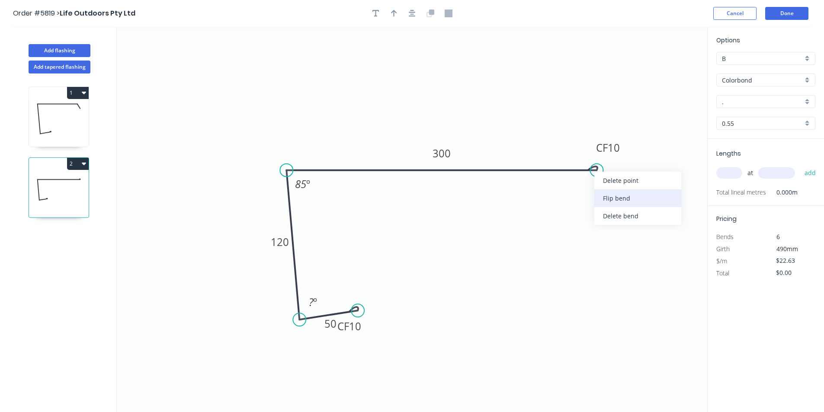
click at [600, 197] on div "Flip bend" at bounding box center [637, 198] width 87 height 18
click at [313, 299] on tspan "º" at bounding box center [315, 302] width 4 height 14
drag, startPoint x: 359, startPoint y: 309, endPoint x: 363, endPoint y: 314, distance: 6.4
click at [363, 314] on circle at bounding box center [362, 313] width 13 height 13
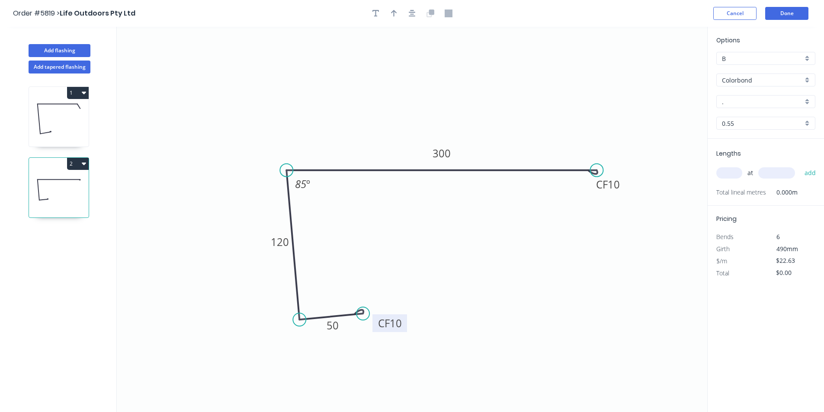
drag, startPoint x: 366, startPoint y: 334, endPoint x: 403, endPoint y: 327, distance: 37.1
click at [403, 327] on rect at bounding box center [389, 323] width 35 height 18
drag, startPoint x: 397, startPoint y: 15, endPoint x: 404, endPoint y: 15, distance: 7.8
click at [397, 15] on button "button" at bounding box center [394, 13] width 13 height 13
drag, startPoint x: 663, startPoint y: 70, endPoint x: 345, endPoint y: 141, distance: 325.3
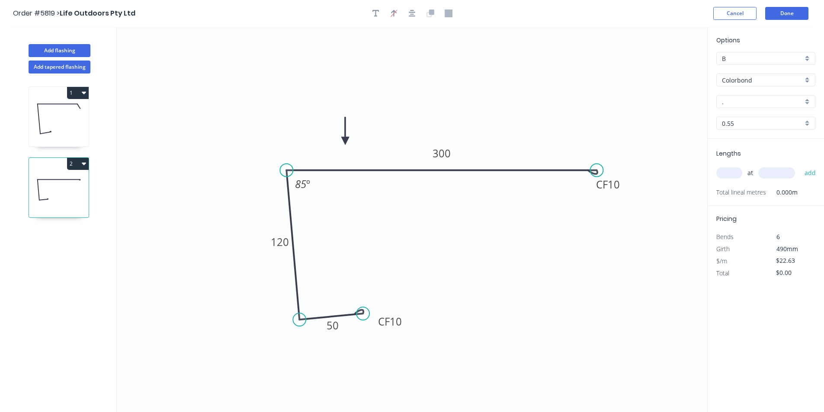
click at [345, 141] on icon at bounding box center [345, 131] width 8 height 28
click at [744, 99] on input "." at bounding box center [762, 101] width 81 height 9
click at [750, 118] on div "Ironstone" at bounding box center [766, 118] width 98 height 15
type input "Ironstone"
click at [729, 177] on input "text" at bounding box center [729, 172] width 26 height 11
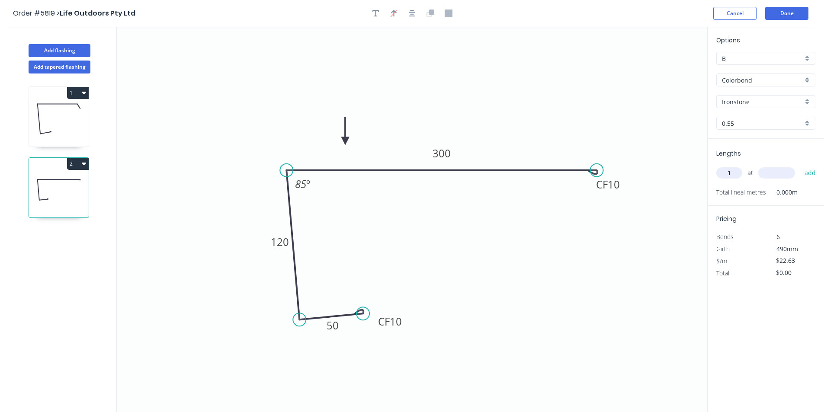
type input "1"
click at [762, 173] on input "text" at bounding box center [776, 172] width 37 height 11
type input "4300"
click at [815, 175] on button "add" at bounding box center [810, 173] width 20 height 15
type input "$97.31"
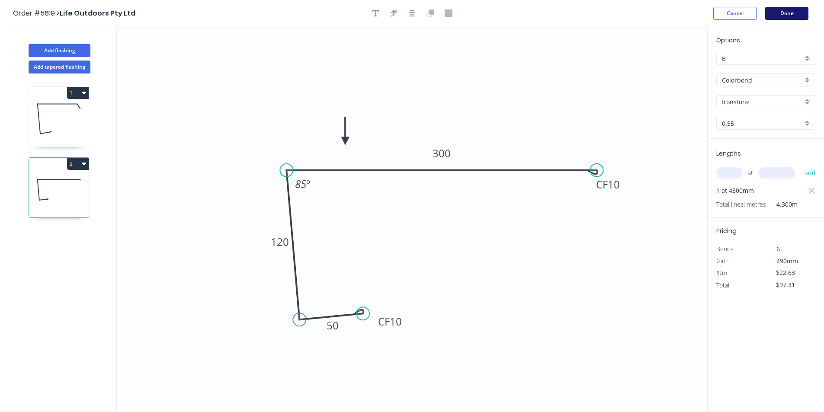
click at [773, 16] on button "Done" at bounding box center [786, 13] width 43 height 13
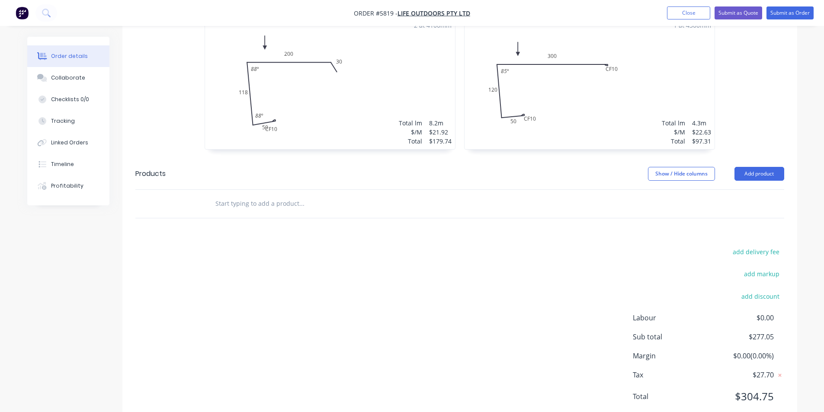
scroll to position [296, 0]
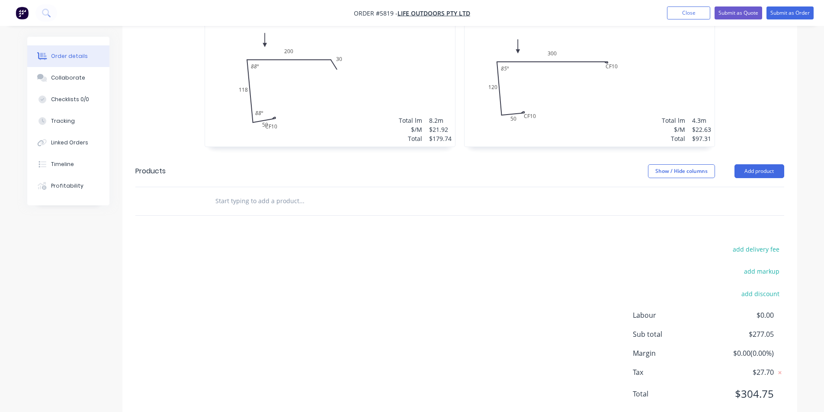
click at [349, 192] on input "text" at bounding box center [301, 200] width 173 height 17
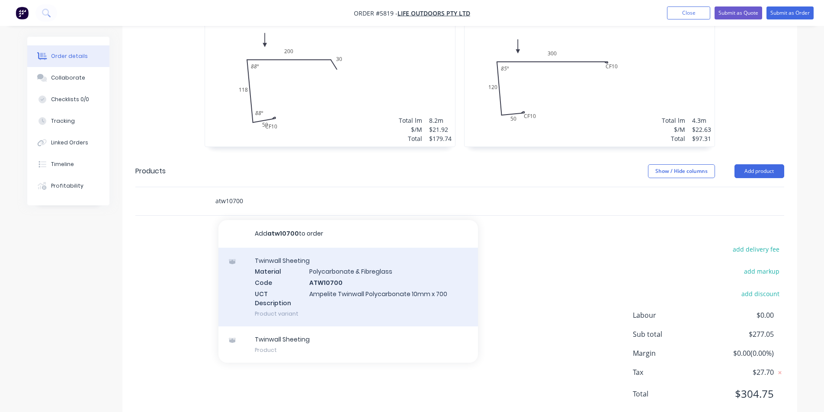
type input "atw10700"
click at [341, 262] on div "Twinwall Sheeting Material Polycarbonate & Fibreglass Code ATW10700 UCT Descrip…" at bounding box center [347, 287] width 259 height 79
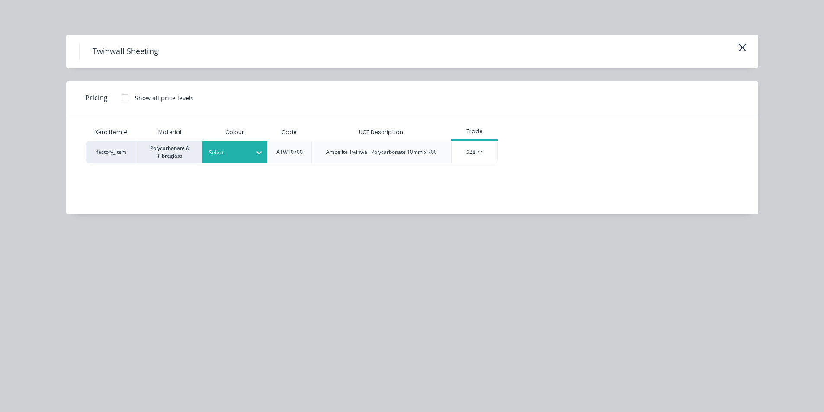
click at [242, 146] on div "Select" at bounding box center [234, 151] width 65 height 21
type input "op"
click at [253, 173] on div "Opal" at bounding box center [256, 176] width 108 height 16
click at [474, 145] on div "$28.77" at bounding box center [475, 152] width 46 height 22
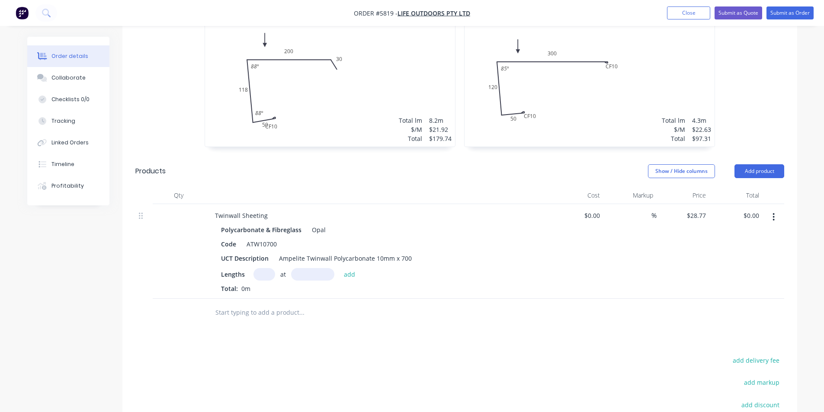
click at [256, 268] on input "text" at bounding box center [264, 274] width 22 height 13
type input "2"
type input "4000mm"
click at [346, 268] on button "add" at bounding box center [350, 274] width 20 height 12
type input "$230.16"
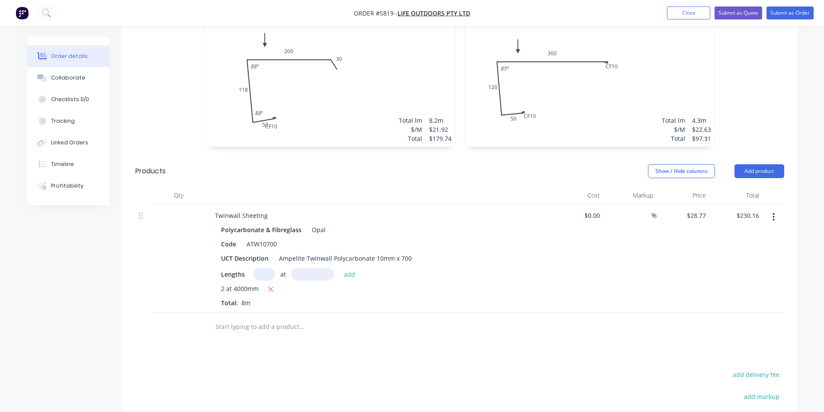
click at [241, 313] on div at bounding box center [360, 327] width 311 height 28
click at [242, 318] on input "text" at bounding box center [301, 326] width 173 height 17
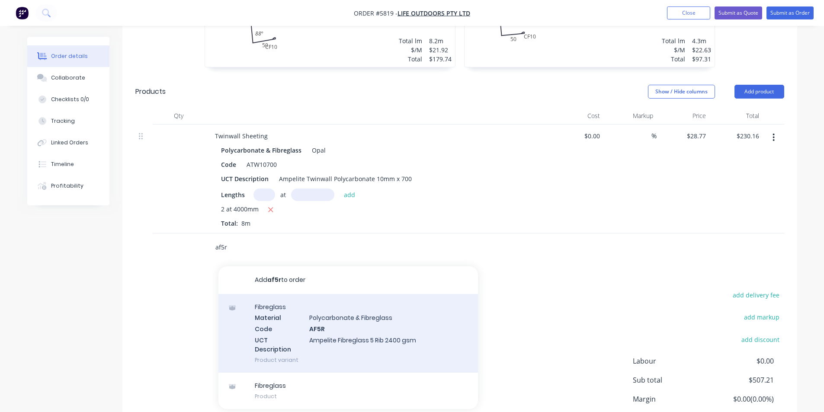
scroll to position [421, 0]
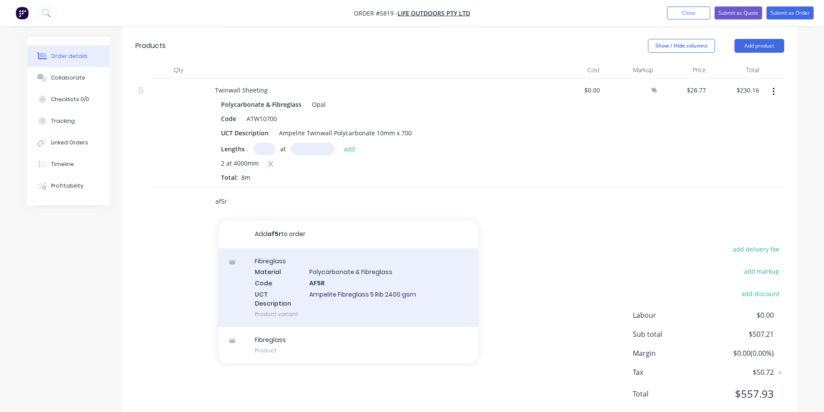
type input "af5r"
click at [345, 256] on div "Fibreglass Material Polycarbonate & Fibreglass Code AF5R UCT Description Ampeli…" at bounding box center [347, 287] width 259 height 79
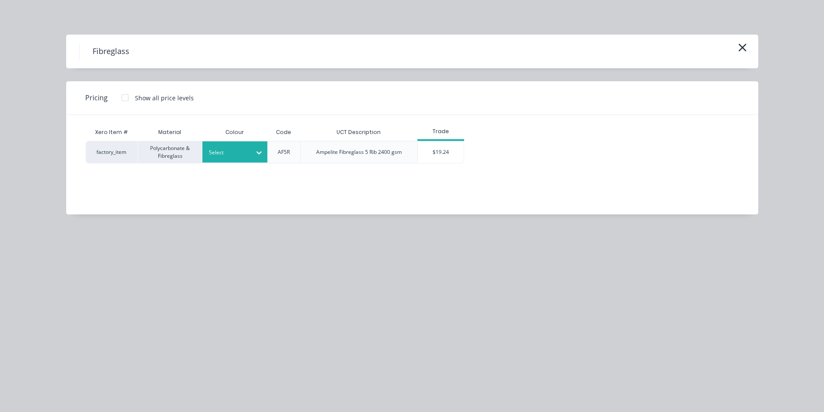
click at [250, 156] on div "Select" at bounding box center [227, 152] width 48 height 11
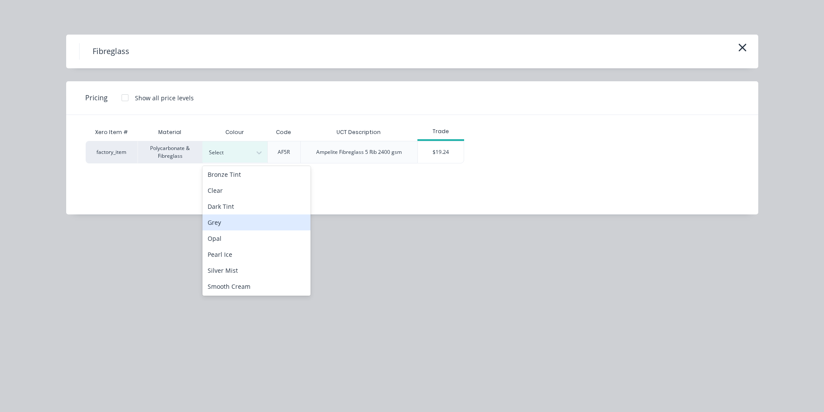
scroll to position [2, 0]
click at [247, 239] on div "Opal" at bounding box center [256, 238] width 108 height 16
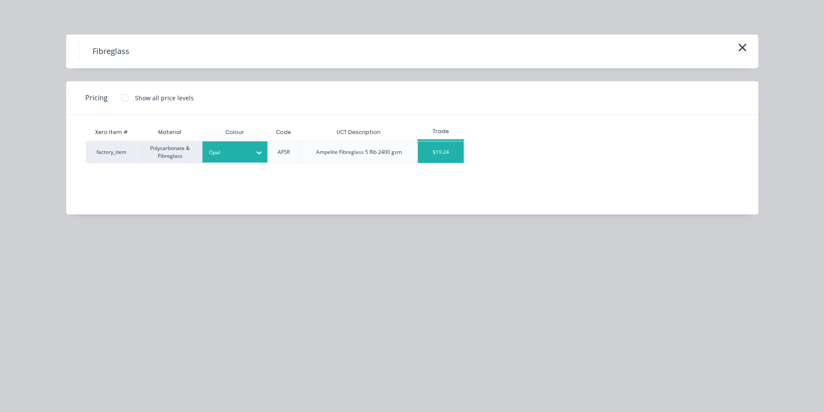
click at [434, 152] on div "$19.24" at bounding box center [441, 152] width 46 height 22
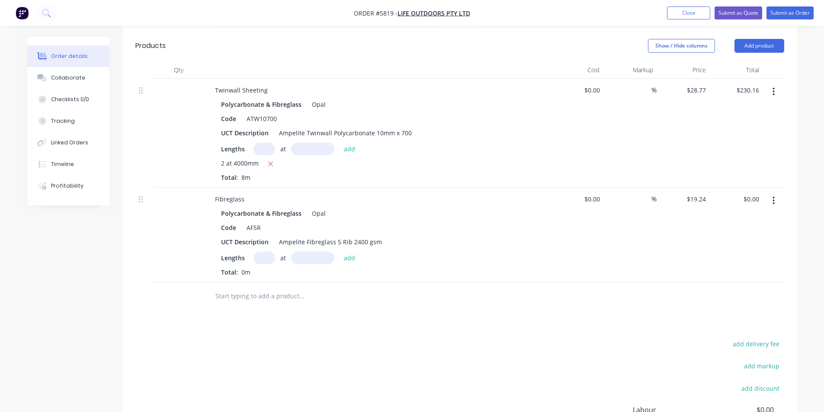
click at [268, 252] on input "text" at bounding box center [264, 258] width 22 height 13
type input "2"
type input "4000mm"
click at [346, 252] on button "add" at bounding box center [350, 258] width 20 height 12
type input "$153.92"
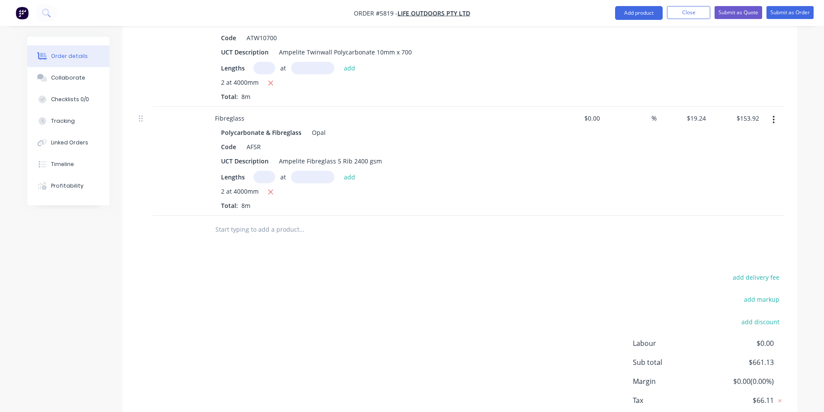
scroll to position [508, 0]
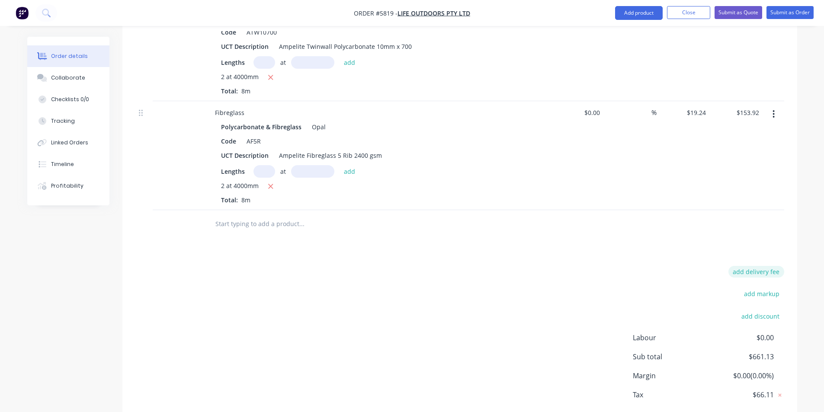
click at [763, 266] on button "add delivery fee" at bounding box center [756, 272] width 56 height 12
type input "80"
click at [564, 266] on div "Delivery fee Delivery fee Delivery fee name (Optional) 80 80 $0 add markup add …" at bounding box center [459, 348] width 649 height 165
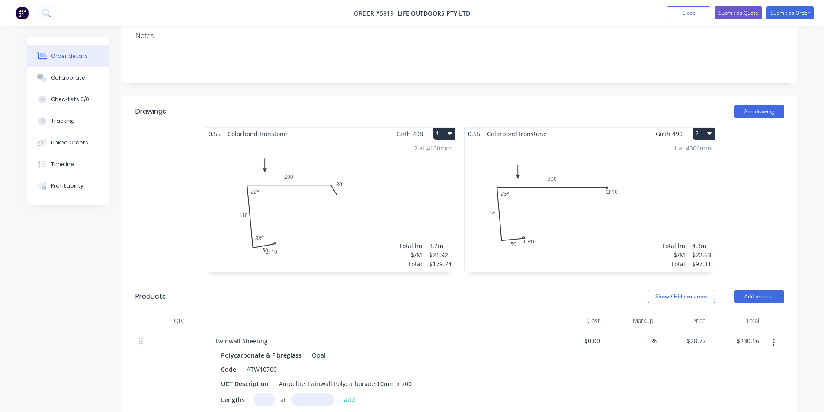
scroll to position [0, 0]
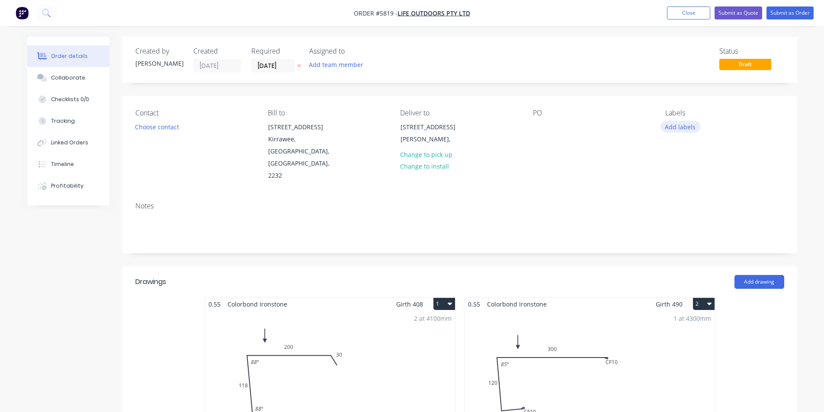
click at [680, 129] on button "Add labels" at bounding box center [680, 127] width 40 height 12
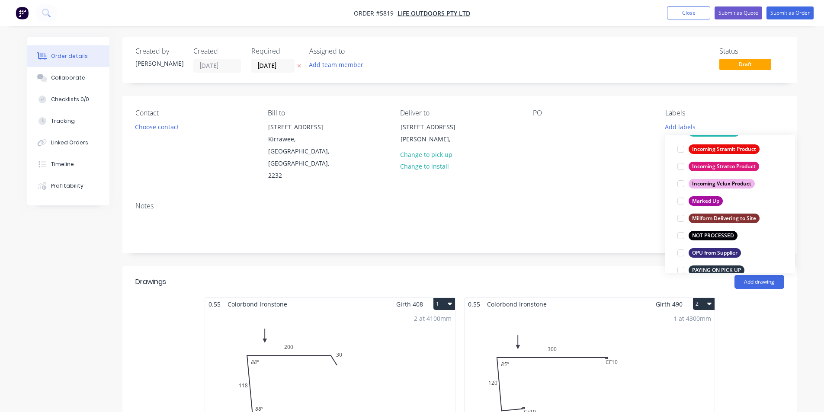
scroll to position [476, 0]
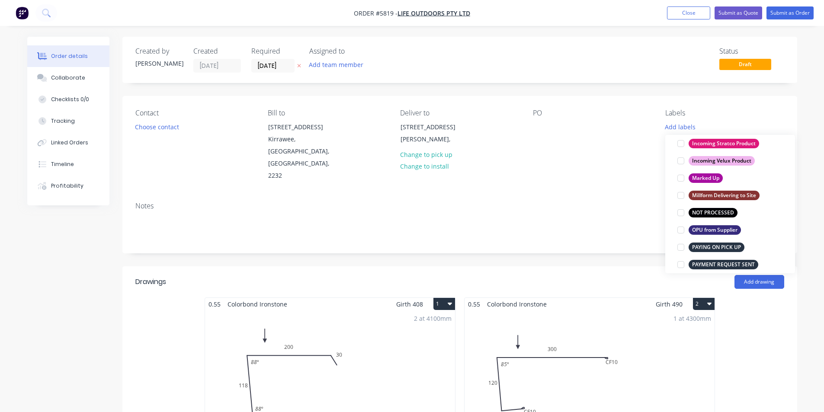
click at [679, 212] on div at bounding box center [680, 212] width 17 height 17
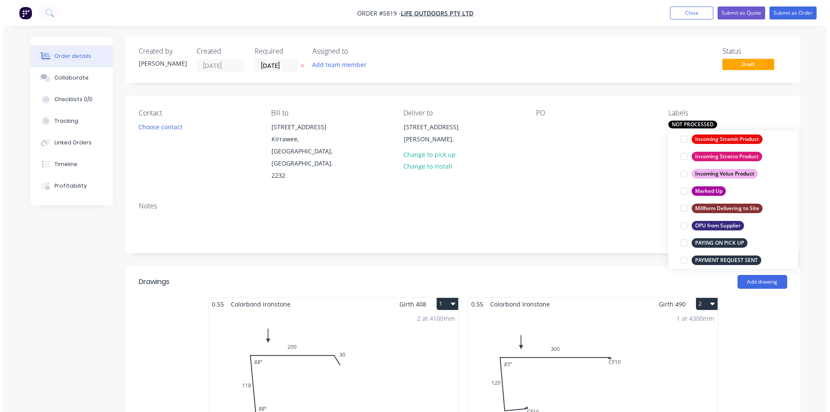
scroll to position [0, 0]
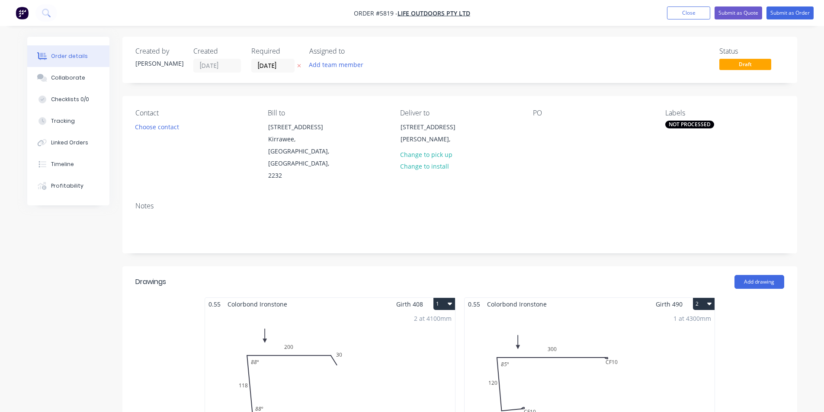
click at [632, 45] on div "Created by Kristy Created 11/09/25 Required 11/09/25 Assigned to Add team membe…" at bounding box center [459, 60] width 675 height 46
click at [63, 80] on div "Collaborate" at bounding box center [68, 78] width 34 height 8
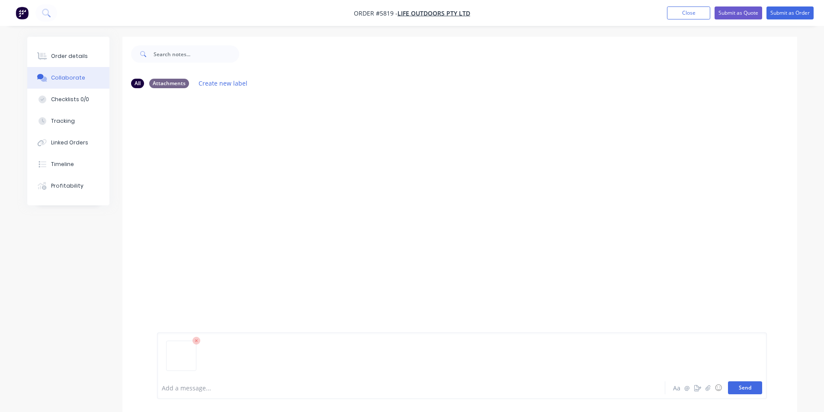
click at [739, 387] on button "Send" at bounding box center [745, 387] width 34 height 13
drag, startPoint x: 356, startPoint y: 213, endPoint x: 457, endPoint y: 140, distance: 124.4
click at [357, 213] on div "KV You 03:42pm 11/09/25 WhatsApp Image 2025-09-10 at 16.52.56_84b077b6.jpg Labe…" at bounding box center [459, 236] width 675 height 282
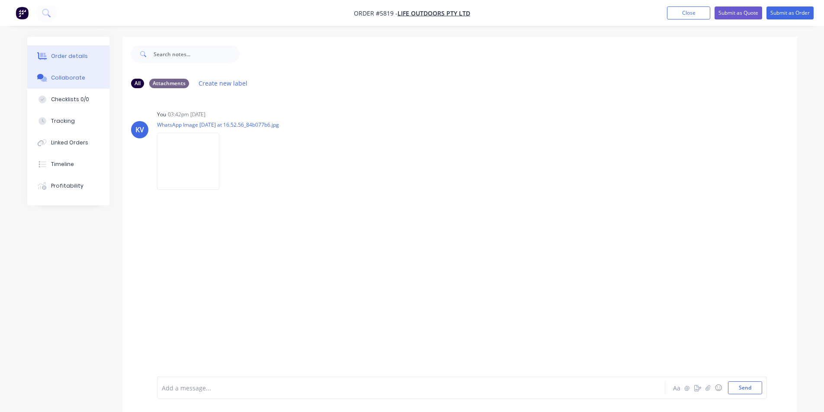
click at [43, 54] on icon at bounding box center [42, 56] width 10 height 8
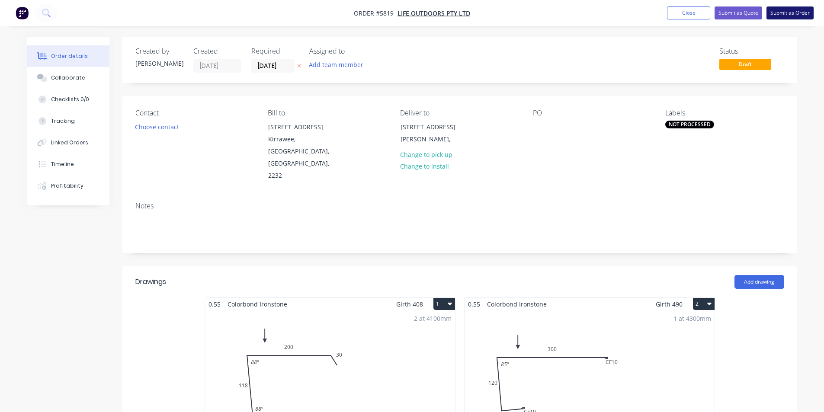
click at [792, 14] on button "Submit as Order" at bounding box center [789, 12] width 47 height 13
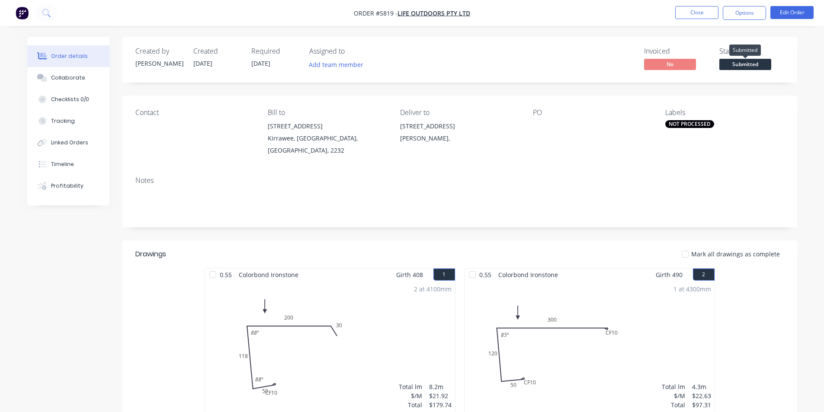
click at [738, 62] on span "Submitted" at bounding box center [745, 64] width 52 height 11
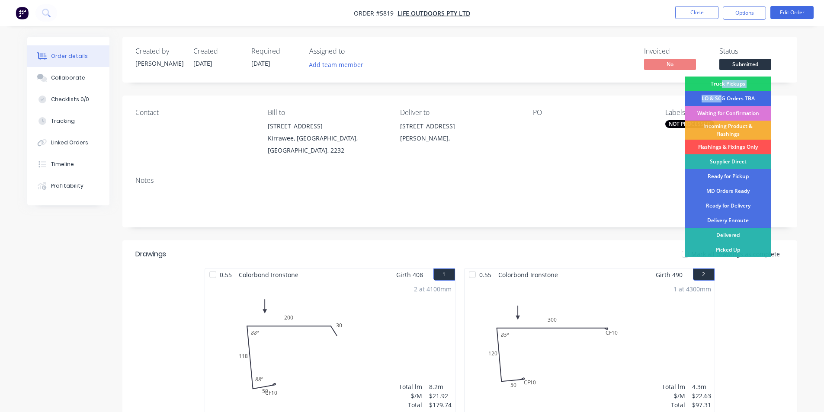
drag, startPoint x: 722, startPoint y: 89, endPoint x: 723, endPoint y: 100, distance: 10.8
click at [723, 100] on div "Truck Pickups LO & SCG Orders TBA Waiting for Confirmation Incoming Product & F…" at bounding box center [728, 180] width 86 height 206
click at [723, 100] on div "LO & SCG Orders TBA" at bounding box center [728, 98] width 86 height 15
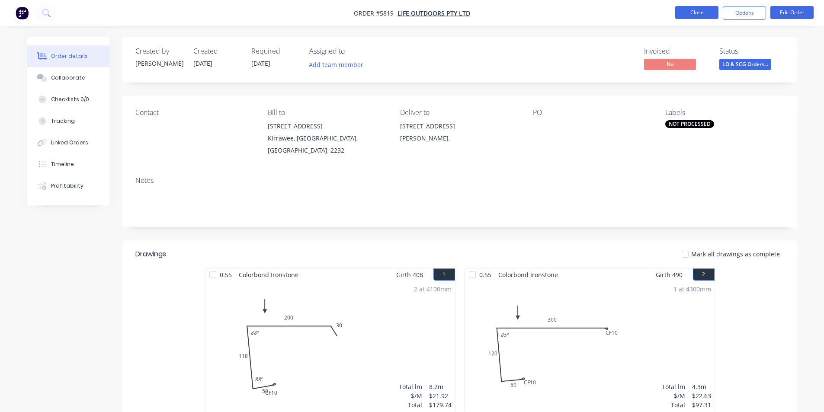
click at [695, 10] on button "Close" at bounding box center [696, 12] width 43 height 13
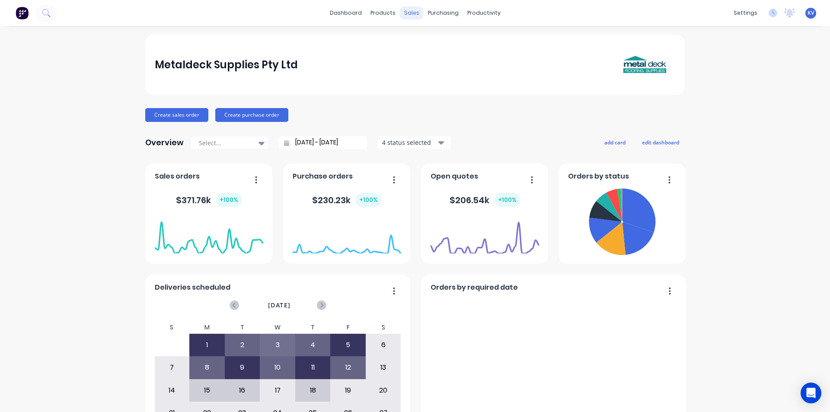
click at [400, 12] on div "sales" at bounding box center [412, 12] width 24 height 13
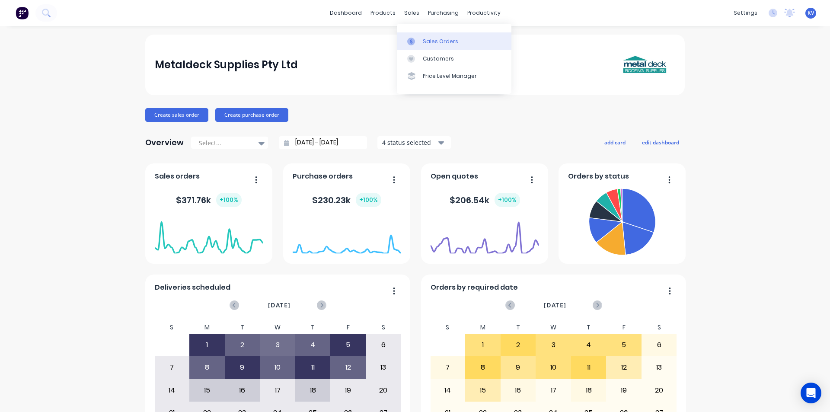
click at [417, 38] on div at bounding box center [413, 42] width 13 height 8
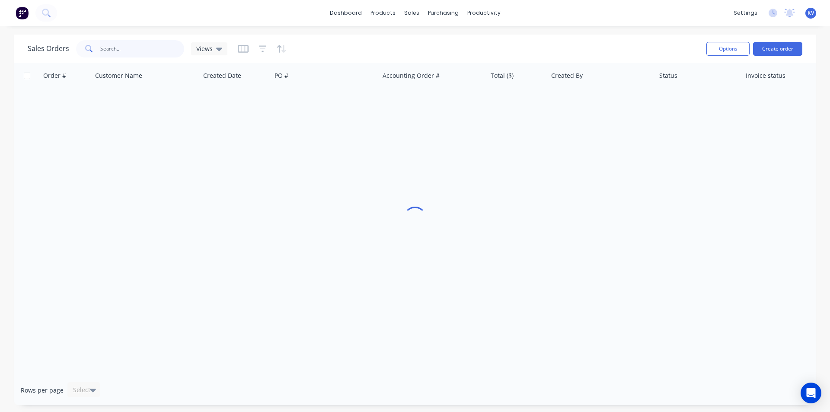
click at [131, 43] on input "text" at bounding box center [142, 48] width 84 height 17
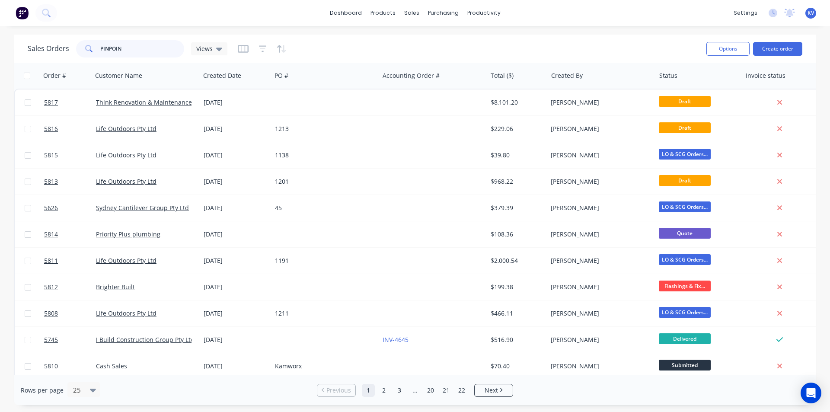
type input "PINPOINT"
